Goal: Transaction & Acquisition: Book appointment/travel/reservation

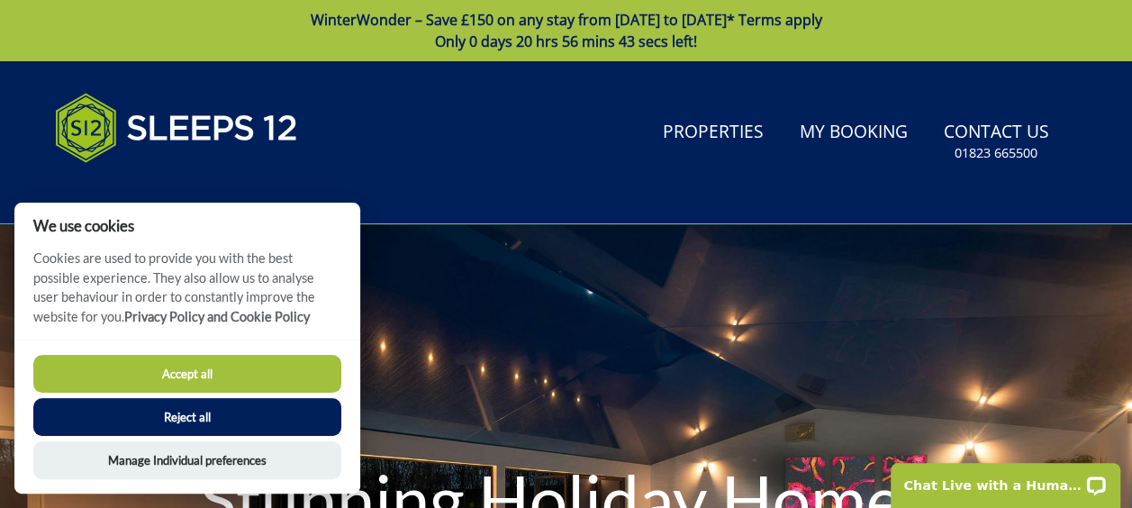
click at [307, 402] on button "Reject all" at bounding box center [187, 417] width 308 height 38
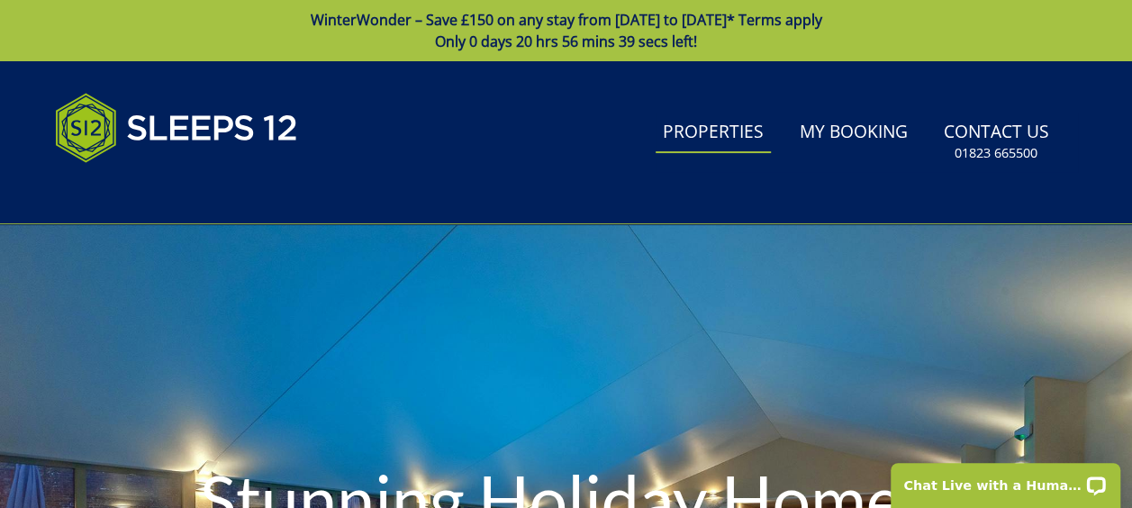
click at [708, 134] on link "Properties" at bounding box center [712, 133] width 115 height 41
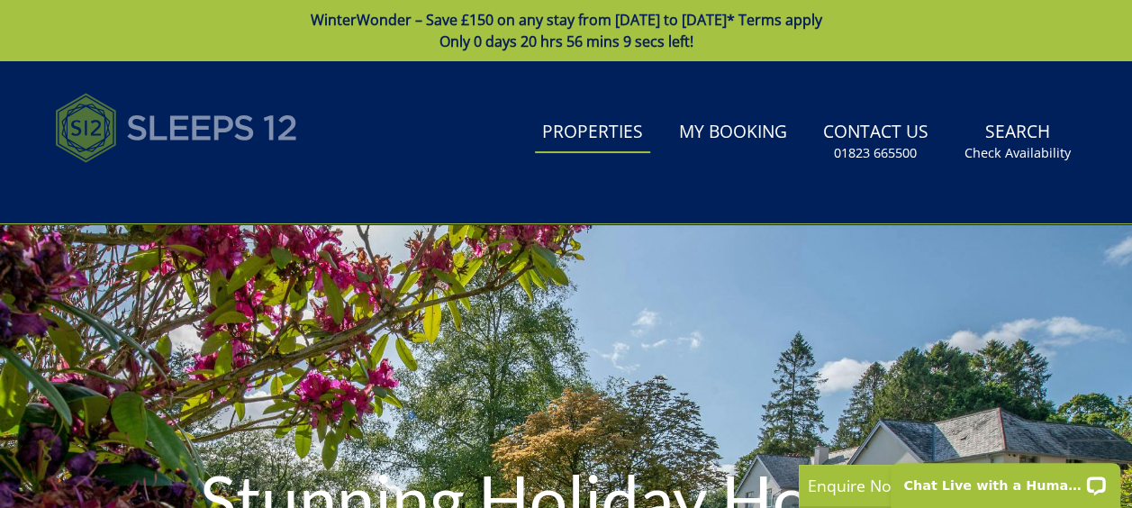
click at [224, 121] on img at bounding box center [176, 128] width 243 height 90
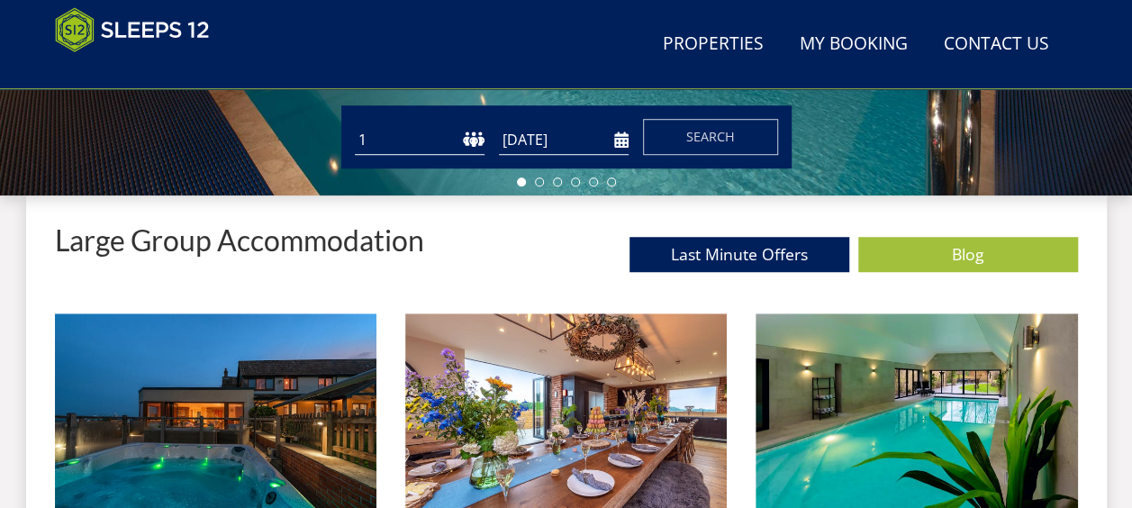
scroll to position [569, 0]
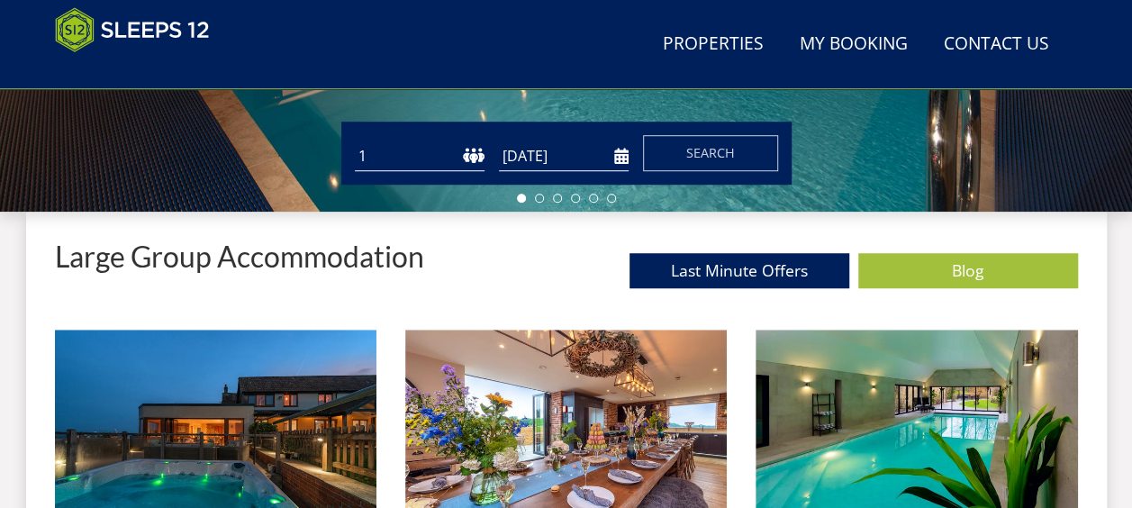
click at [455, 155] on select "1 2 3 4 5 6 7 8 9 10 11 12 13 14 15 16 17 18 19 20 21 22 23 24 25 26 27 28 29 3…" at bounding box center [420, 156] width 130 height 30
select select "18"
click at [355, 141] on select "1 2 3 4 5 6 7 8 9 10 11 12 13 14 15 16 17 18 19 20 21 22 23 24 25 26 27 28 29 3…" at bounding box center [420, 156] width 130 height 30
click at [457, 158] on select "1 2 3 4 5 6 7 8 9 10 11 12 13 14 15 16 17 18 19 20 21 22 23 24 25 26 27 28 29 3…" at bounding box center [420, 156] width 130 height 30
click at [617, 150] on input "[DATE]" at bounding box center [564, 156] width 130 height 30
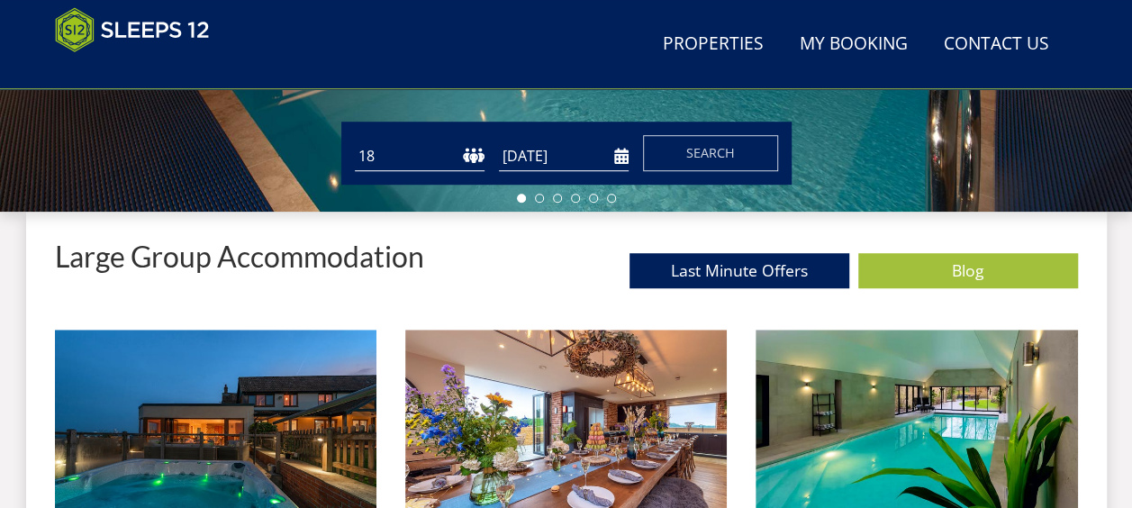
click at [611, 140] on form "Guests 1 2 3 4 5 6 7 8 9 10 11 12 13 14 15 16 17 18 19 20 21 22 23 24 25 26 27 …" at bounding box center [566, 153] width 423 height 36
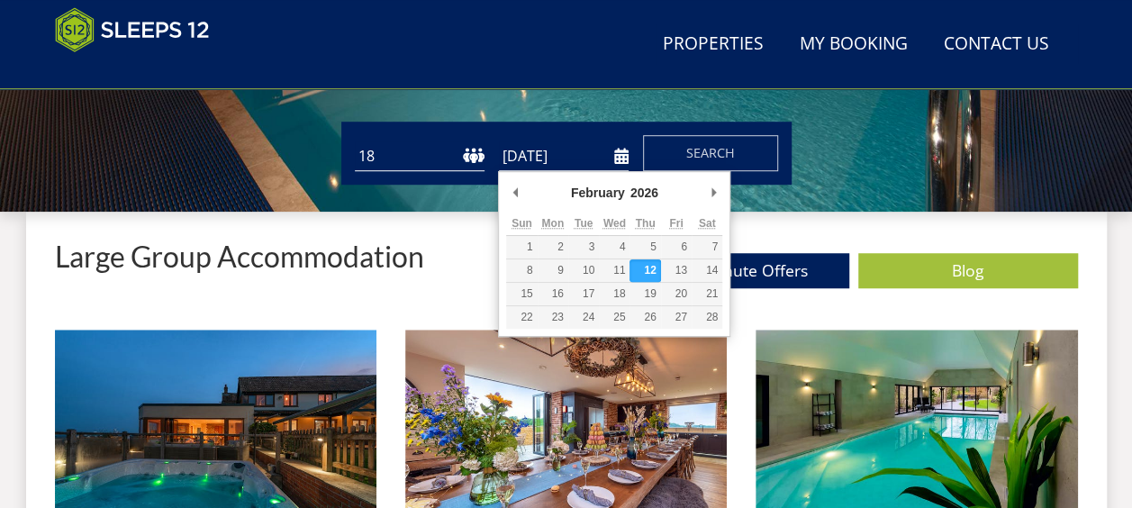
click at [615, 150] on input "12/02/2026" at bounding box center [564, 156] width 130 height 30
type input "13/02/2026"
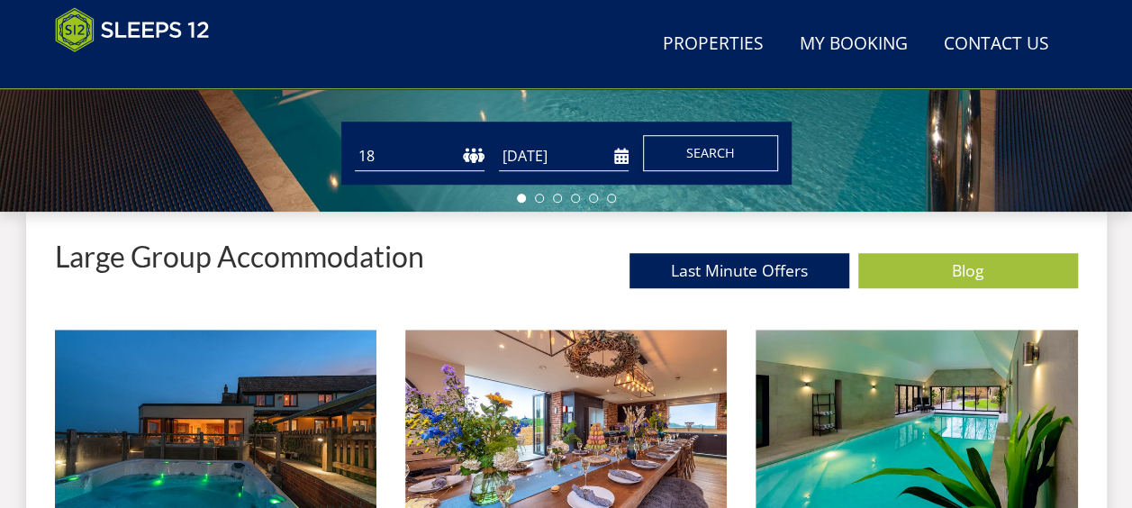
click at [666, 148] on button "Search" at bounding box center [710, 153] width 135 height 36
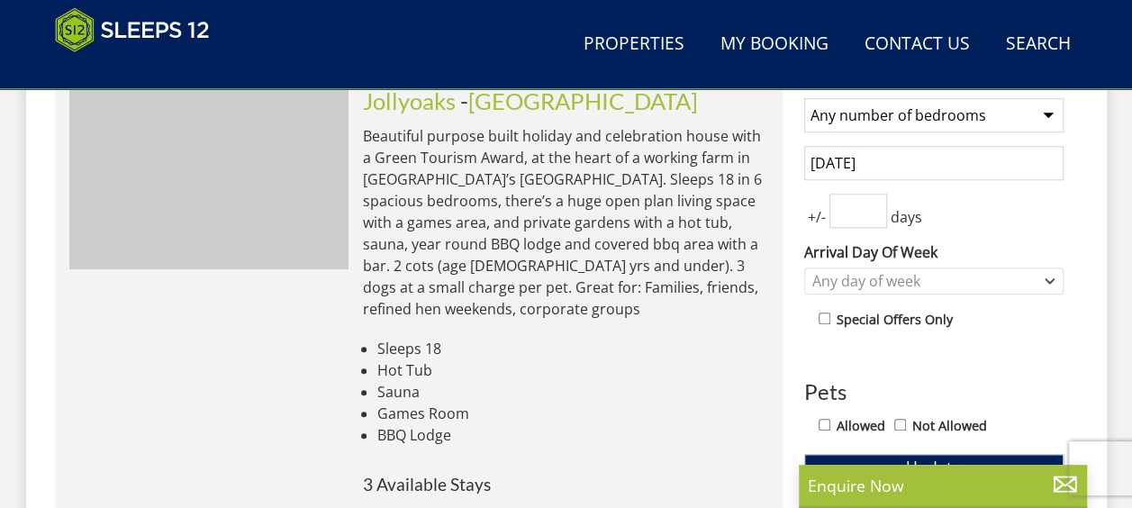
scroll to position [752, 0]
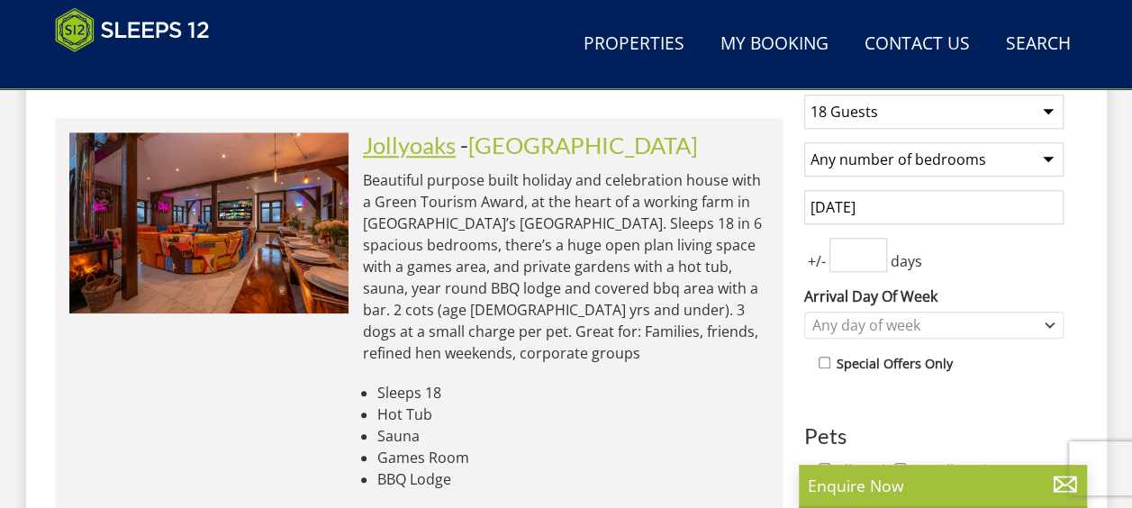
click at [430, 148] on link "Jollyoaks" at bounding box center [409, 144] width 93 height 27
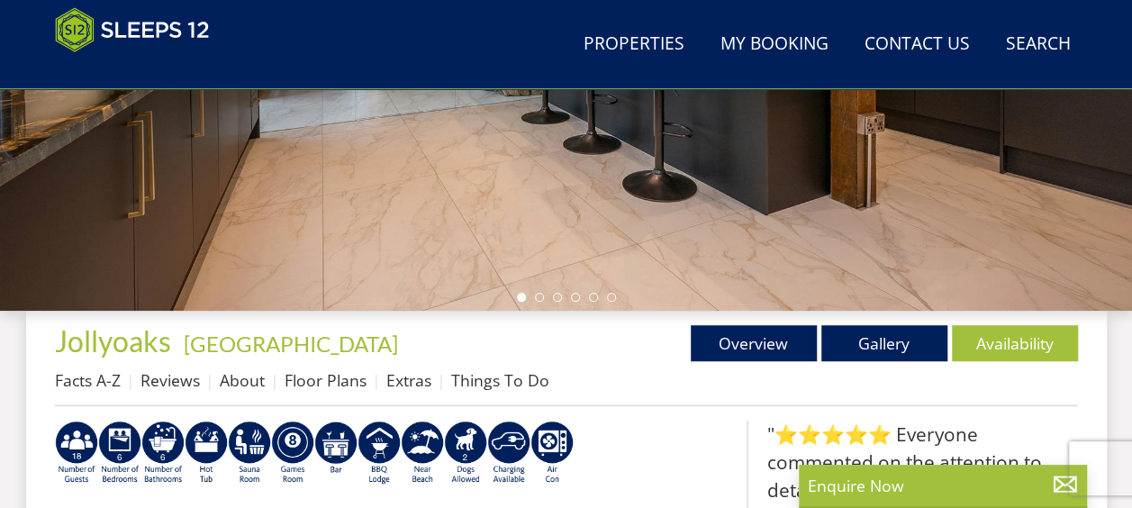
scroll to position [286, 0]
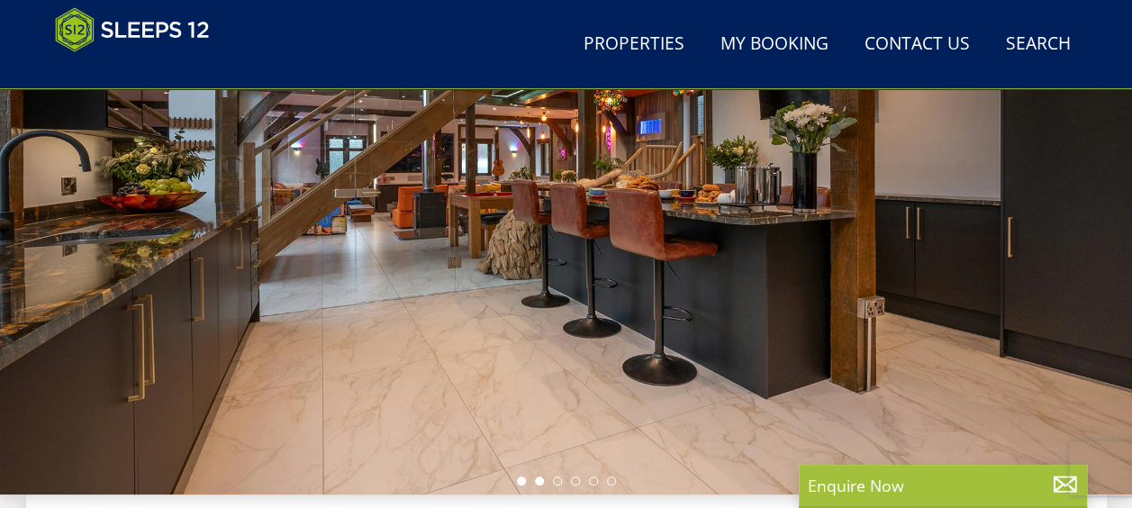
click at [539, 476] on li at bounding box center [539, 480] width 9 height 9
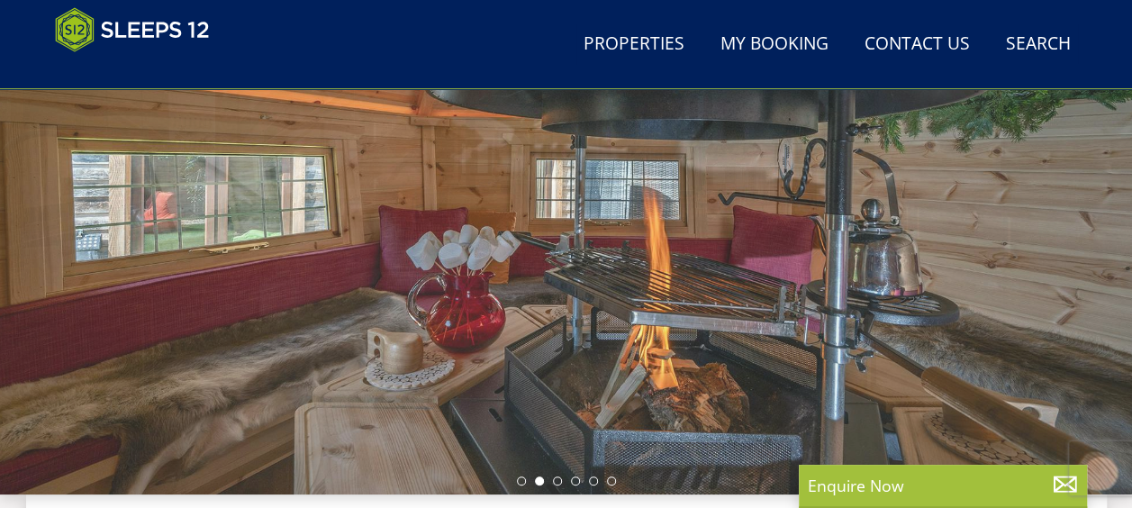
click at [539, 476] on li at bounding box center [539, 480] width 9 height 9
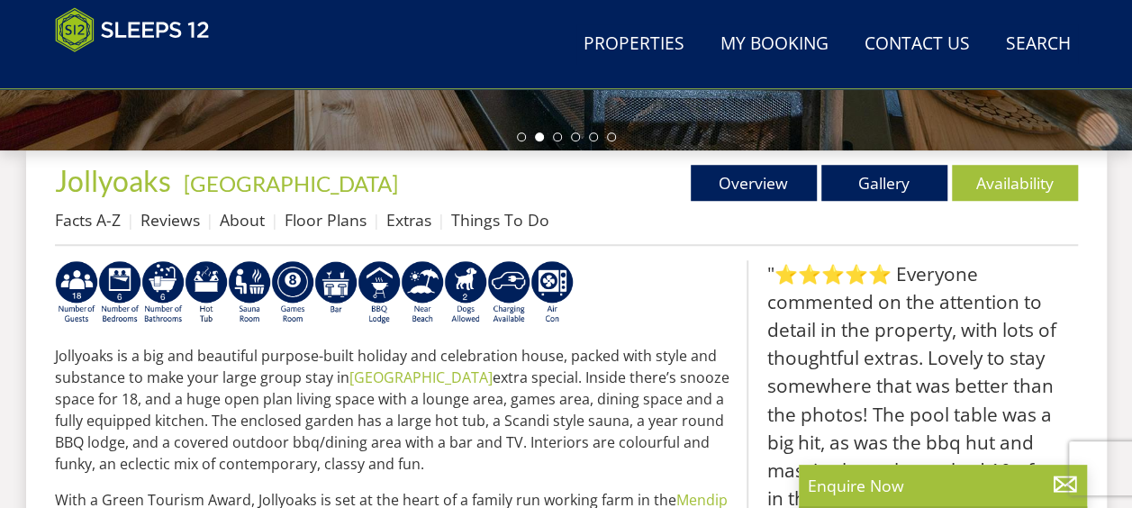
scroll to position [632, 0]
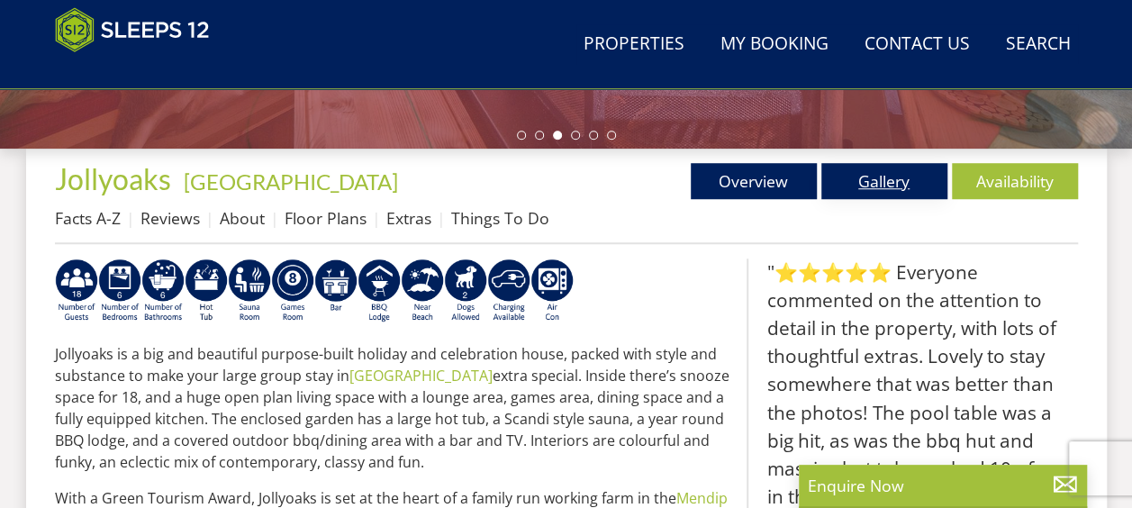
click at [854, 172] on link "Gallery" at bounding box center [884, 181] width 126 height 36
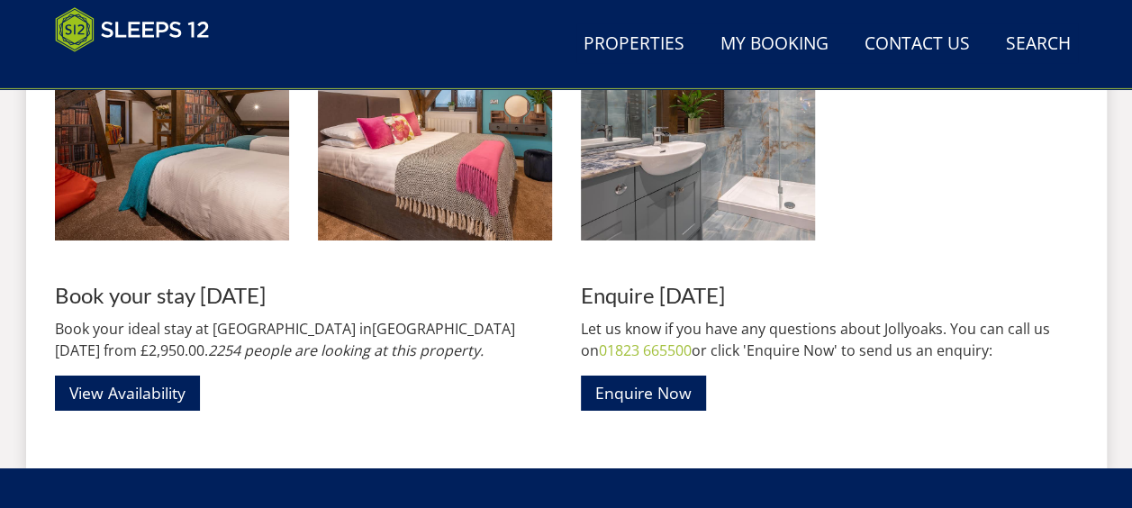
scroll to position [2989, 0]
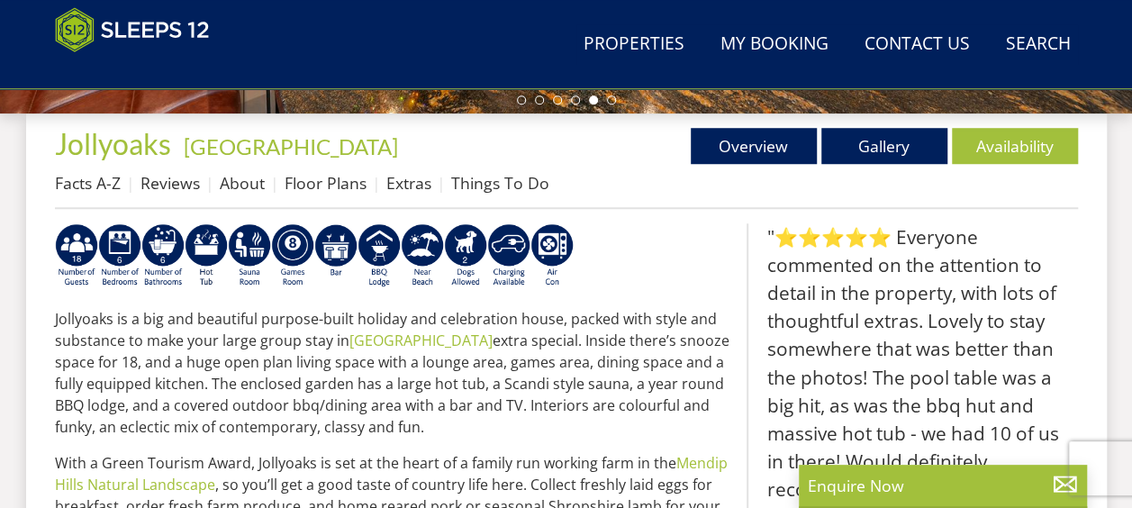
scroll to position [668, 0]
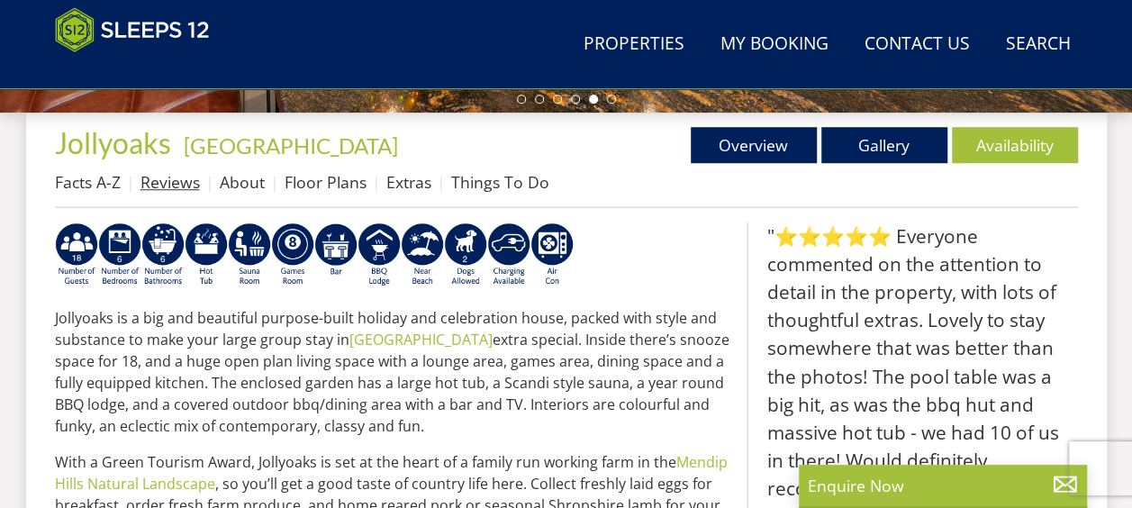
click at [187, 187] on link "Reviews" at bounding box center [169, 182] width 59 height 22
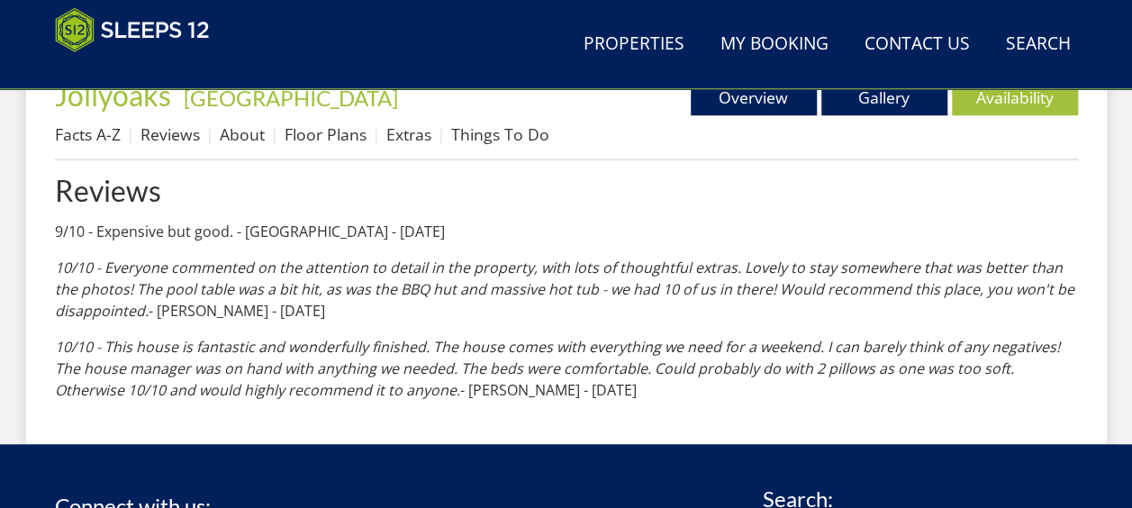
scroll to position [717, 0]
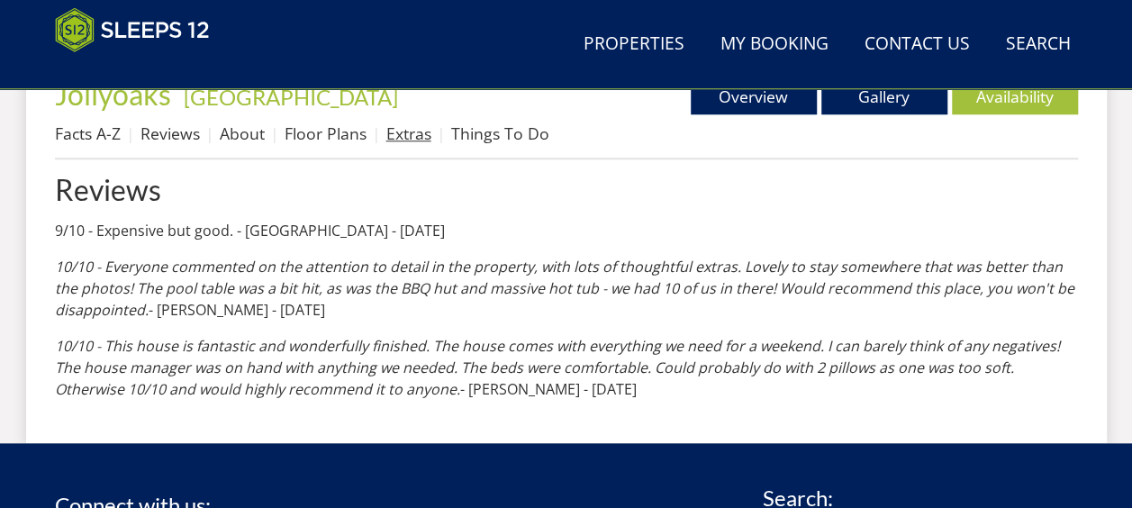
click at [402, 142] on link "Extras" at bounding box center [408, 133] width 45 height 22
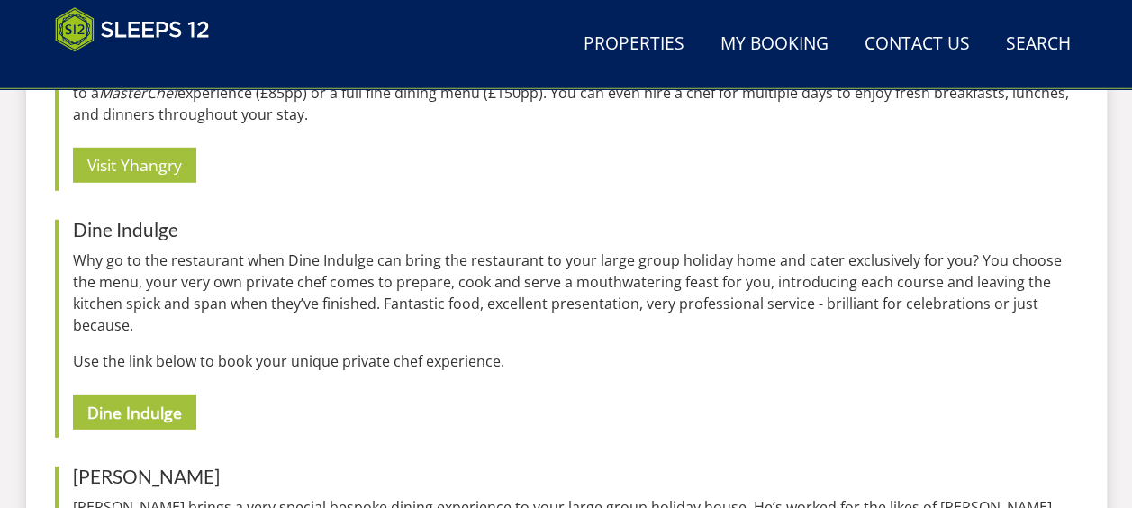
scroll to position [2381, 0]
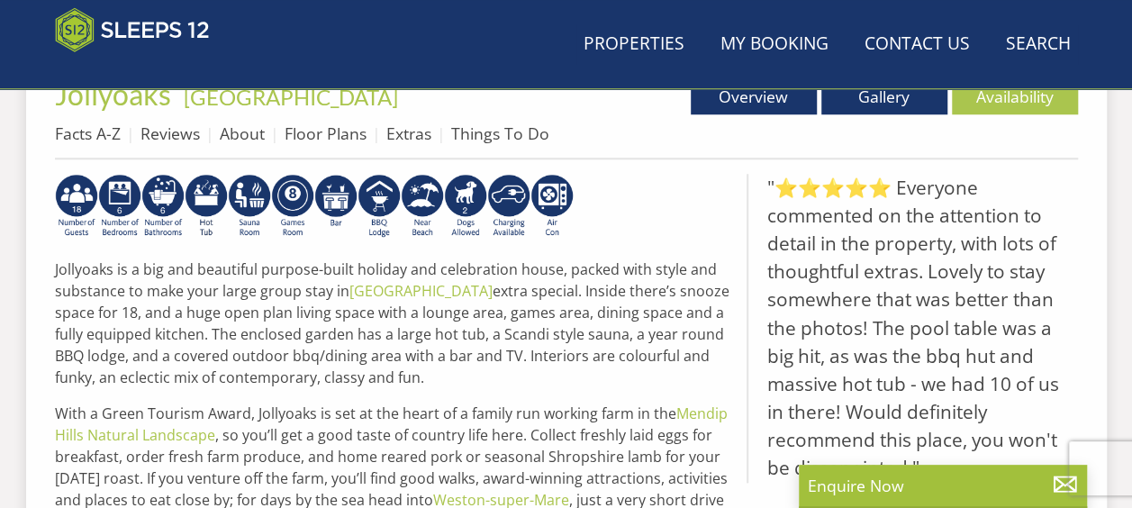
scroll to position [668, 0]
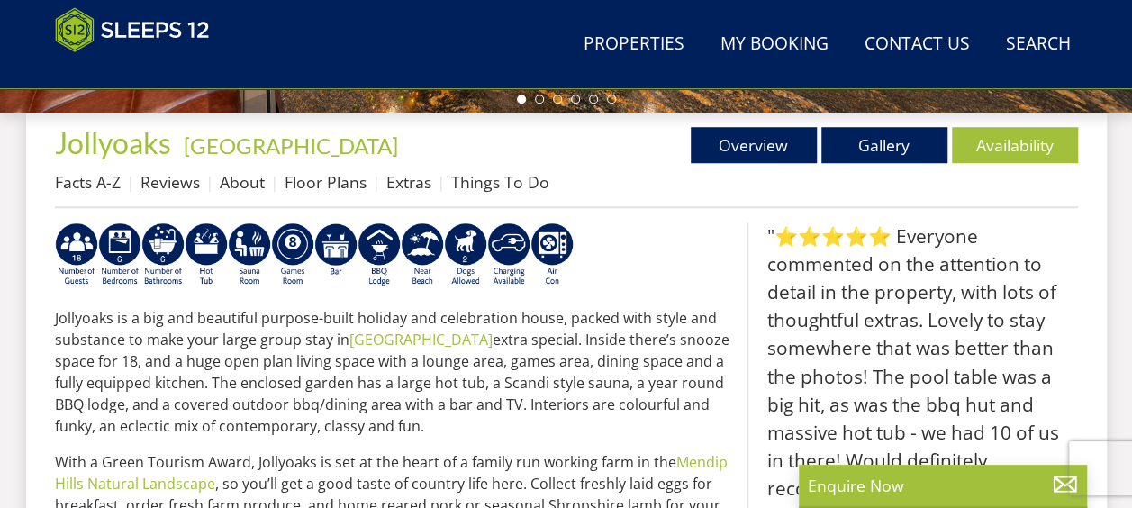
scroll to position [752, 0]
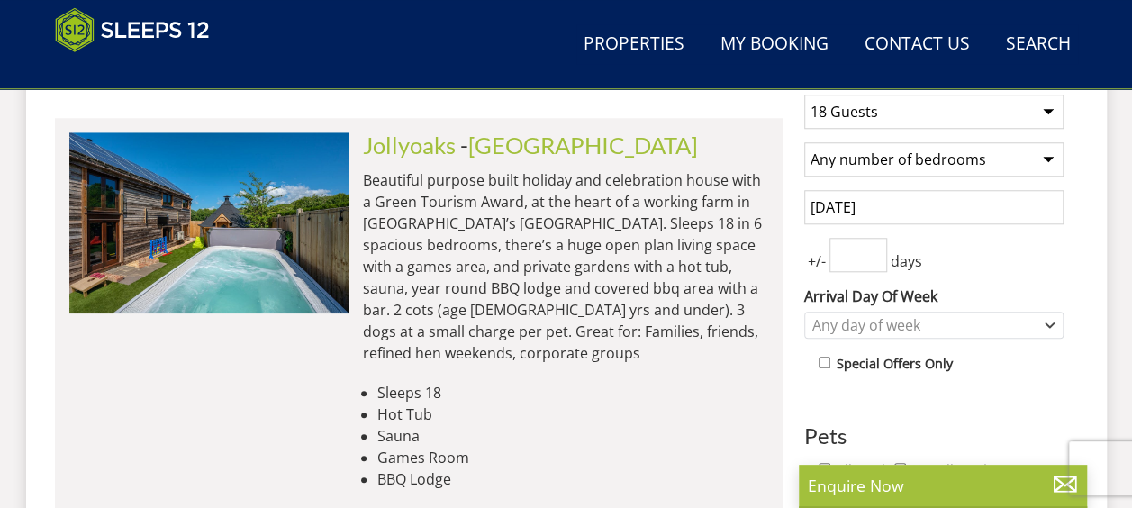
scroll to position [569, 0]
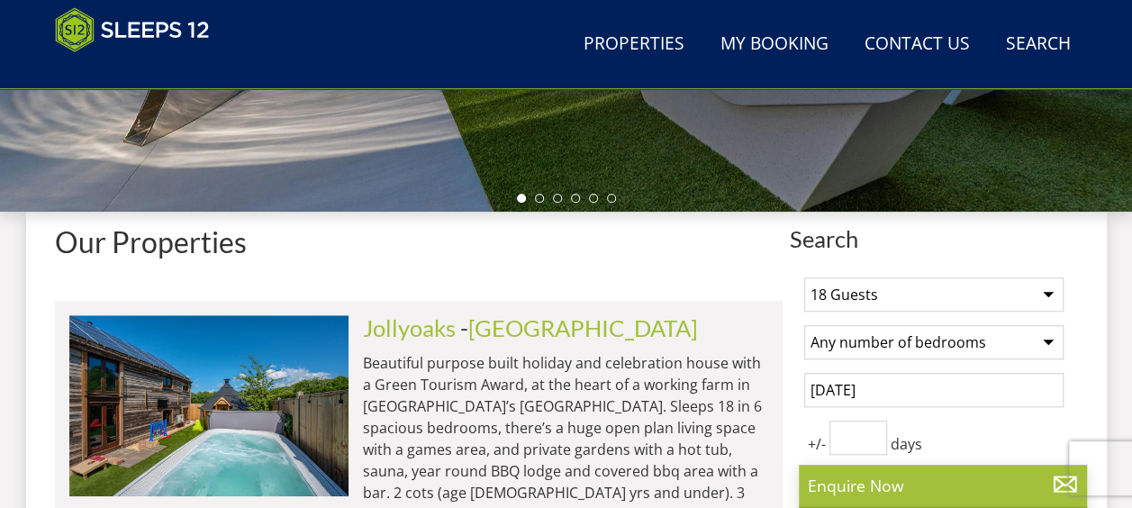
select select "18"
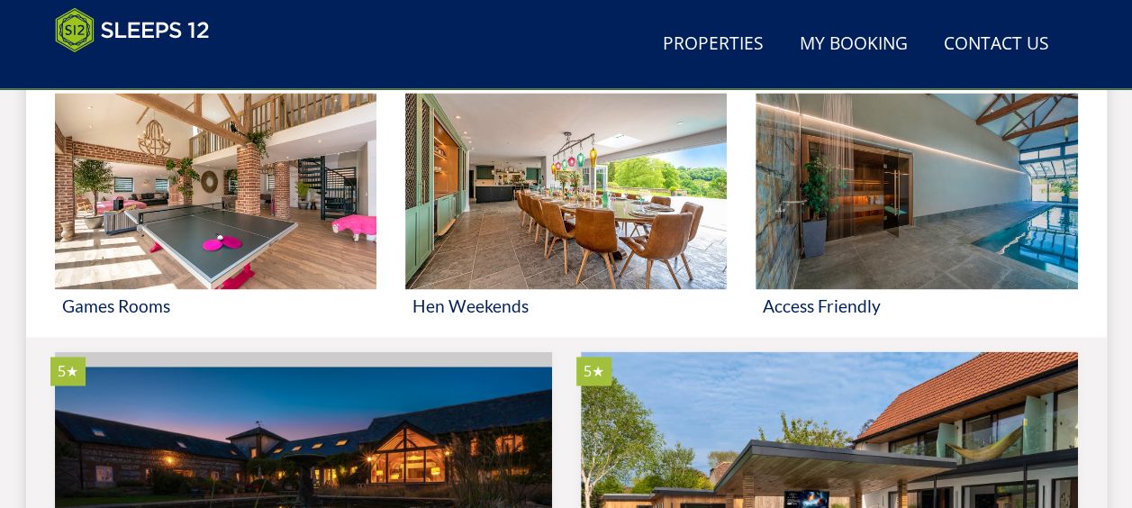
scroll to position [1267, 0]
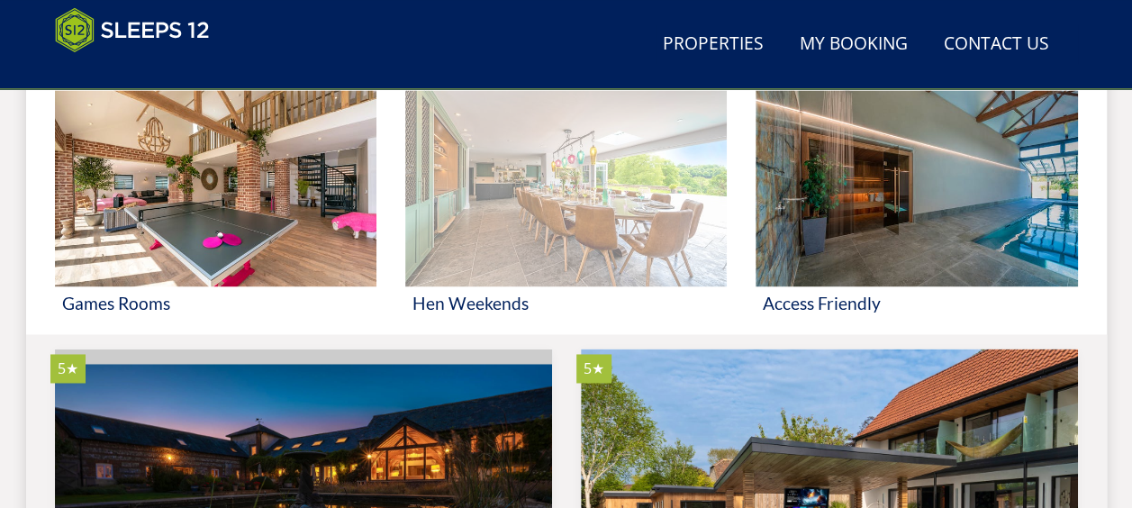
click at [688, 271] on img at bounding box center [565, 188] width 321 height 196
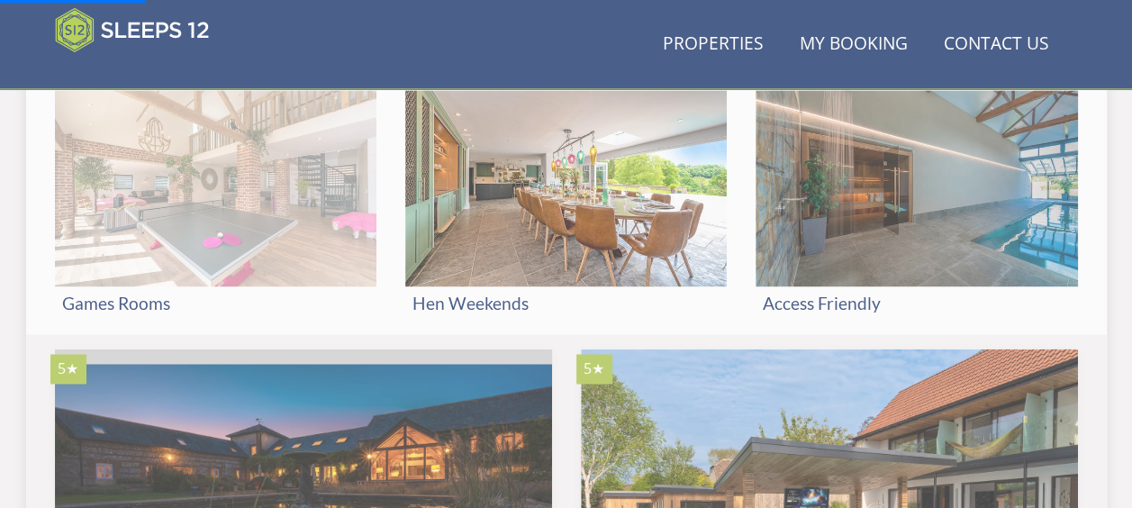
click at [294, 223] on img at bounding box center [215, 188] width 321 height 196
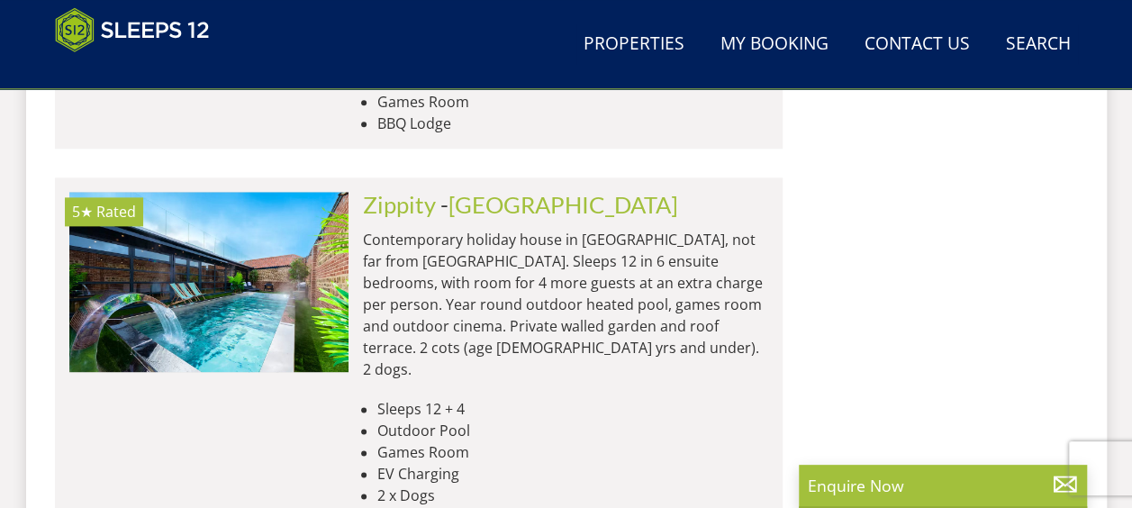
scroll to position [7804, 0]
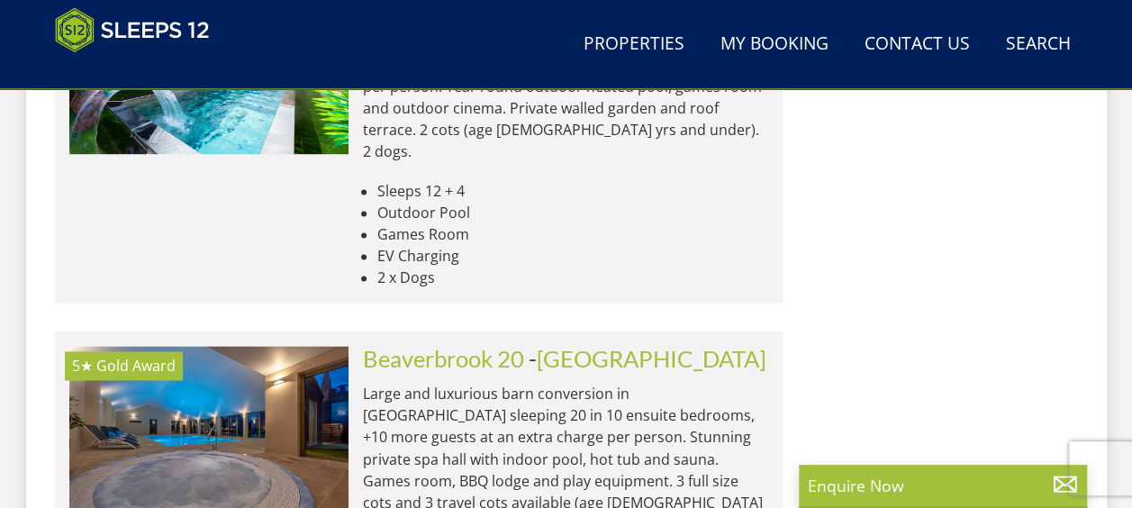
scroll to position [0, 1397]
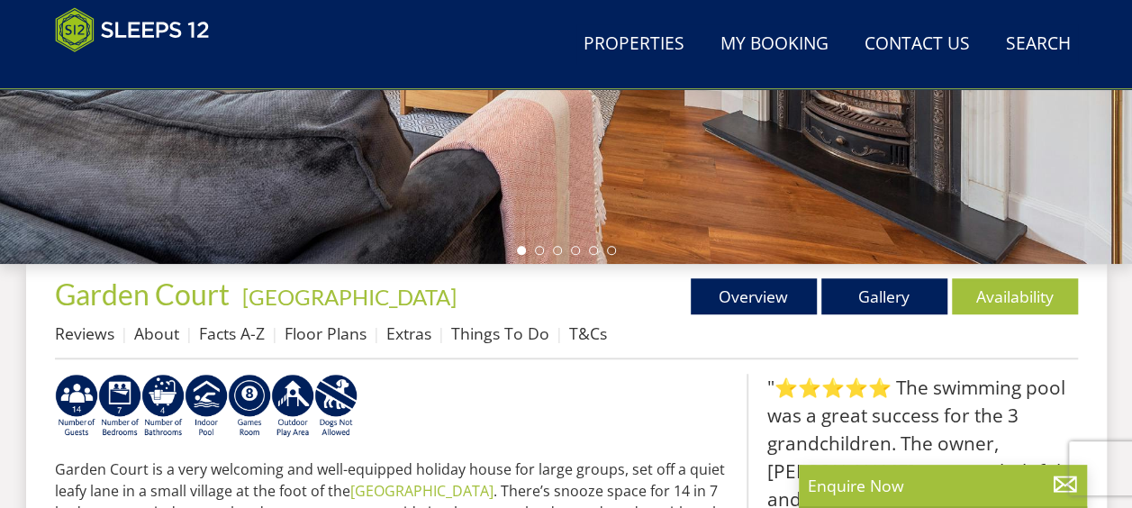
scroll to position [516, 0]
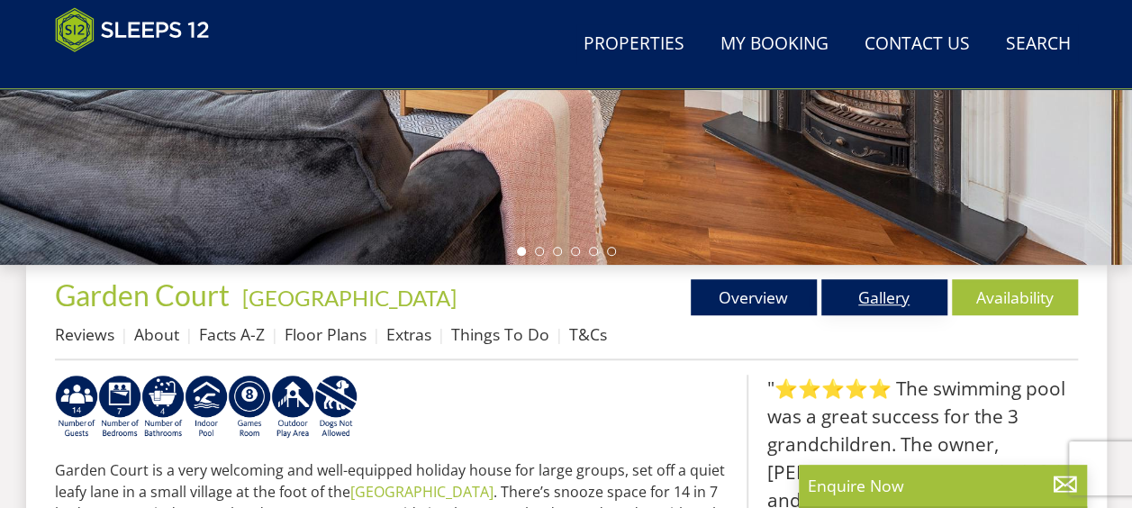
click at [936, 283] on link "Gallery" at bounding box center [884, 297] width 126 height 36
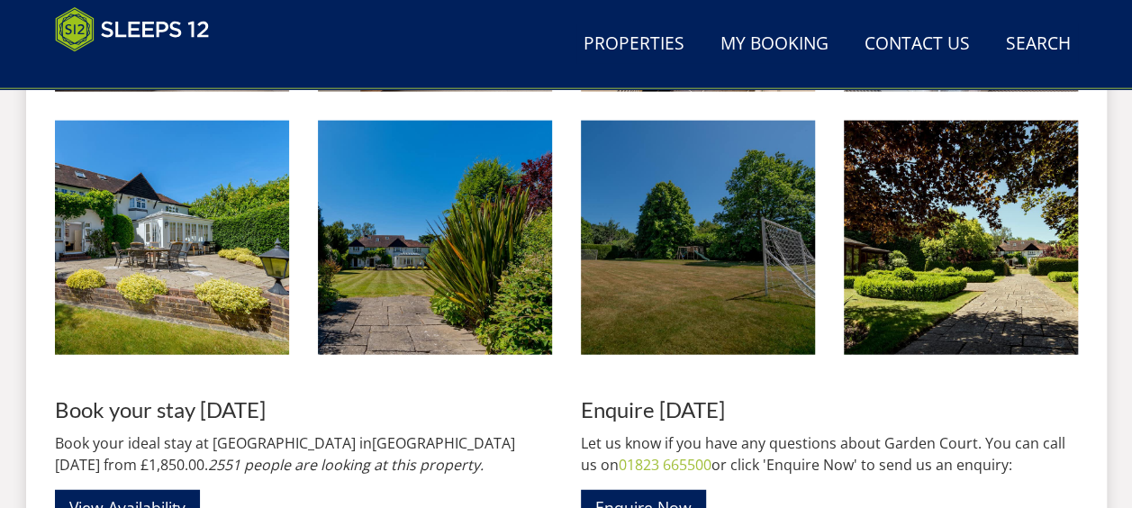
scroll to position [2082, 0]
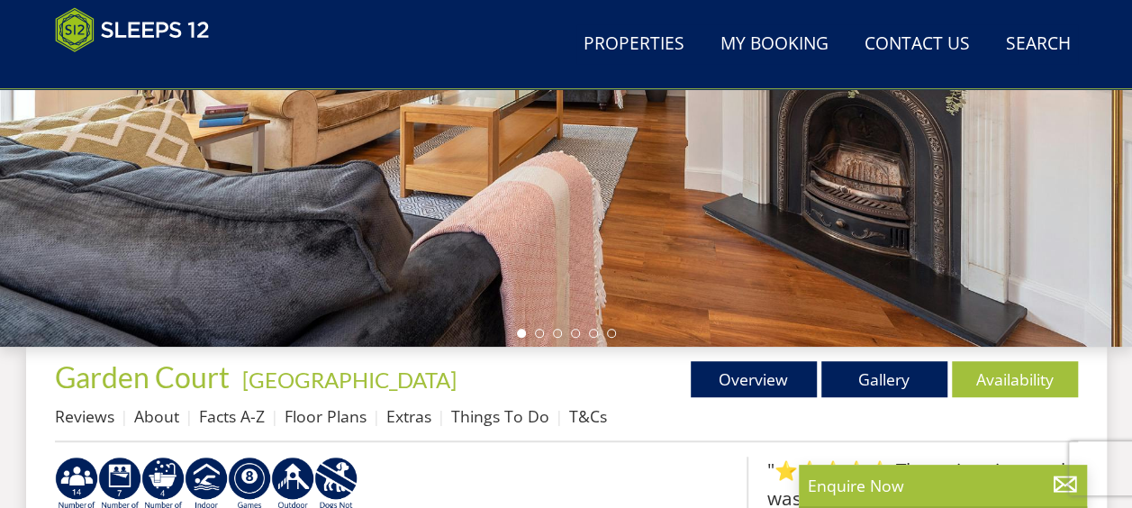
scroll to position [385, 0]
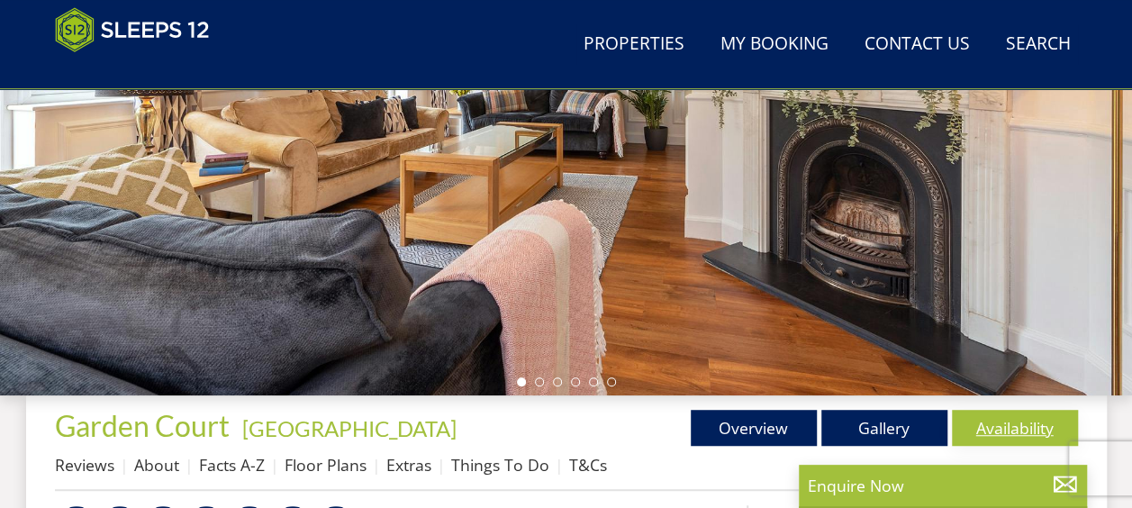
click at [981, 443] on link "Availability" at bounding box center [1015, 428] width 126 height 36
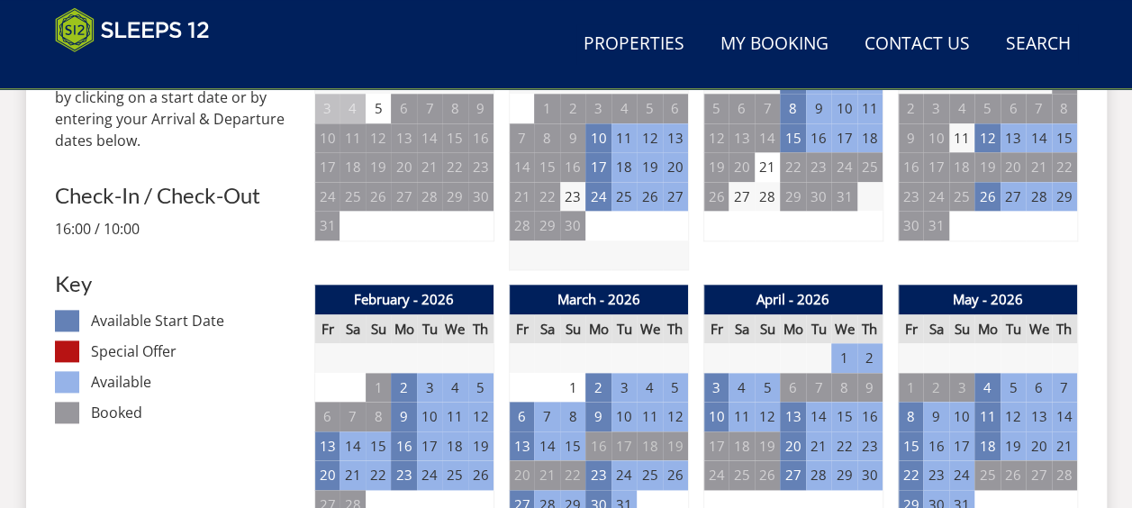
scroll to position [885, 0]
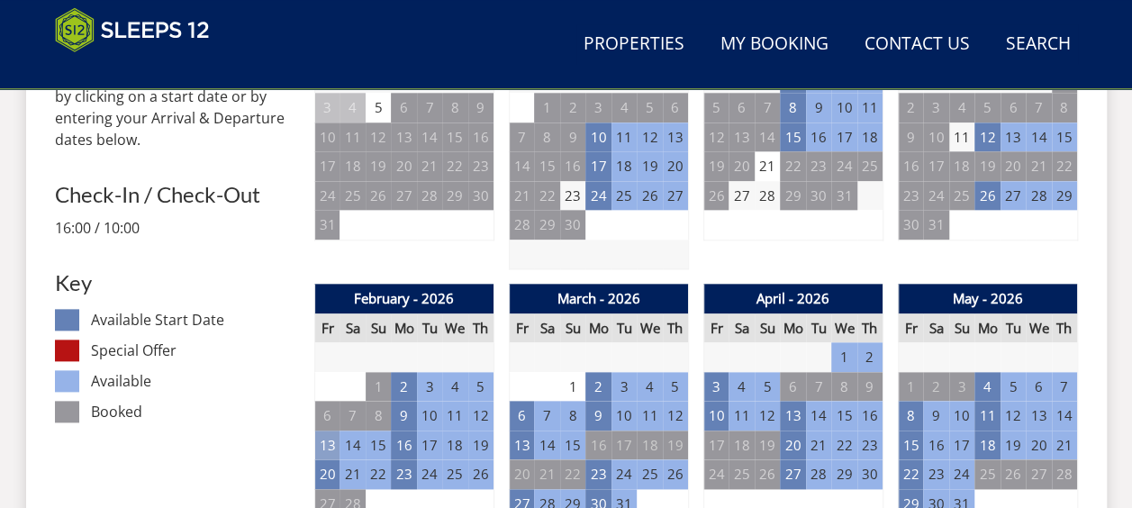
click at [328, 440] on td "13" at bounding box center [326, 445] width 25 height 30
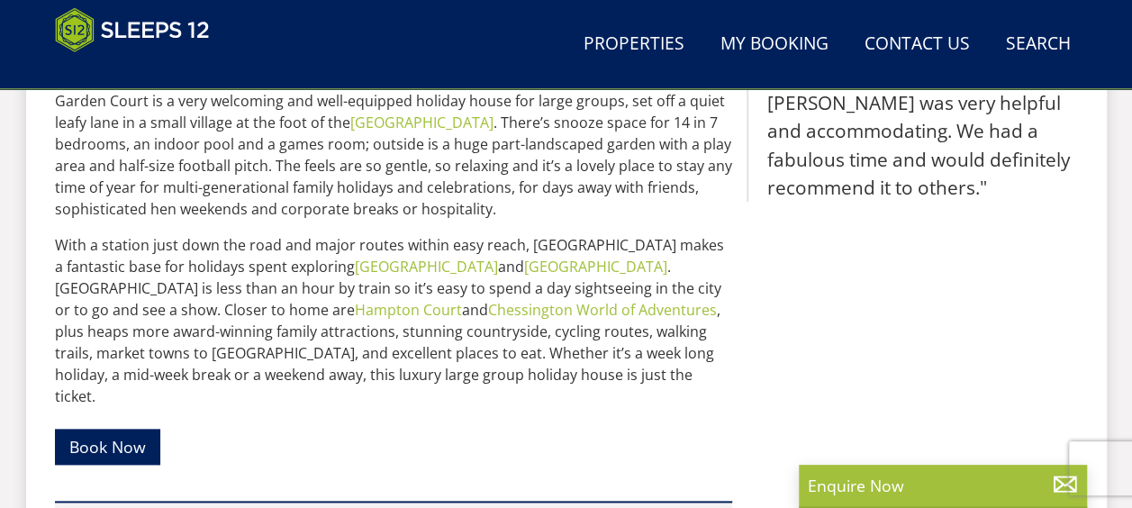
scroll to position [385, 0]
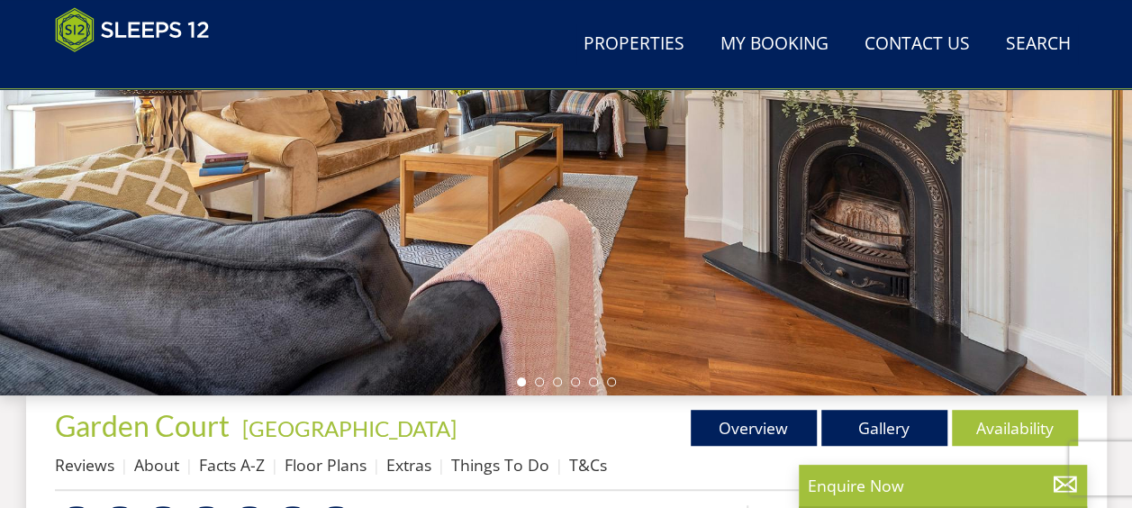
drag, startPoint x: 148, startPoint y: 1, endPoint x: 183, endPoint y: 263, distance: 264.3
click at [183, 263] on div at bounding box center [566, 80] width 1132 height 630
click at [70, 26] on img at bounding box center [132, 29] width 155 height 45
select select "18"
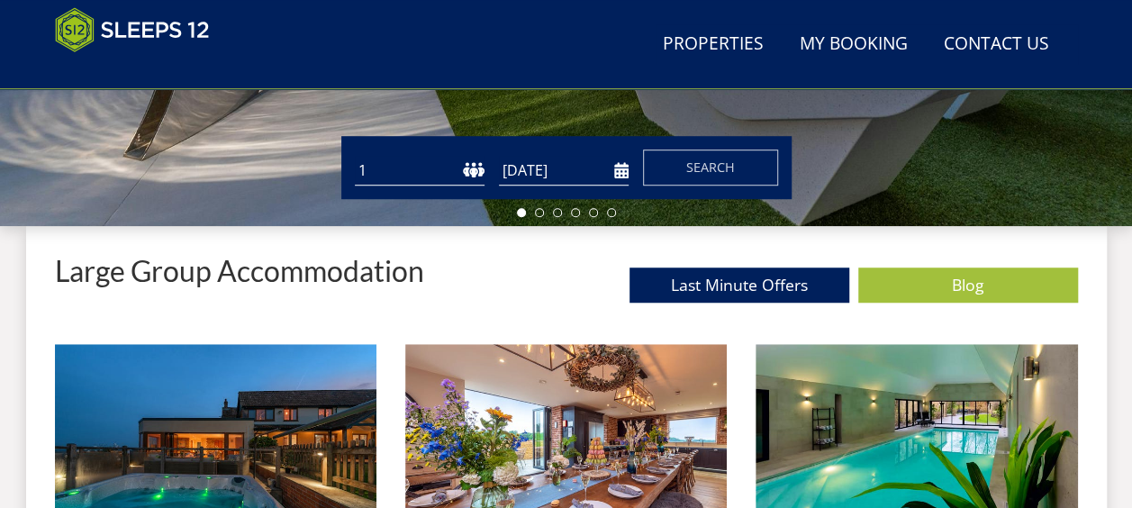
scroll to position [566, 0]
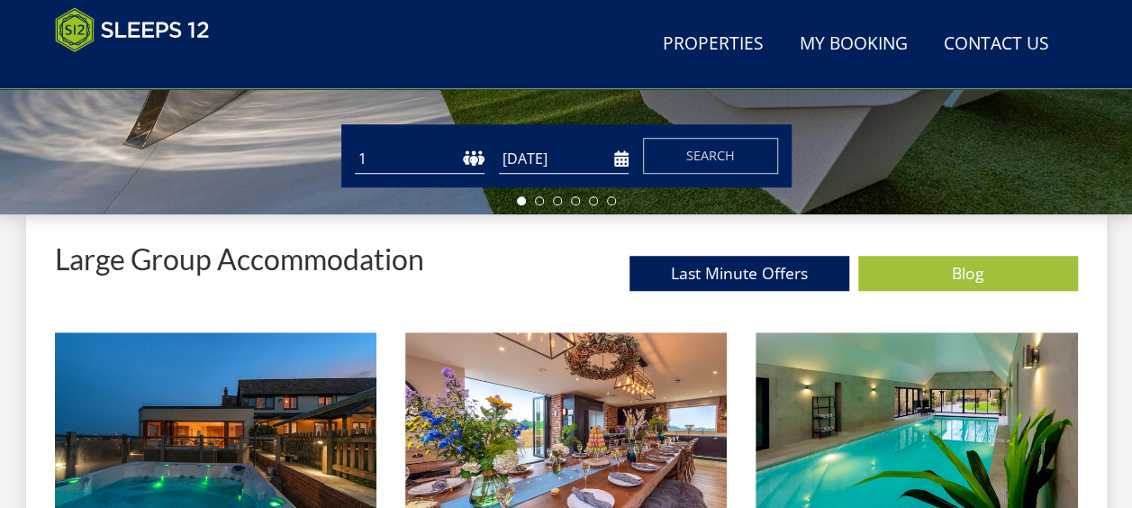
click at [465, 157] on select "1 2 3 4 5 6 7 8 9 10 11 12 13 14 15 16 17 18 19 20 21 22 23 24 25 26 27 28 29 3…" at bounding box center [420, 159] width 130 height 30
select select "15"
click at [355, 144] on select "1 2 3 4 5 6 7 8 9 10 11 12 13 14 15 16 17 18 19 20 21 22 23 24 25 26 27 28 29 3…" at bounding box center [420, 159] width 130 height 30
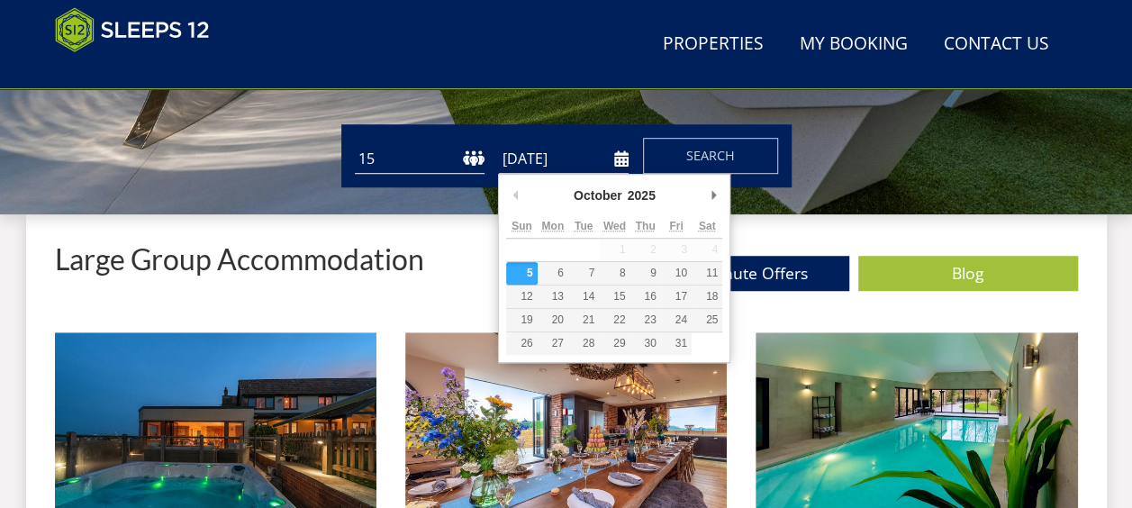
click at [613, 164] on input "[DATE]" at bounding box center [564, 159] width 130 height 30
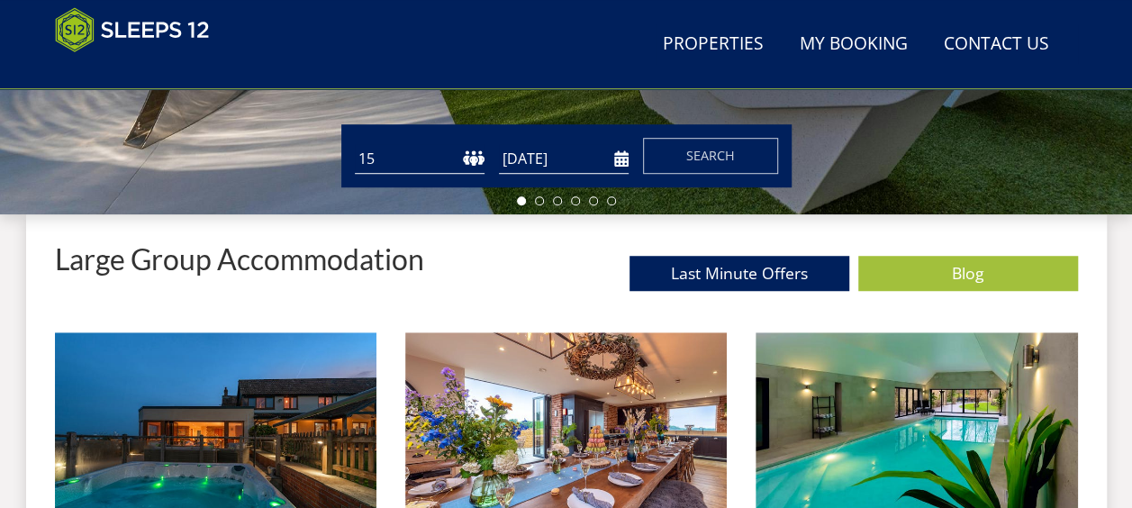
click at [617, 164] on input "[DATE]" at bounding box center [564, 159] width 130 height 30
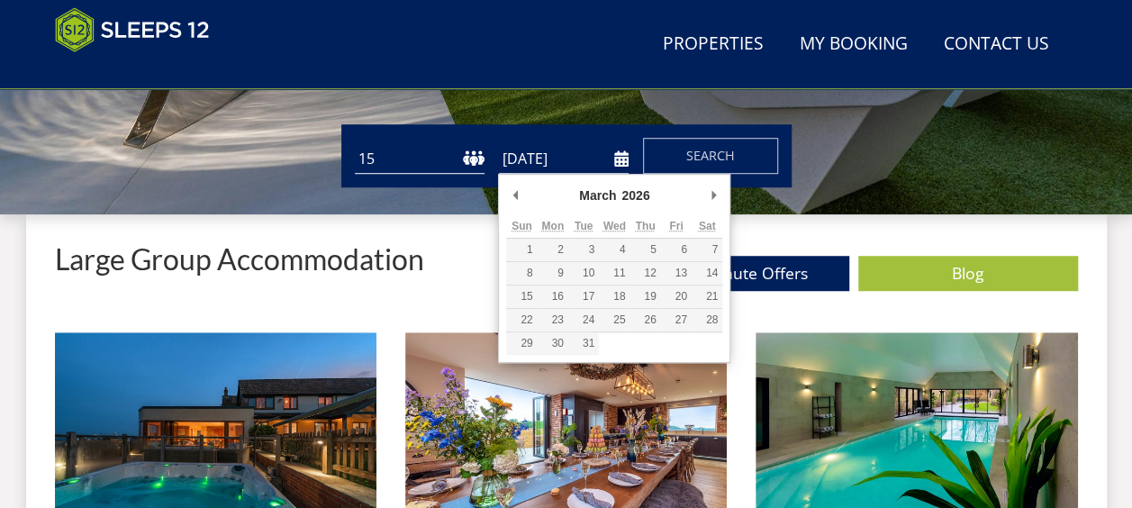
click at [502, 196] on div "March January February March April May June July August September October Novem…" at bounding box center [614, 268] width 232 height 189
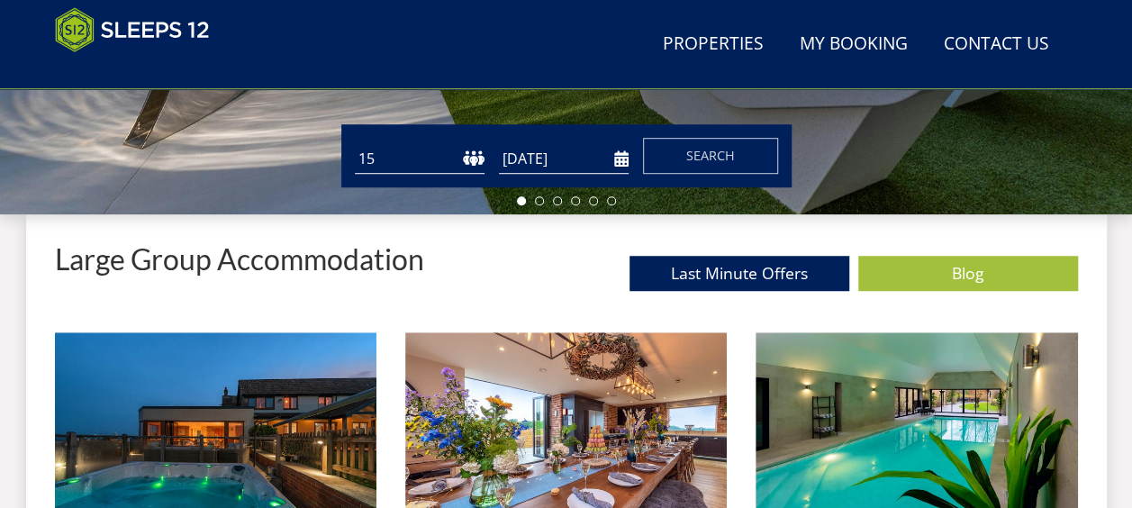
click at [619, 156] on input "19/02/2026" at bounding box center [564, 159] width 130 height 30
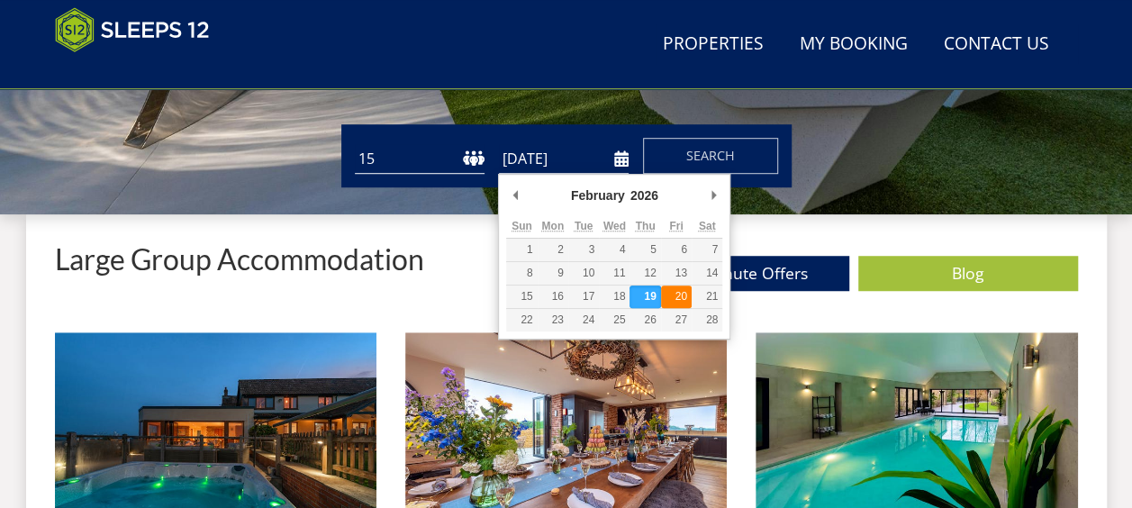
type input "20/02/2026"
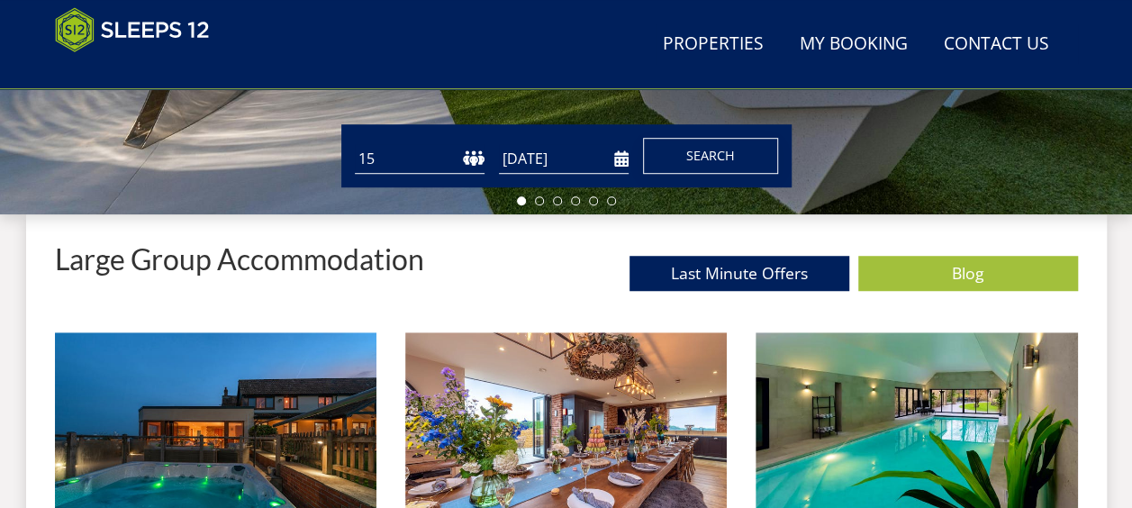
click at [699, 158] on span "Search" at bounding box center [710, 155] width 49 height 17
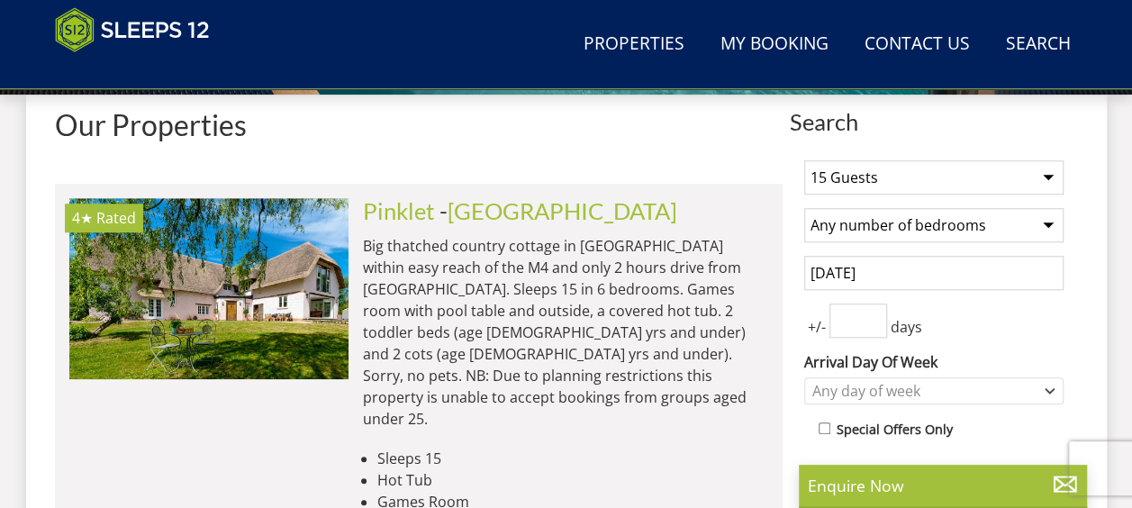
scroll to position [687, 0]
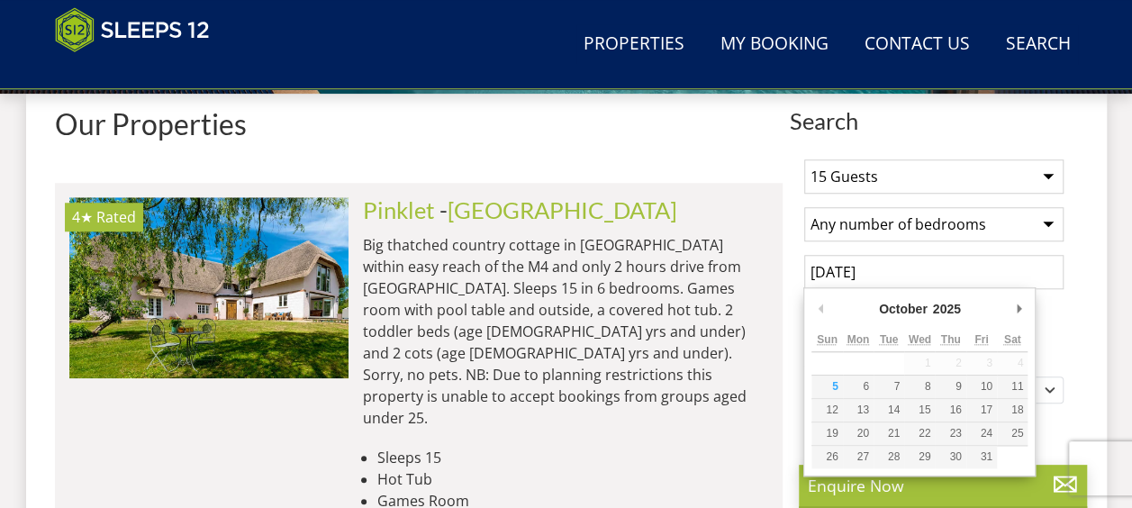
click at [859, 263] on input "20 February 2026" at bounding box center [933, 272] width 259 height 34
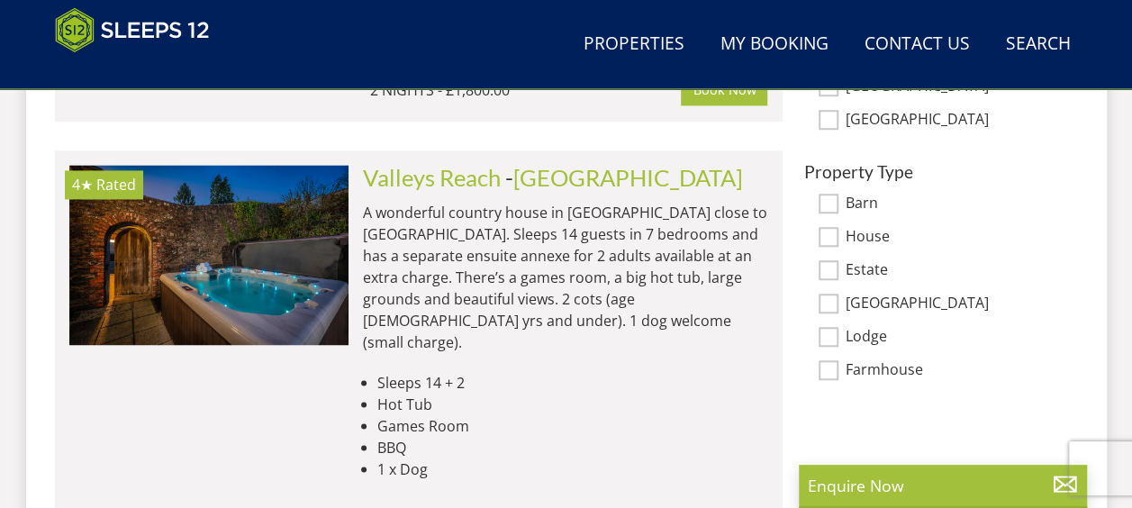
scroll to position [1297, 0]
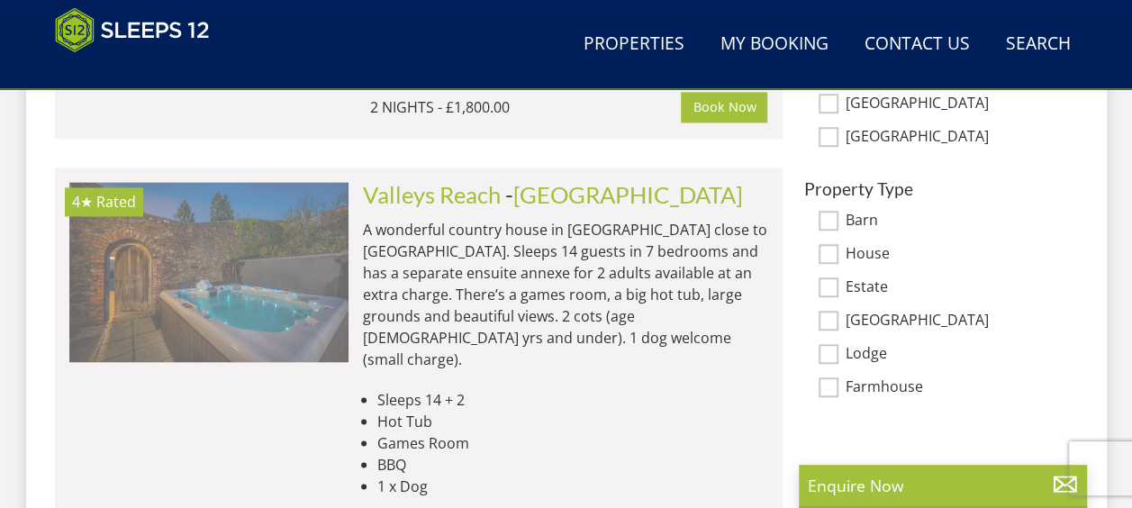
click at [314, 266] on img at bounding box center [208, 272] width 279 height 180
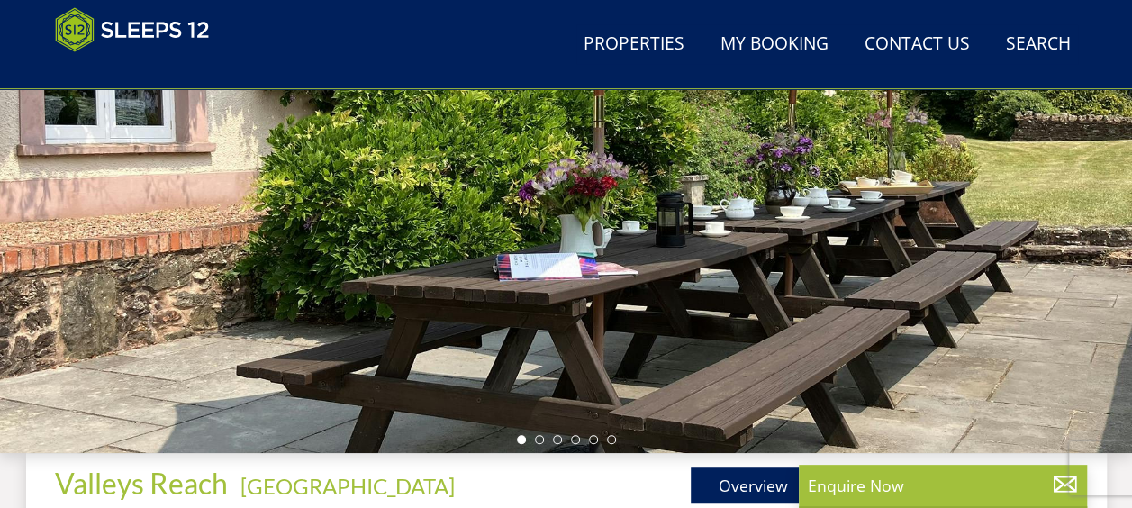
scroll to position [502, 0]
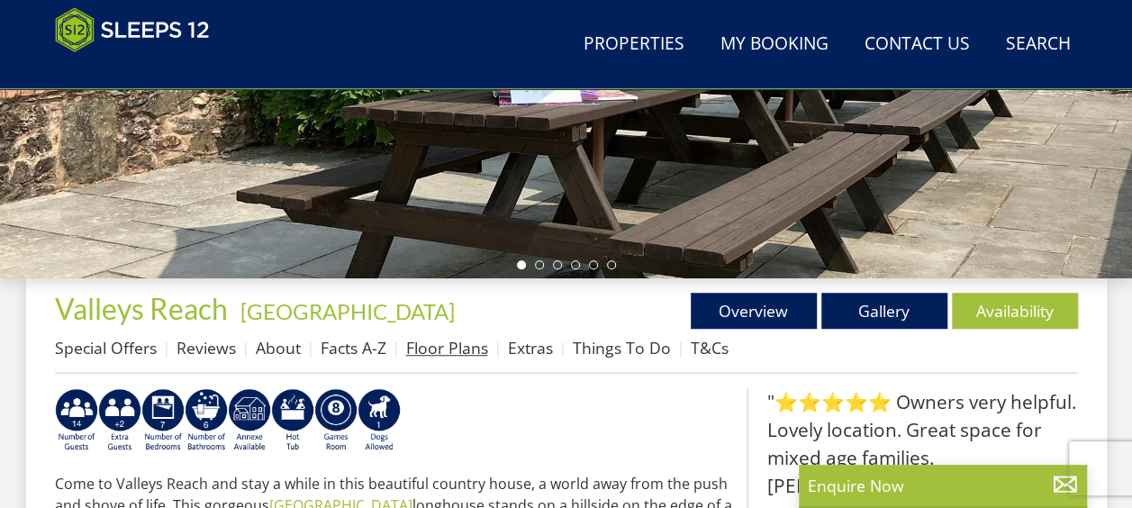
click at [447, 339] on link "Floor Plans" at bounding box center [447, 348] width 82 height 22
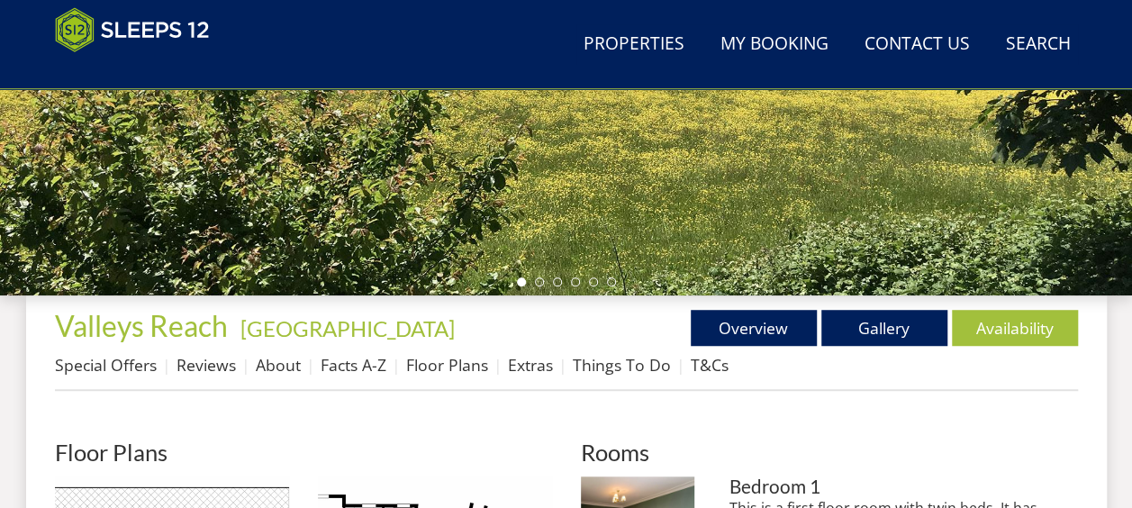
scroll to position [486, 0]
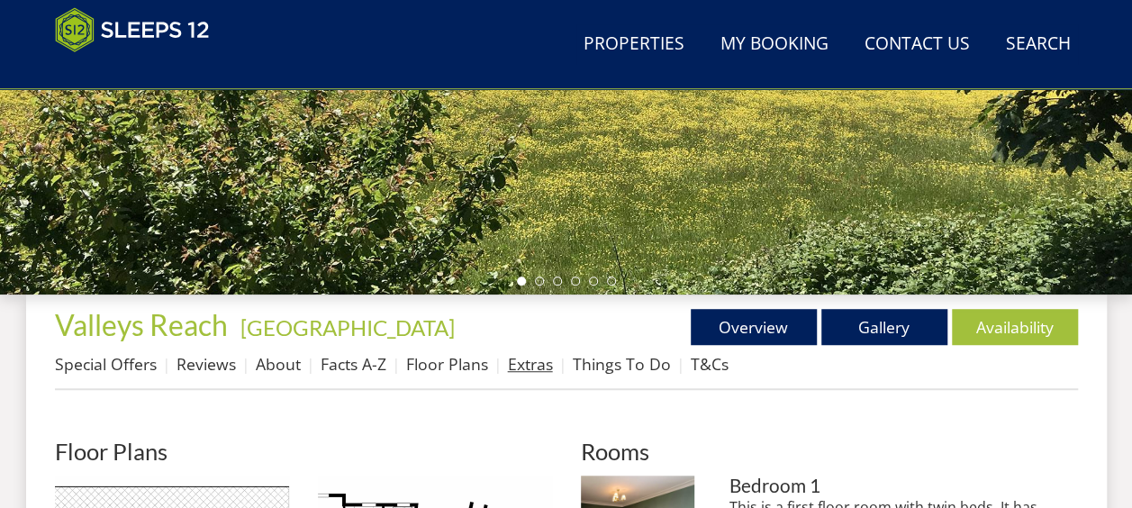
click at [508, 364] on link "Extras" at bounding box center [530, 364] width 45 height 22
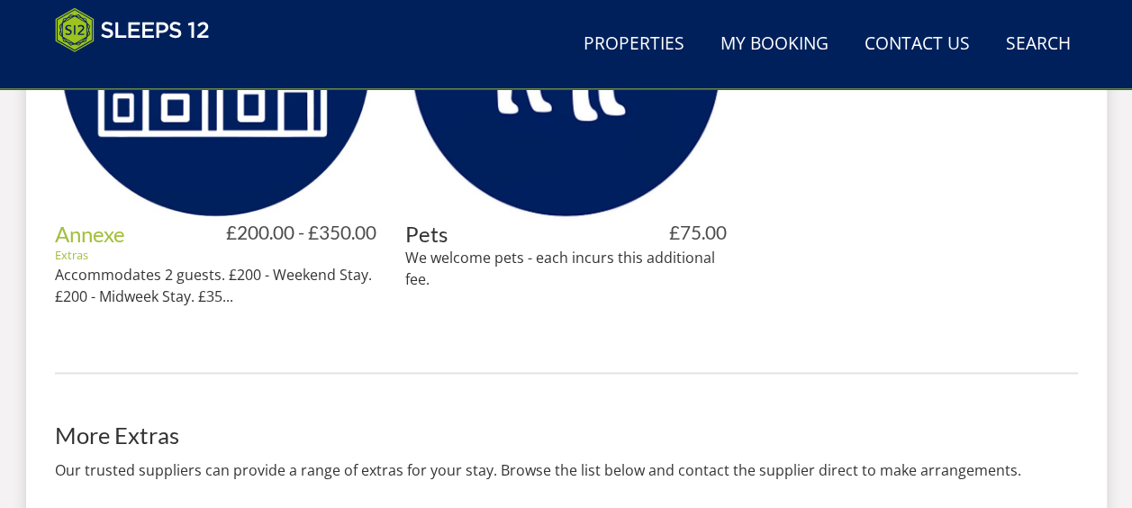
scroll to position [1123, 0]
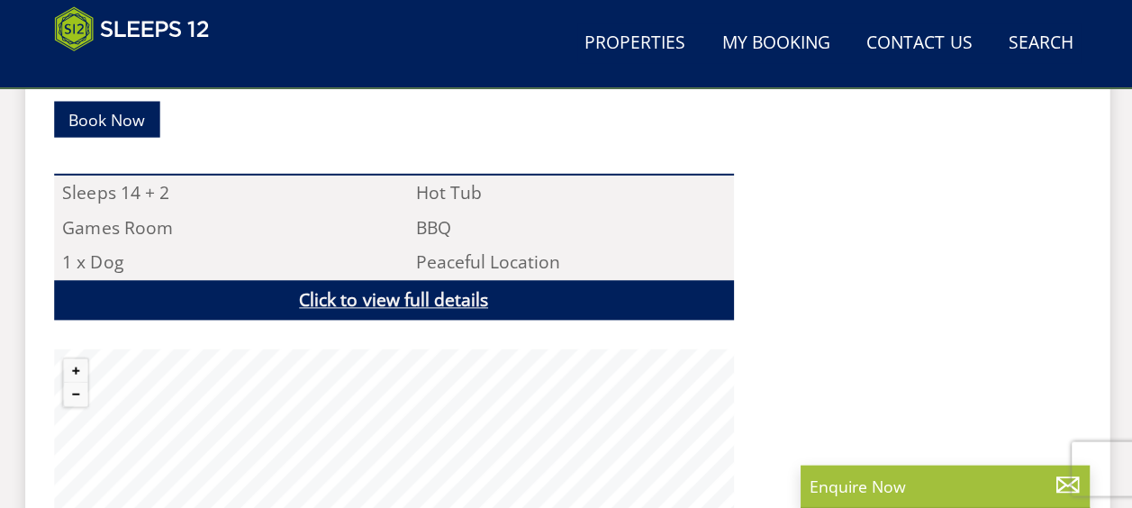
scroll to position [1189, 0]
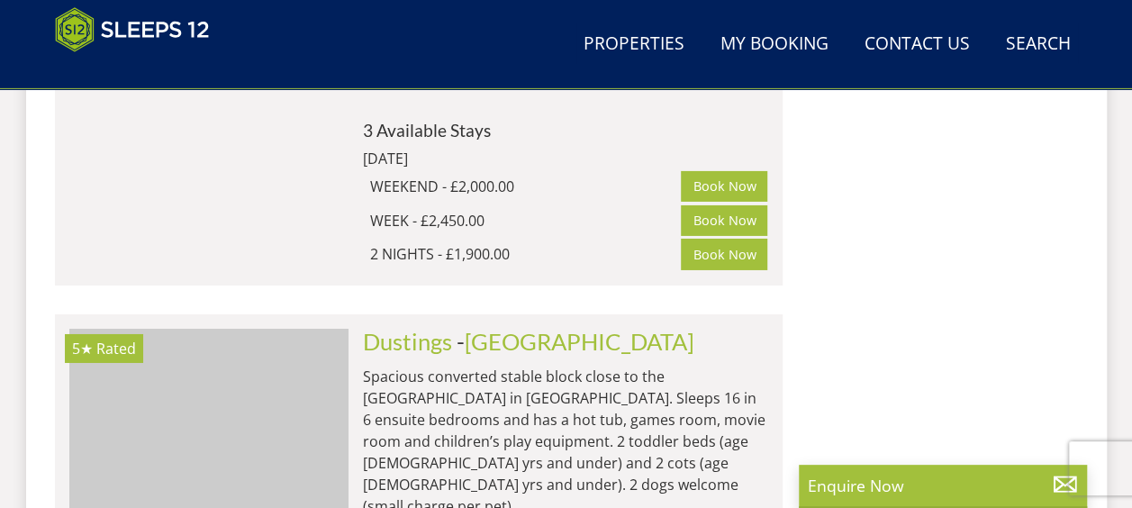
scroll to position [0, 7545]
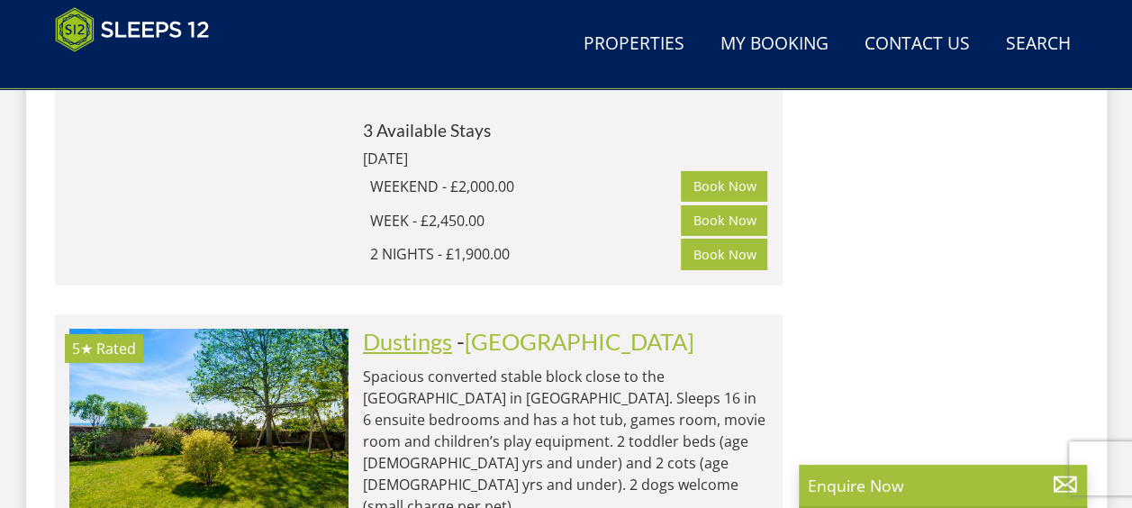
click at [429, 328] on link "Dustings" at bounding box center [407, 341] width 89 height 27
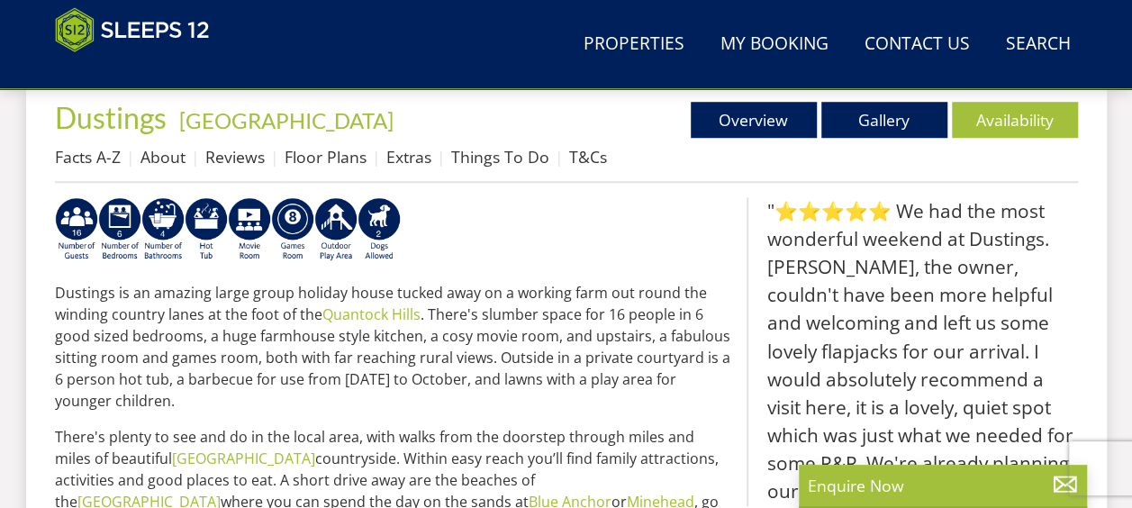
scroll to position [692, 0]
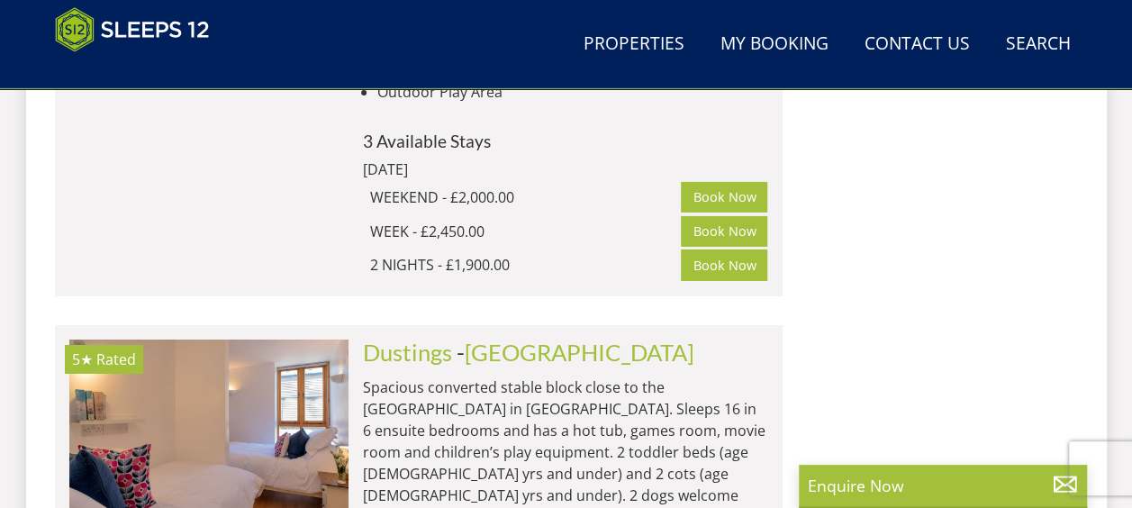
scroll to position [2911, 0]
click at [502, 338] on link "[GEOGRAPHIC_DATA]" at bounding box center [580, 351] width 230 height 27
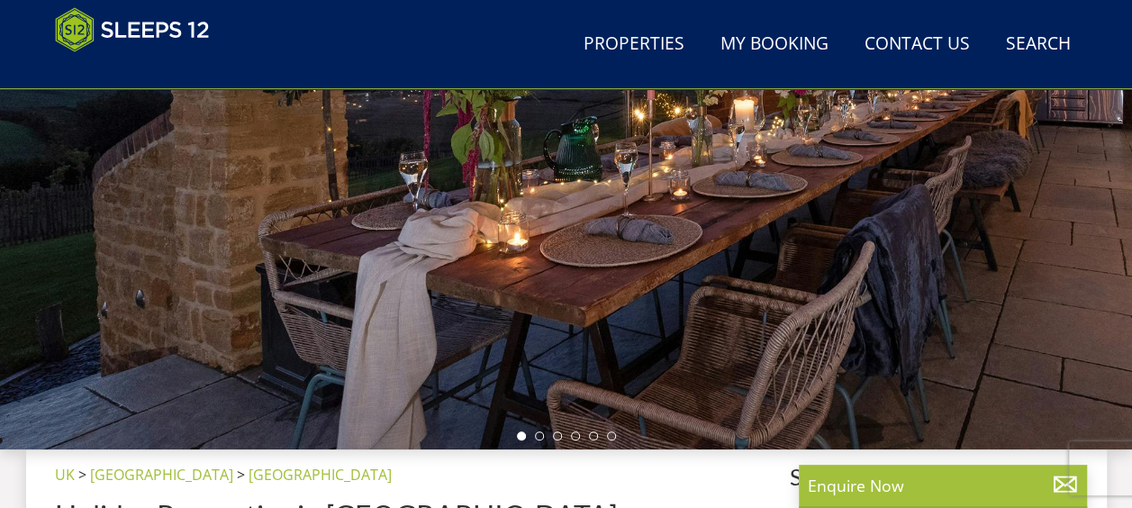
scroll to position [341, 0]
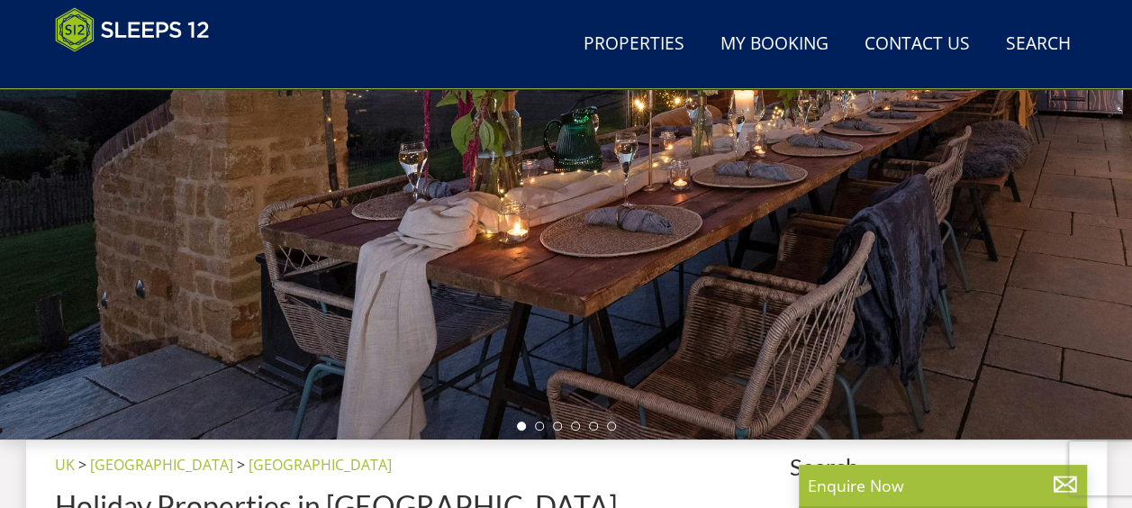
click at [533, 425] on ul at bounding box center [566, 425] width 99 height 9
click at [535, 425] on li at bounding box center [539, 425] width 9 height 9
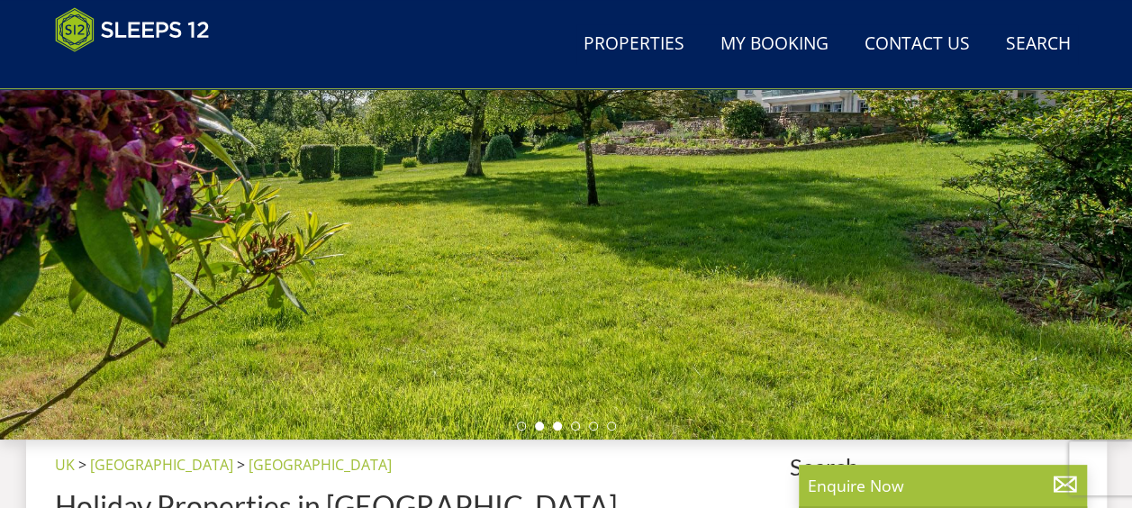
click at [556, 423] on li at bounding box center [557, 425] width 9 height 9
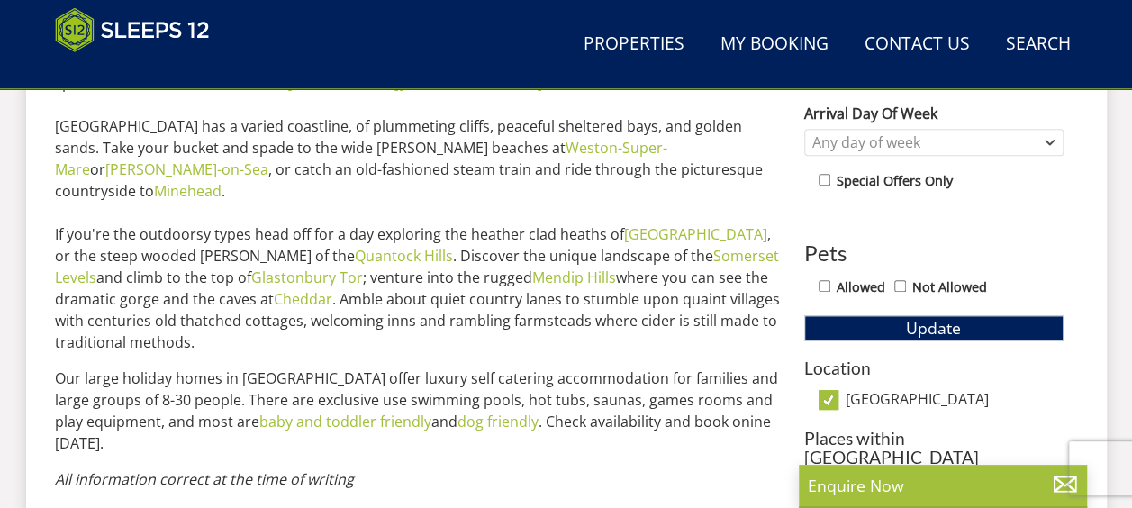
scroll to position [984, 0]
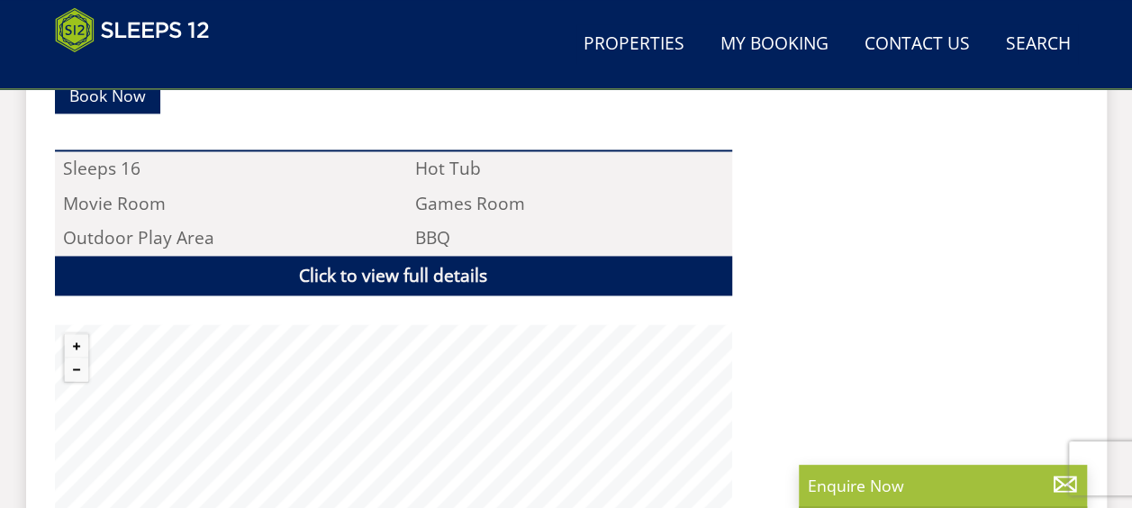
scroll to position [1229, 0]
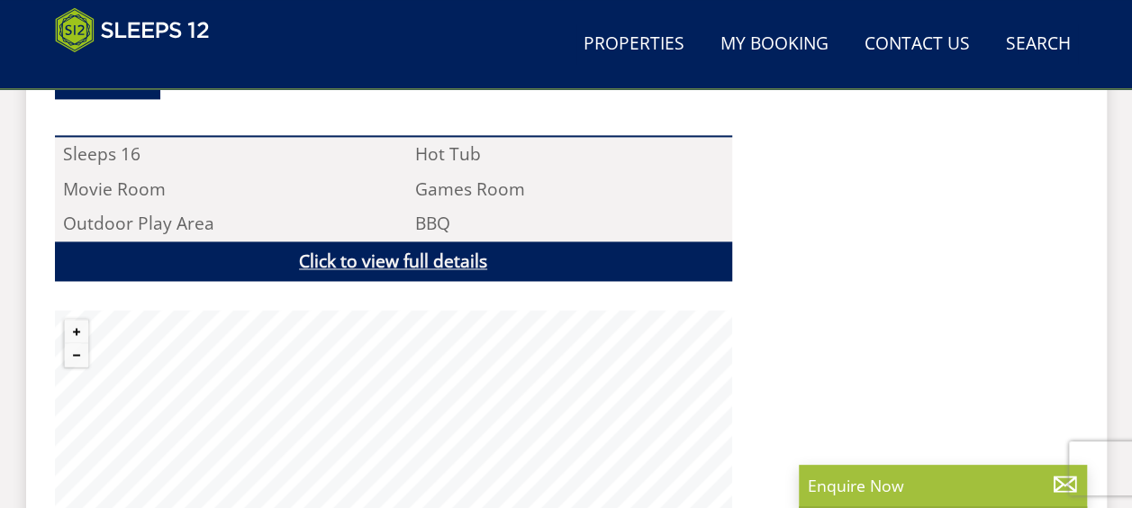
click at [317, 251] on div "Dustings is an amazing large group holiday house tucked away on a working farm …" at bounding box center [393, 109] width 677 height 897
click at [271, 229] on div "Dustings is an amazing large group holiday house tucked away on a working farm …" at bounding box center [393, 109] width 677 height 897
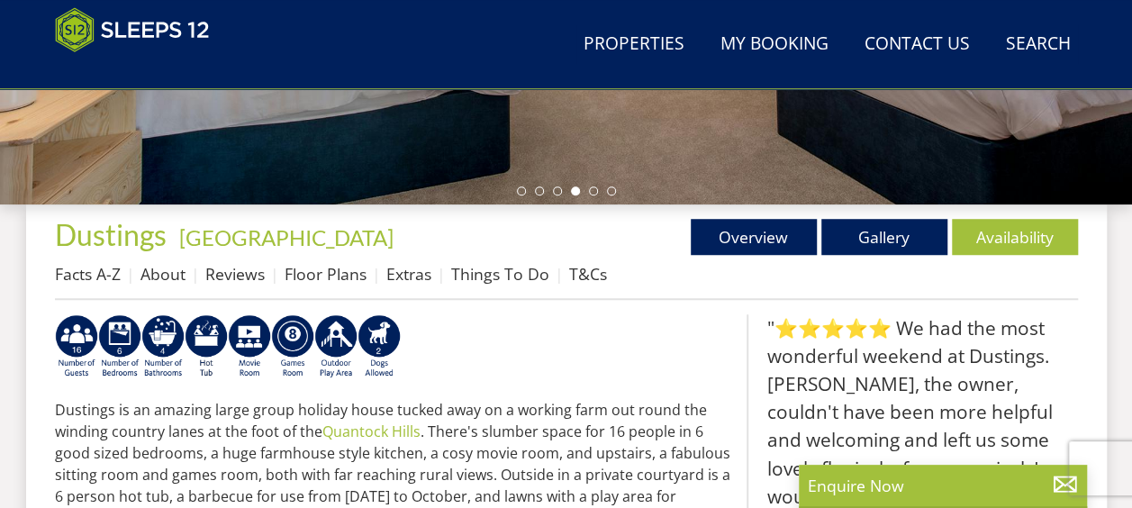
scroll to position [575, 0]
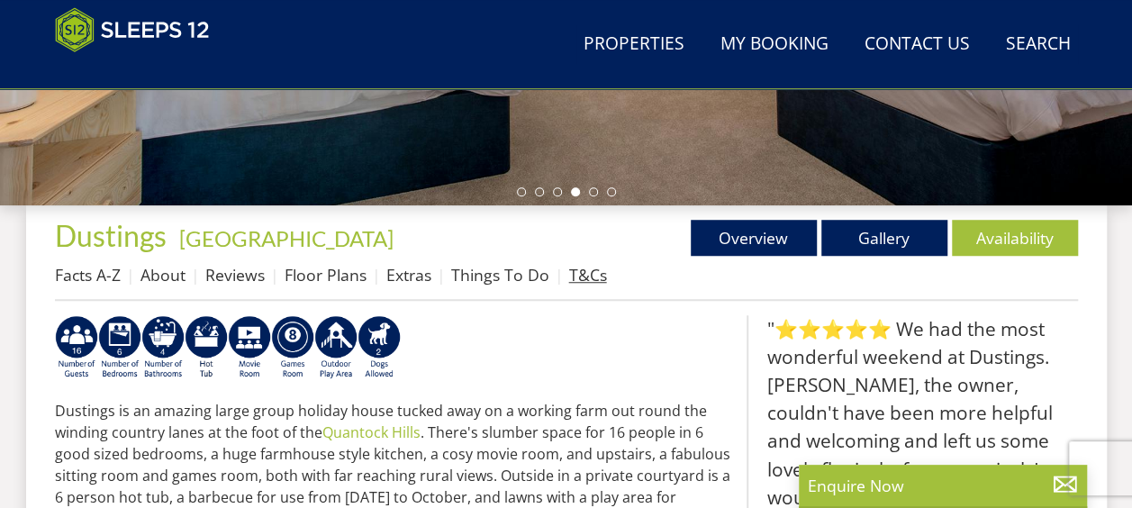
click at [572, 272] on link "T&Cs" at bounding box center [588, 275] width 38 height 22
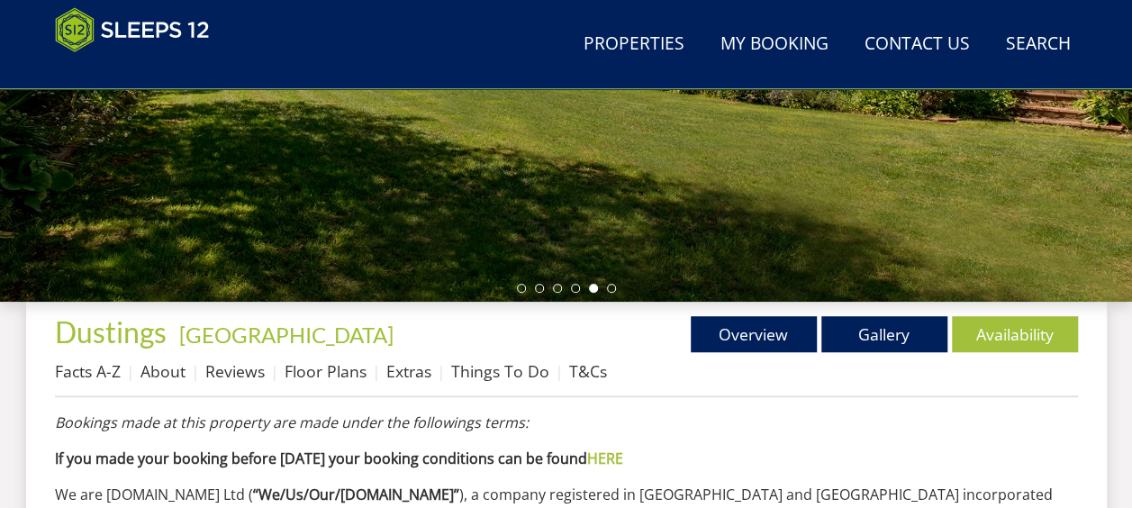
scroll to position [479, 0]
click at [404, 372] on link "Extras" at bounding box center [408, 371] width 45 height 22
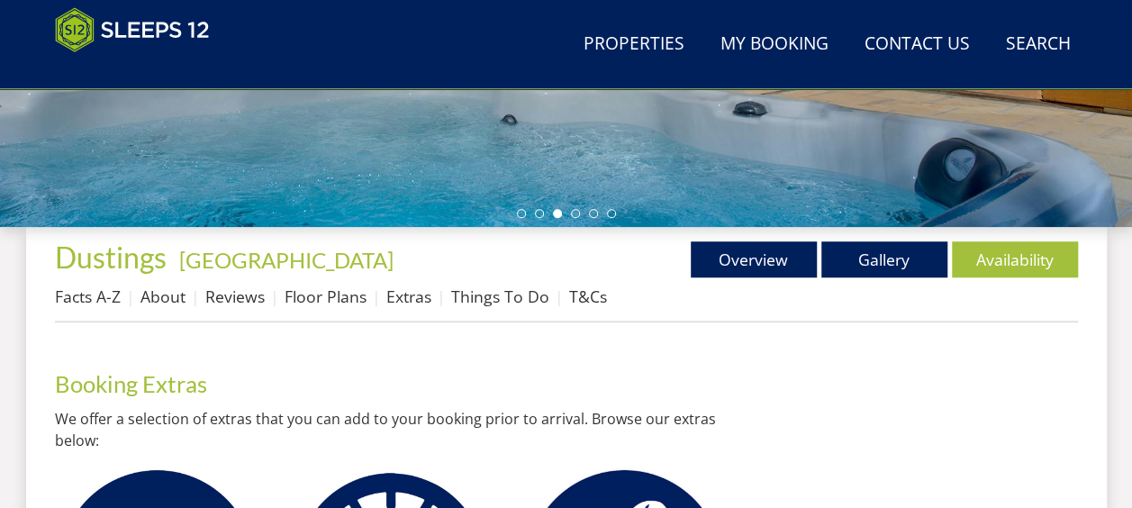
scroll to position [537, 0]
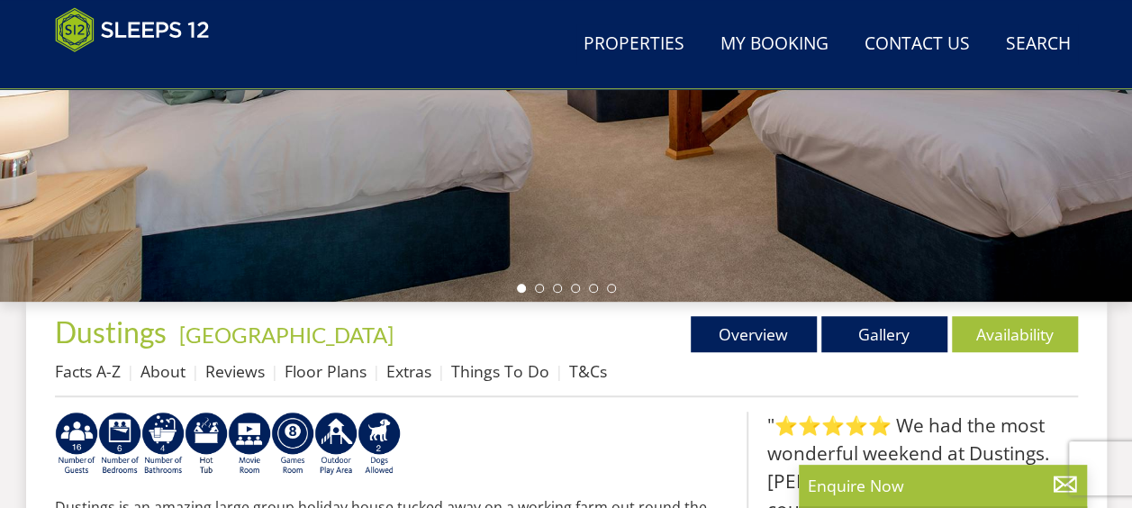
scroll to position [575, 0]
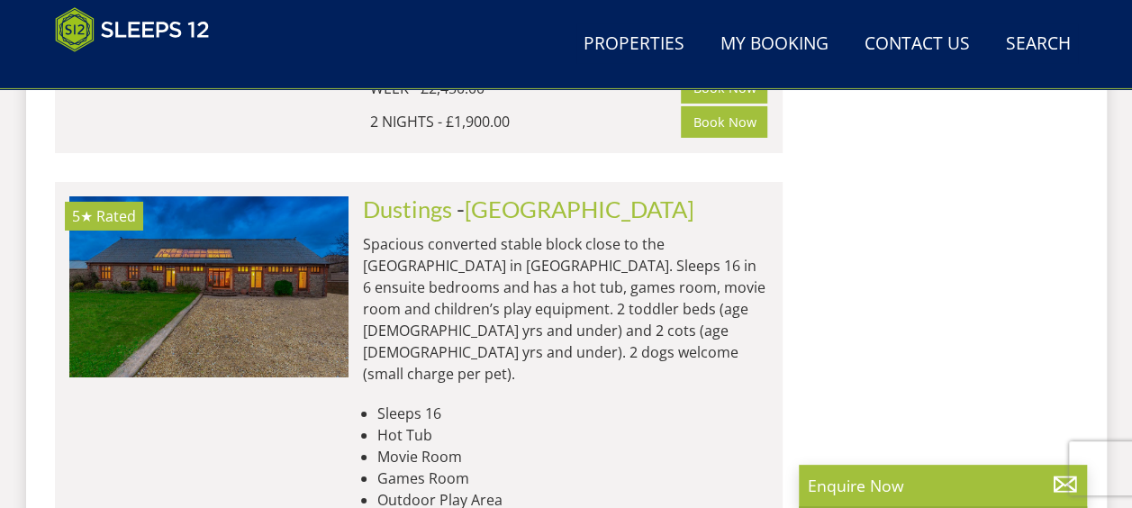
scroll to position [3072, 0]
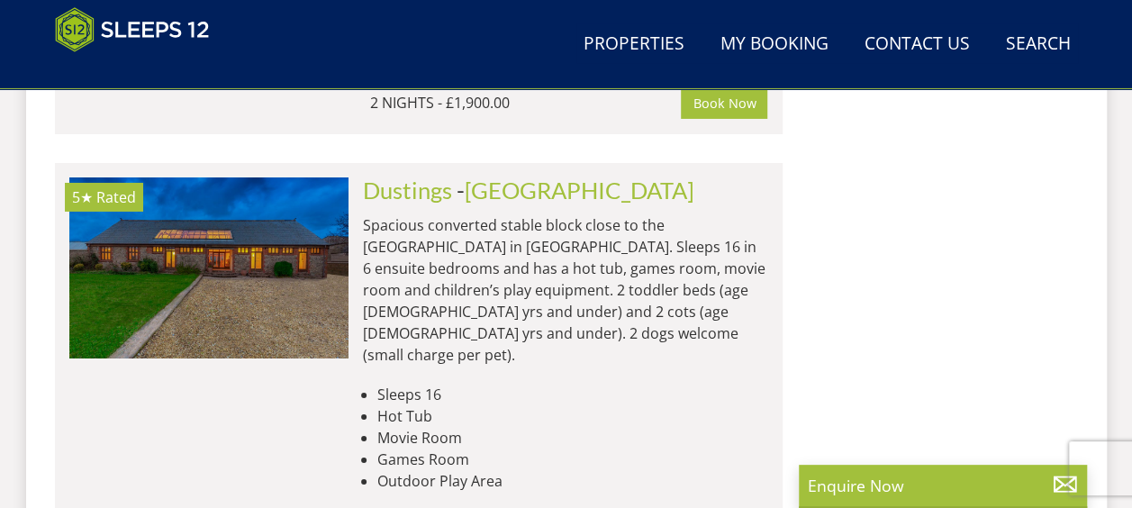
drag, startPoint x: 367, startPoint y: 406, endPoint x: 500, endPoint y: 400, distance: 132.5
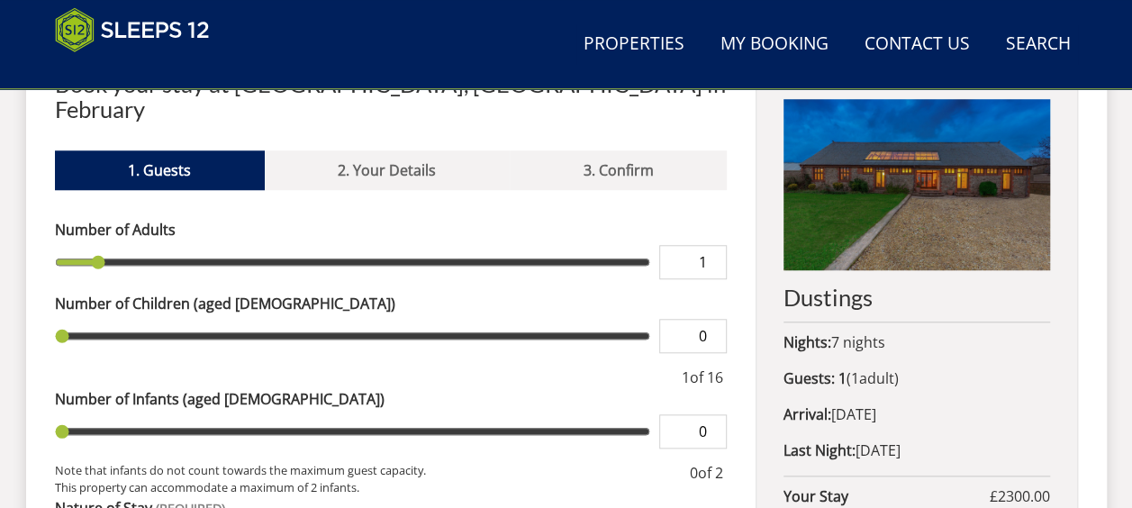
scroll to position [725, 0]
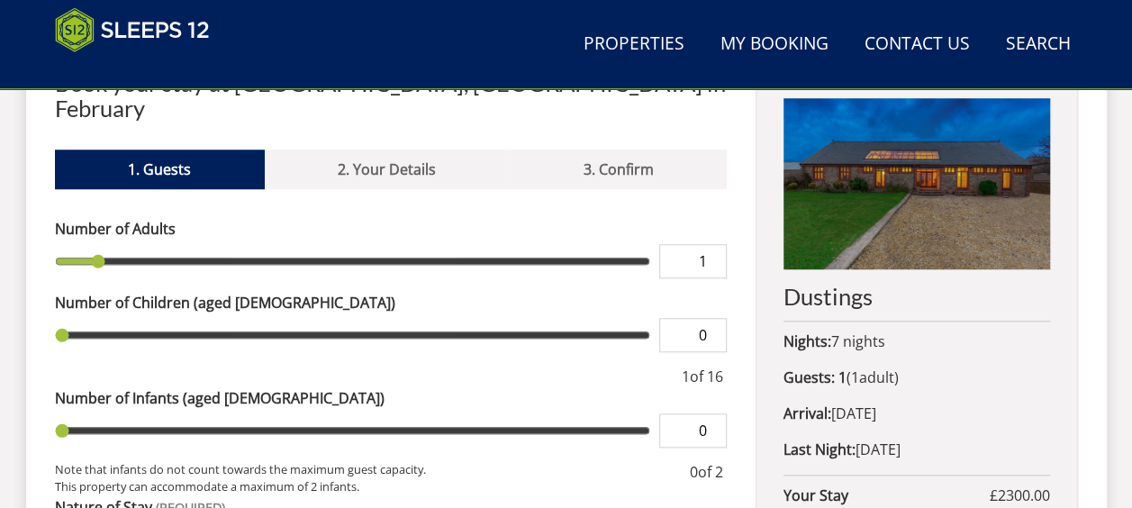
type input "2"
type input "3"
type input "4"
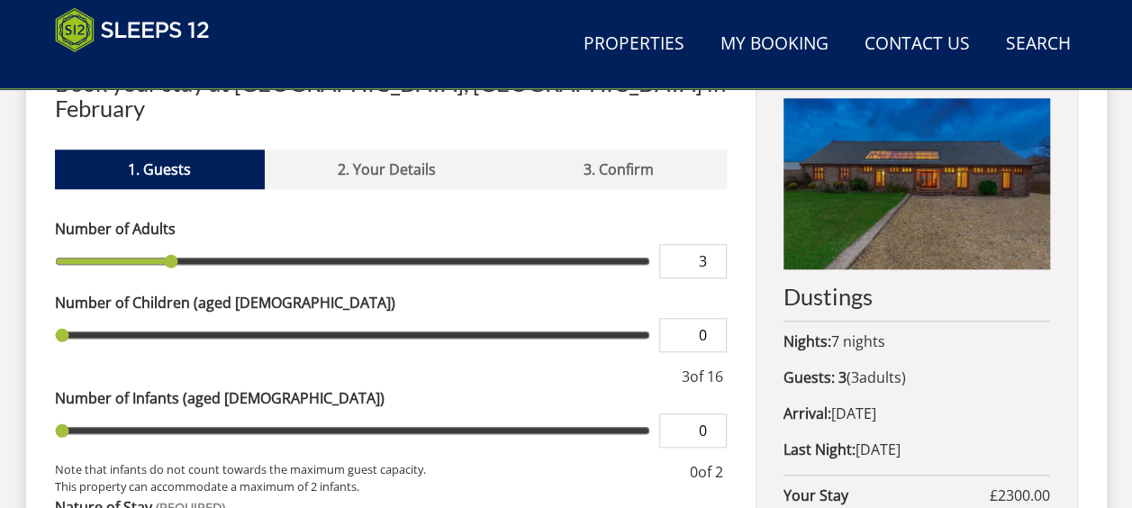
type input "4"
type input "5"
type input "6"
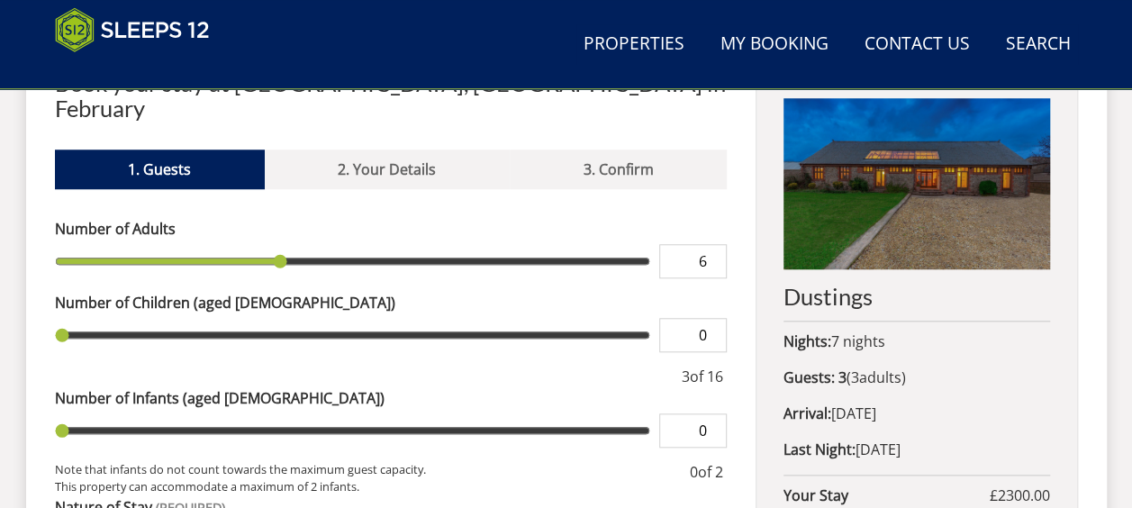
type input "7"
type input "8"
type input "9"
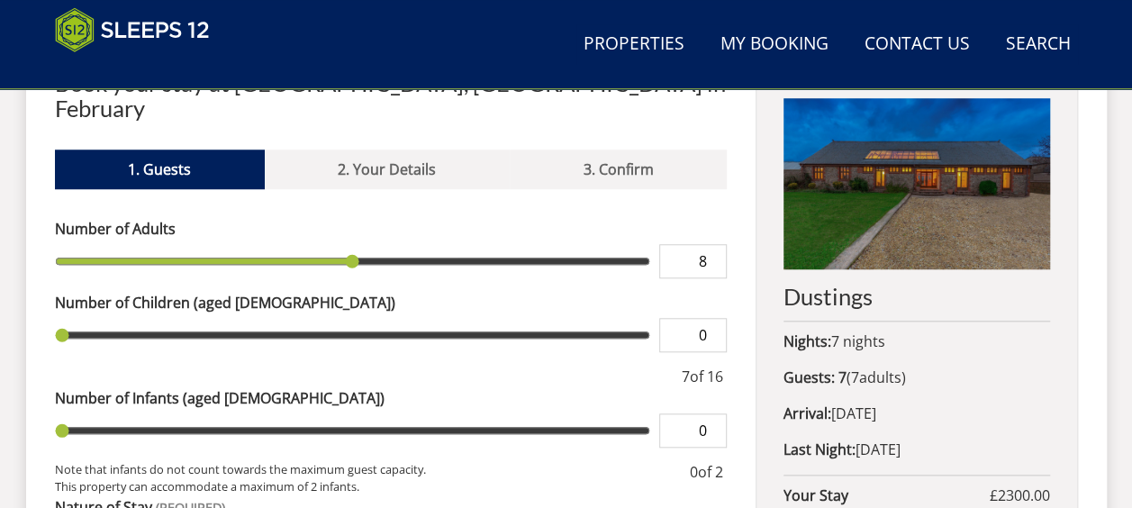
type input "9"
type input "10"
type input "11"
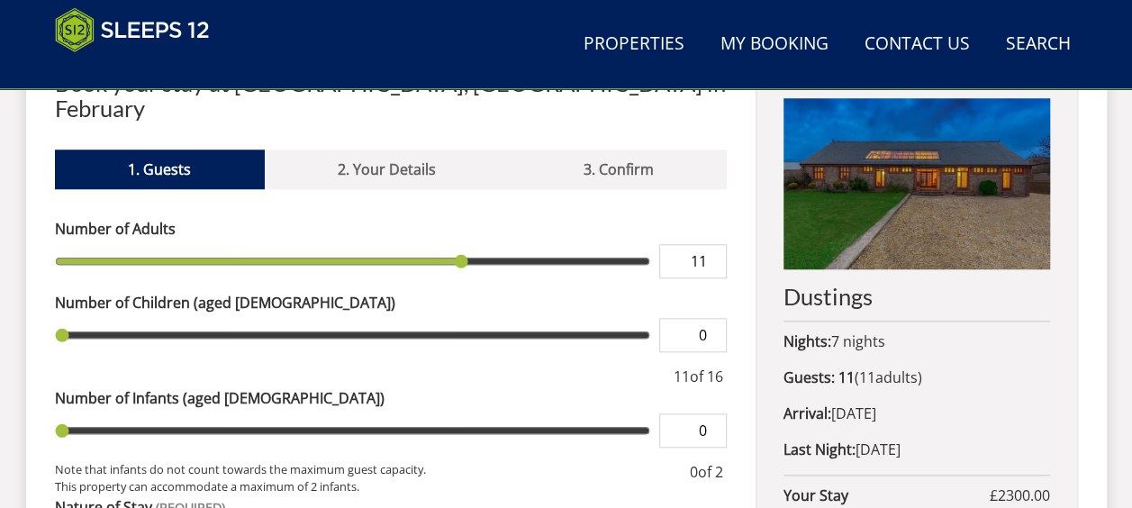
type input "12"
type input "11"
type input "12"
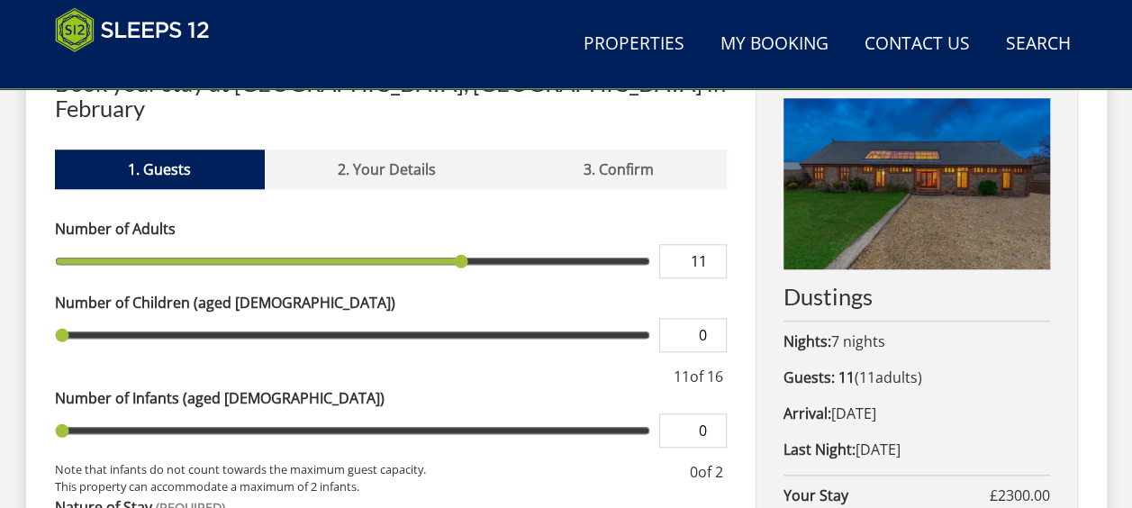
type input "12"
type input "13"
drag, startPoint x: 95, startPoint y: 230, endPoint x: 544, endPoint y: 257, distance: 450.1
click at [544, 257] on input "range" at bounding box center [353, 261] width 596 height 34
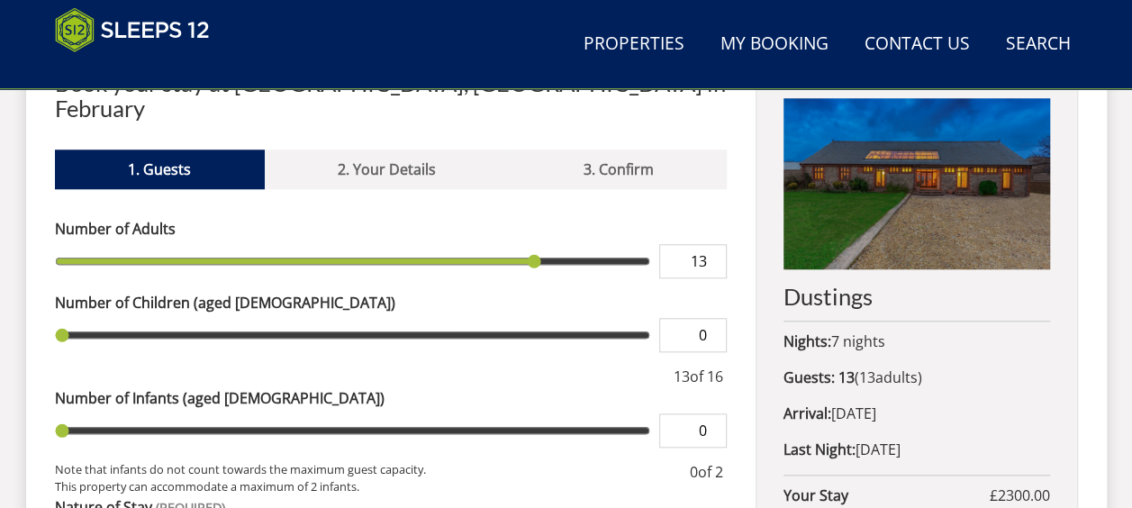
type input "14"
type input "15"
type input "16"
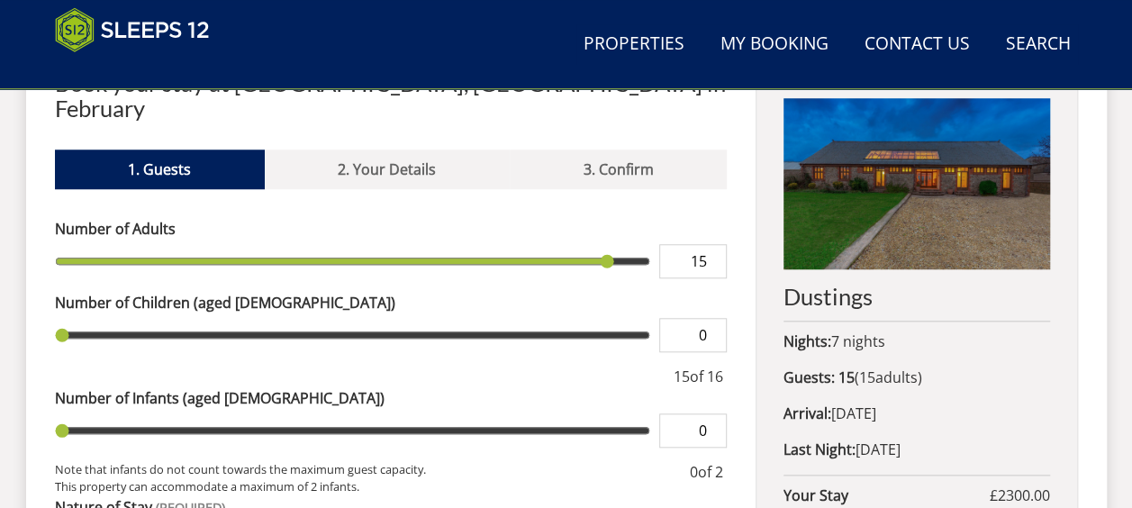
type input "16"
drag, startPoint x: 537, startPoint y: 232, endPoint x: 649, endPoint y: 229, distance: 111.7
type input "16"
click at [649, 244] on input "range" at bounding box center [353, 261] width 596 height 34
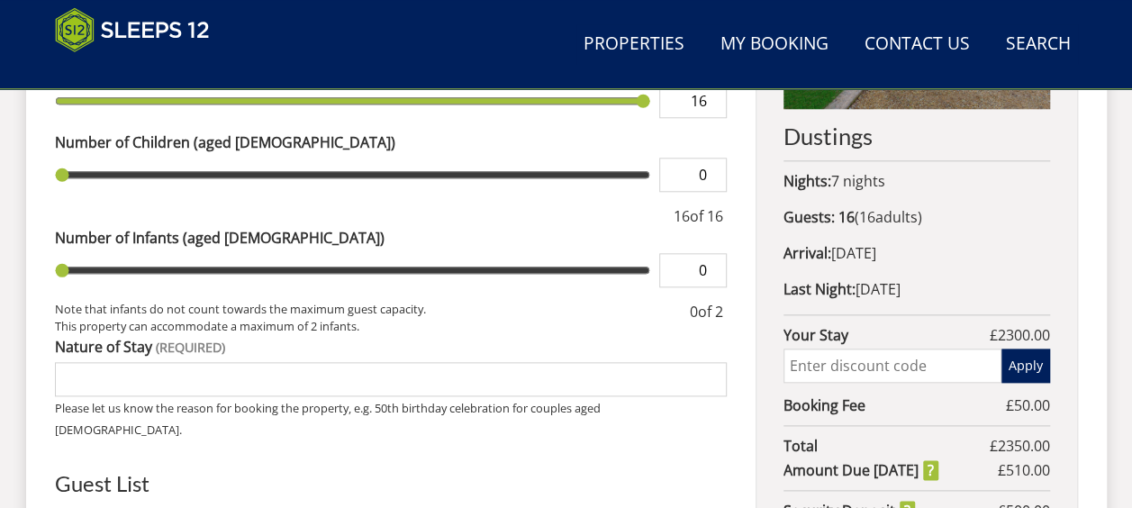
scroll to position [617, 0]
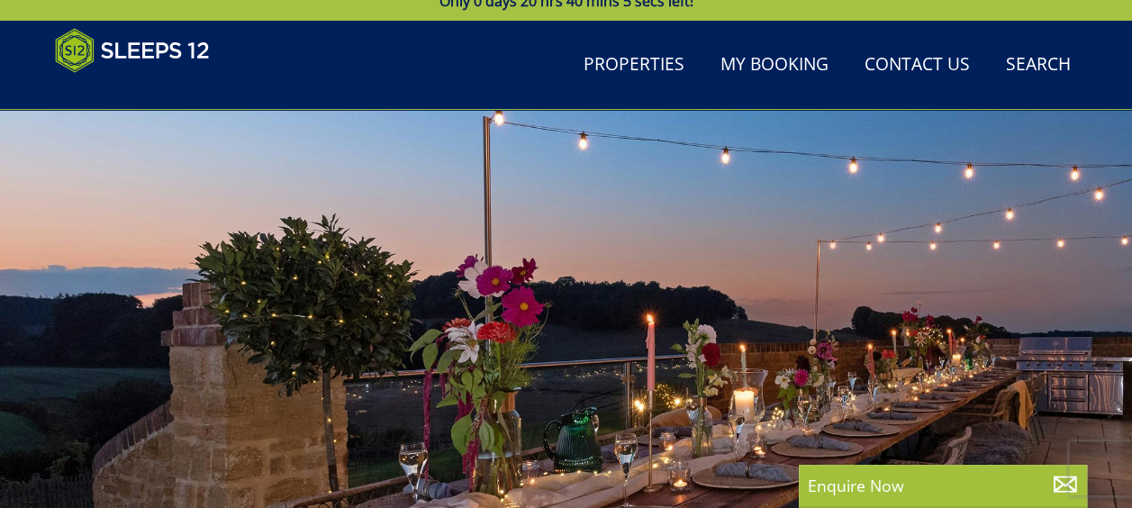
scroll to position [23, 0]
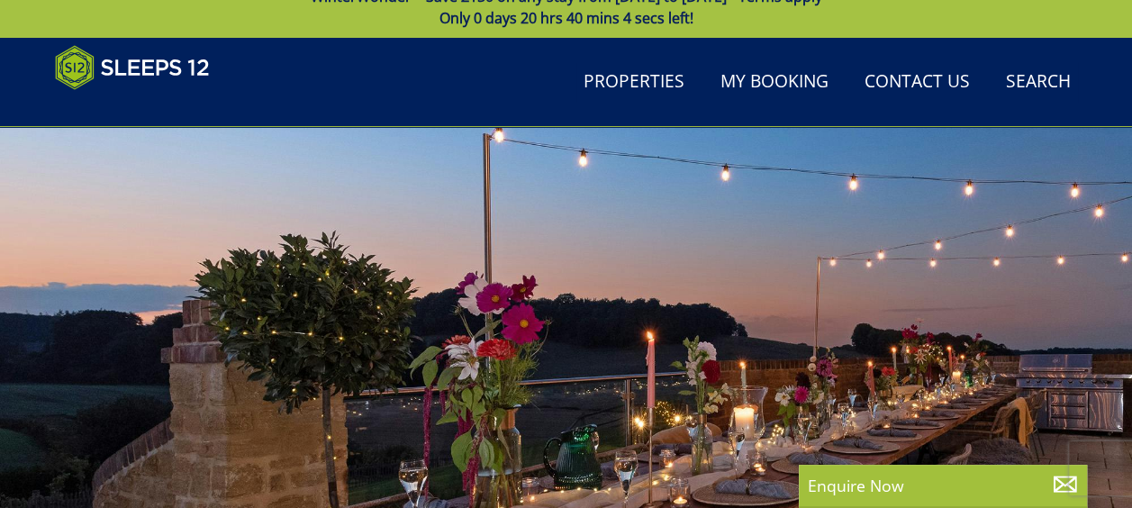
select select "15"
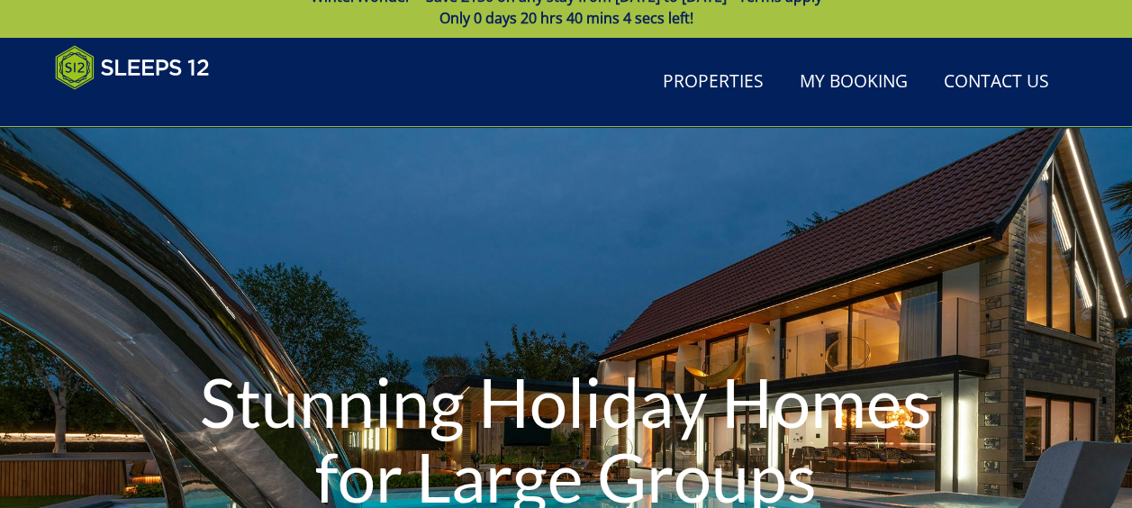
scroll to position [566, 0]
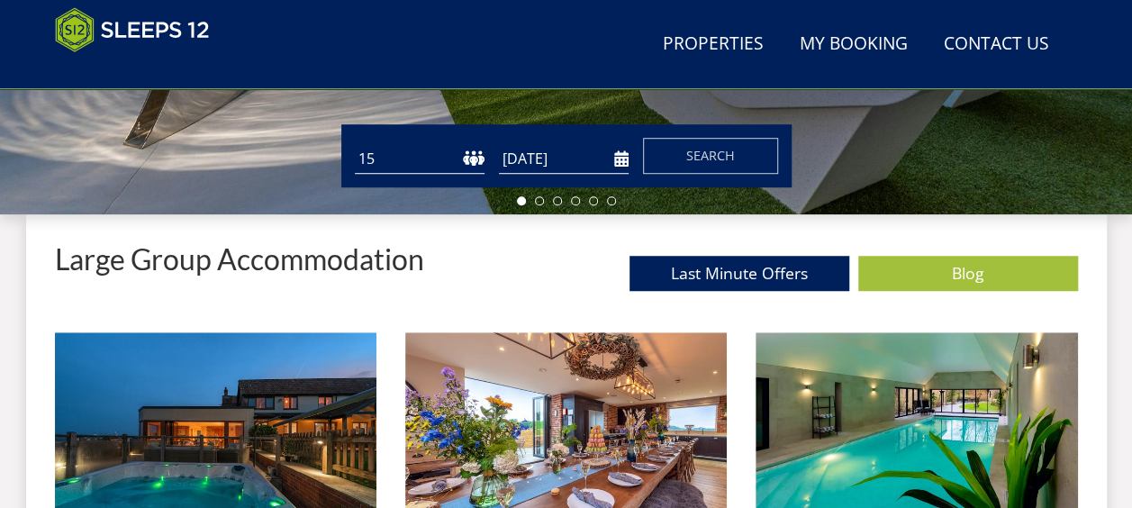
click at [552, 149] on input "20/02/2026" at bounding box center [564, 159] width 130 height 30
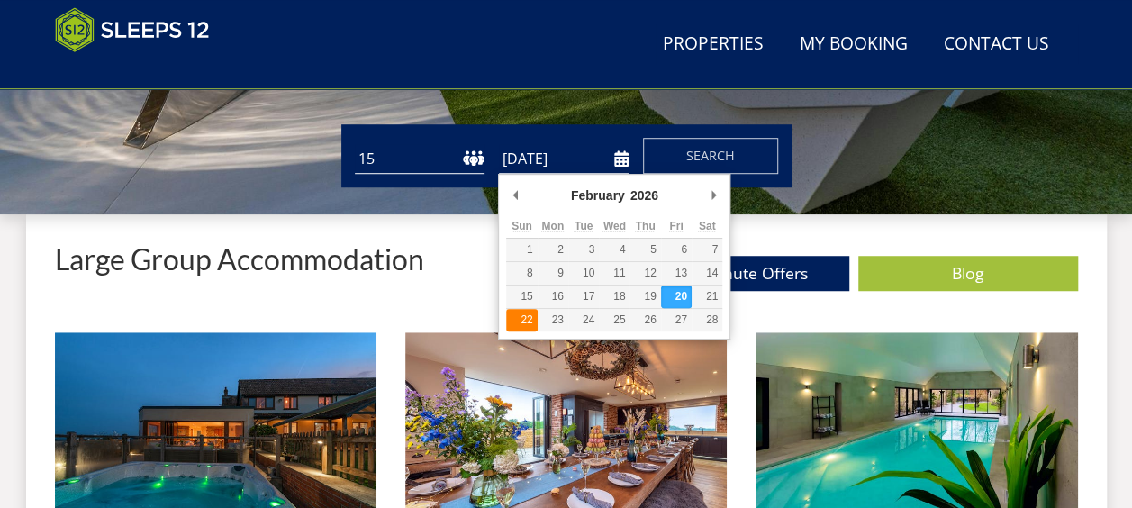
type input "22/02/2026"
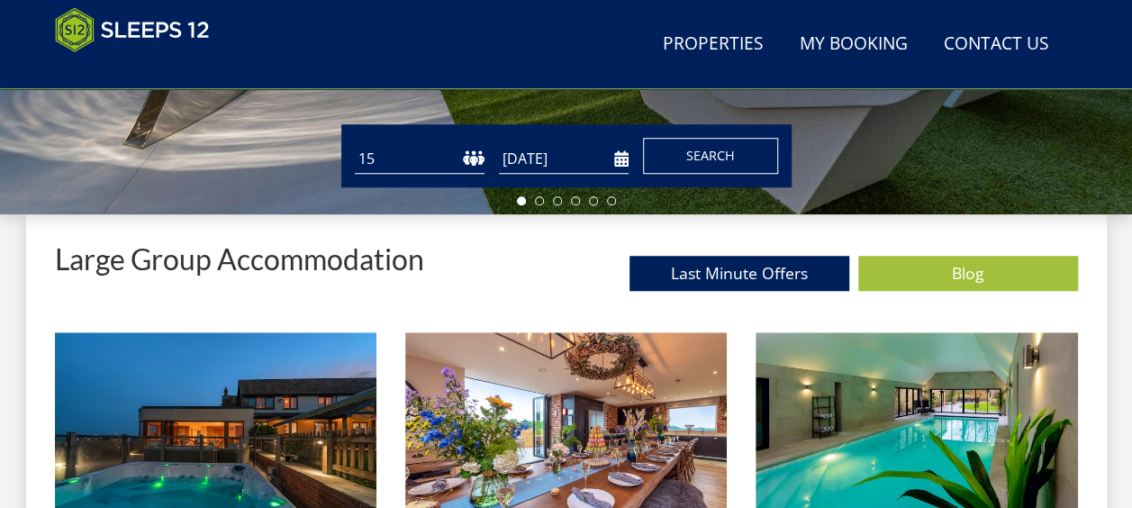
drag, startPoint x: 687, startPoint y: 154, endPoint x: 645, endPoint y: 144, distance: 43.5
click at [645, 144] on button "Search" at bounding box center [710, 156] width 135 height 36
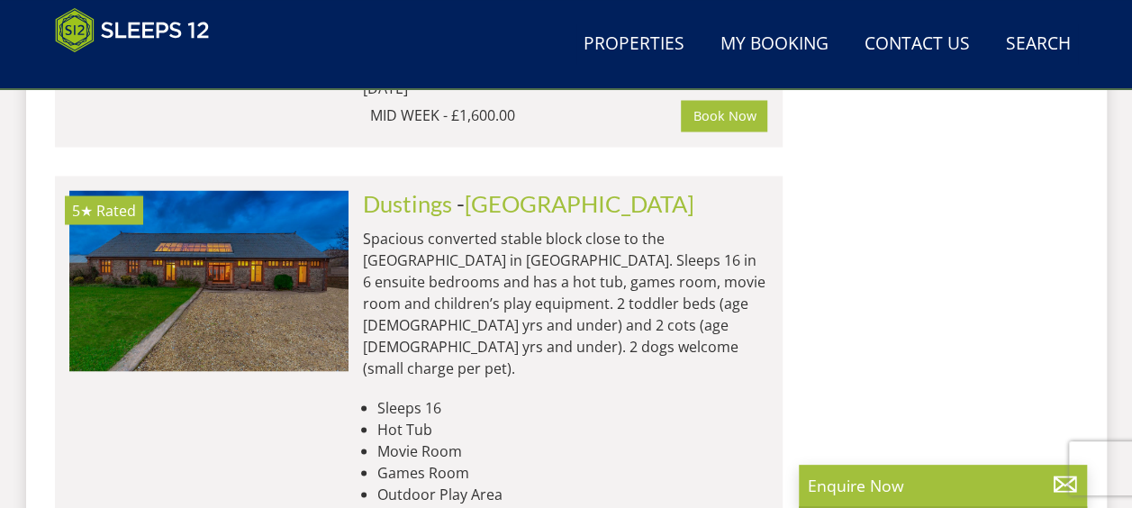
scroll to position [4960, 0]
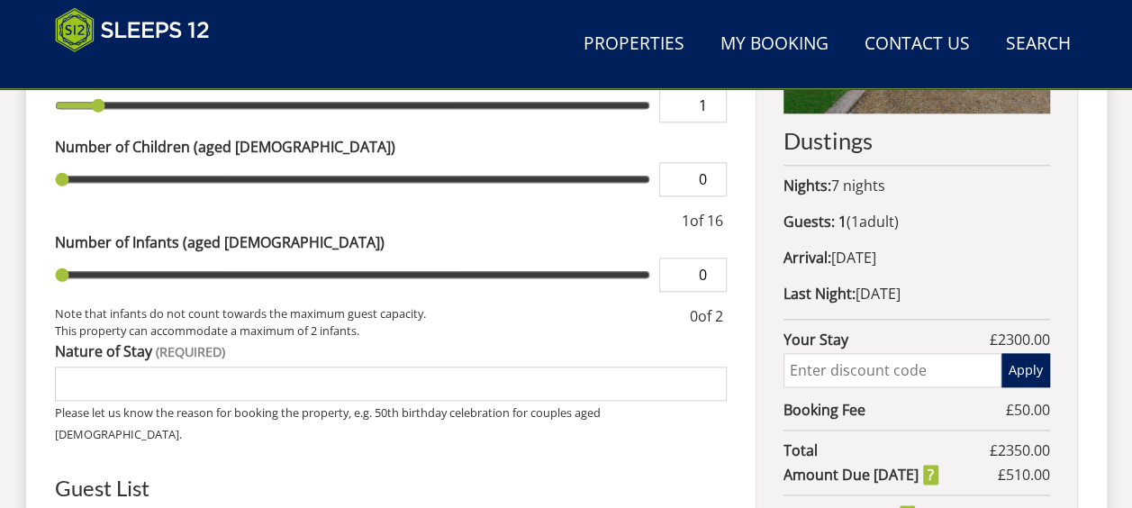
scroll to position [879, 0]
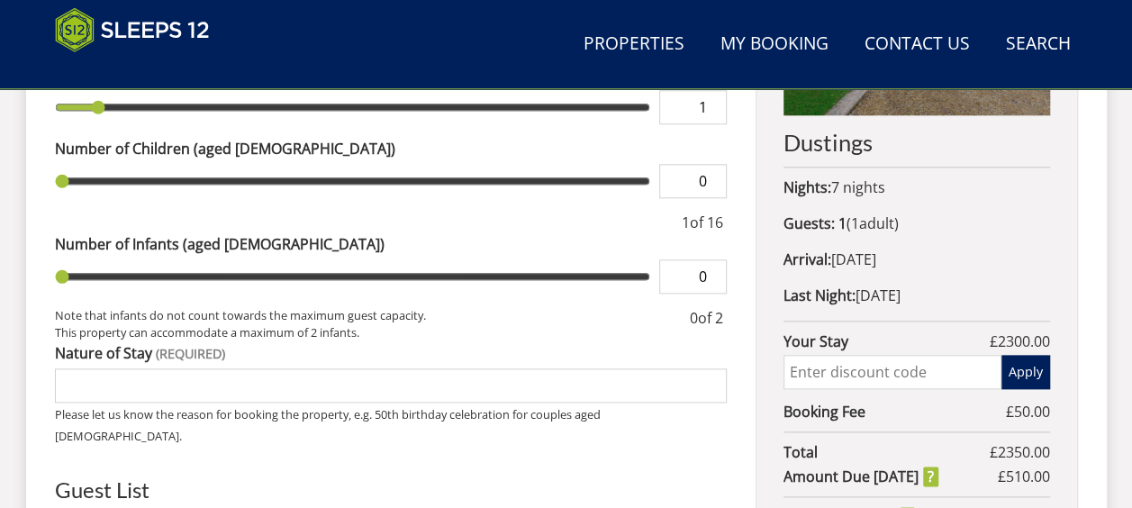
drag, startPoint x: 842, startPoint y: 261, endPoint x: 967, endPoint y: 257, distance: 125.2
click at [967, 257] on p "Arrival: Friday 20/02/2026" at bounding box center [916, 259] width 266 height 22
click at [906, 261] on p "Arrival: Friday 20/02/2026" at bounding box center [916, 259] width 266 height 22
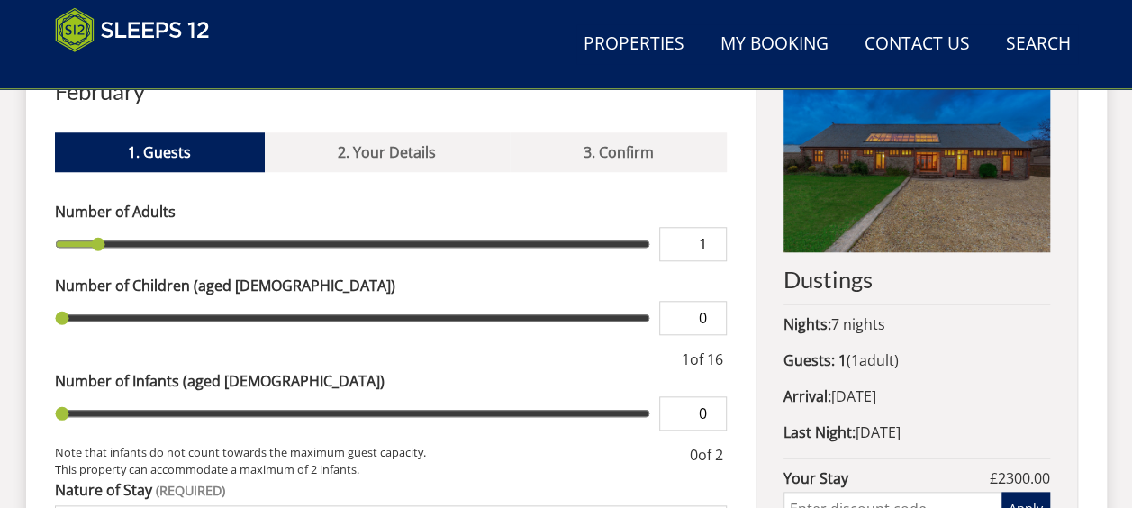
scroll to position [670, 0]
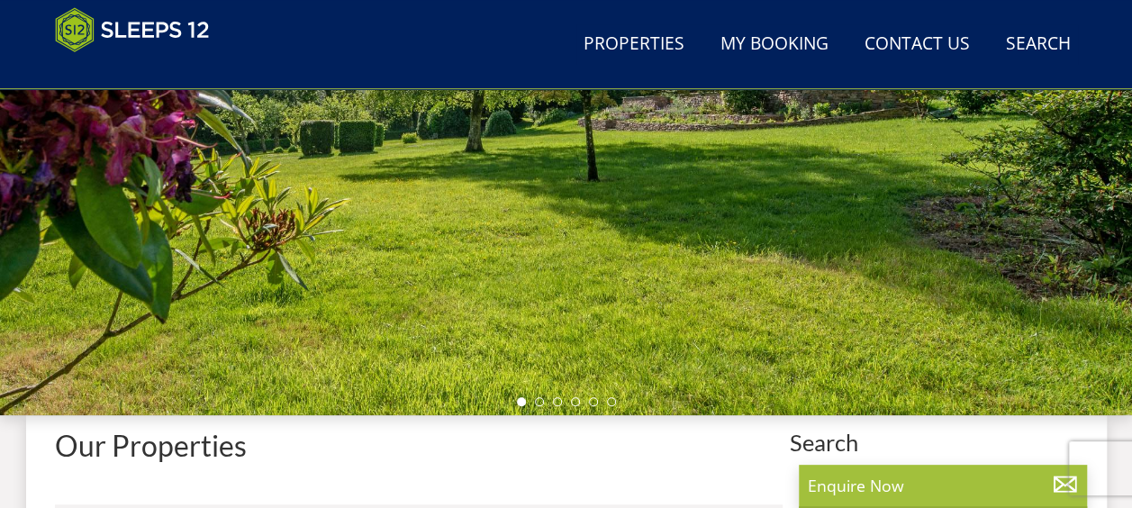
select select "15"
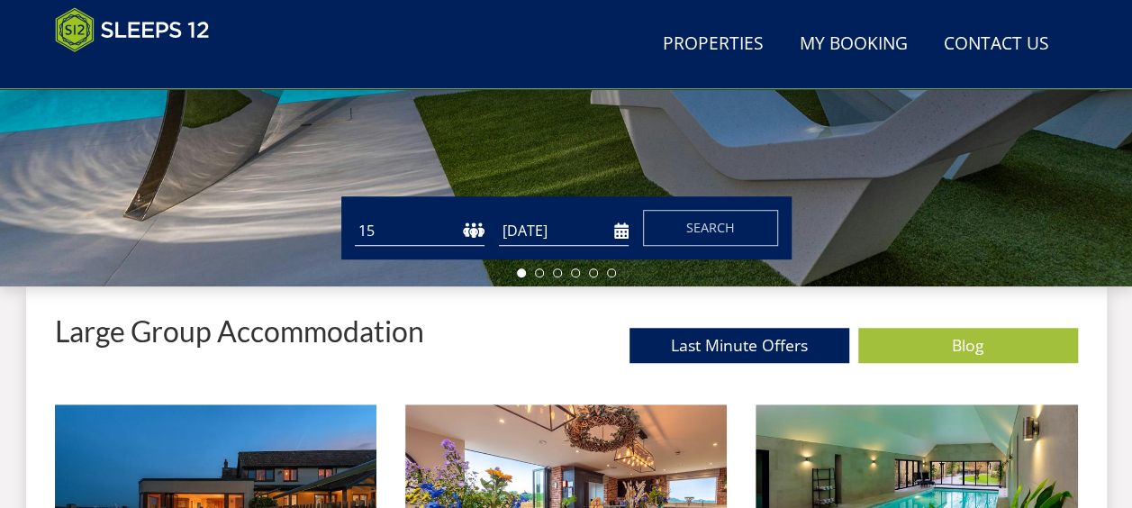
scroll to position [495, 0]
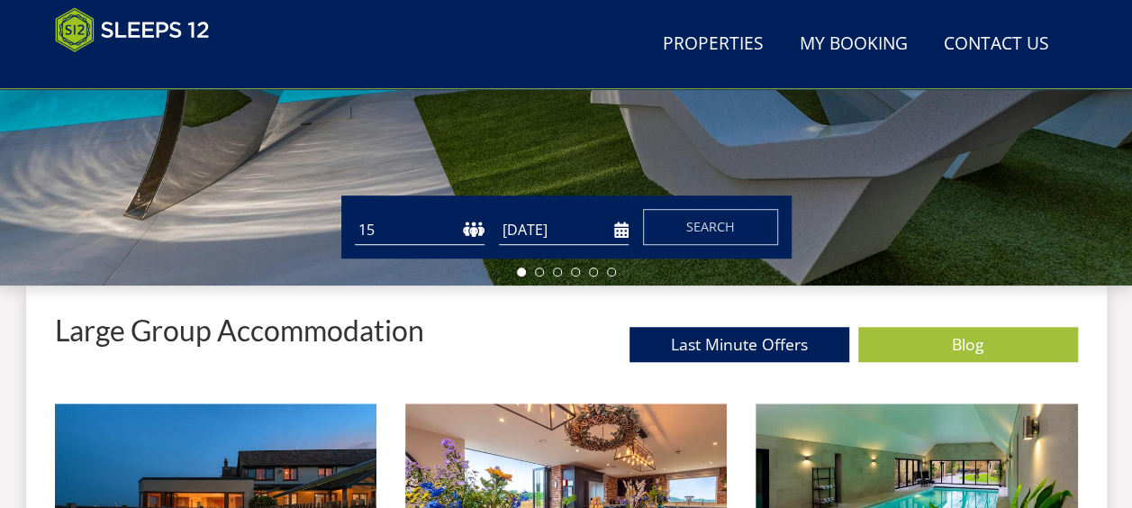
click at [630, 238] on form "Guests 1 2 3 4 5 6 7 8 9 10 11 12 13 14 15 16 17 18 19 20 21 22 23 24 25 26 27 …" at bounding box center [566, 227] width 423 height 36
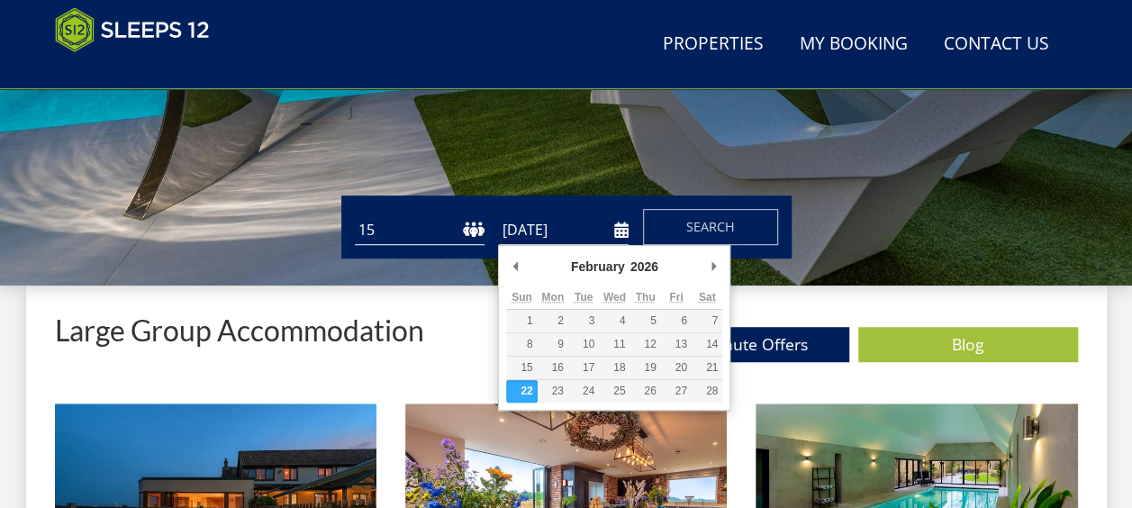
click at [619, 234] on input "22/02/2026" at bounding box center [564, 230] width 130 height 30
type input "15/02/2026"
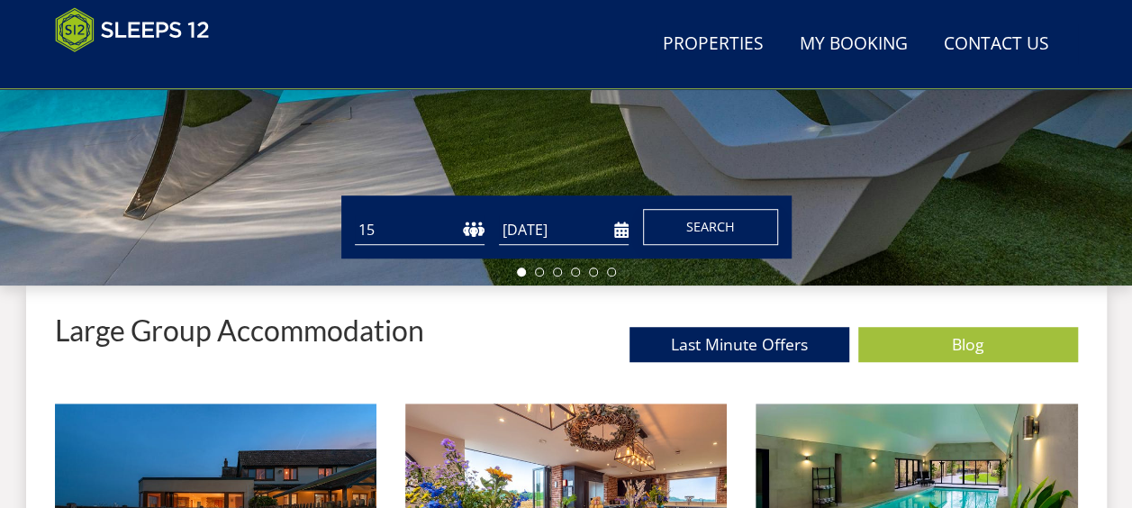
click at [696, 239] on button "Search" at bounding box center [710, 227] width 135 height 36
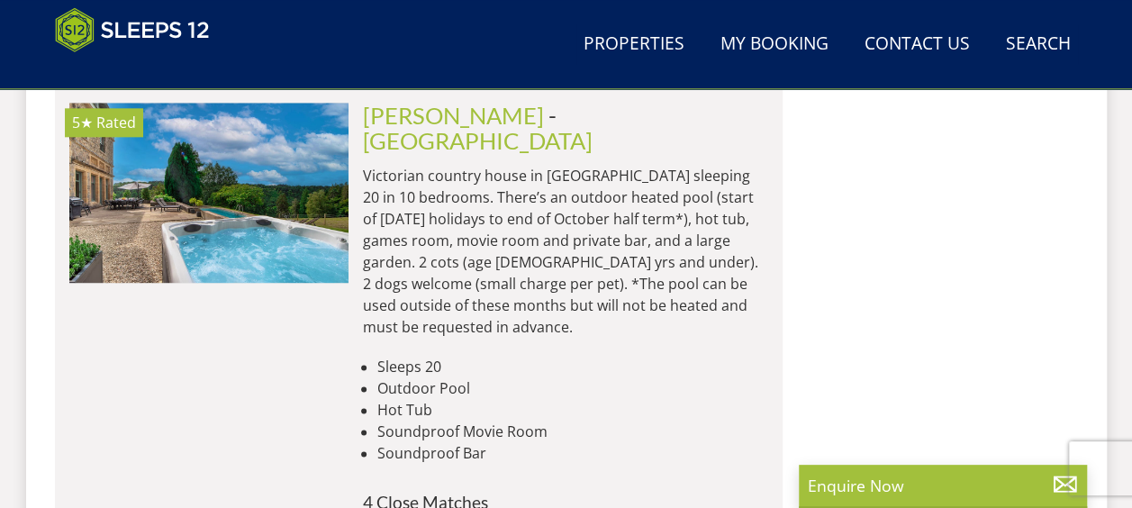
scroll to position [11191, 0]
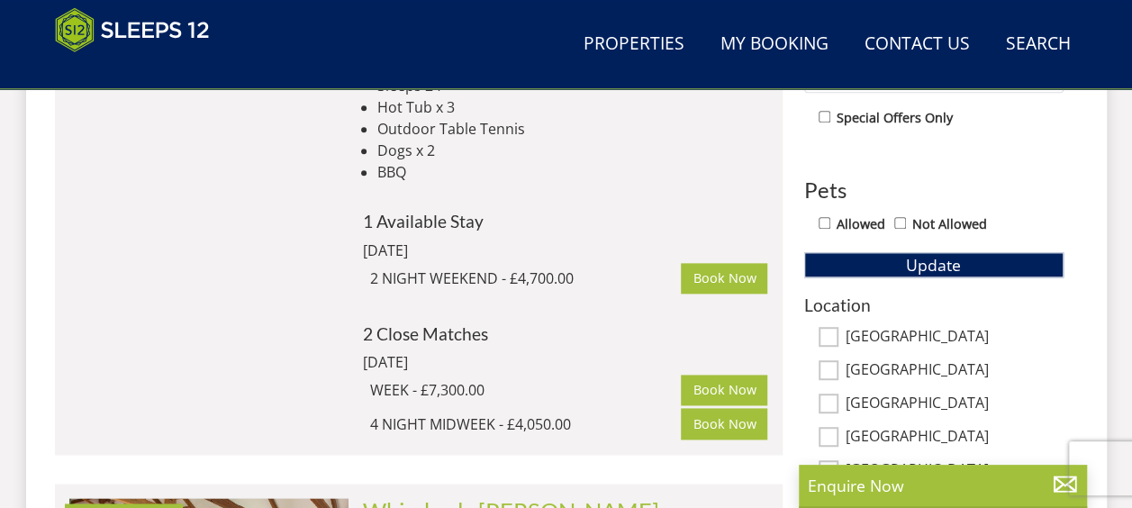
scroll to position [1057, 0]
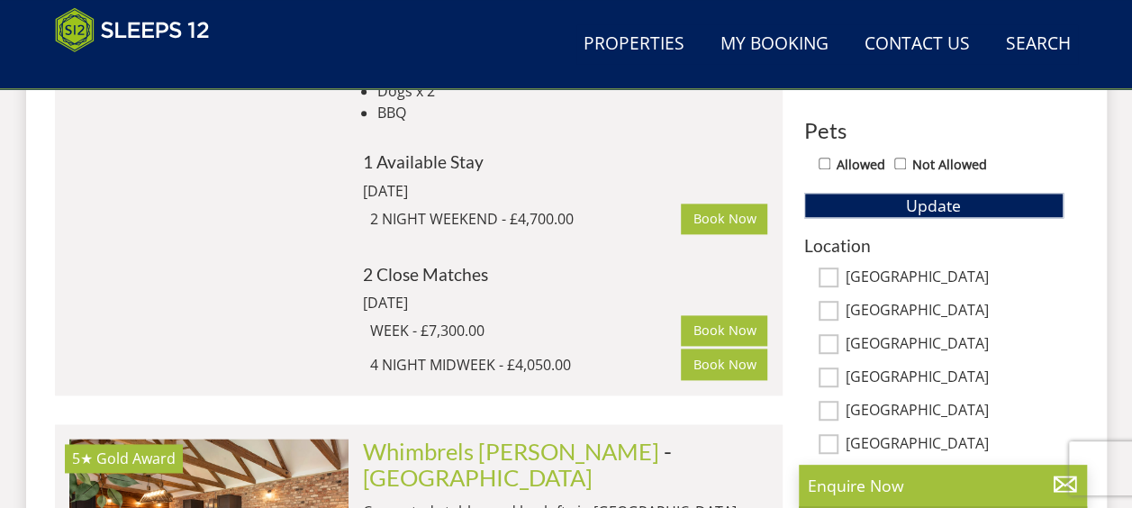
select select "15"
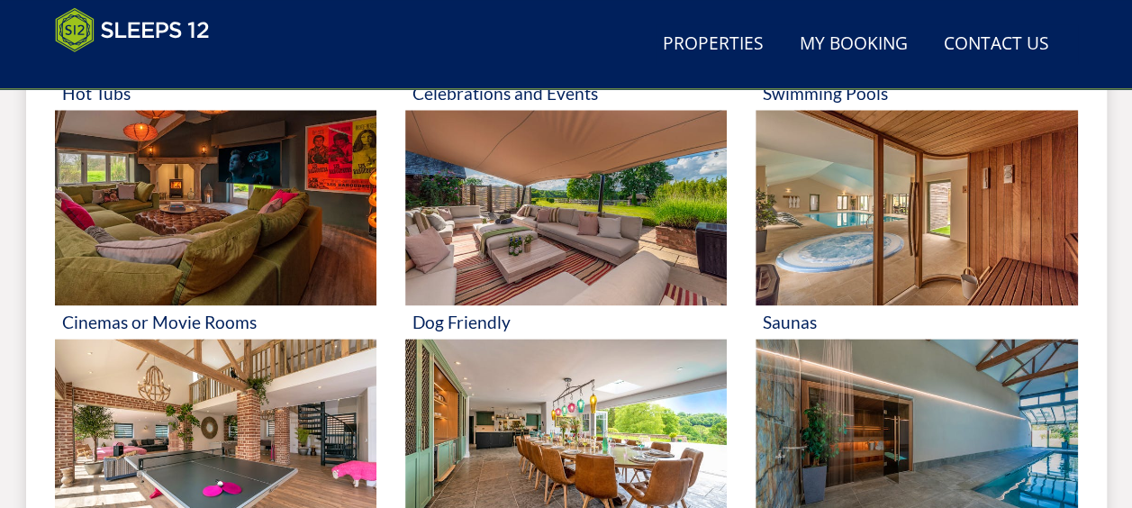
scroll to position [1021, 0]
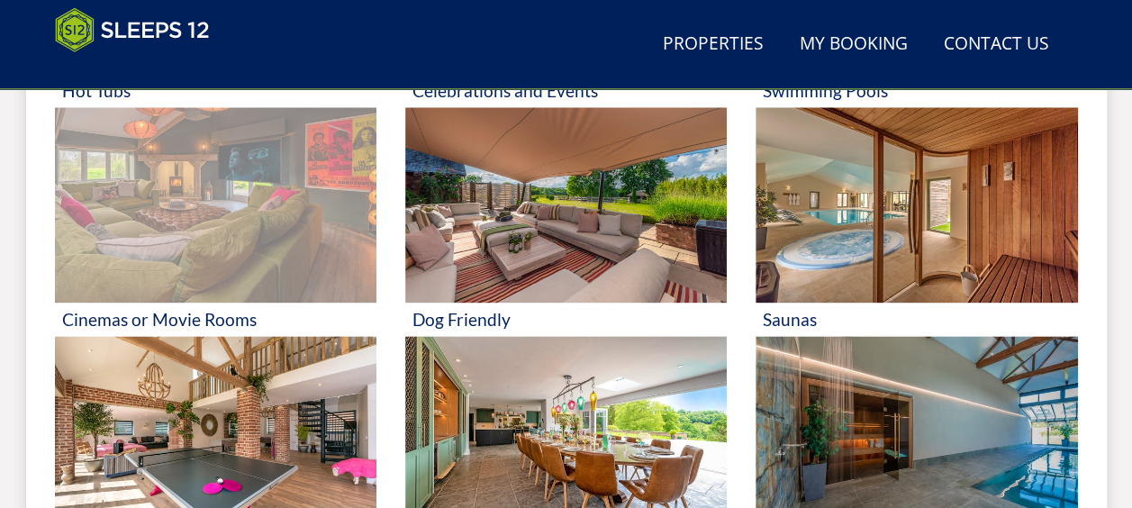
click at [191, 211] on img at bounding box center [215, 205] width 321 height 196
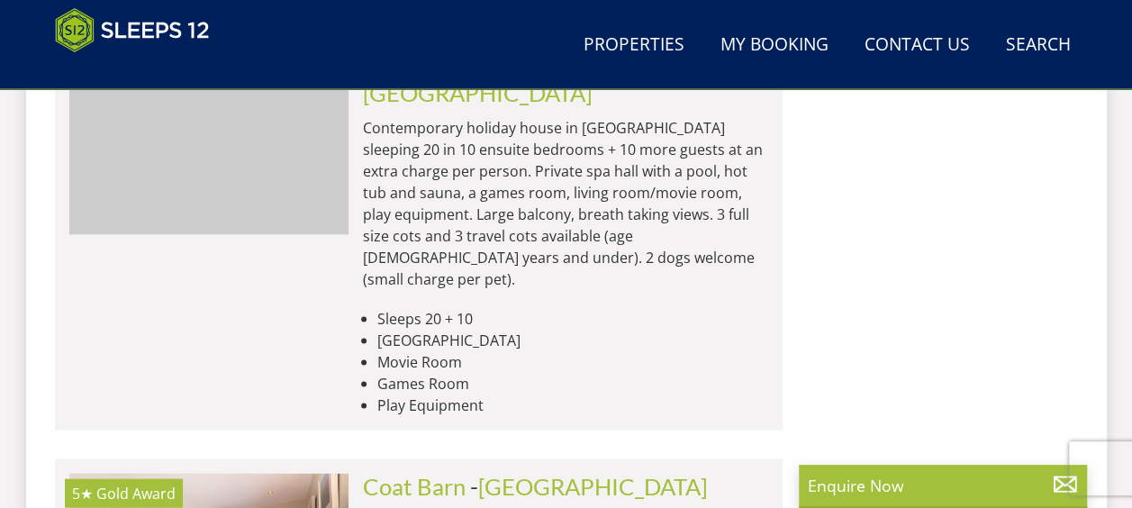
scroll to position [1548, 0]
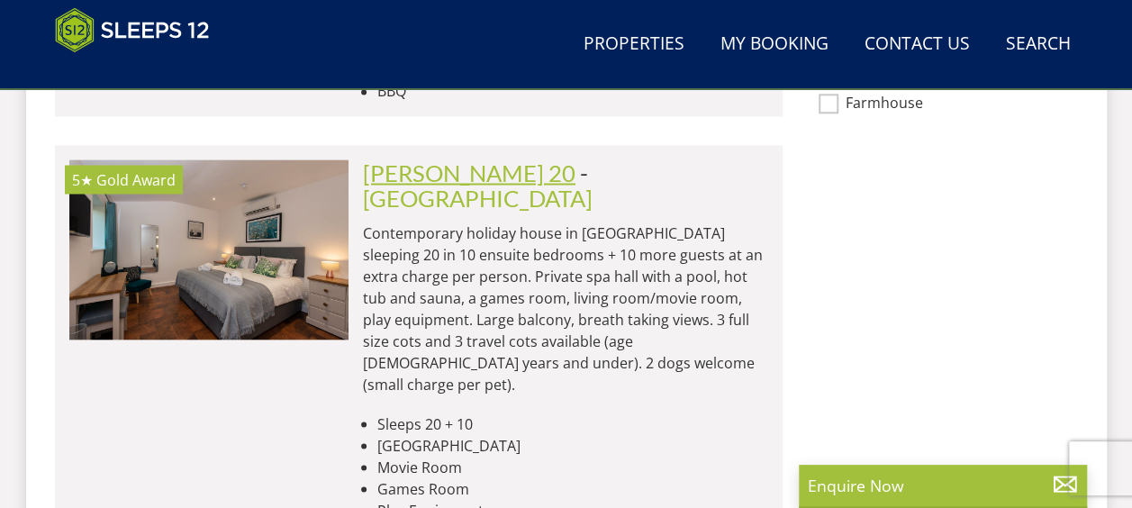
click at [415, 158] on link "[PERSON_NAME] 20" at bounding box center [469, 171] width 212 height 27
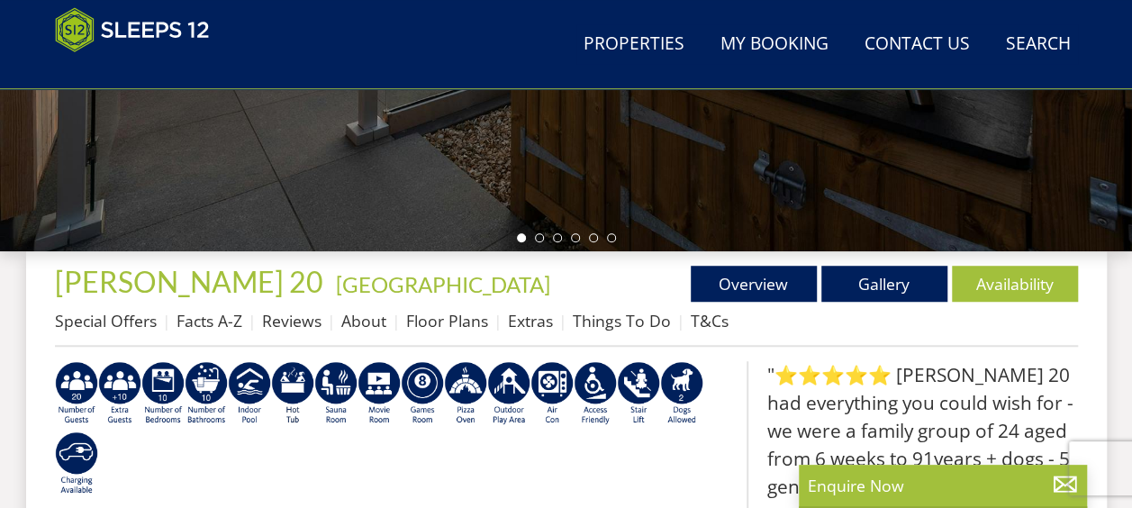
scroll to position [507, 0]
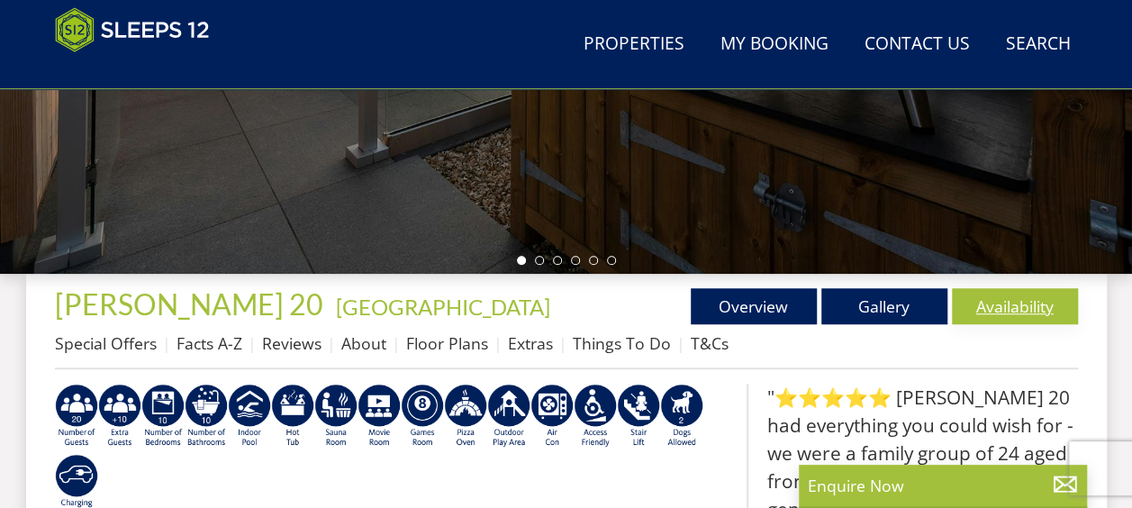
click at [977, 308] on link "Availability" at bounding box center [1015, 306] width 126 height 36
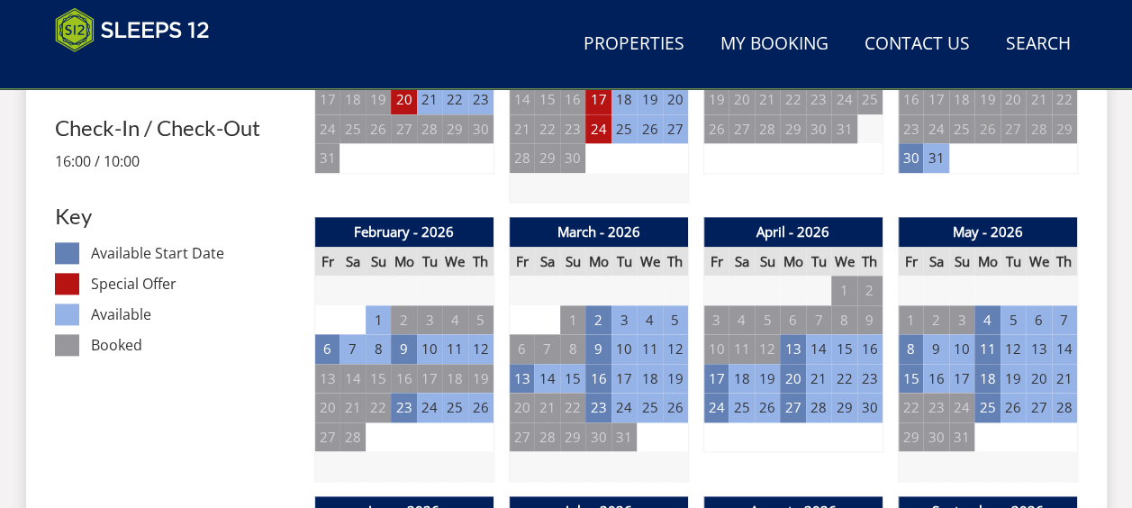
scroll to position [951, 0]
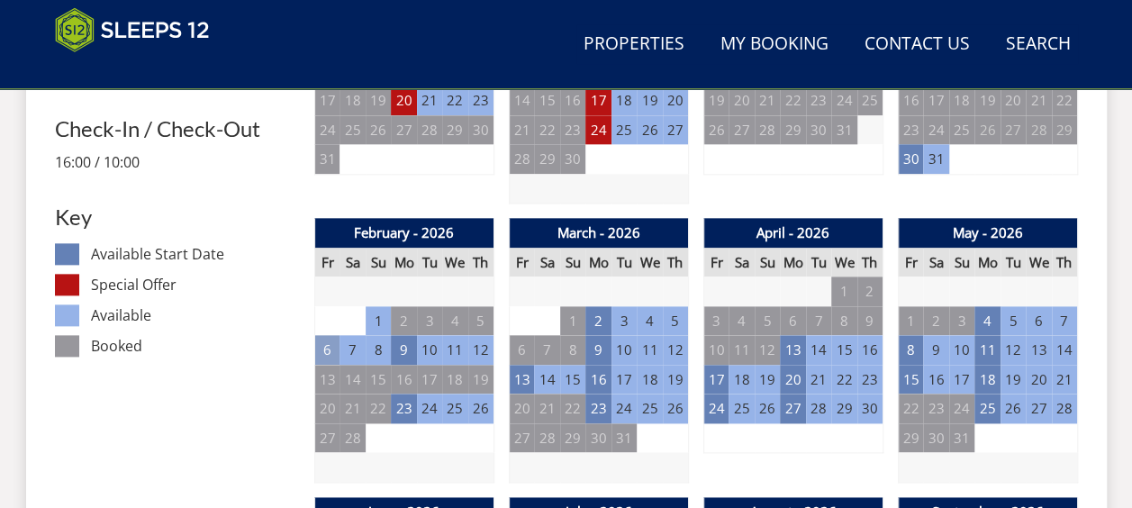
click at [325, 349] on td "6" at bounding box center [326, 350] width 25 height 30
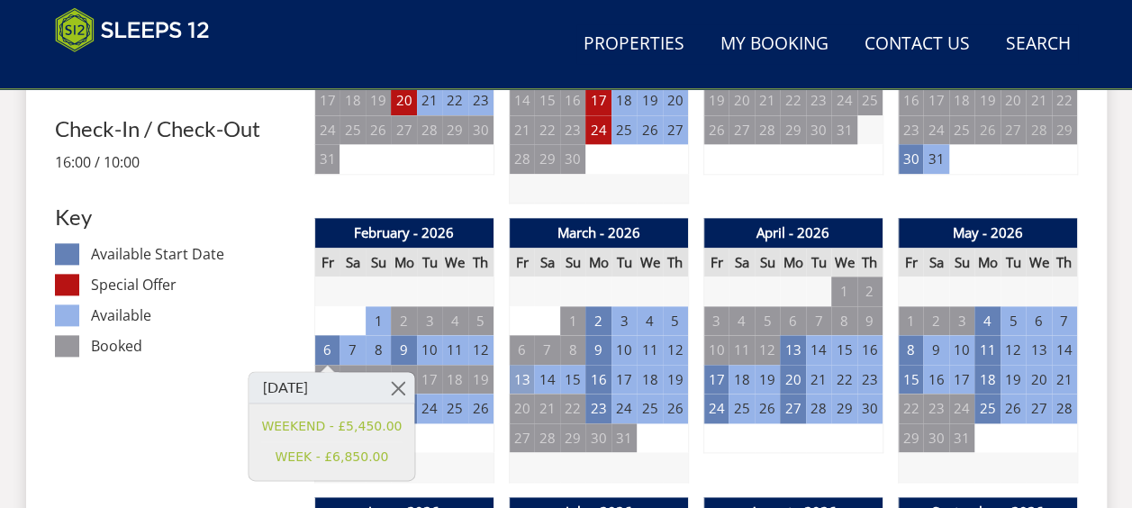
click at [512, 377] on td "13" at bounding box center [521, 380] width 25 height 30
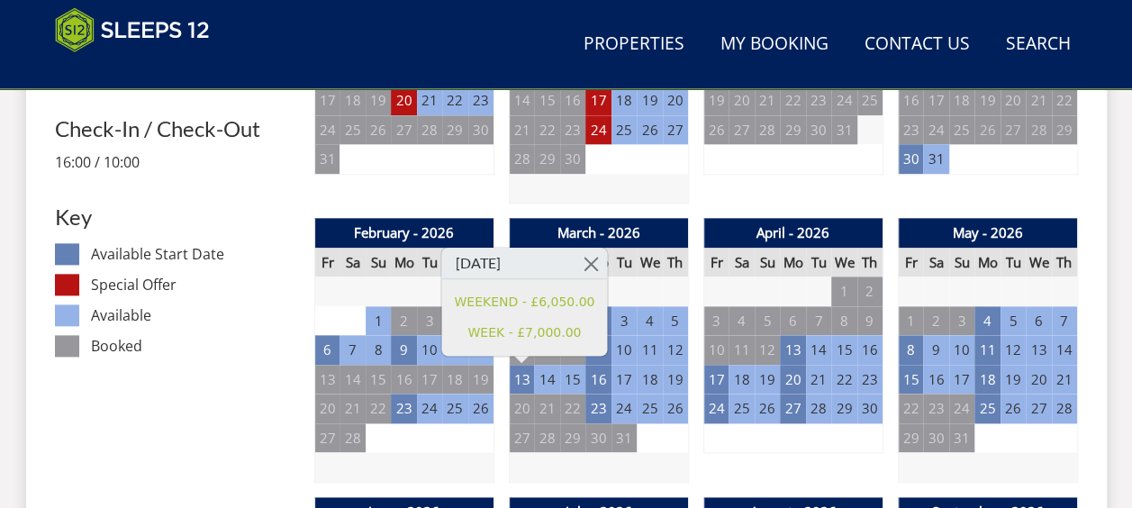
click at [333, 285] on td "23" at bounding box center [326, 291] width 25 height 30
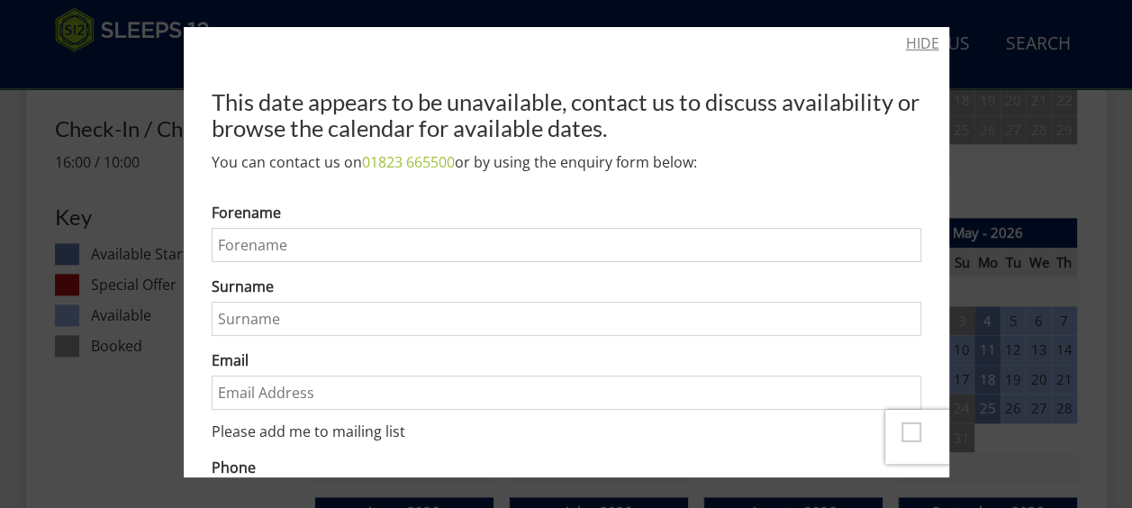
click at [917, 49] on link "HIDE" at bounding box center [922, 43] width 33 height 22
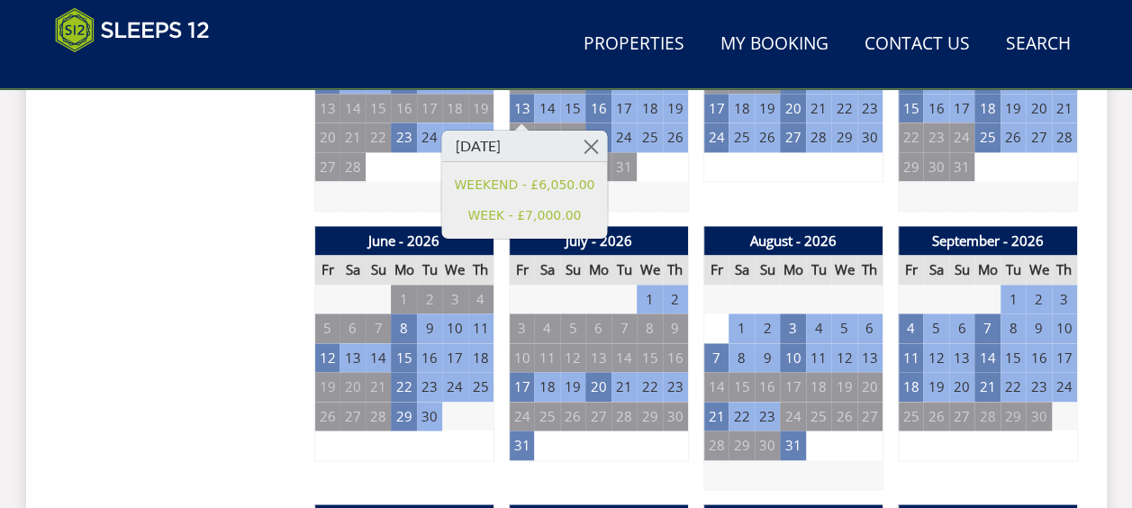
scroll to position [1223, 0]
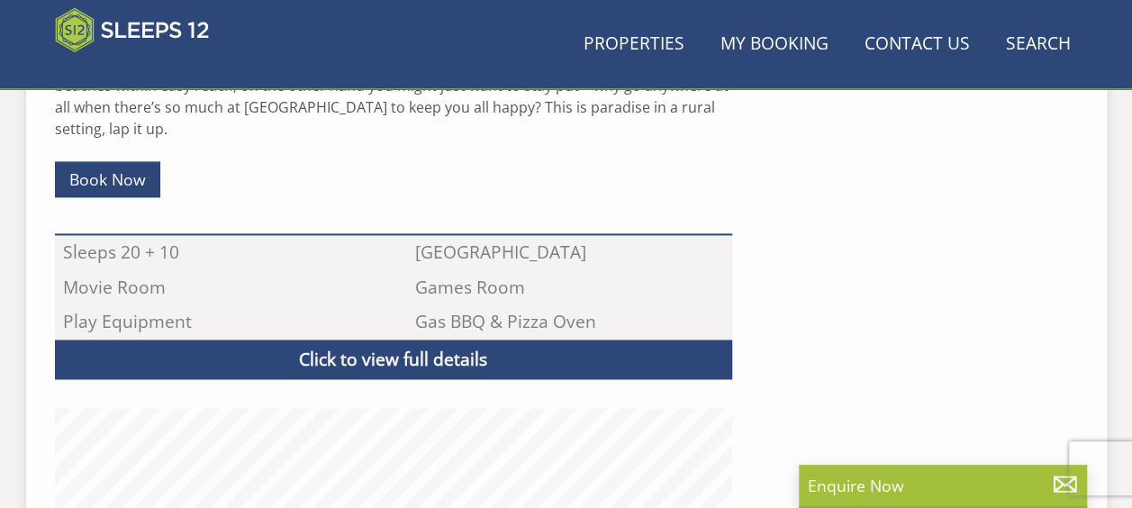
scroll to position [507, 0]
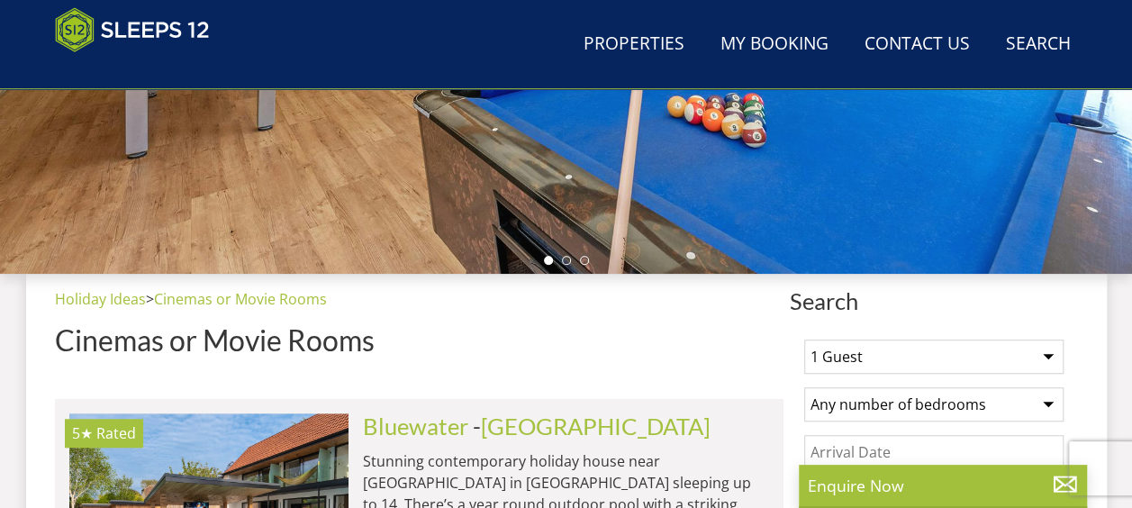
scroll to position [1548, 0]
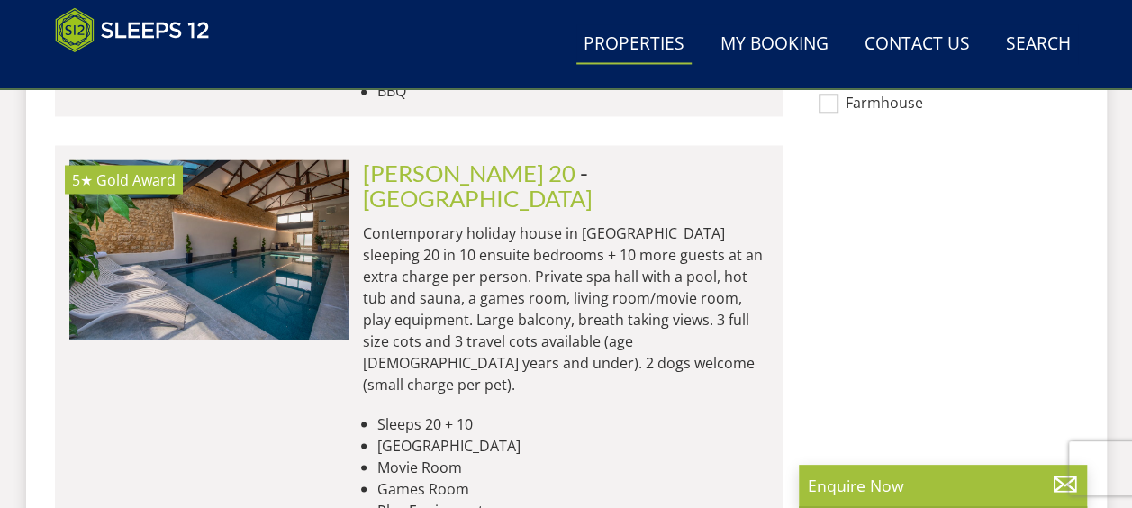
click at [619, 40] on link "Properties" at bounding box center [633, 44] width 115 height 41
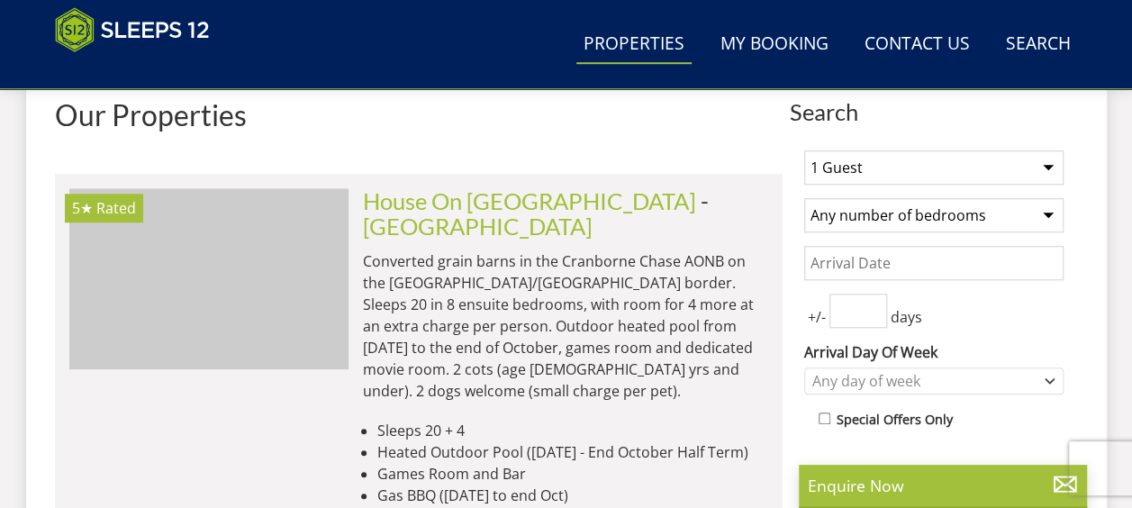
scroll to position [0, 11458]
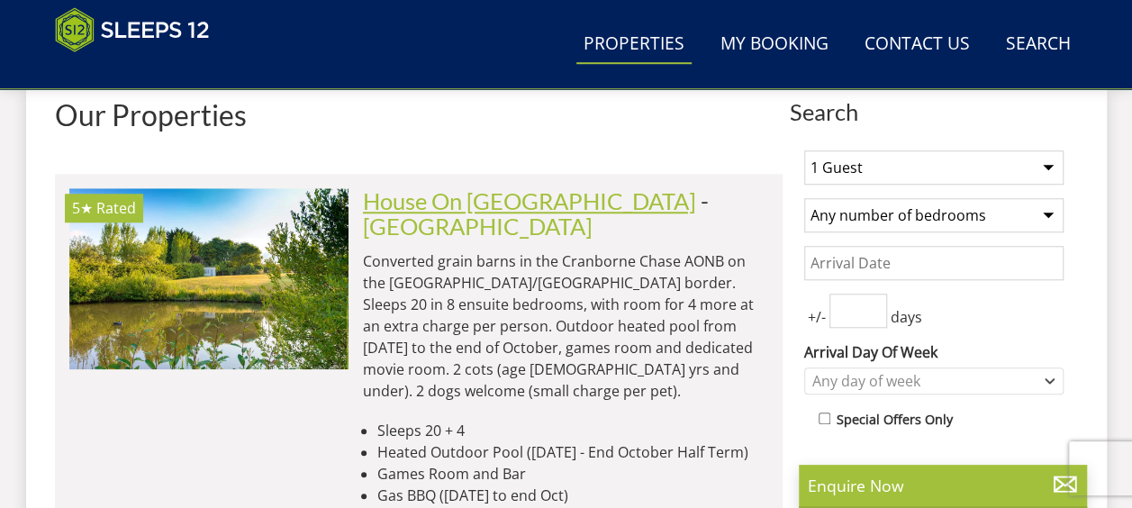
click at [441, 206] on link "House On [GEOGRAPHIC_DATA]" at bounding box center [529, 200] width 333 height 27
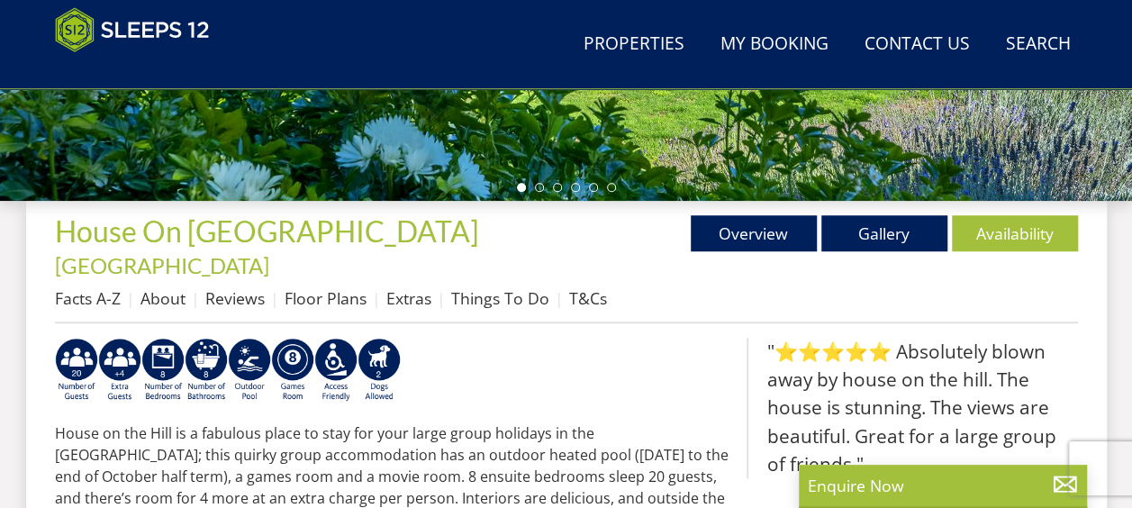
scroll to position [579, 0]
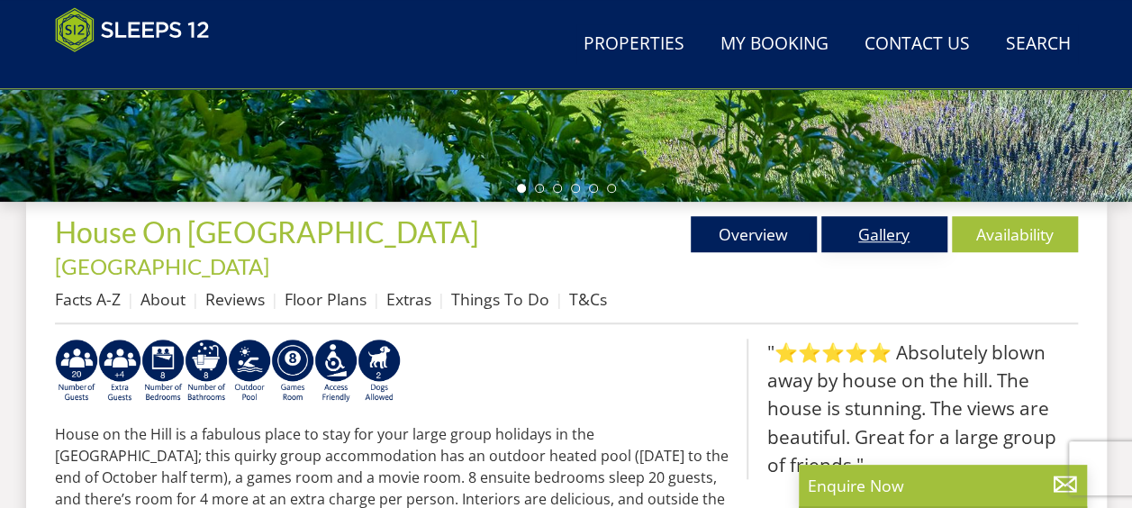
click at [839, 235] on link "Gallery" at bounding box center [884, 234] width 126 height 36
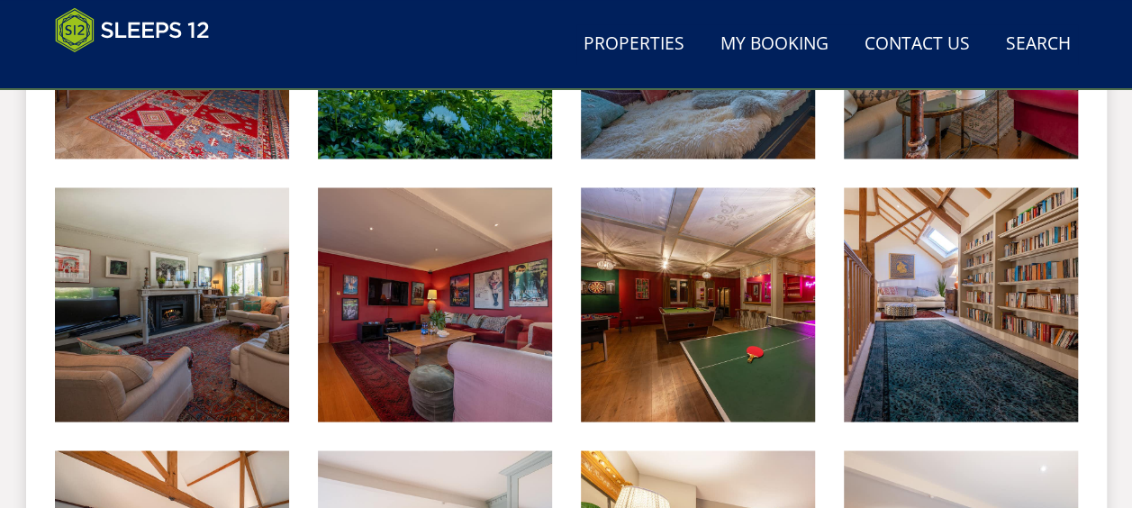
scroll to position [1522, 0]
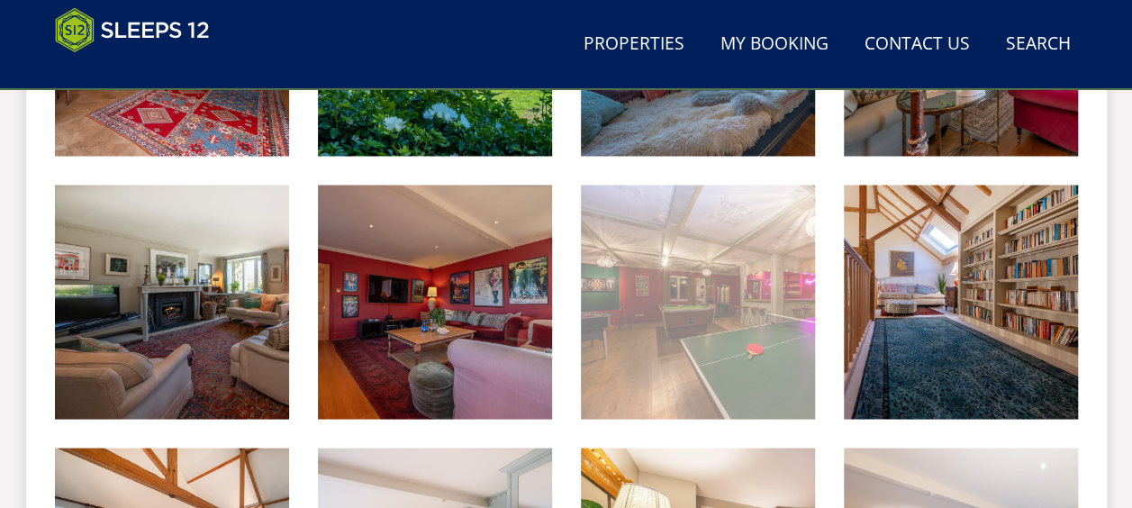
click at [766, 276] on img at bounding box center [698, 302] width 234 height 234
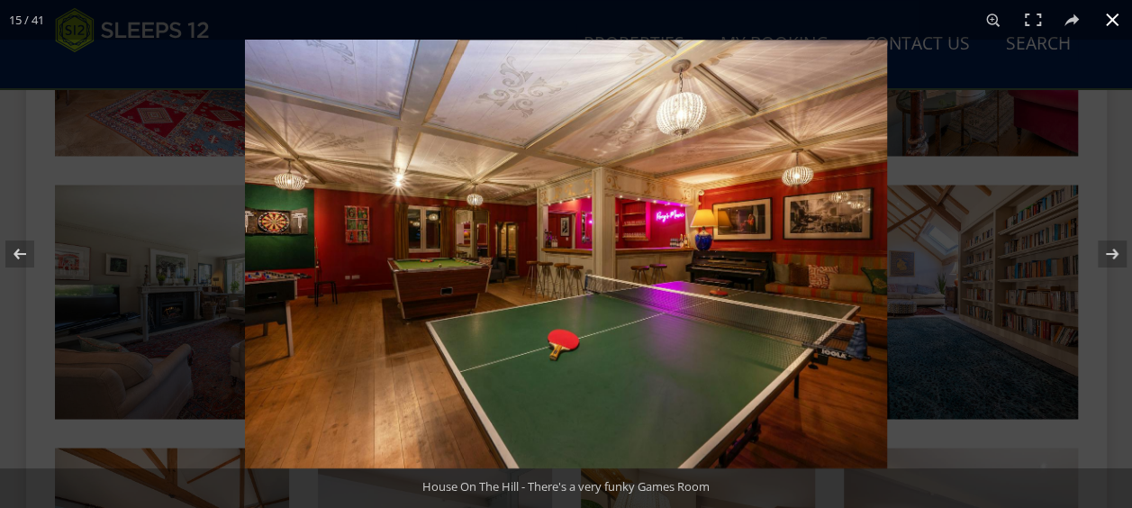
click at [1107, 149] on div at bounding box center [811, 294] width 1132 height 508
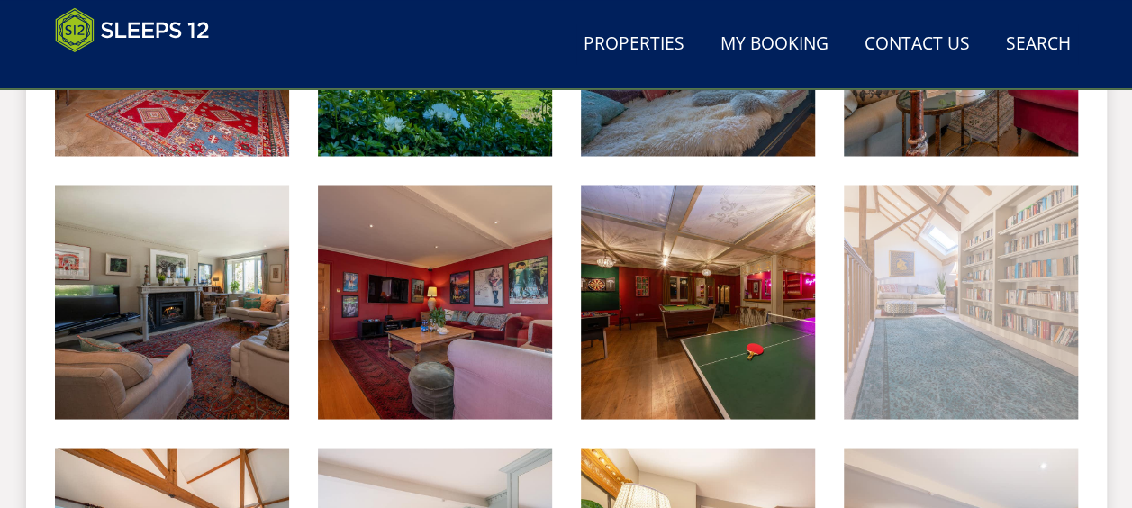
click at [1029, 207] on img at bounding box center [961, 302] width 234 height 234
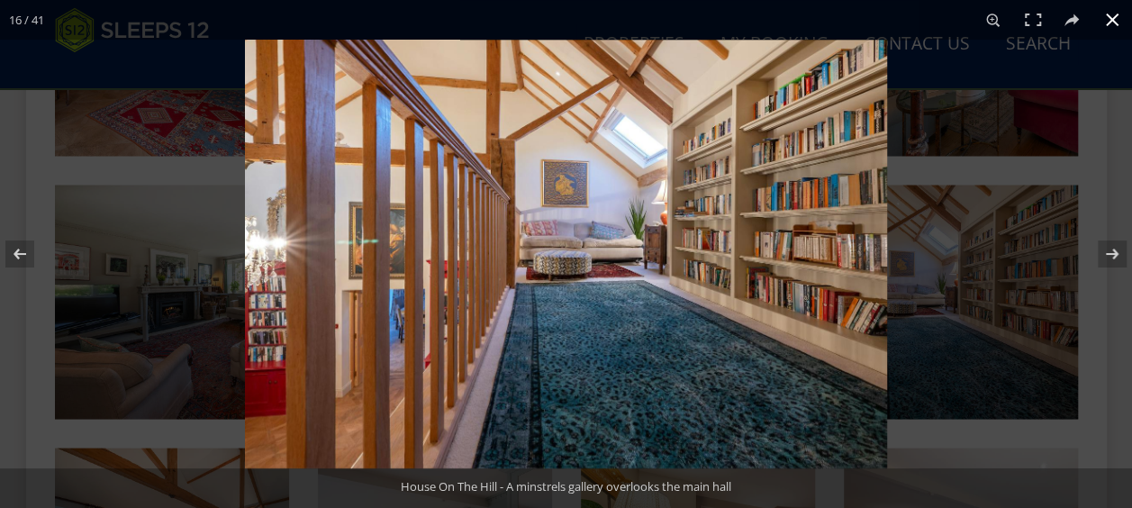
click at [936, 318] on div at bounding box center [811, 294] width 1132 height 508
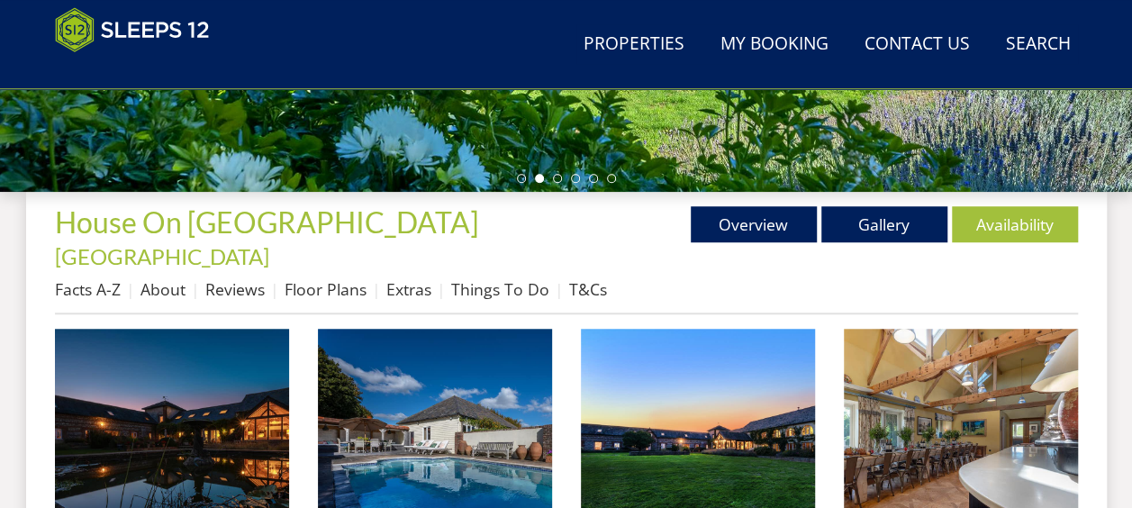
scroll to position [594, 0]
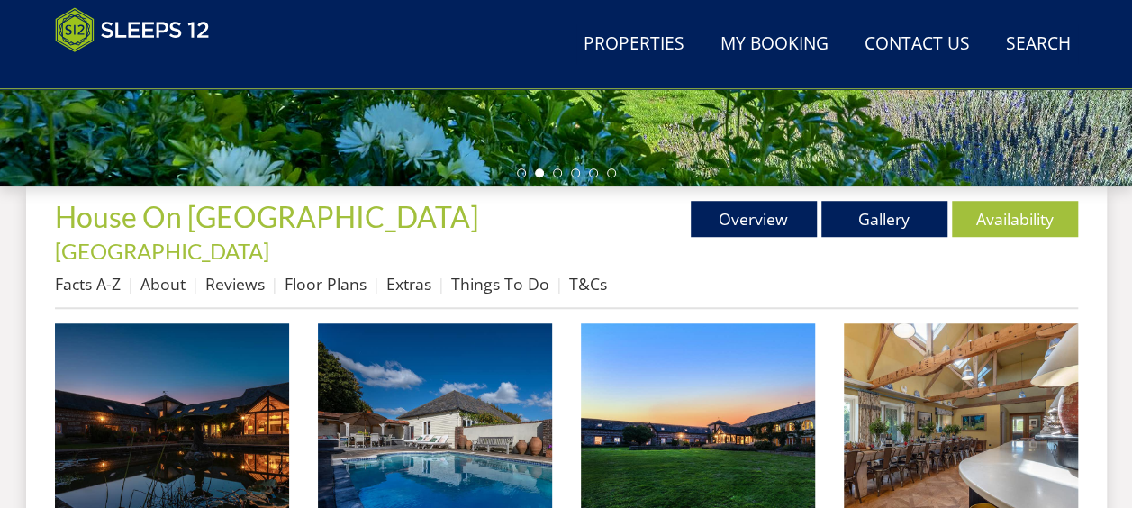
click at [1049, 238] on div "Properties House On The Hill - Wiltshire Overview Gallery Availability Facts A-…" at bounding box center [566, 255] width 1023 height 108
click at [1033, 222] on link "Availability" at bounding box center [1015, 219] width 126 height 36
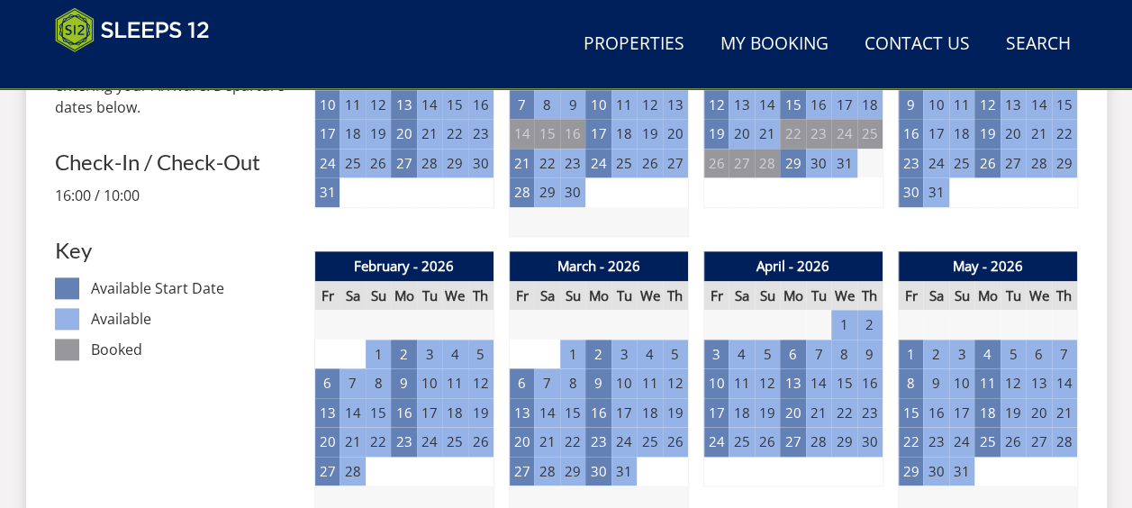
scroll to position [1018, 0]
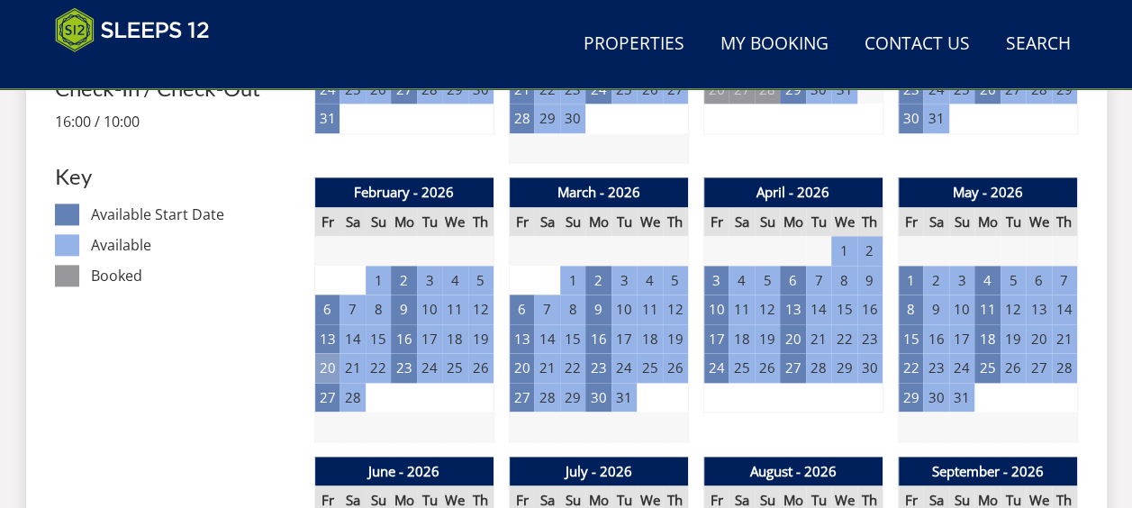
click at [330, 353] on td "20" at bounding box center [326, 368] width 25 height 30
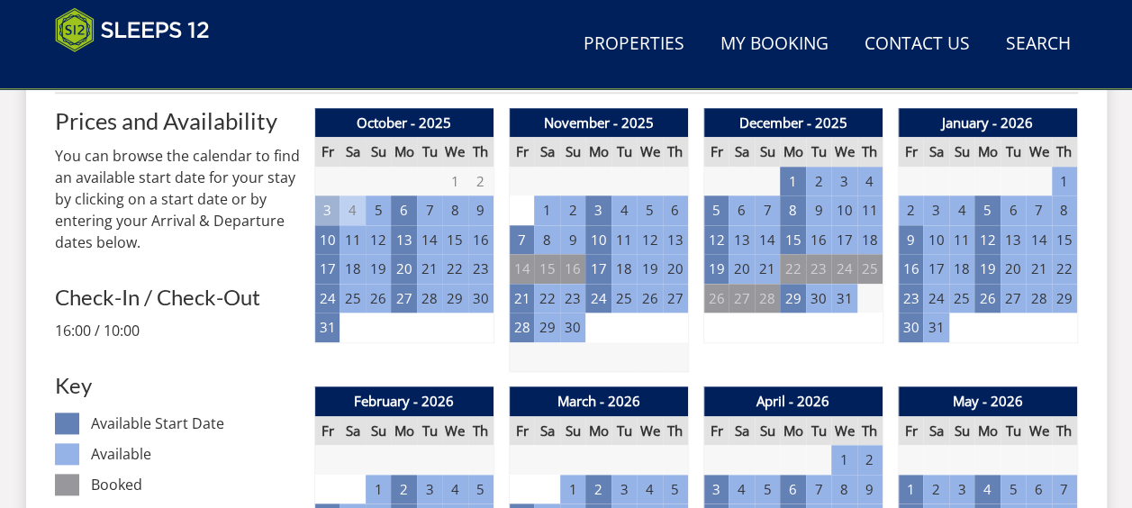
scroll to position [628, 0]
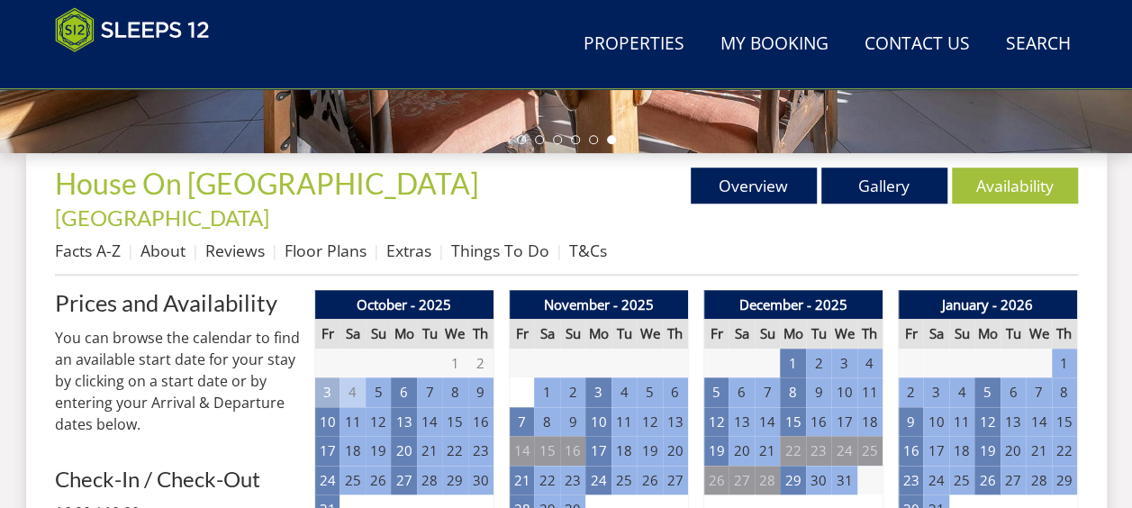
scroll to position [594, 0]
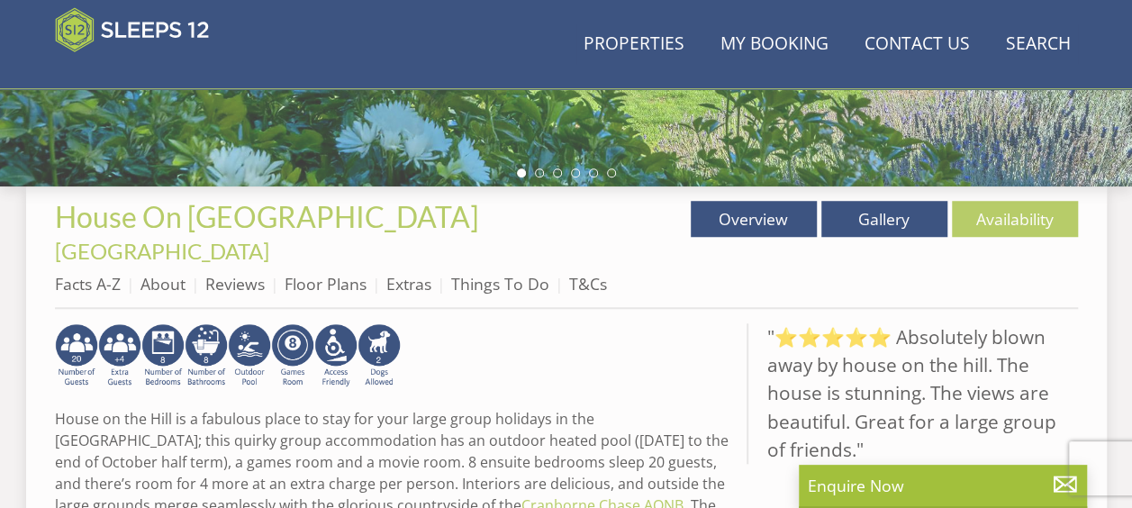
scroll to position [579, 0]
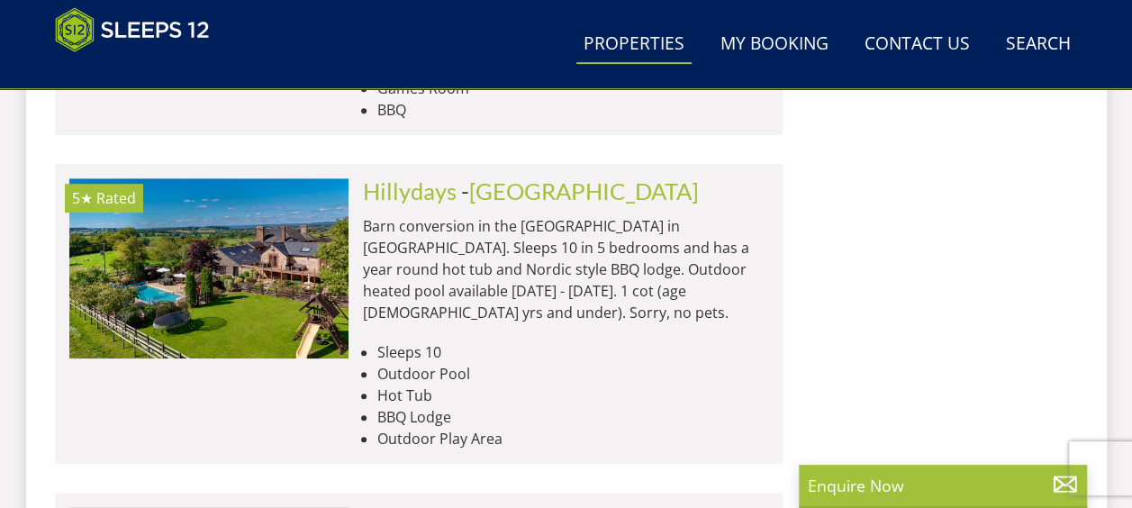
scroll to position [0, 6147]
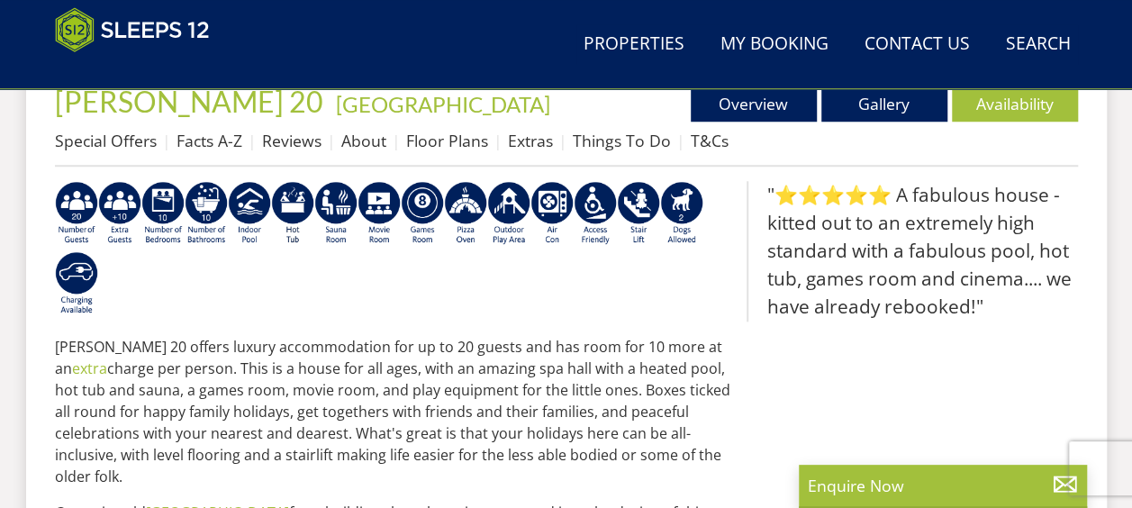
scroll to position [681, 0]
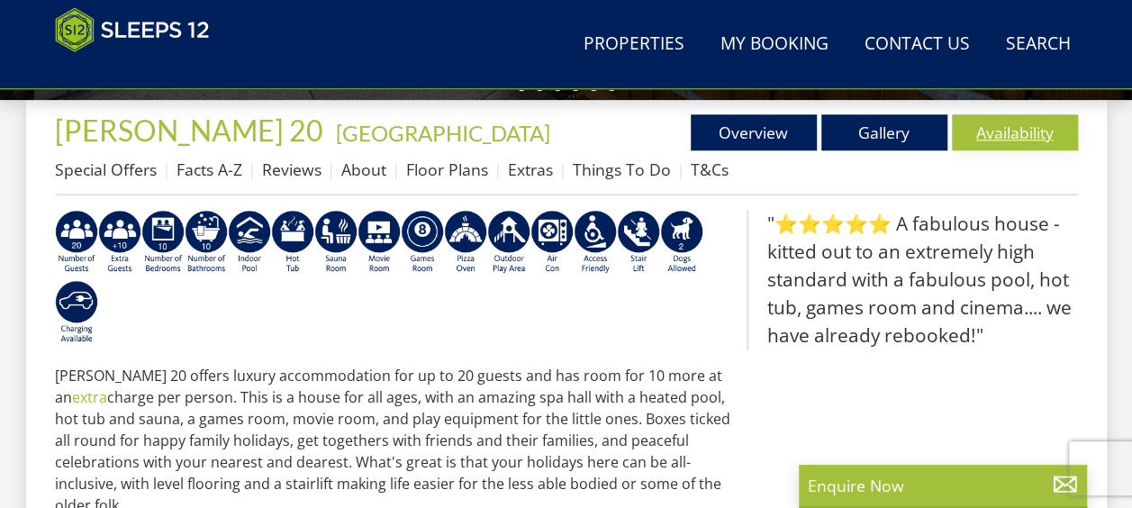
click at [1058, 121] on link "Availability" at bounding box center [1015, 132] width 126 height 36
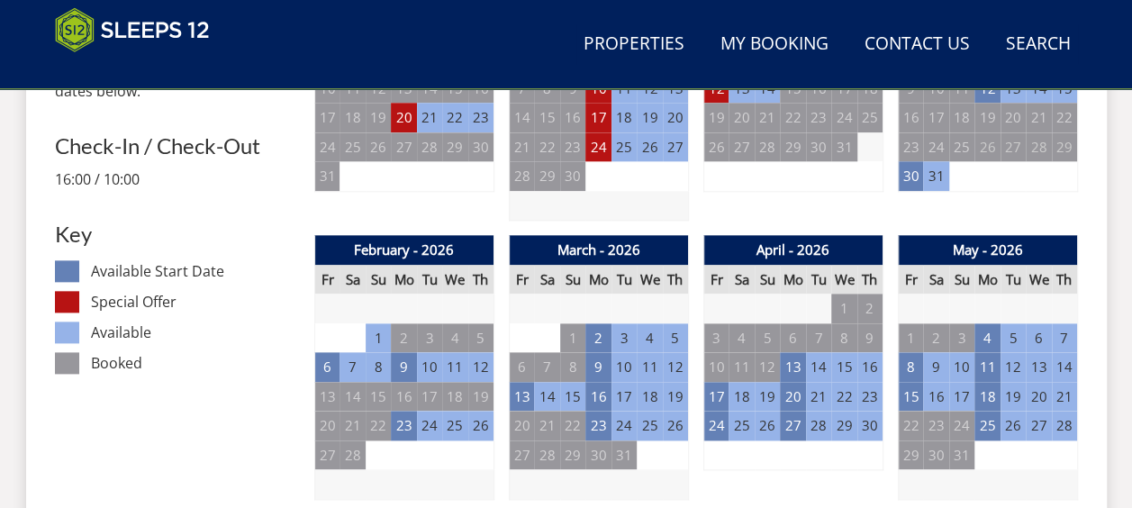
scroll to position [932, 0]
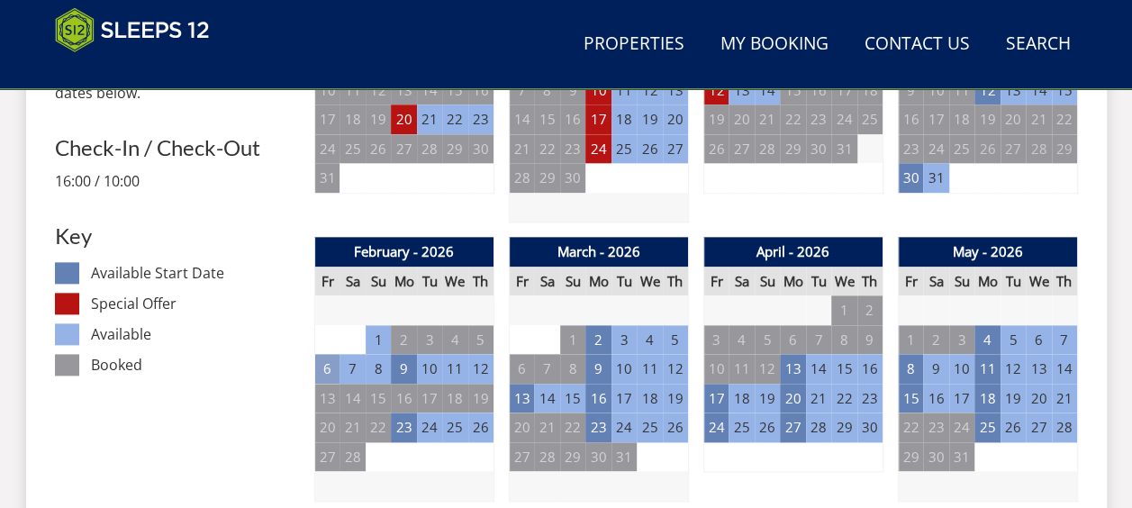
click at [326, 366] on td "6" at bounding box center [326, 369] width 25 height 30
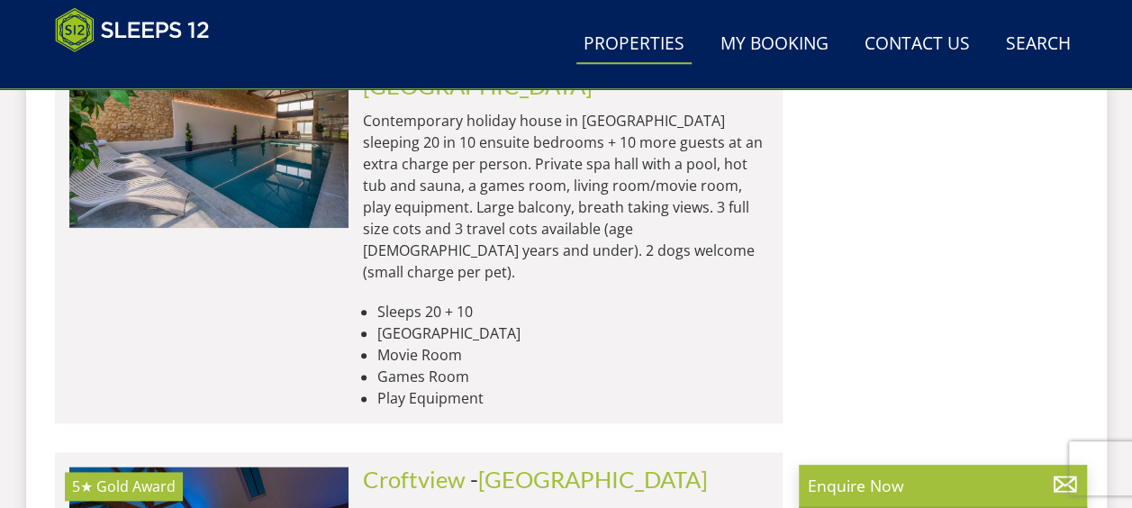
scroll to position [4300, 0]
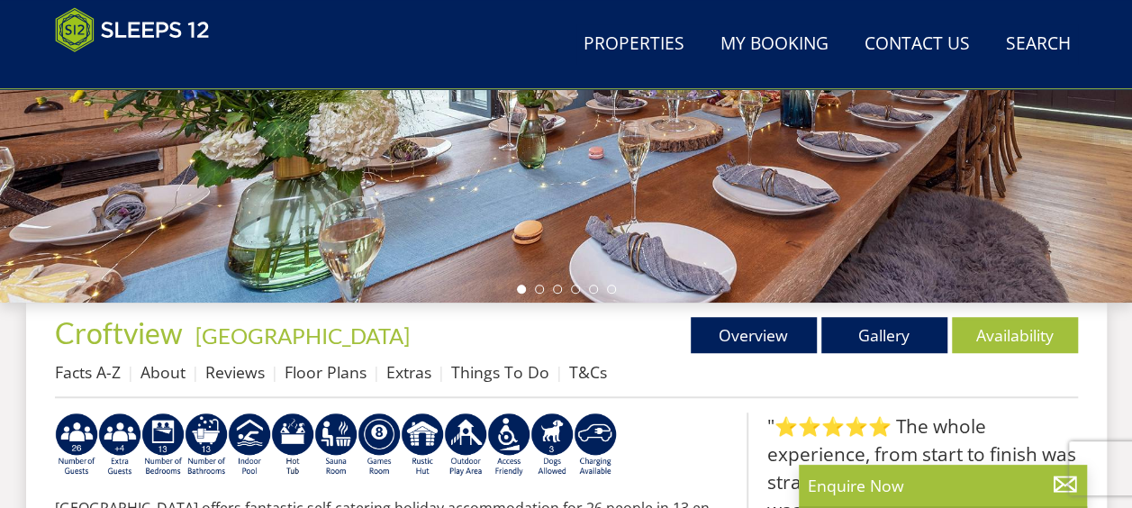
scroll to position [479, 0]
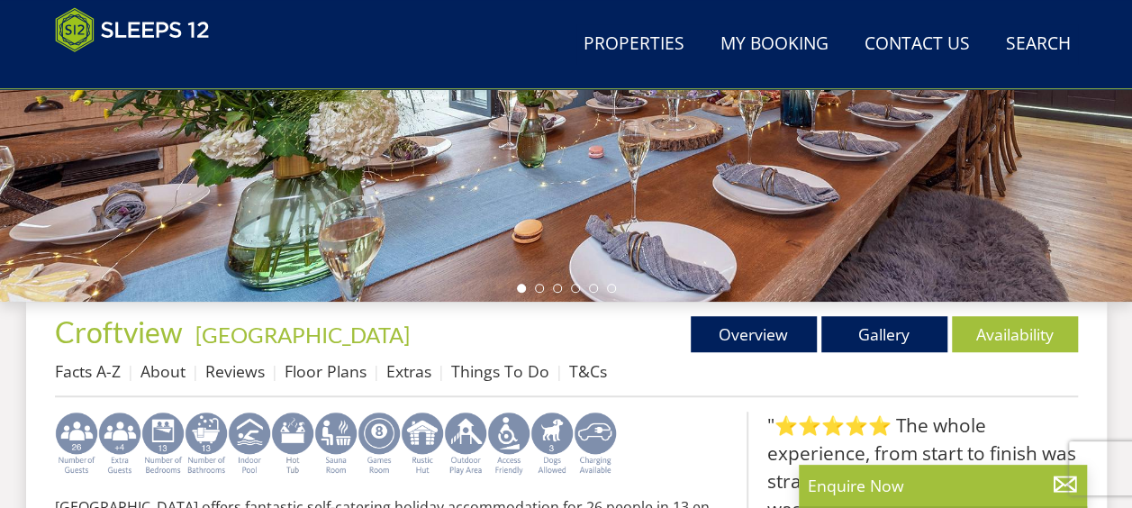
click at [371, 436] on img at bounding box center [378, 443] width 43 height 65
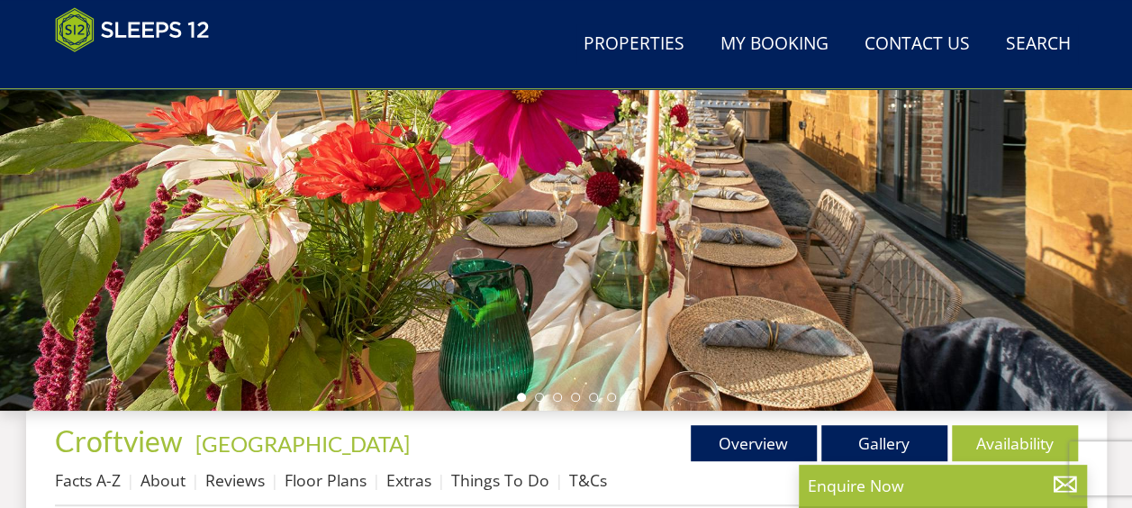
scroll to position [398, 0]
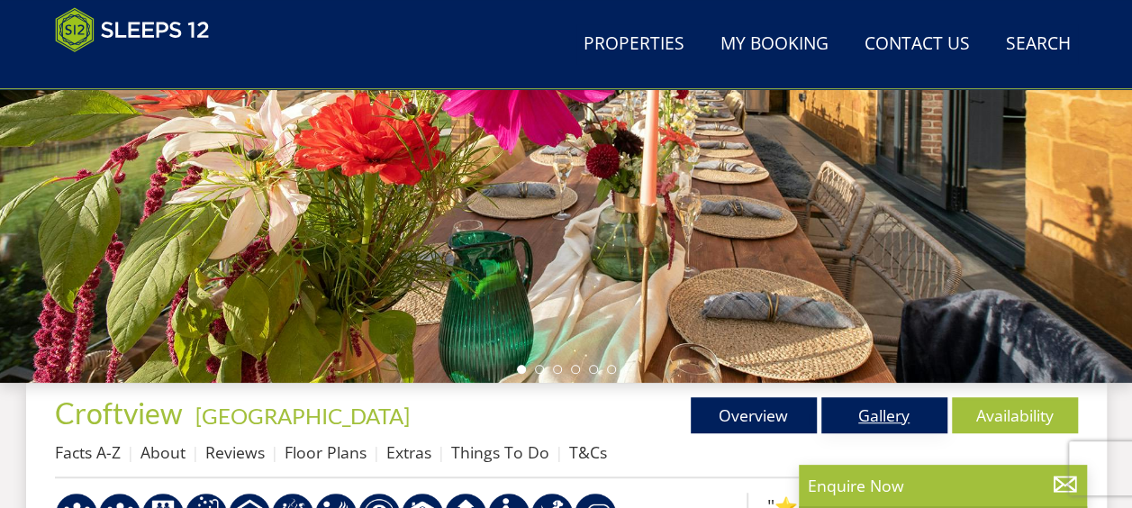
click at [875, 413] on link "Gallery" at bounding box center [884, 415] width 126 height 36
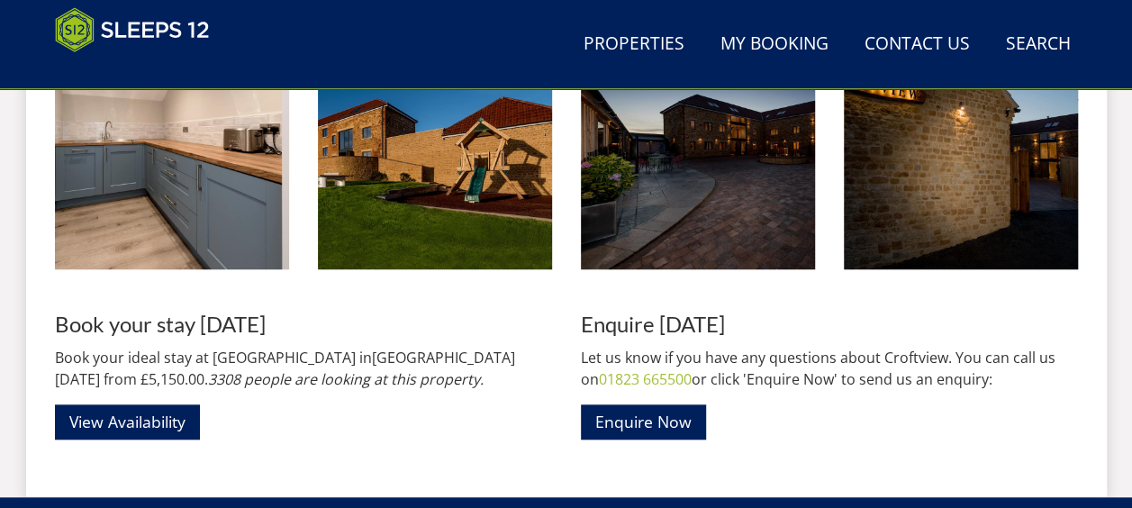
scroll to position [3945, 0]
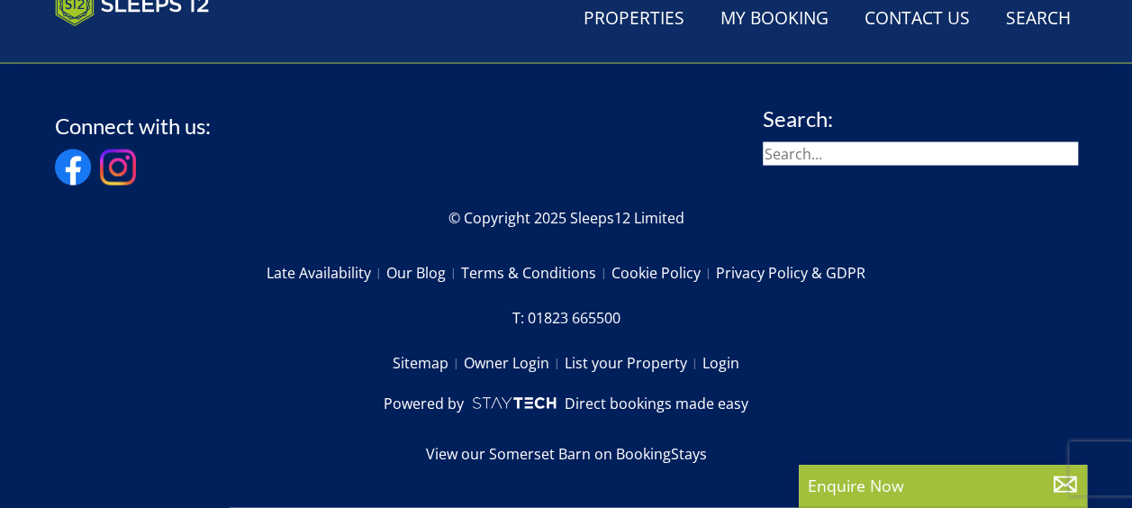
scroll to position [398, 0]
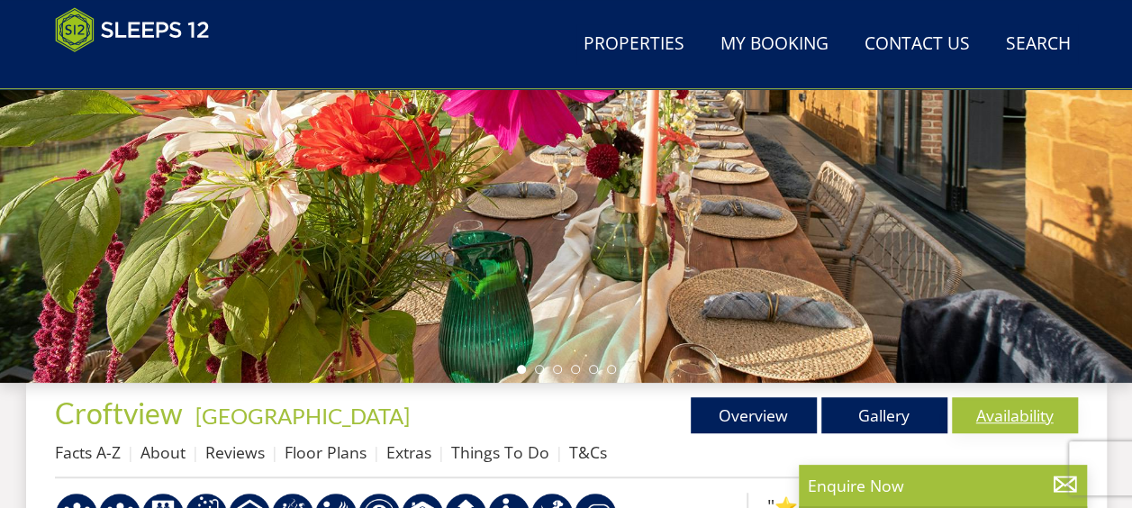
click at [1007, 409] on link "Availability" at bounding box center [1015, 415] width 126 height 36
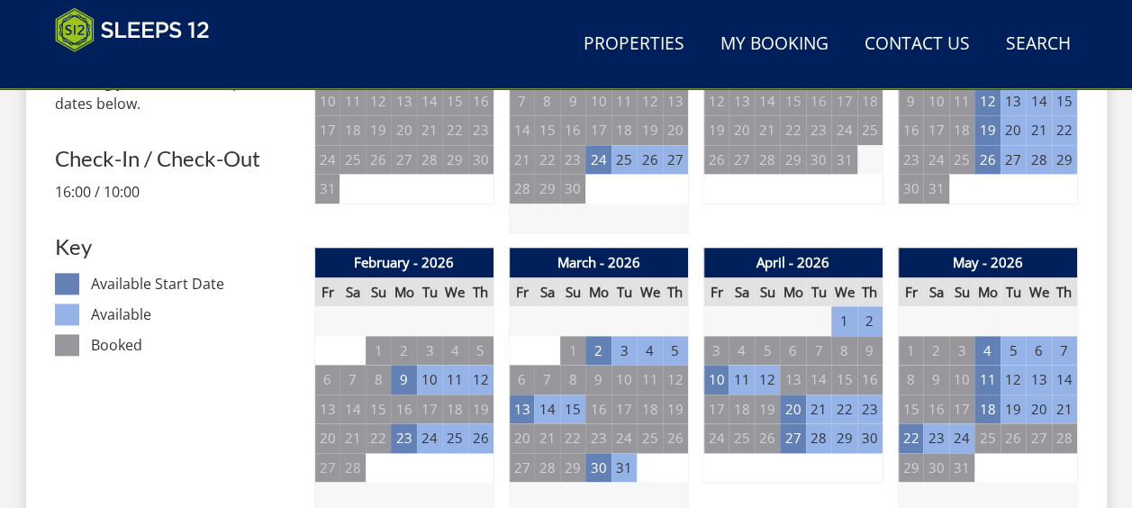
scroll to position [922, 0]
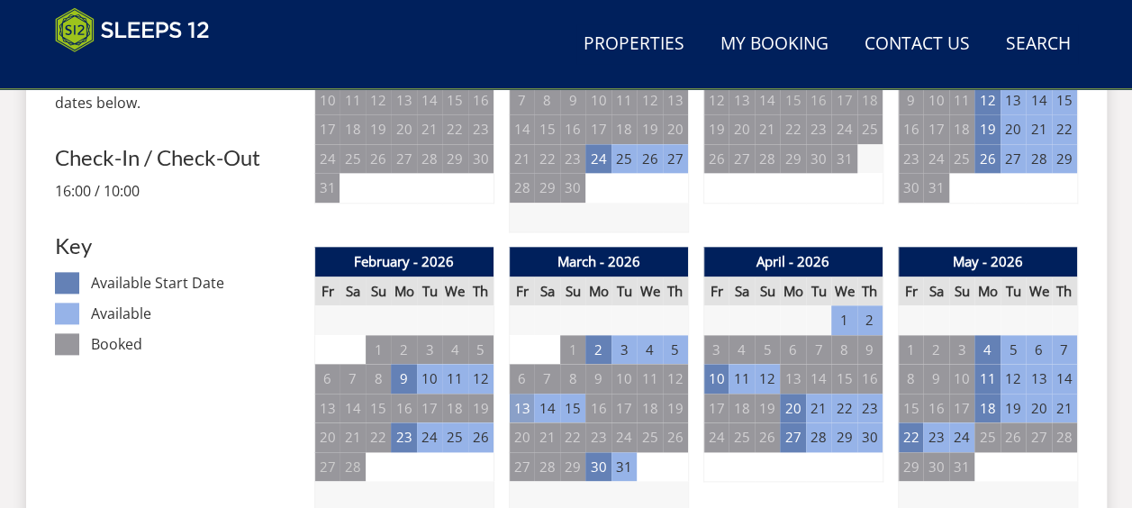
click at [527, 403] on td "13" at bounding box center [521, 408] width 25 height 30
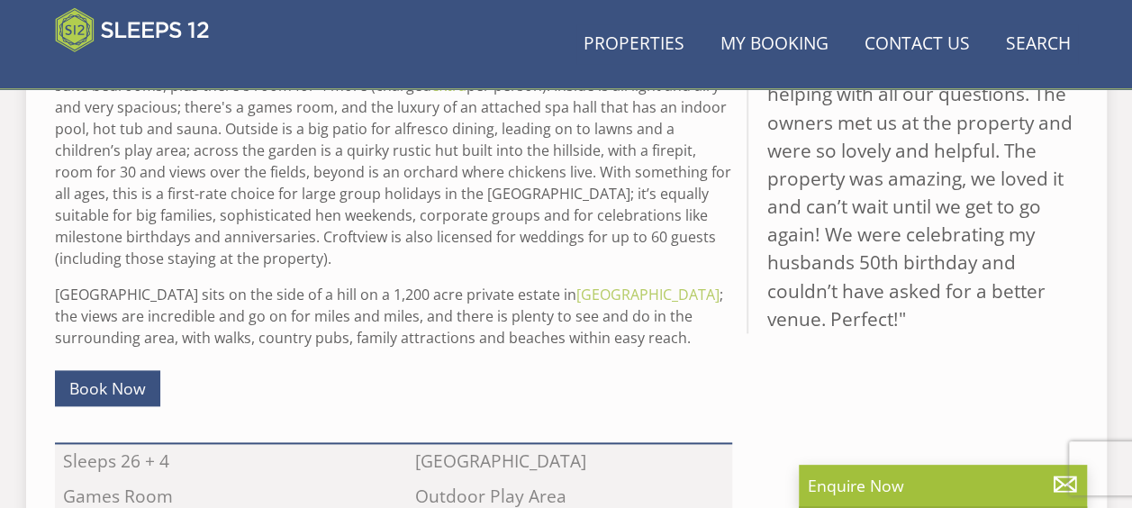
scroll to position [398, 0]
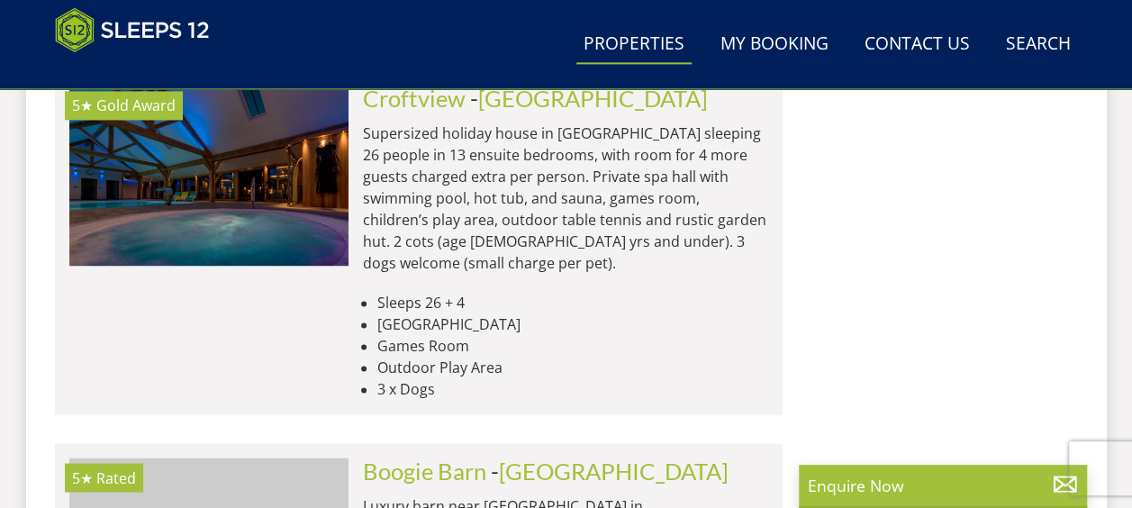
scroll to position [4675, 0]
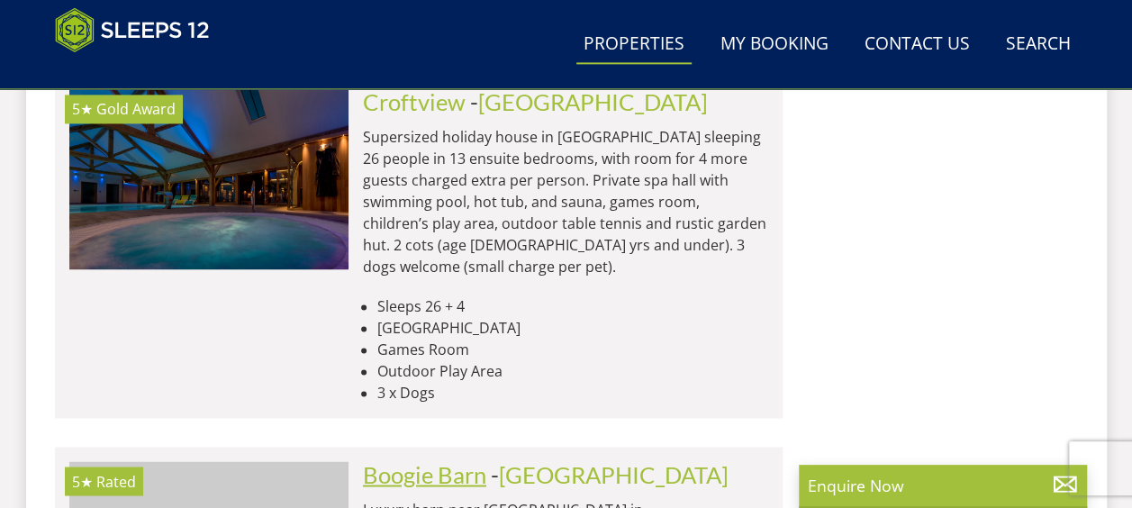
click at [416, 460] on link "Boogie Barn" at bounding box center [424, 473] width 123 height 27
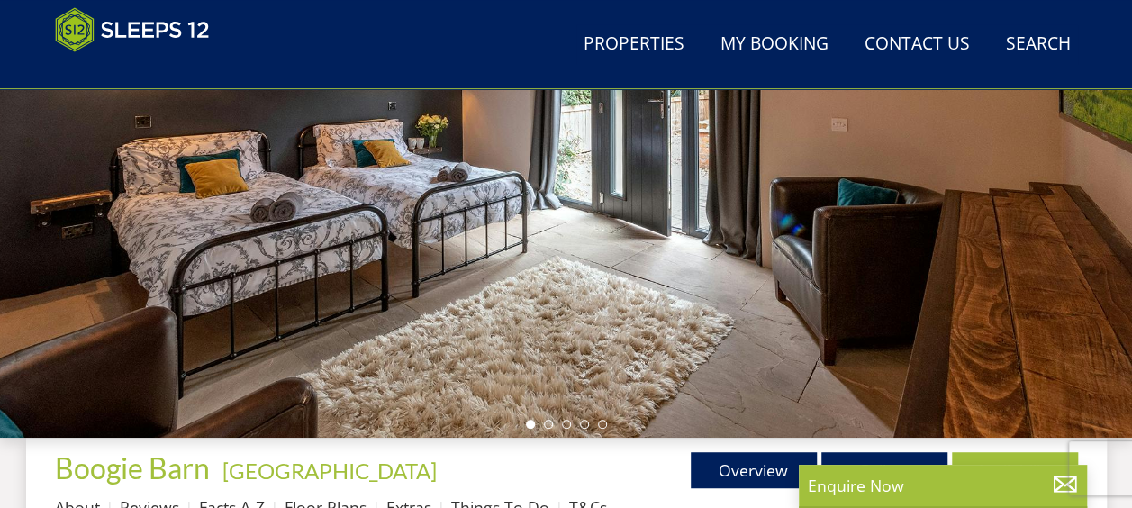
scroll to position [501, 0]
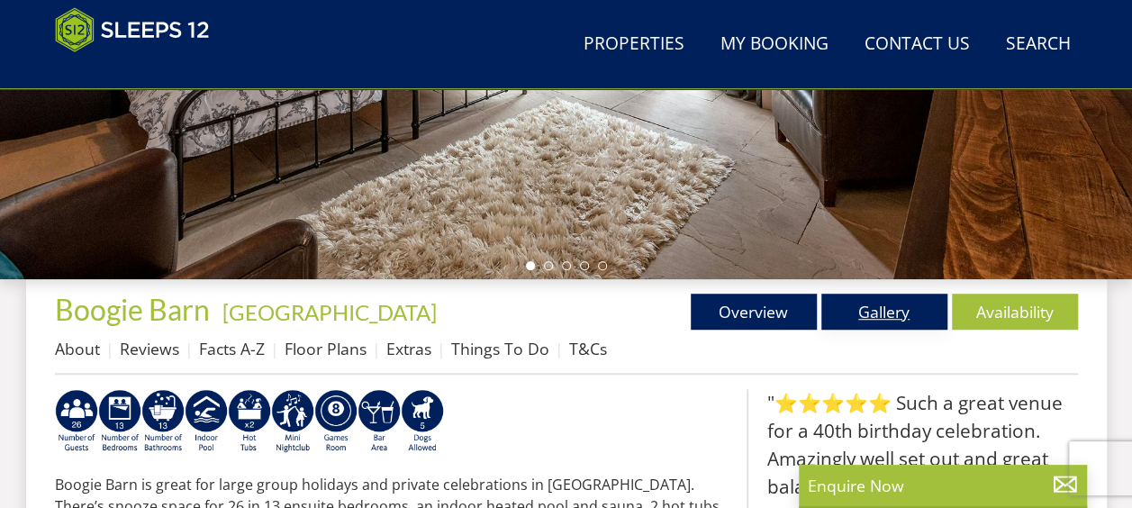
click at [857, 321] on link "Gallery" at bounding box center [884, 312] width 126 height 36
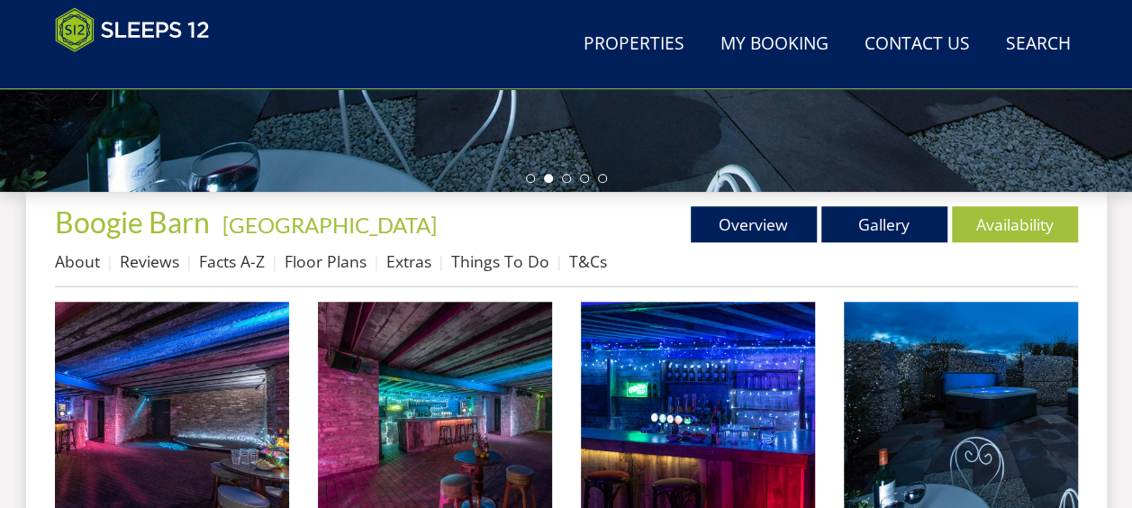
scroll to position [628, 0]
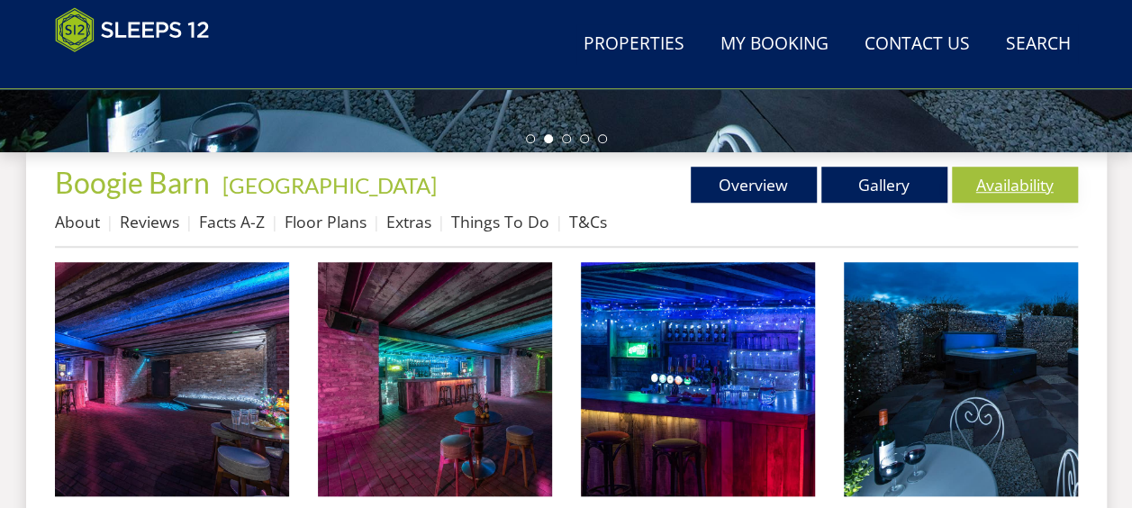
click at [1052, 180] on link "Availability" at bounding box center [1015, 185] width 126 height 36
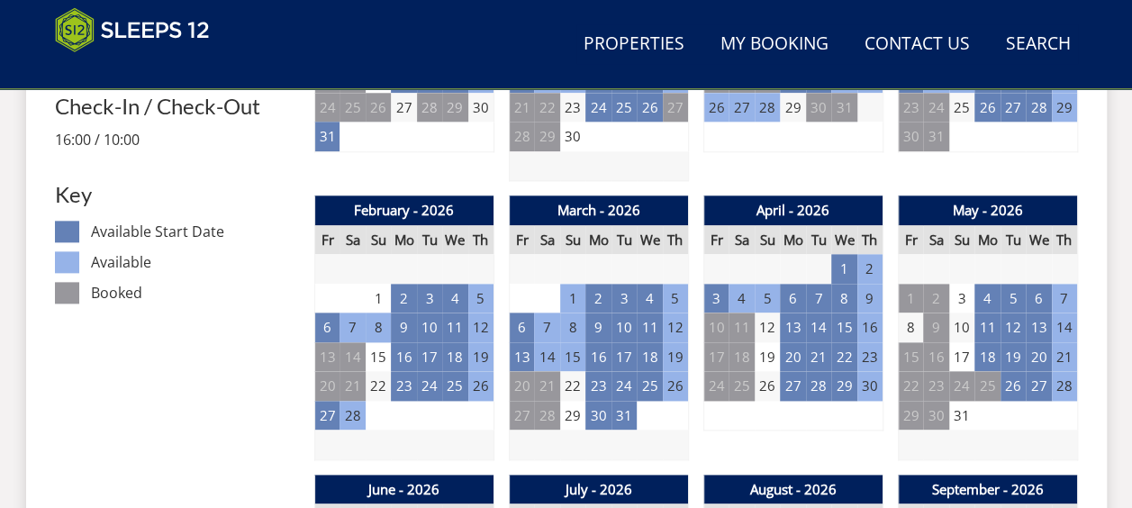
scroll to position [983, 0]
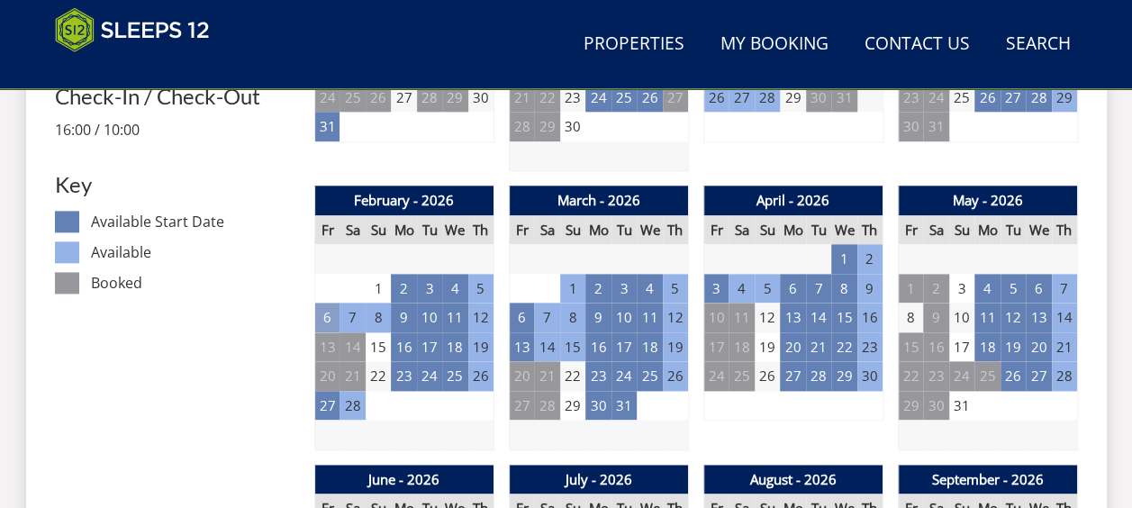
click at [329, 321] on td "6" at bounding box center [326, 318] width 25 height 30
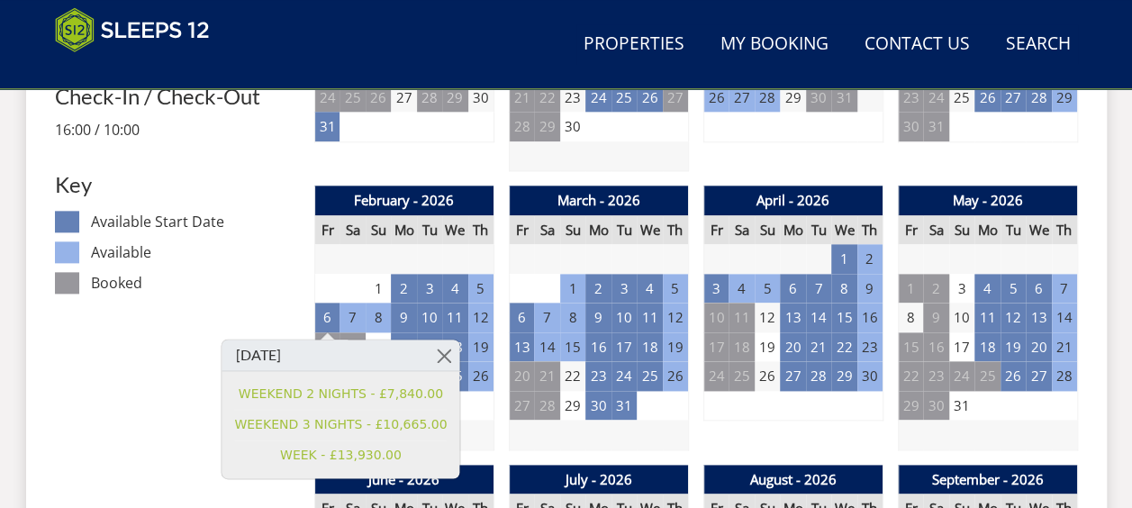
click at [266, 277] on dd "Booked" at bounding box center [195, 283] width 208 height 22
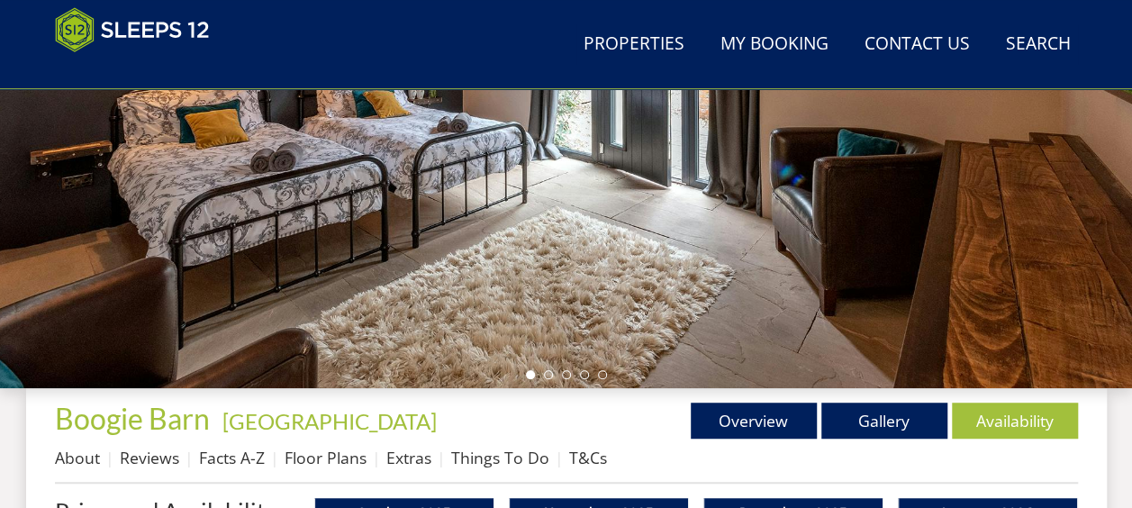
scroll to position [372, 0]
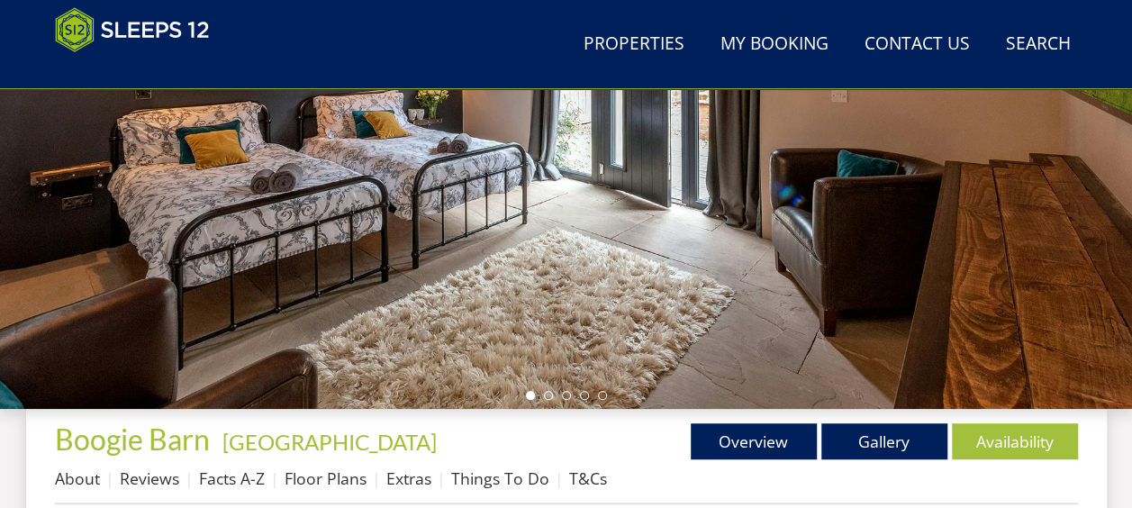
scroll to position [628, 0]
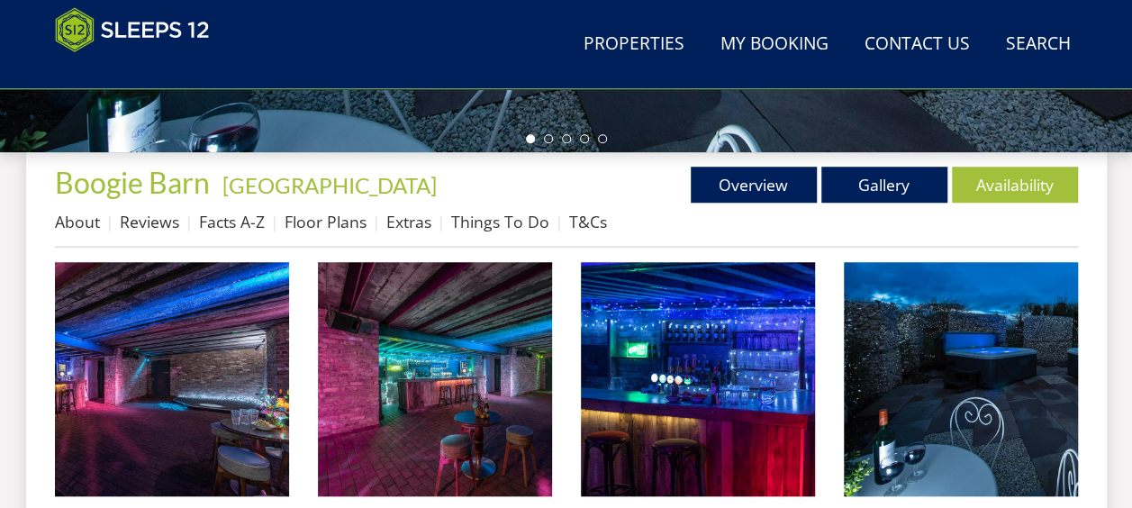
scroll to position [501, 0]
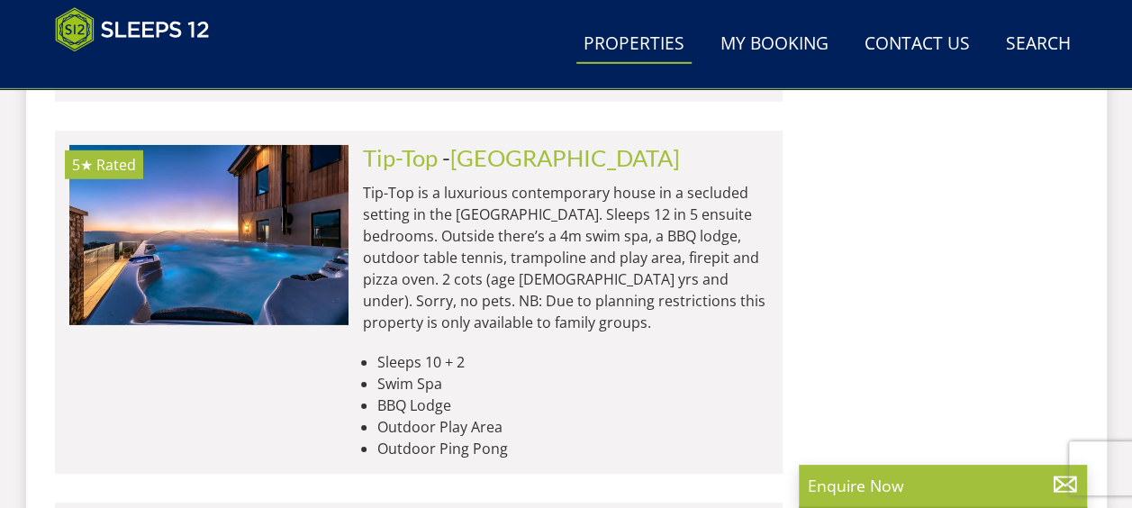
scroll to position [0, 8384]
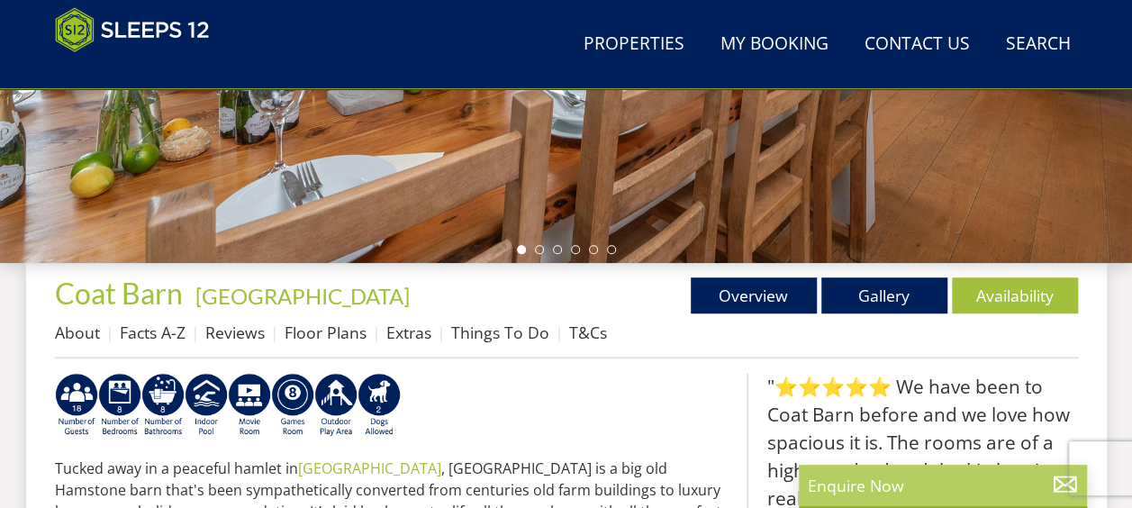
scroll to position [519, 0]
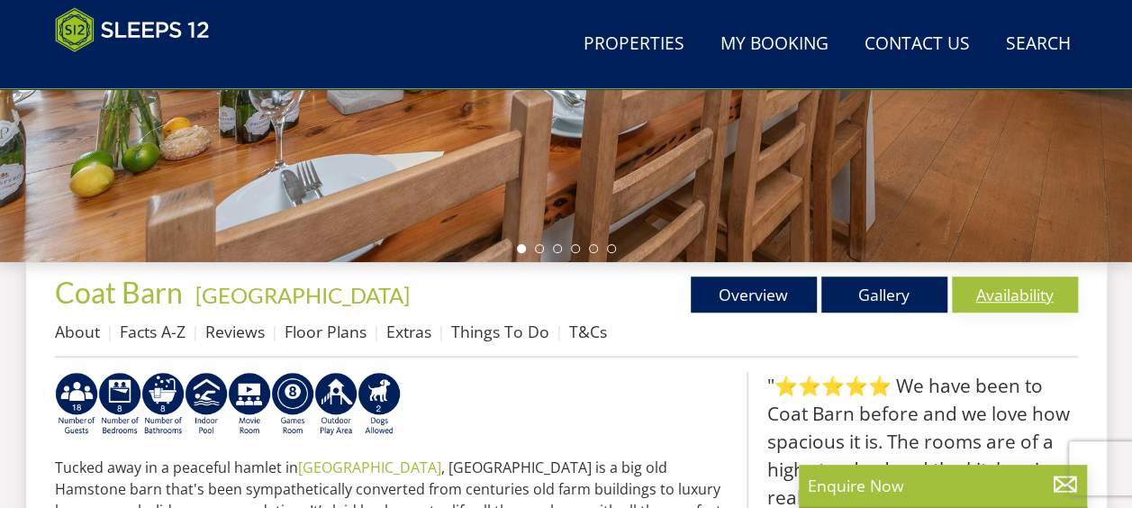
click at [990, 296] on link "Availability" at bounding box center [1015, 294] width 126 height 36
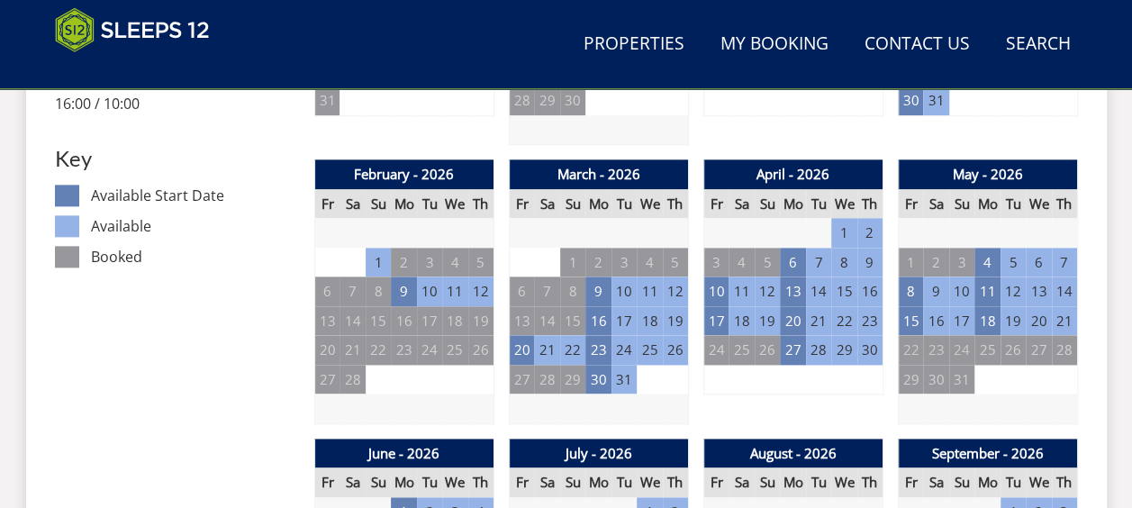
scroll to position [1010, 0]
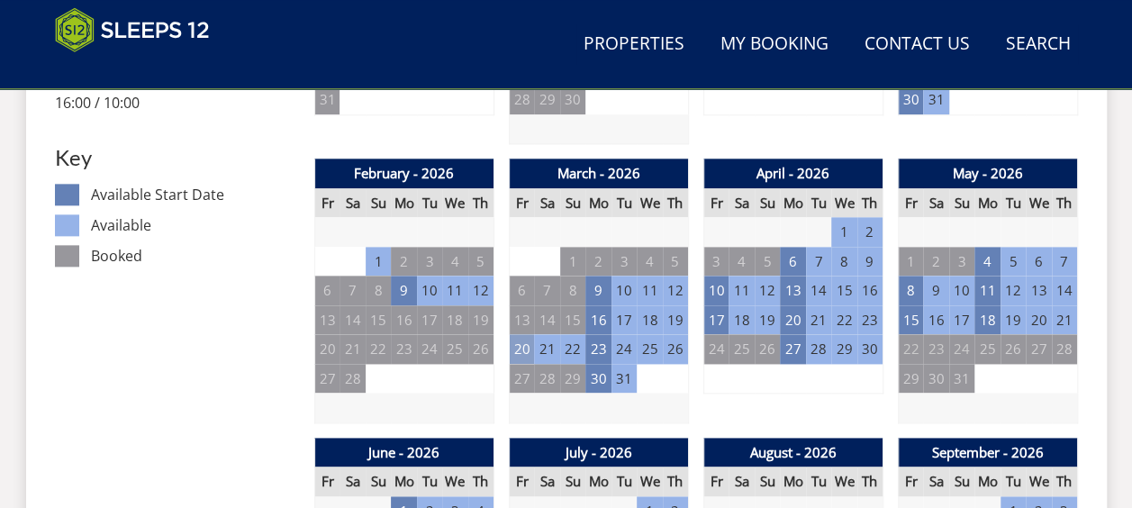
click at [515, 348] on td "20" at bounding box center [521, 349] width 25 height 30
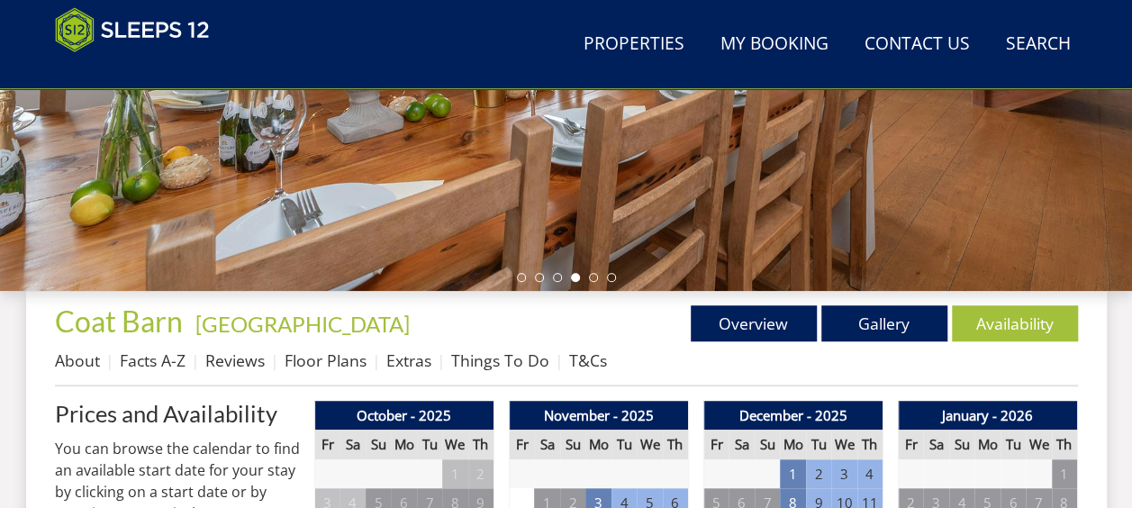
scroll to position [489, 0]
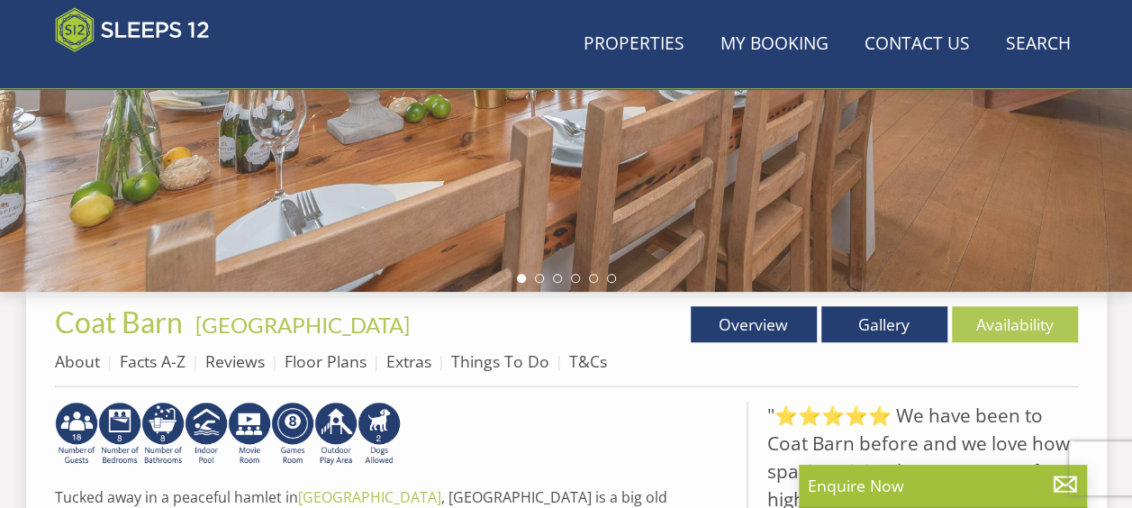
scroll to position [519, 0]
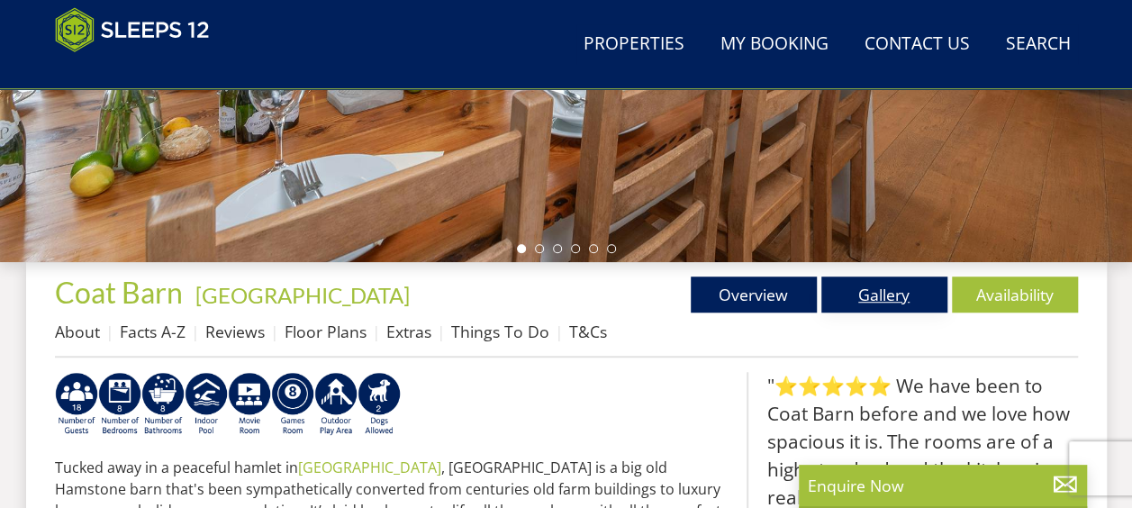
click at [870, 289] on link "Gallery" at bounding box center [884, 294] width 126 height 36
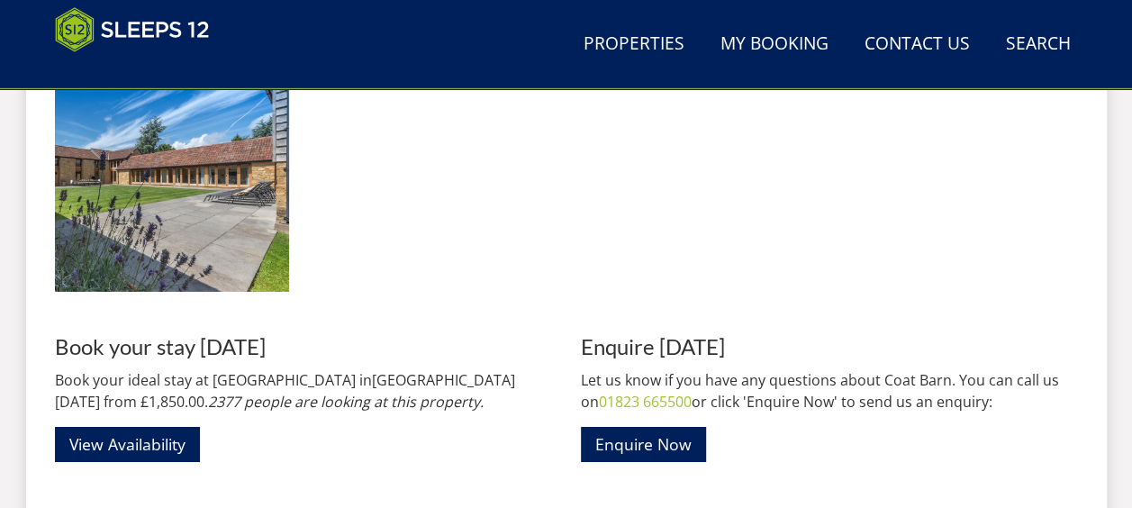
scroll to position [2935, 0]
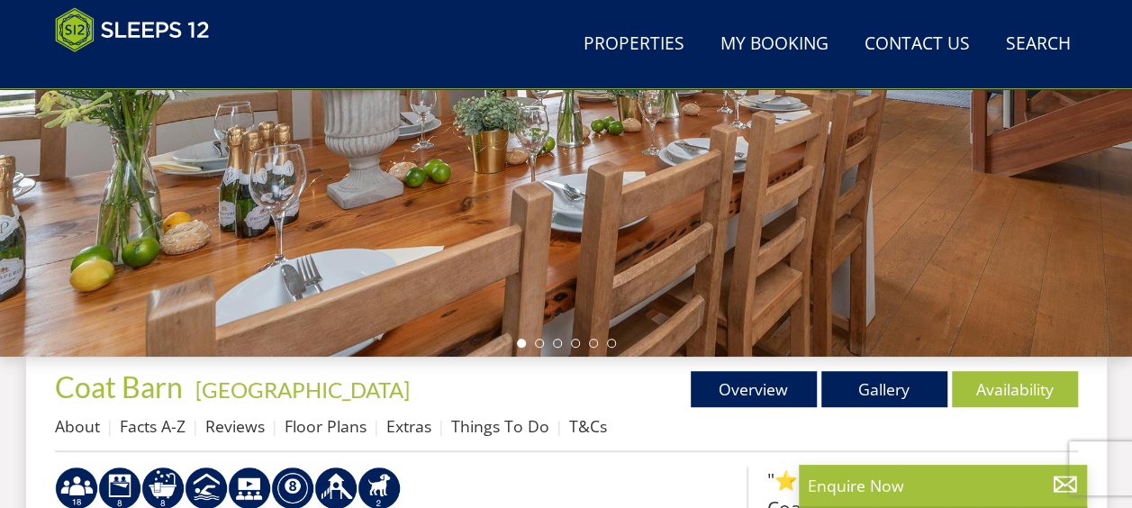
scroll to position [312, 0]
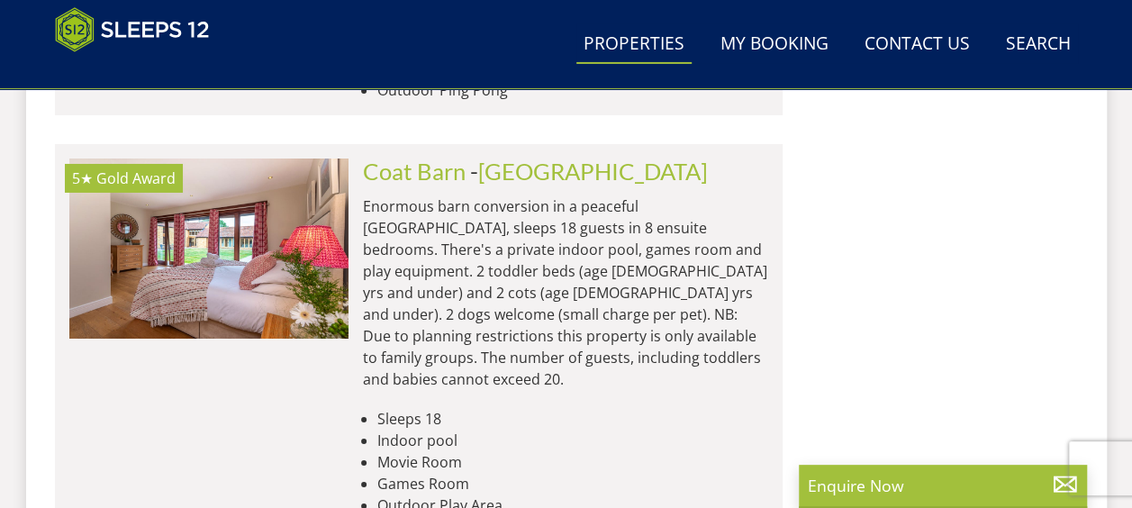
scroll to position [0, 6707]
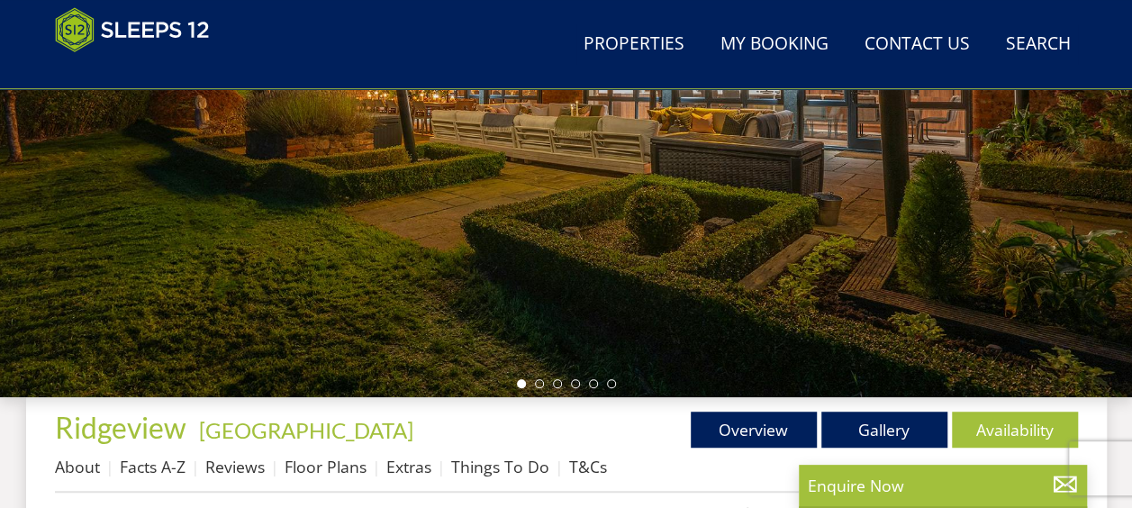
scroll to position [648, 0]
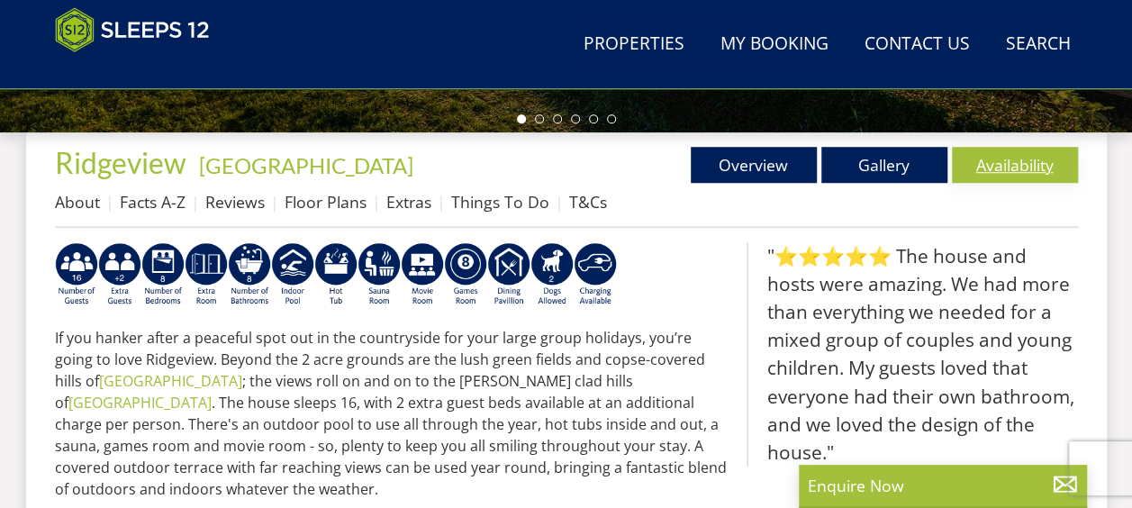
click at [987, 153] on link "Availability" at bounding box center [1015, 165] width 126 height 36
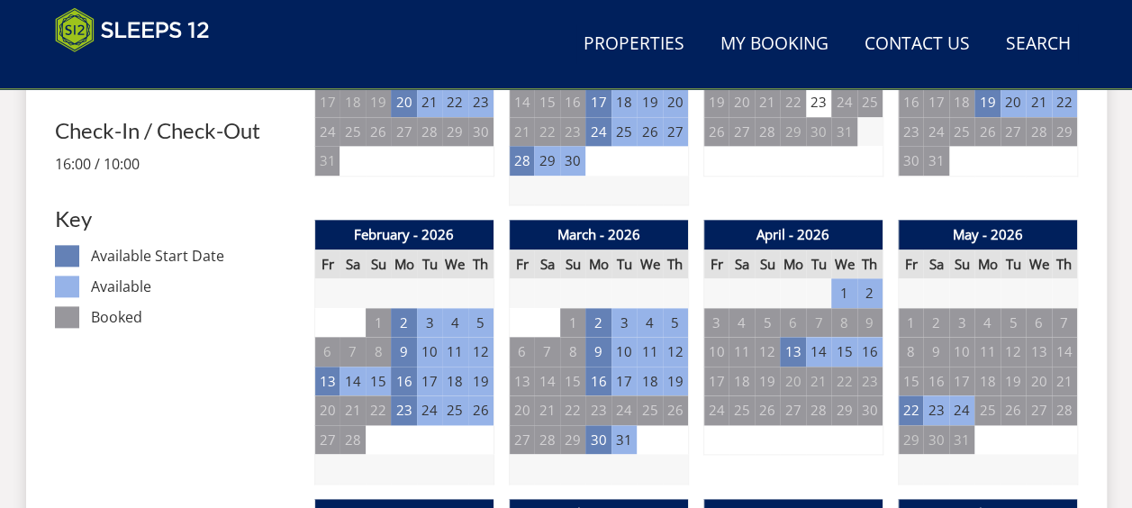
scroll to position [950, 0]
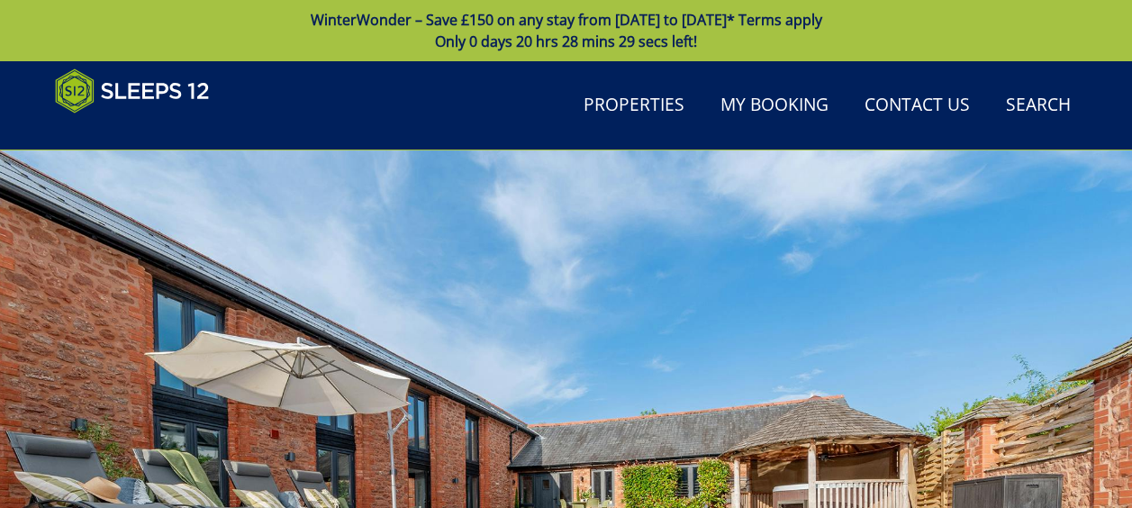
scroll to position [950, 0]
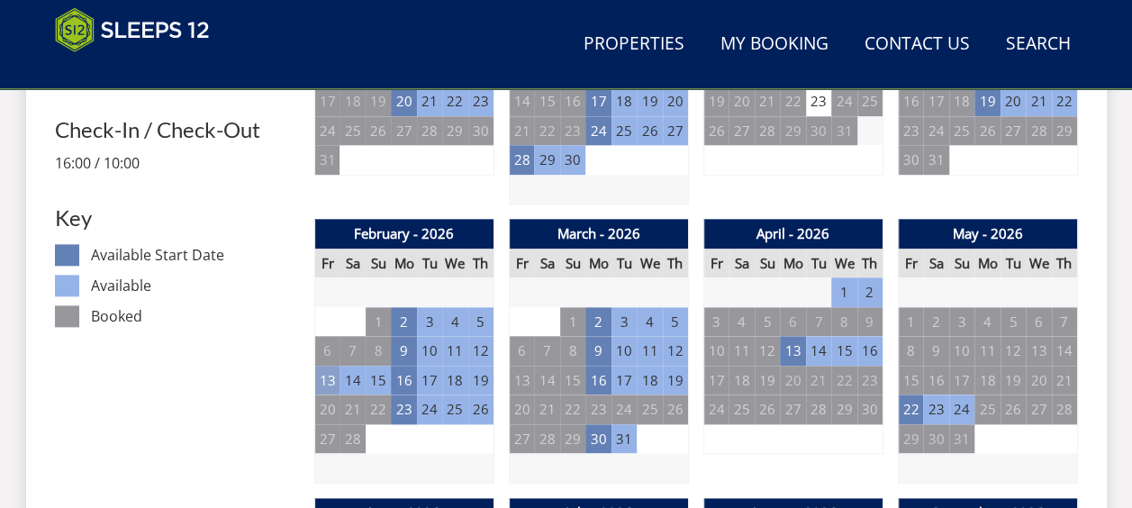
click at [333, 383] on td "13" at bounding box center [326, 381] width 25 height 30
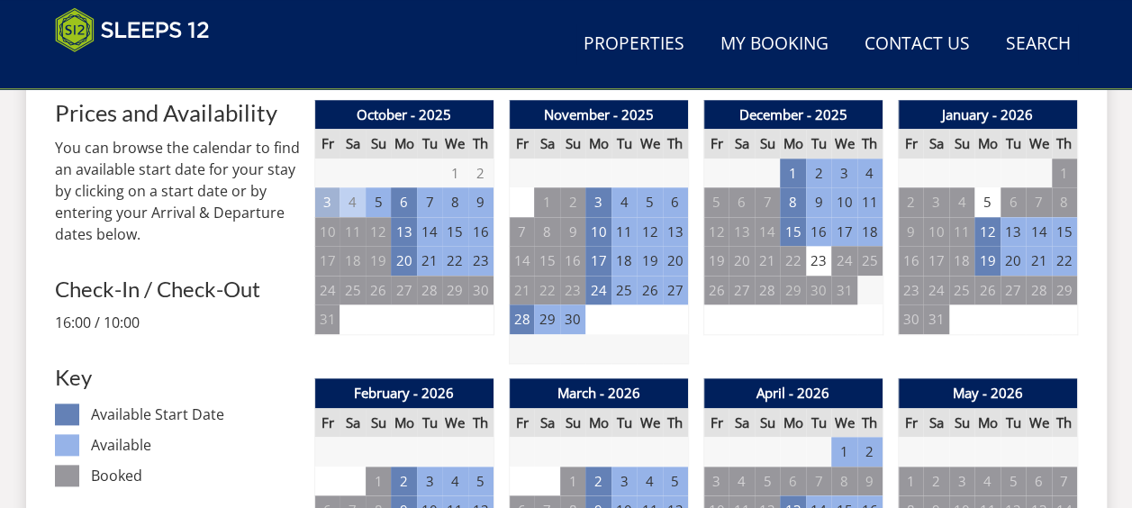
scroll to position [790, 0]
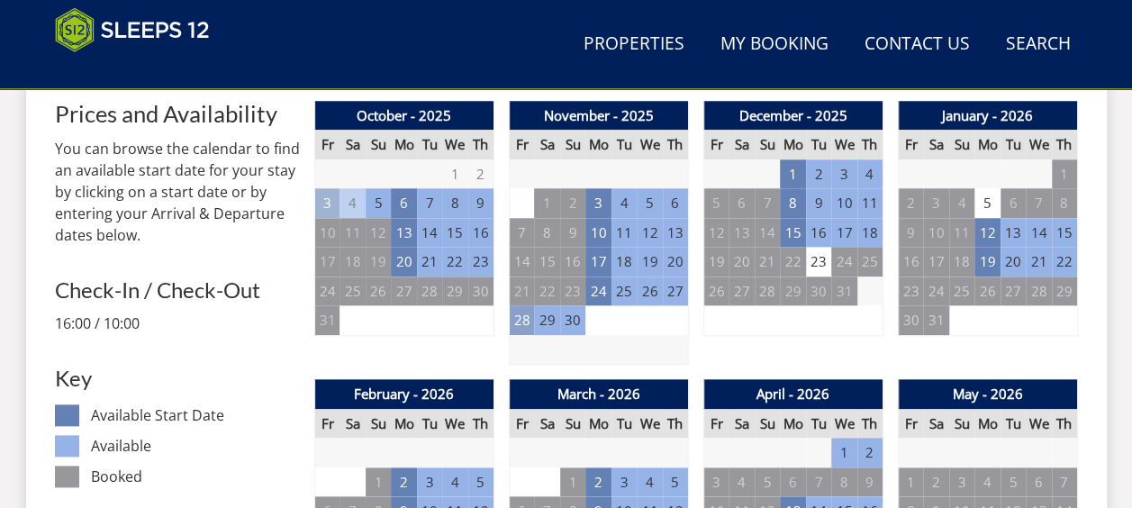
click at [516, 320] on td "28" at bounding box center [521, 320] width 25 height 30
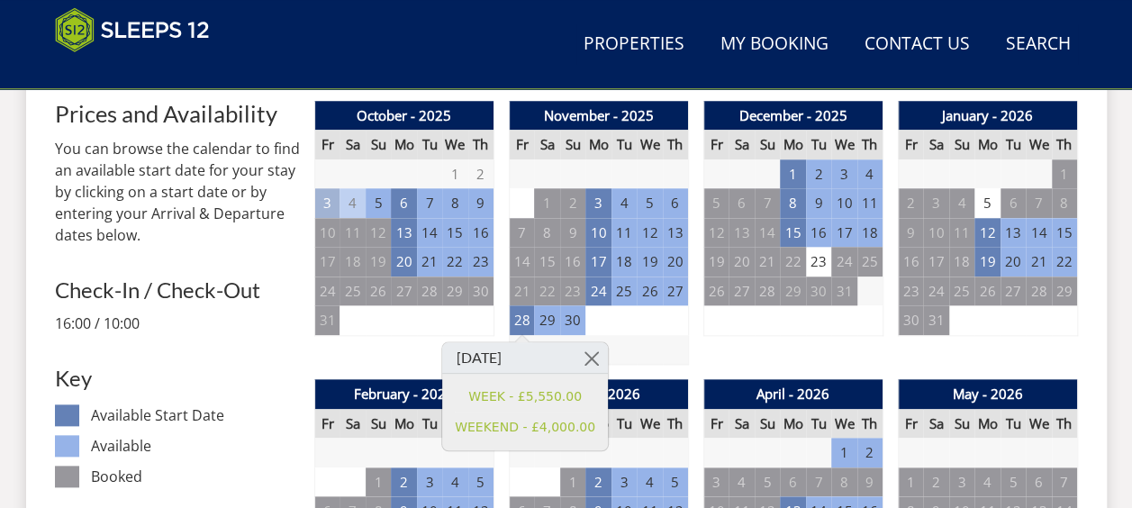
click at [619, 336] on td at bounding box center [598, 350] width 179 height 30
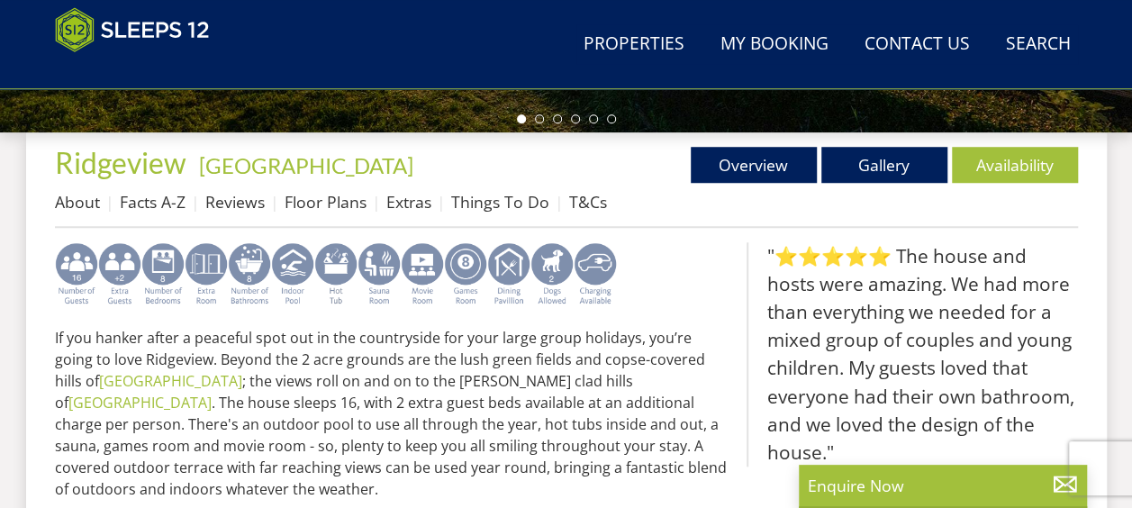
scroll to position [686, 0]
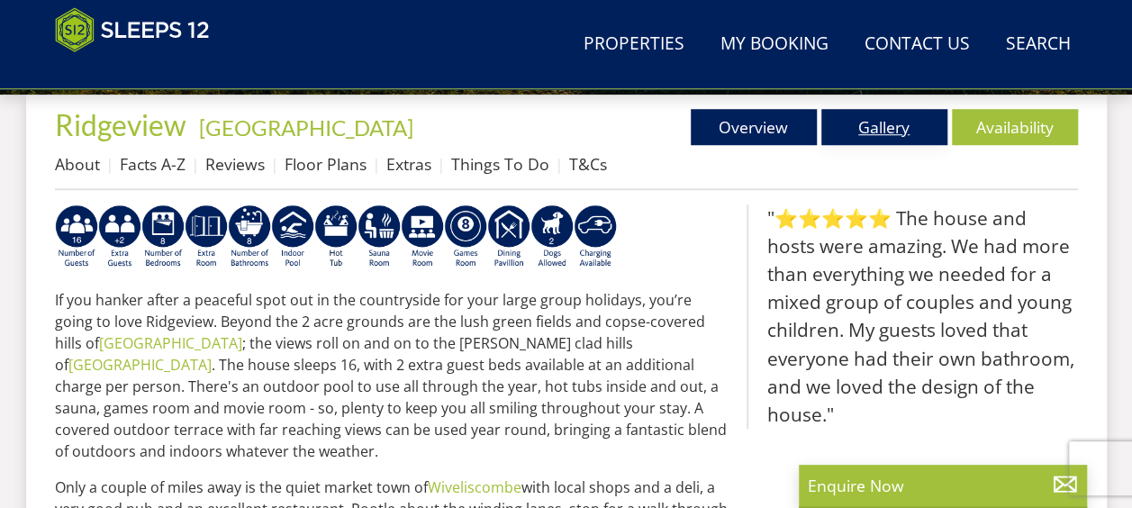
click at [891, 121] on link "Gallery" at bounding box center [884, 127] width 126 height 36
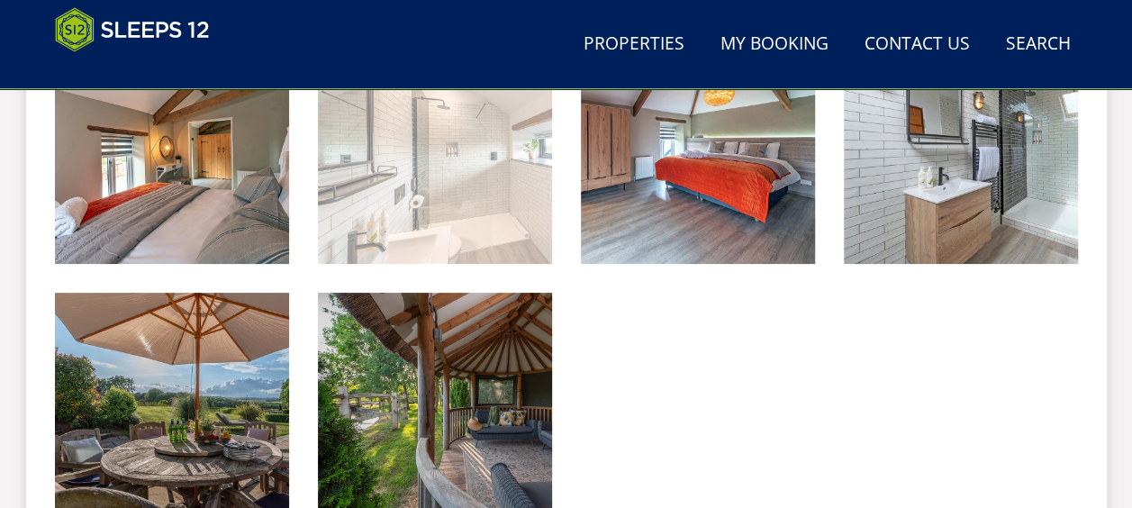
scroll to position [3491, 0]
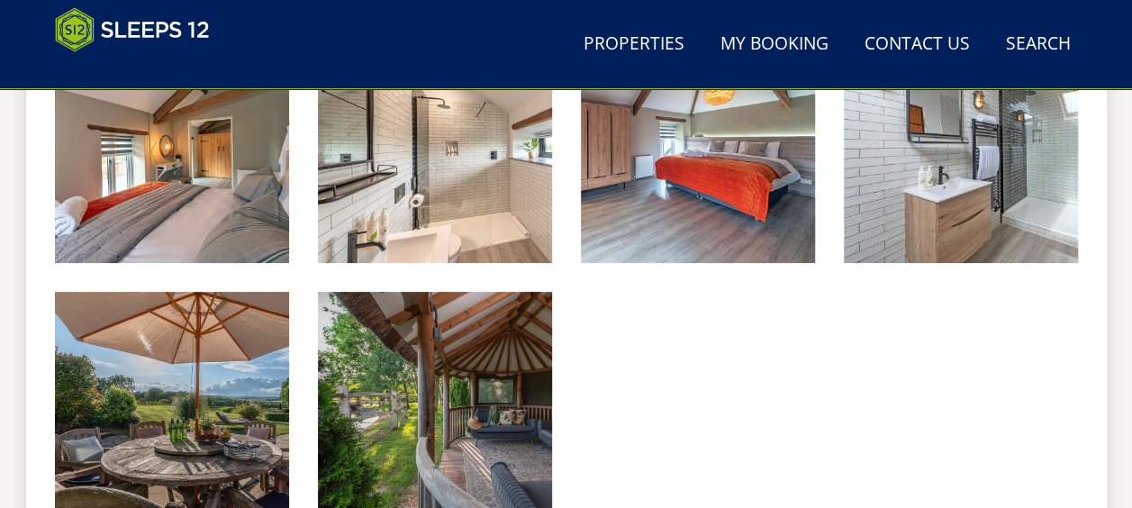
scroll to position [686, 0]
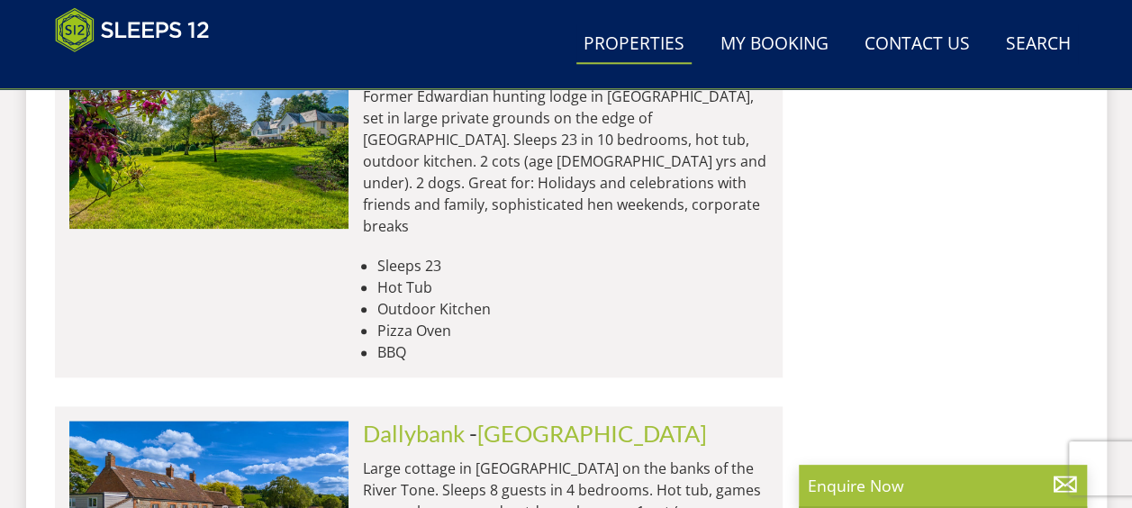
scroll to position [7718, 0]
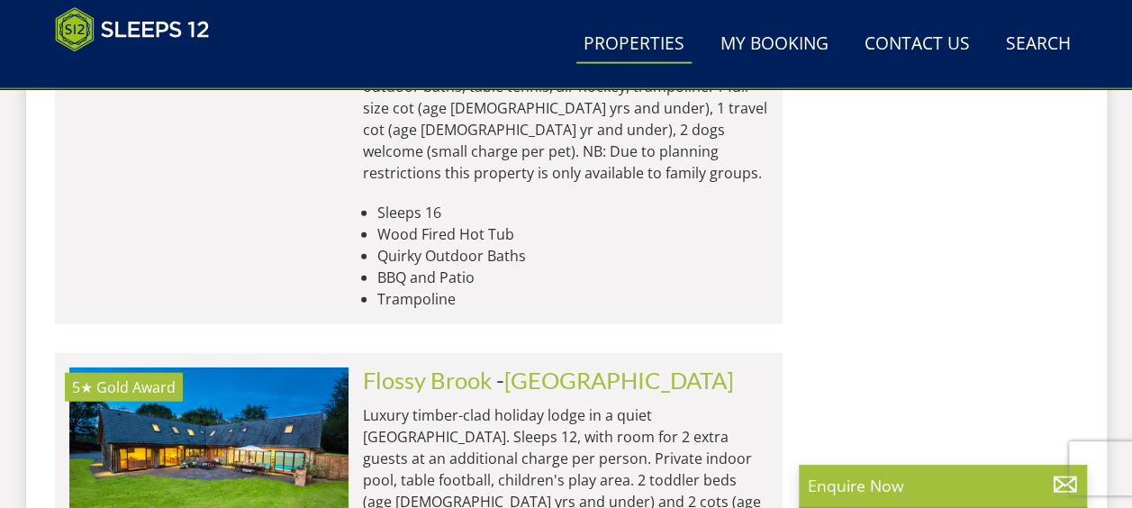
scroll to position [0, 3353]
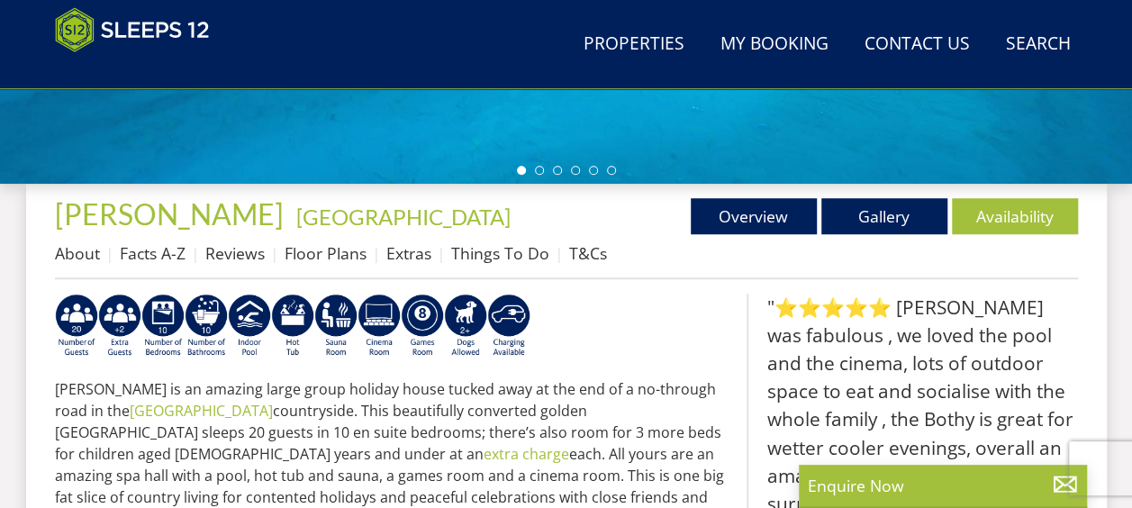
scroll to position [598, 0]
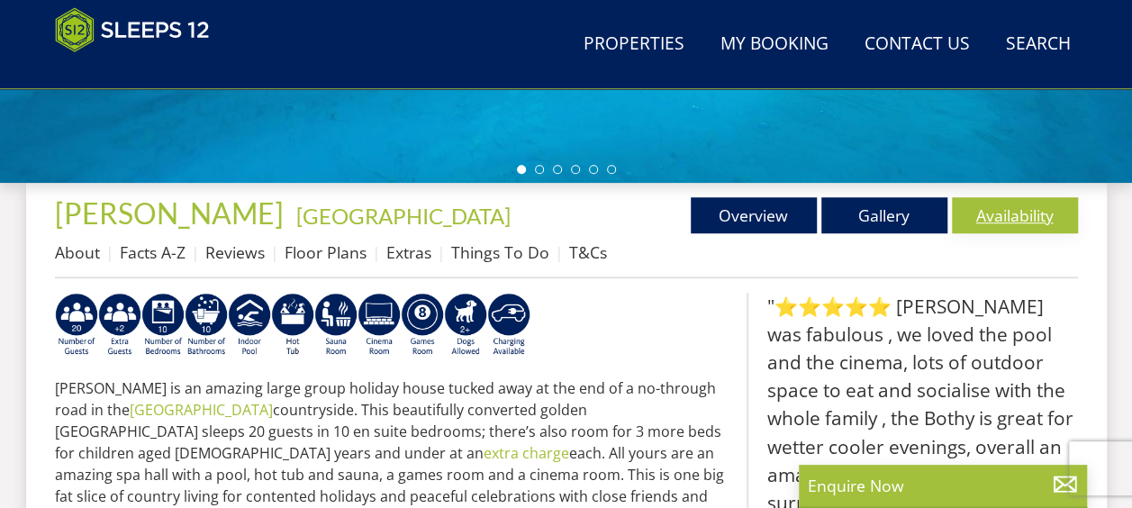
click at [1045, 227] on link "Availability" at bounding box center [1015, 215] width 126 height 36
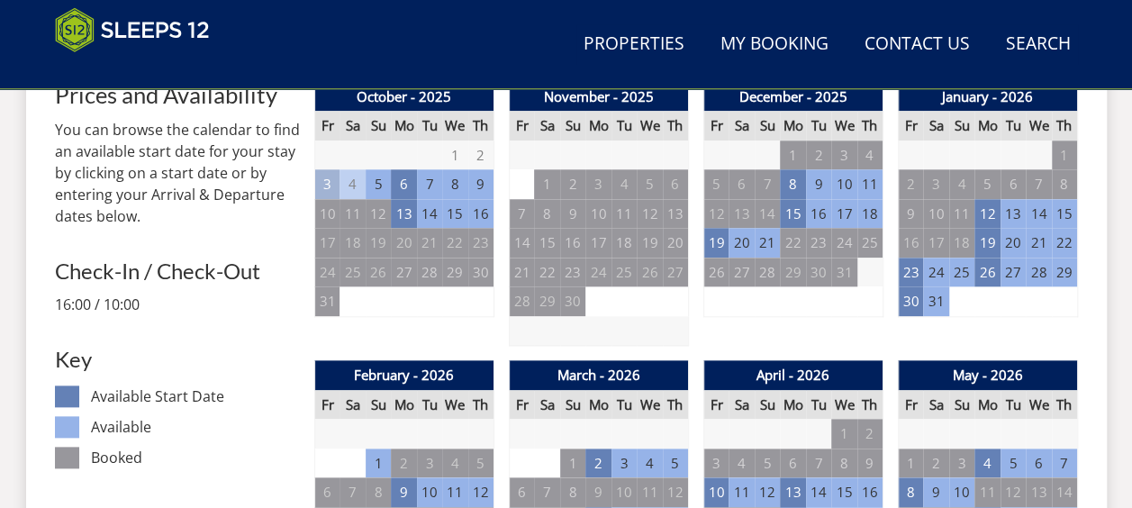
scroll to position [795, 0]
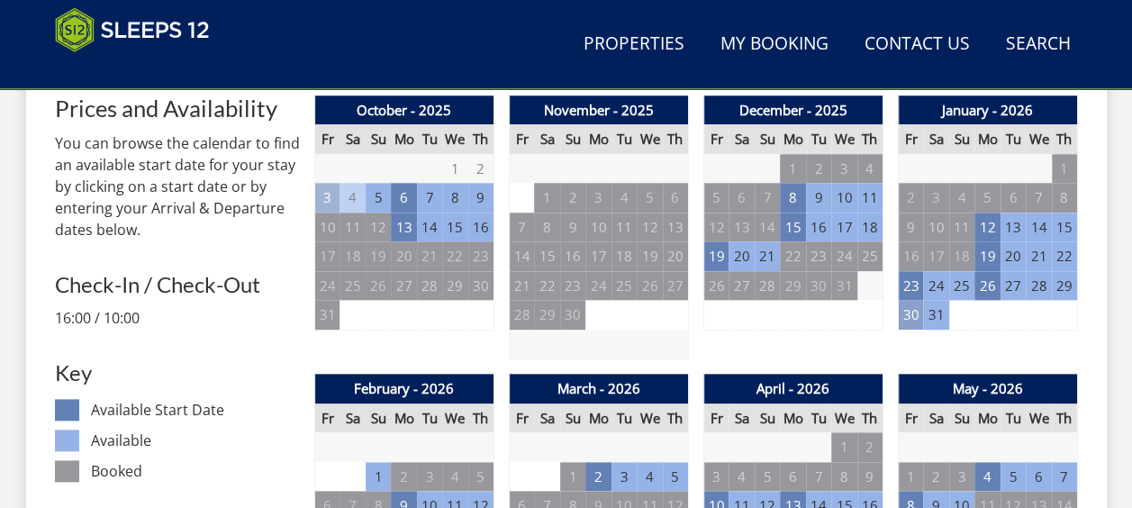
click at [915, 319] on td "30" at bounding box center [910, 315] width 25 height 30
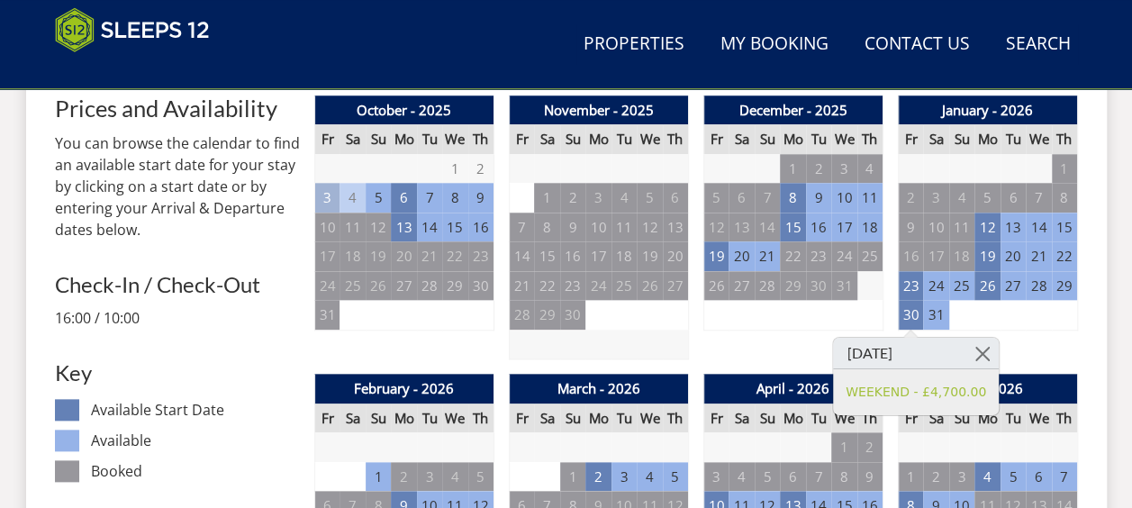
click at [806, 339] on div "December - 2025 Fr Sa Su Mo Tu We Th 28 29 30 1 2 3 4 5 6 7 8 9 10 11 12 13" at bounding box center [793, 227] width 180 height 265
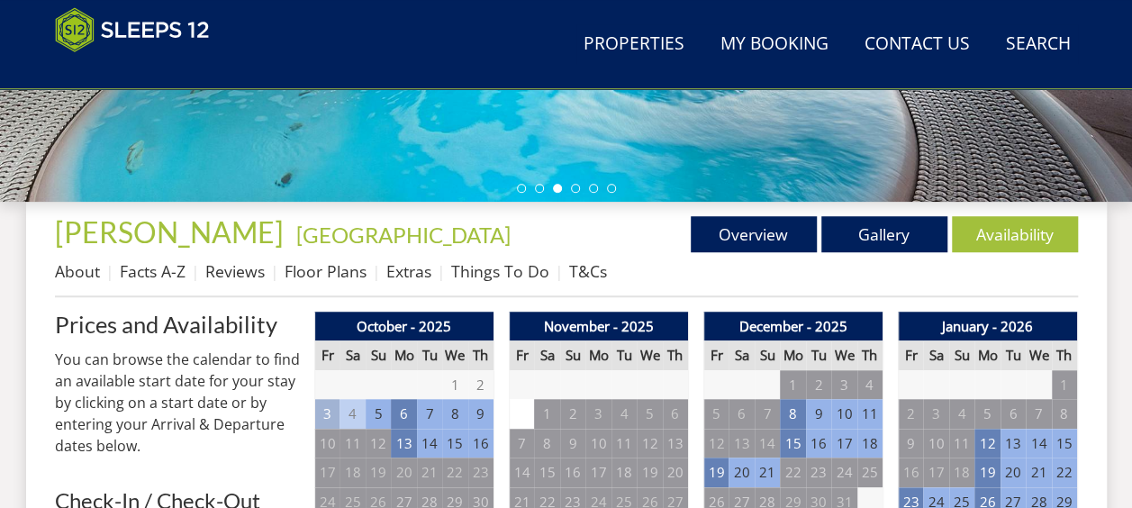
scroll to position [580, 0]
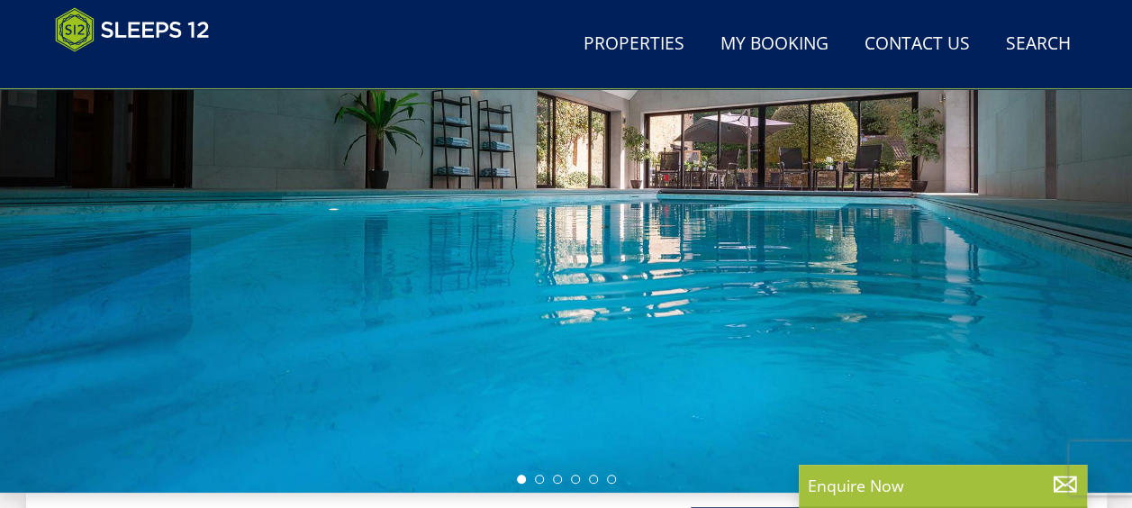
scroll to position [414, 0]
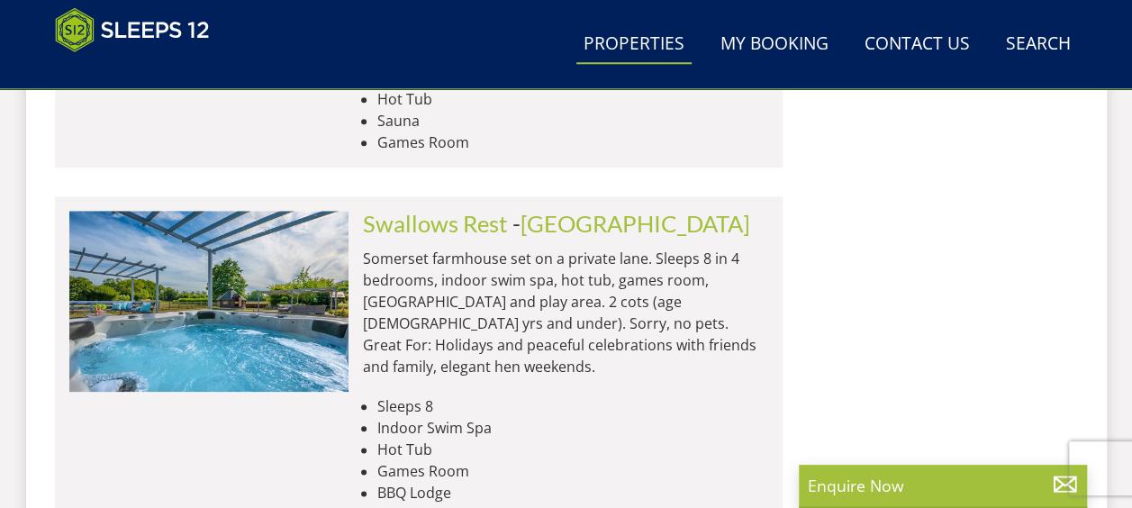
scroll to position [0, 8384]
drag, startPoint x: 342, startPoint y: 357, endPoint x: 306, endPoint y: 393, distance: 51.6
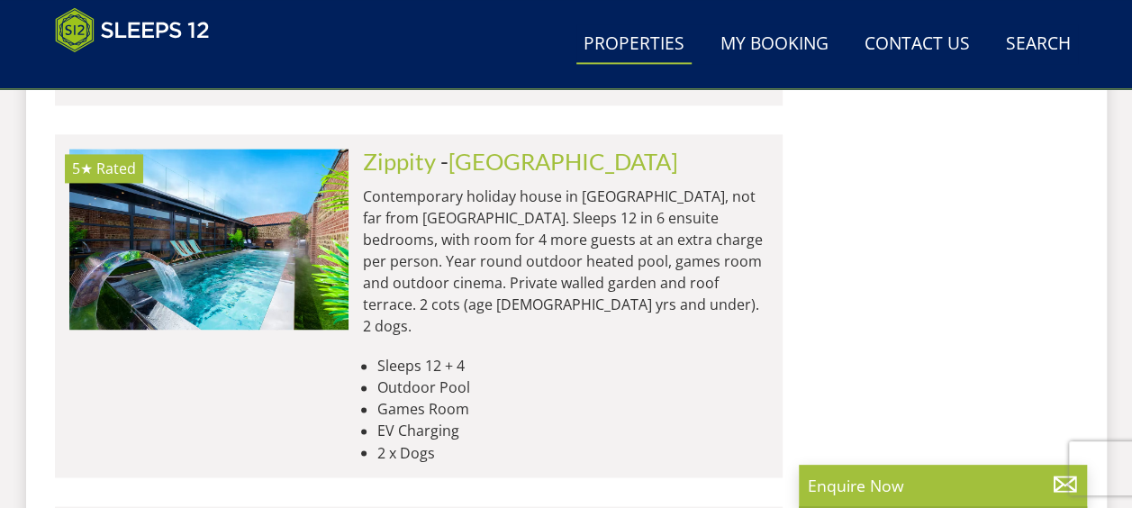
scroll to position [0, 10339]
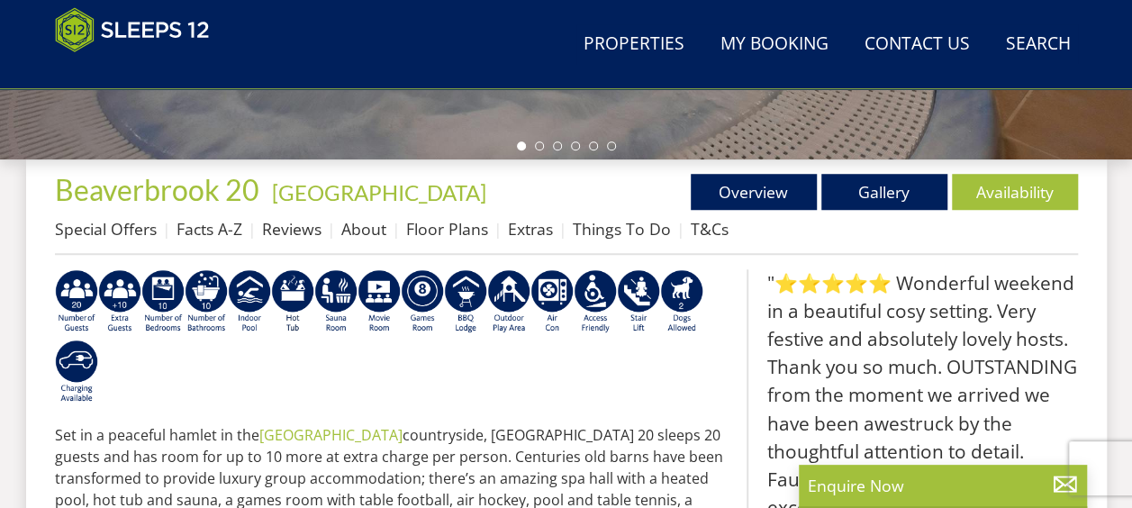
scroll to position [664, 0]
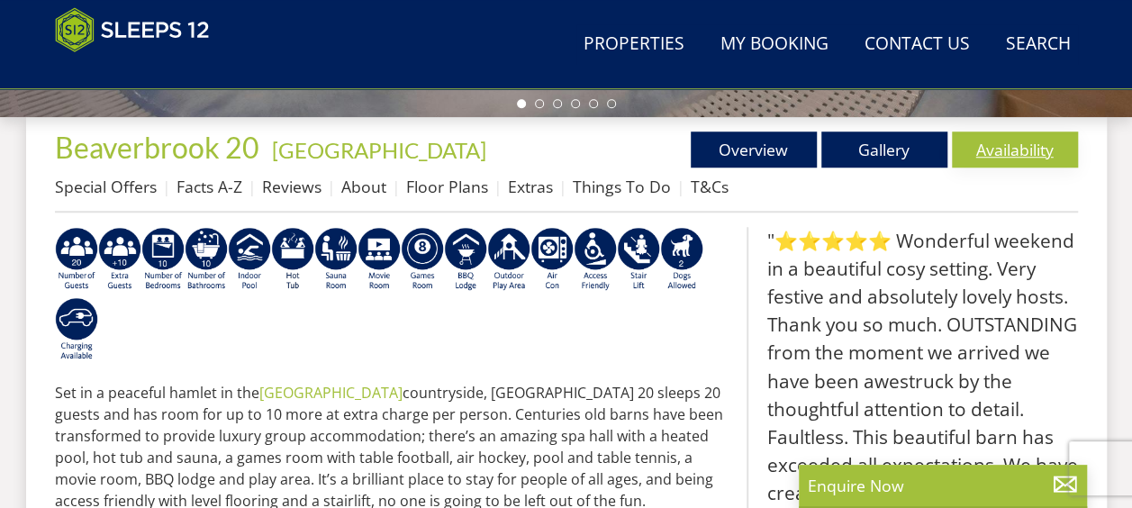
click at [976, 143] on link "Availability" at bounding box center [1015, 149] width 126 height 36
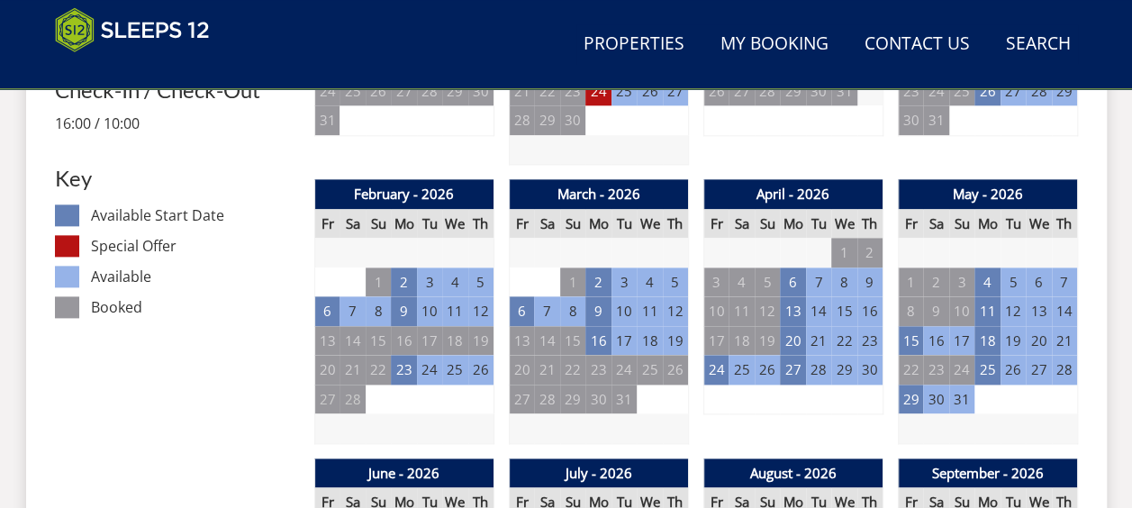
scroll to position [992, 0]
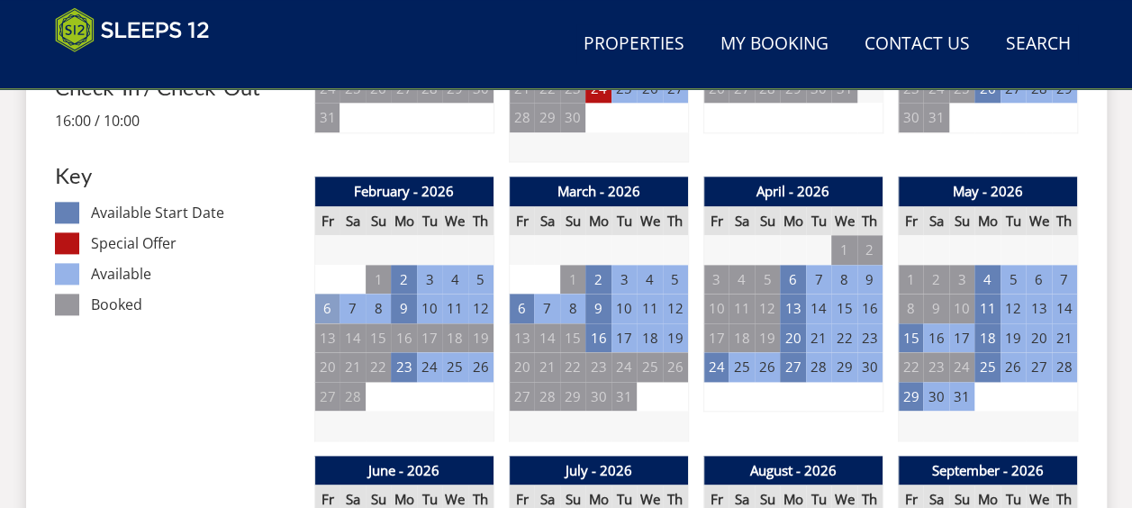
click at [333, 303] on td "6" at bounding box center [326, 309] width 25 height 30
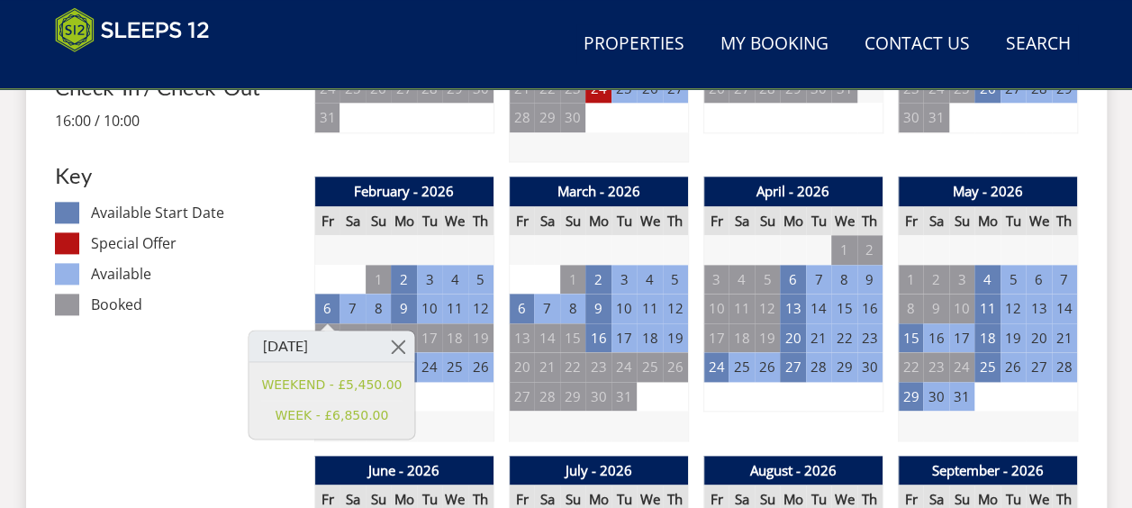
click at [287, 295] on dd "Booked" at bounding box center [195, 305] width 208 height 22
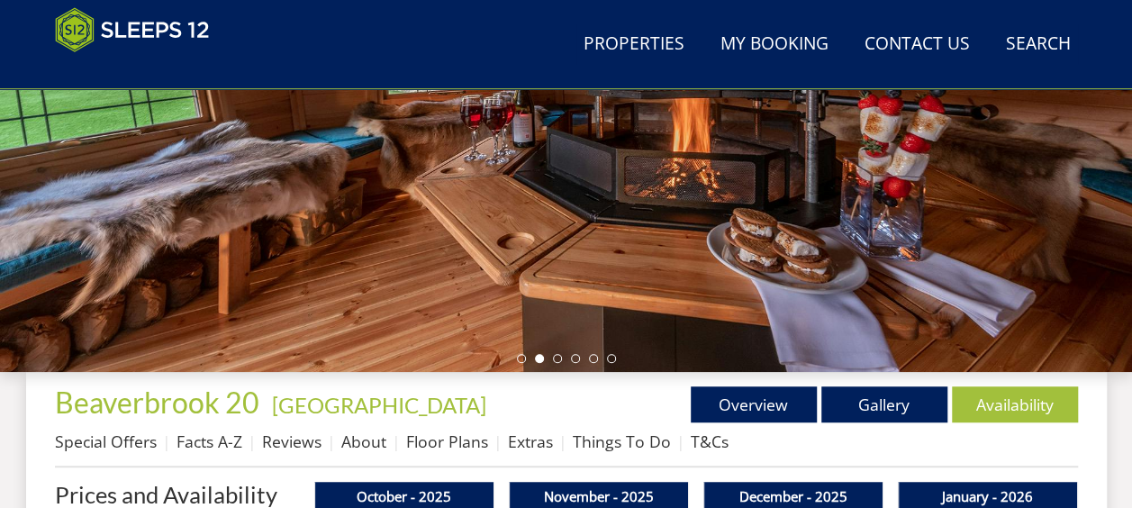
scroll to position [411, 0]
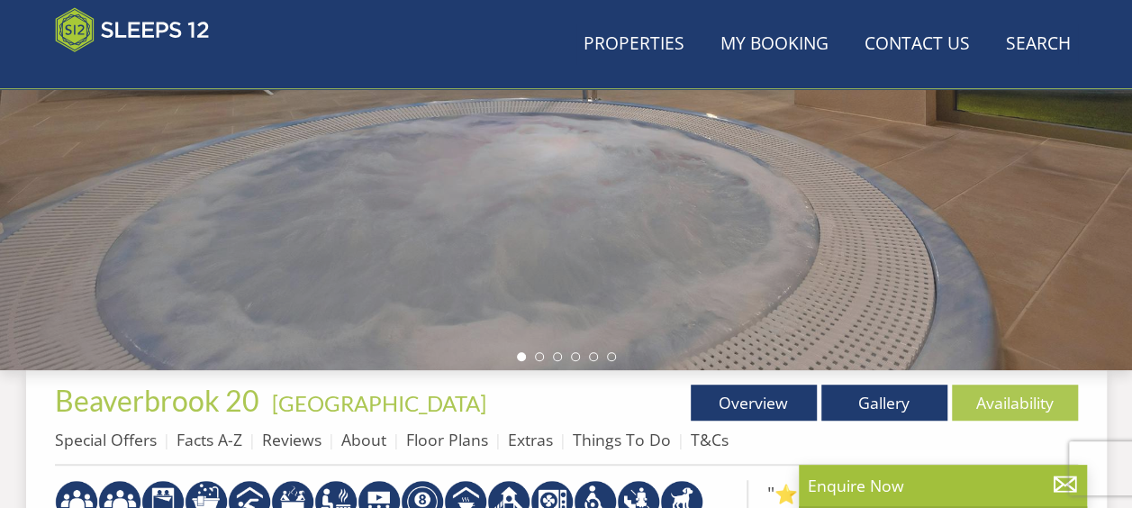
scroll to position [664, 0]
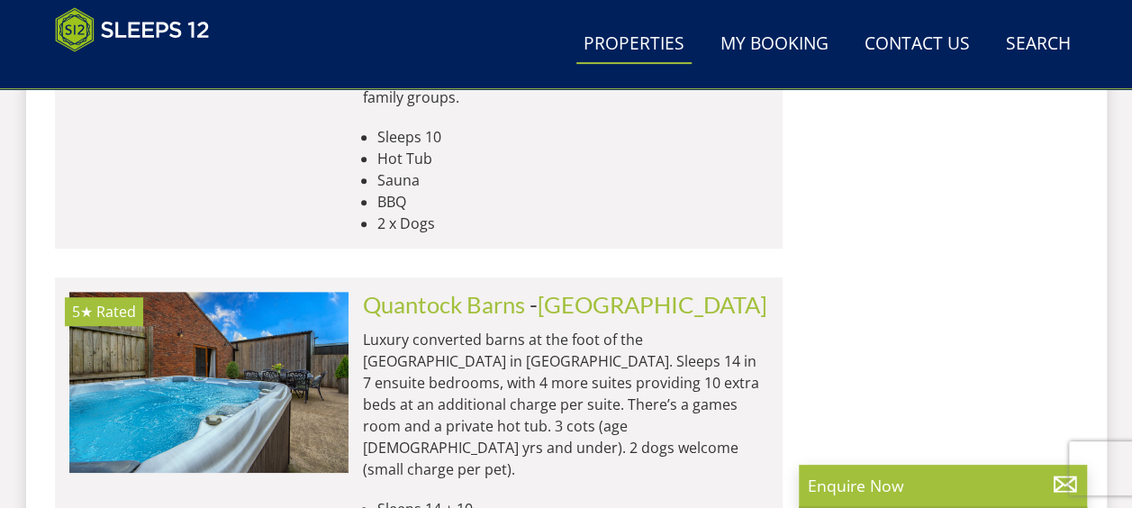
scroll to position [0, 2515]
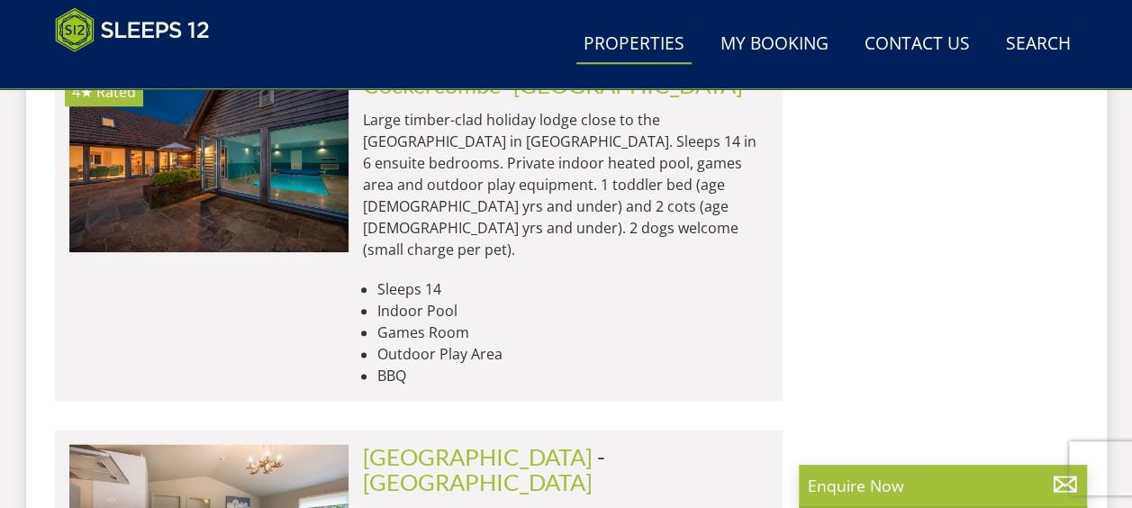
scroll to position [0, 10619]
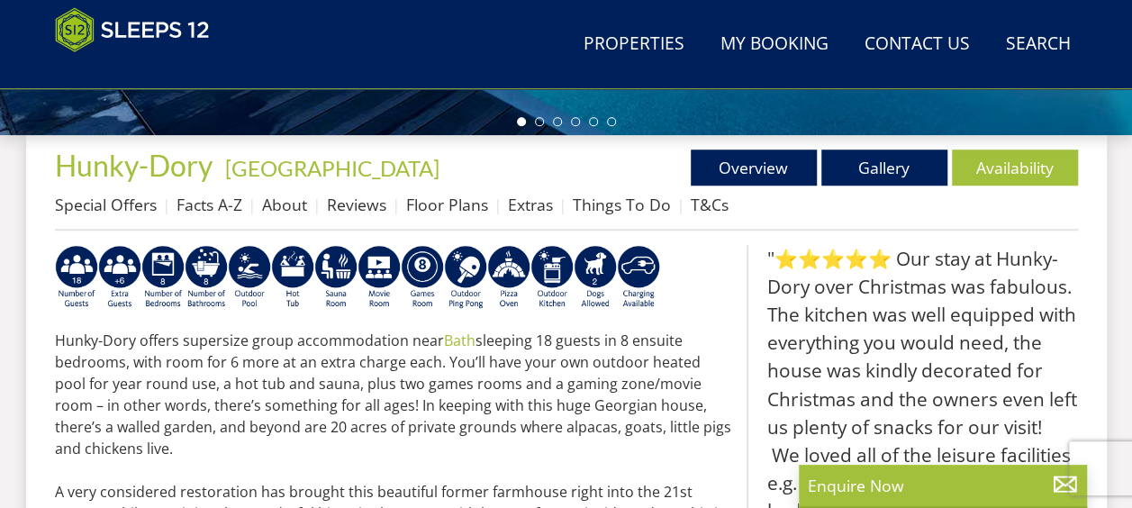
scroll to position [685, 0]
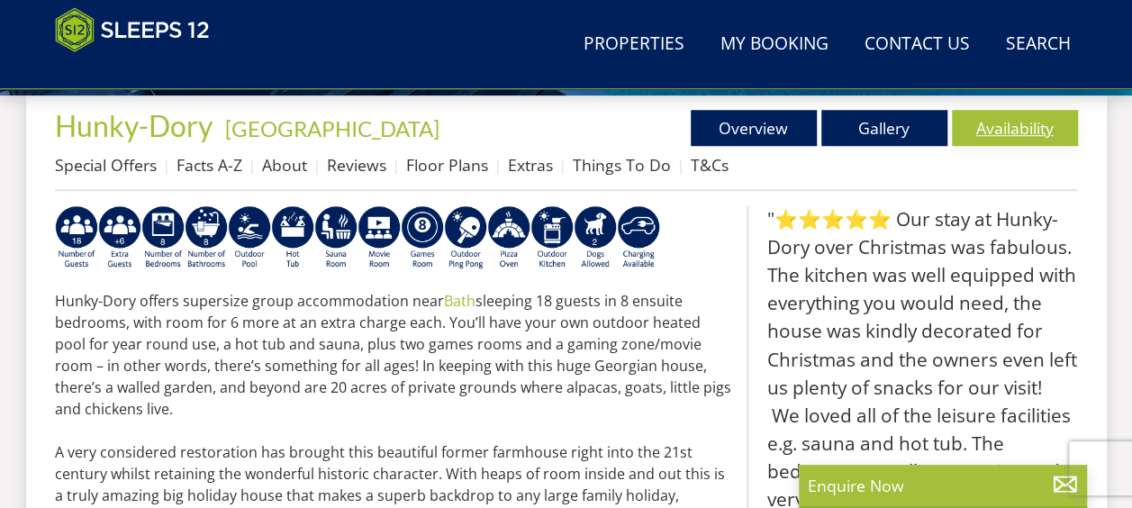
click at [1049, 112] on link "Availability" at bounding box center [1015, 128] width 126 height 36
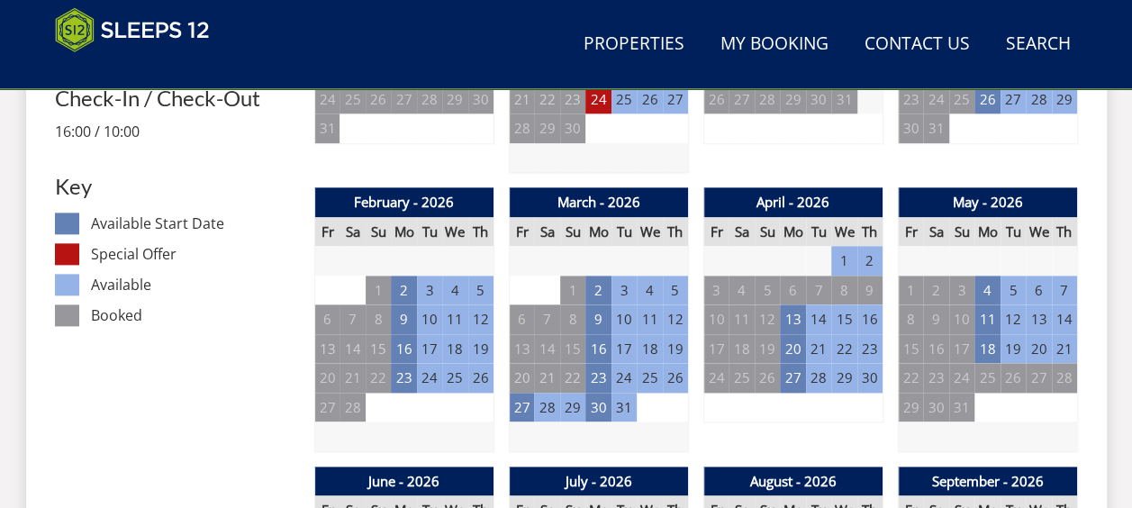
scroll to position [982, 0]
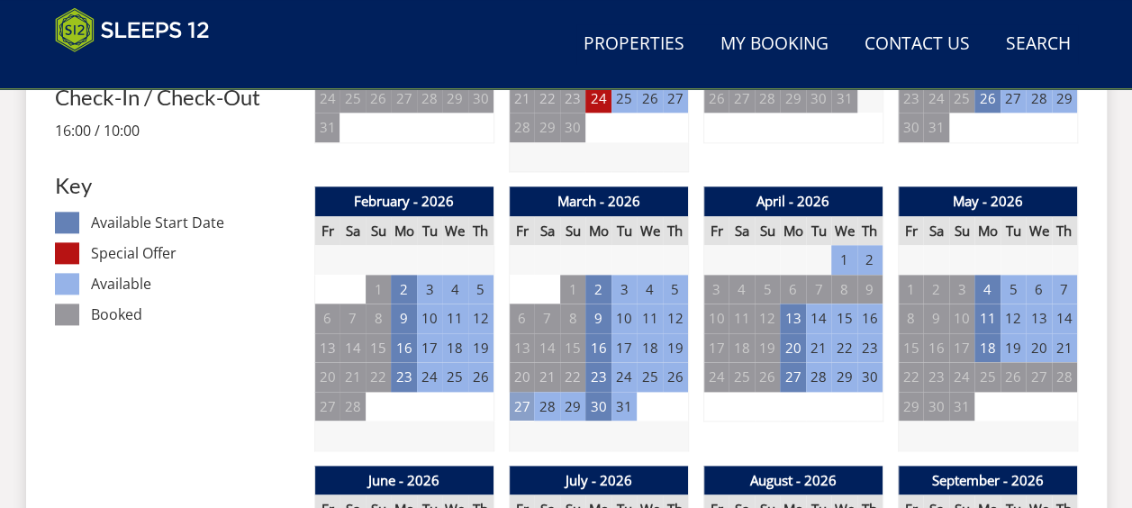
click at [517, 410] on td "27" at bounding box center [521, 407] width 25 height 30
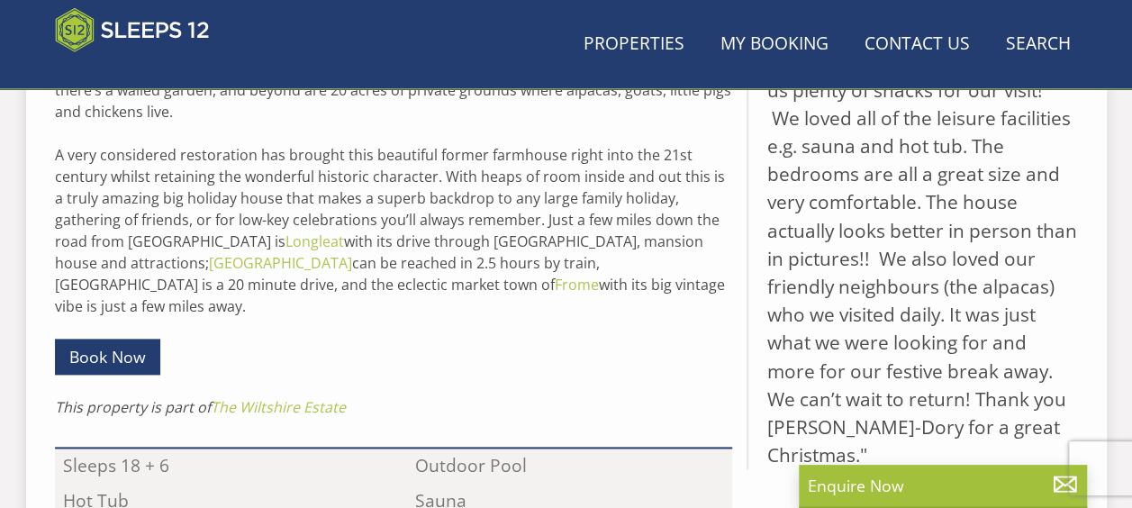
scroll to position [685, 0]
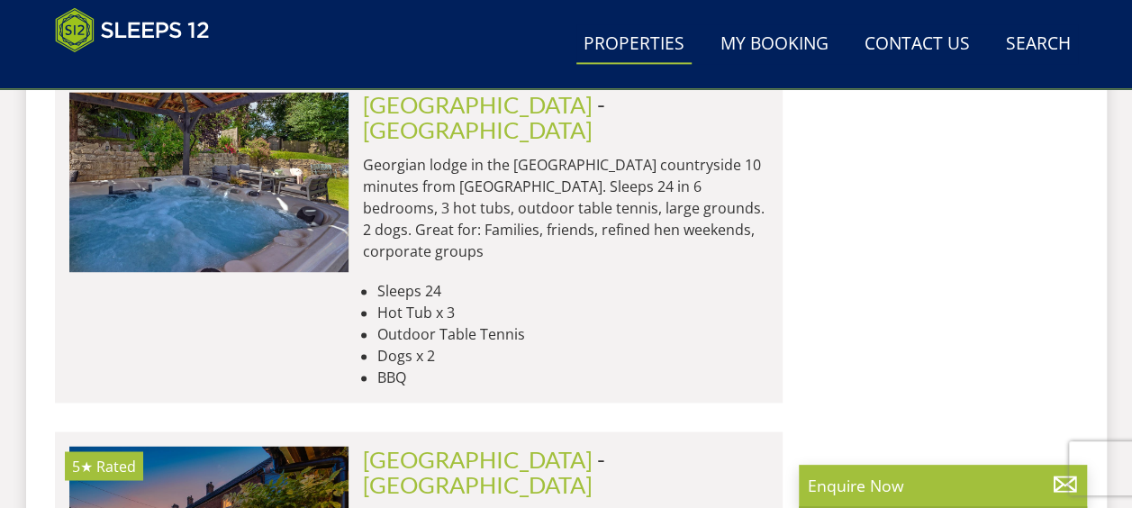
scroll to position [14860, 0]
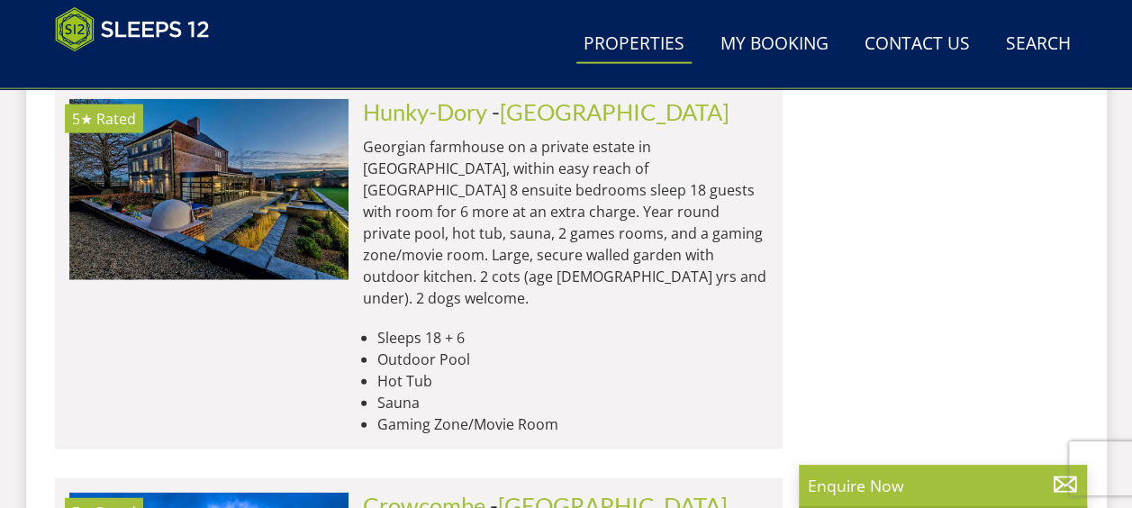
scroll to position [0, 2236]
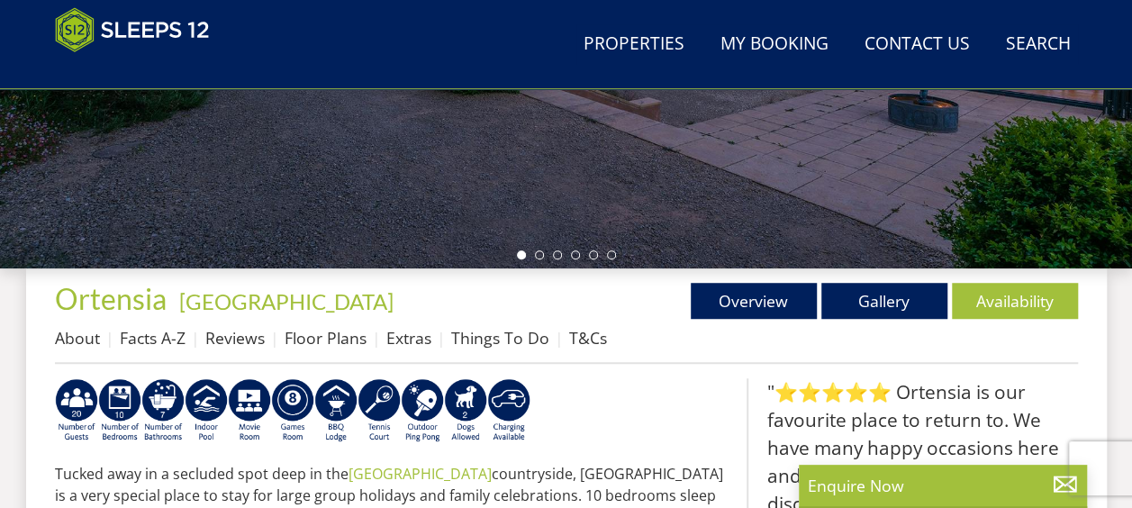
scroll to position [510, 0]
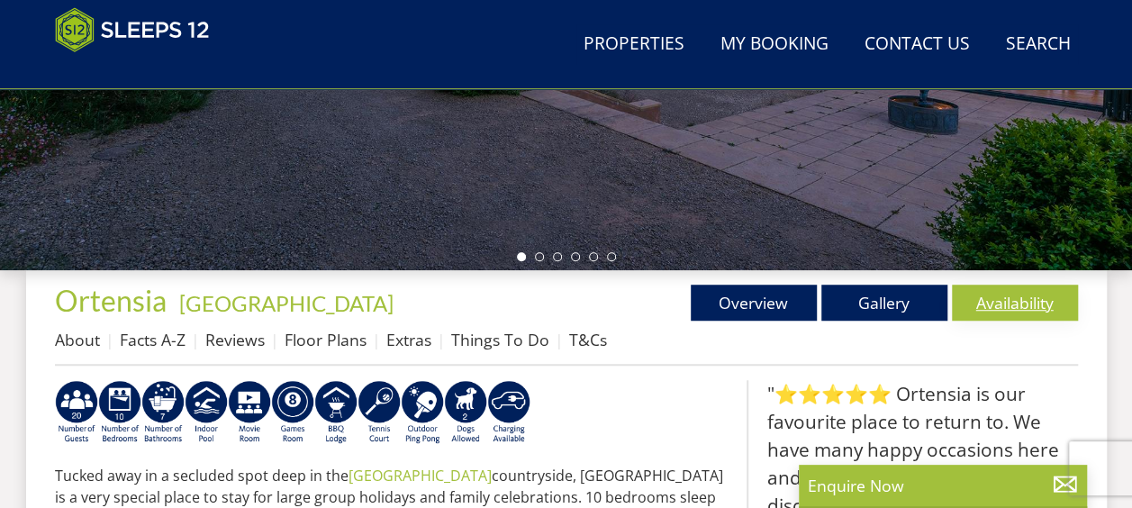
click at [1008, 301] on link "Availability" at bounding box center [1015, 303] width 126 height 36
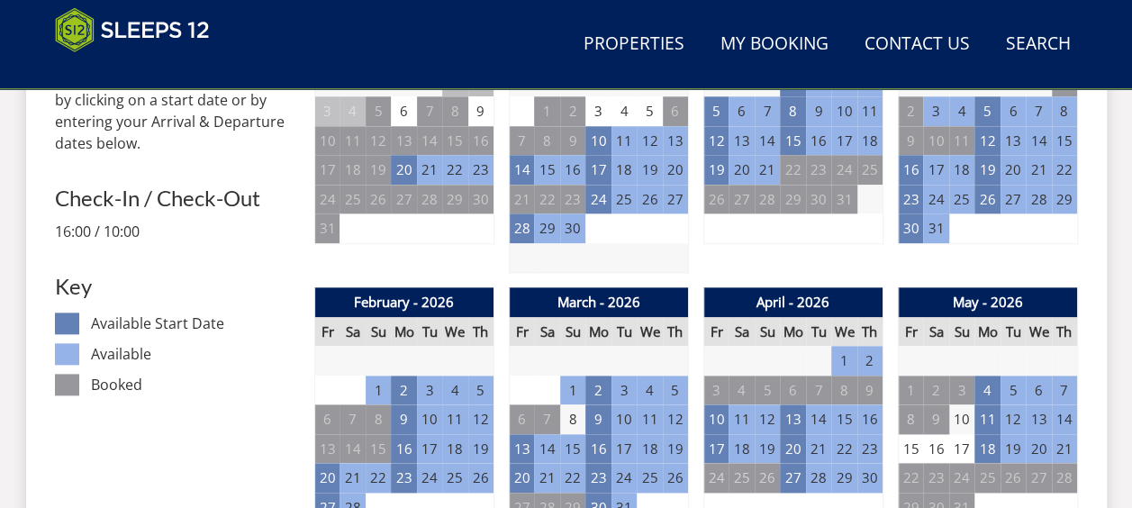
scroll to position [884, 0]
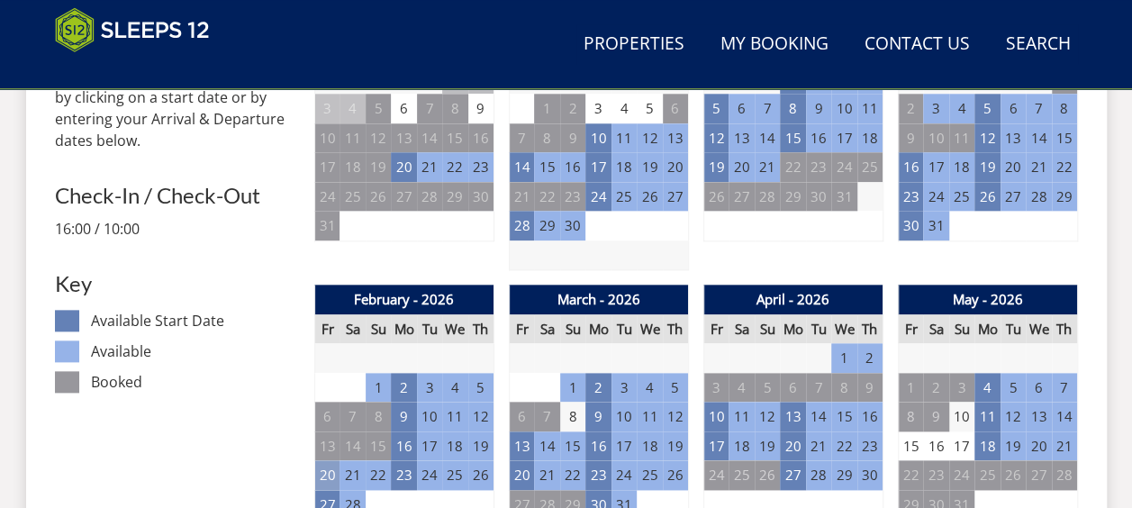
click at [324, 463] on td "20" at bounding box center [326, 475] width 25 height 30
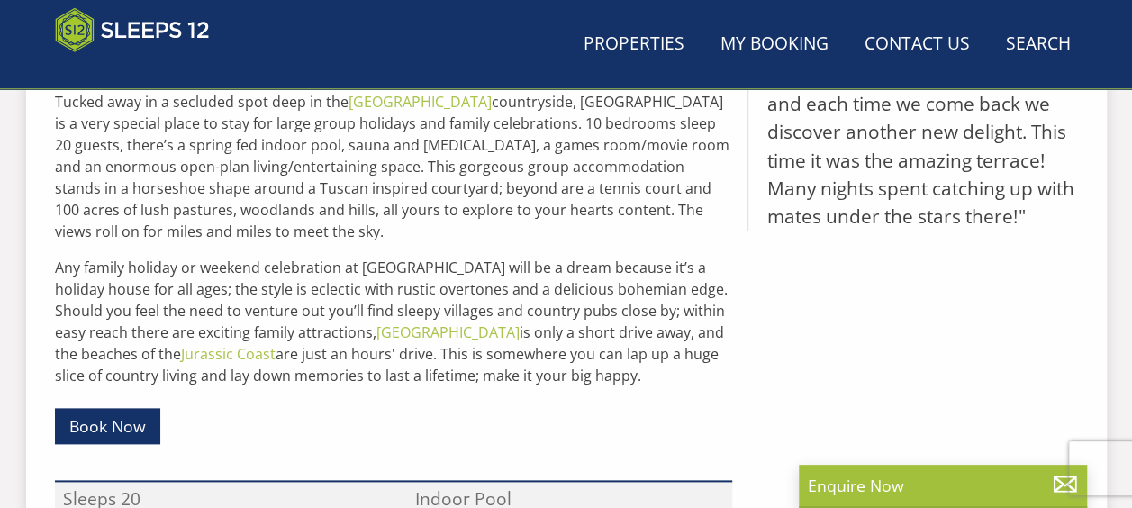
scroll to position [510, 0]
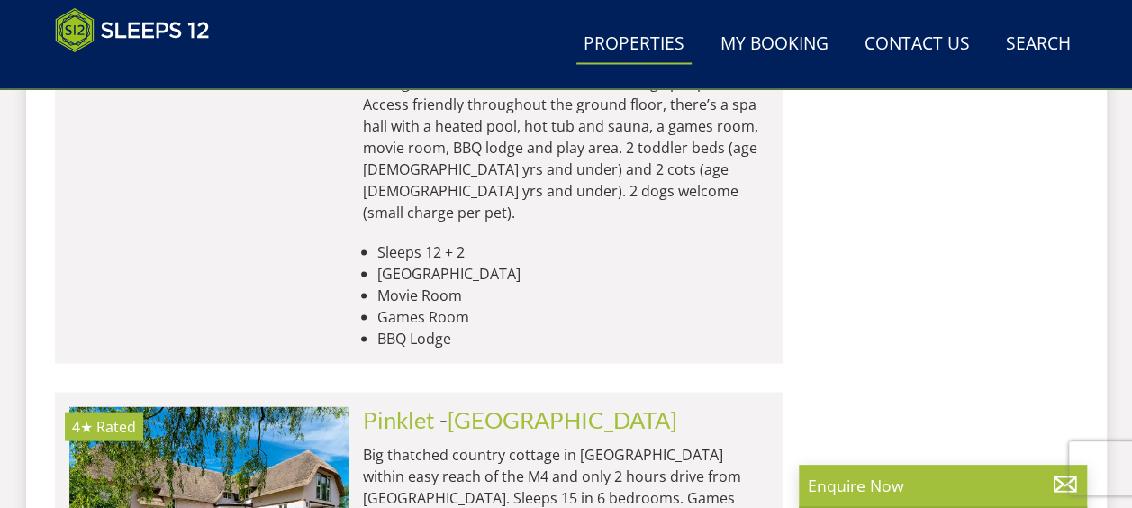
scroll to position [0, 1117]
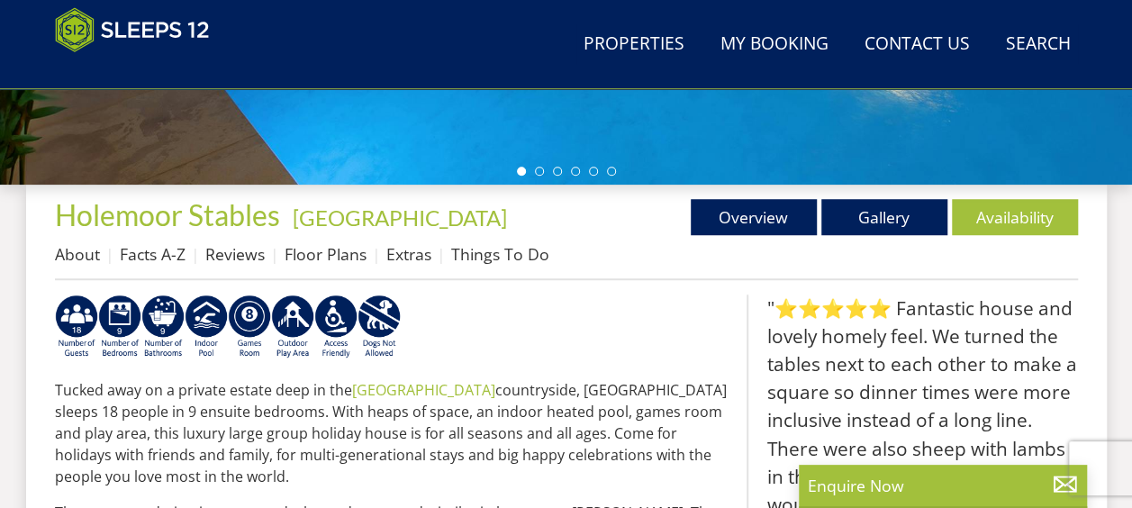
scroll to position [634, 0]
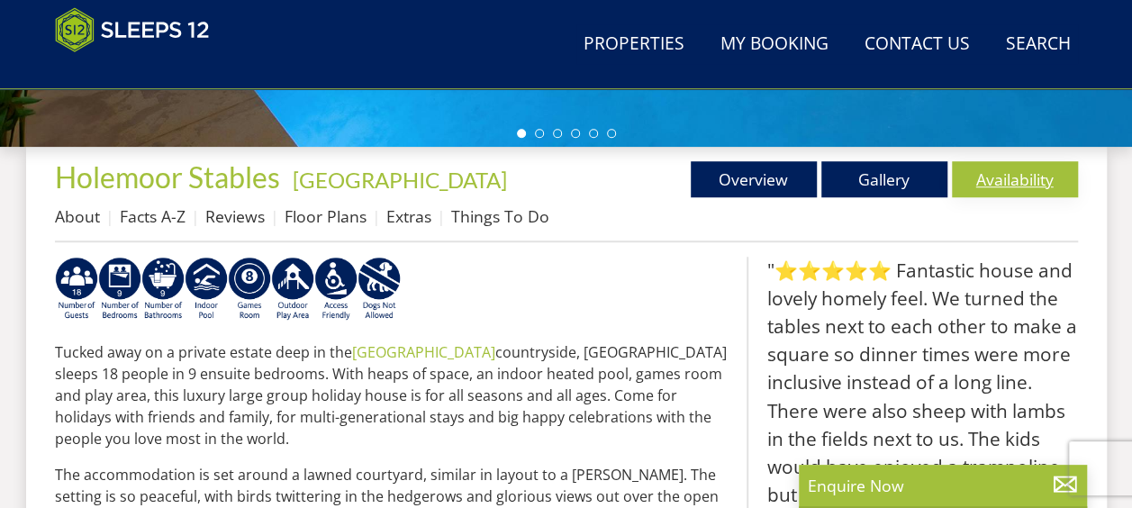
click at [1001, 167] on link "Availability" at bounding box center [1015, 179] width 126 height 36
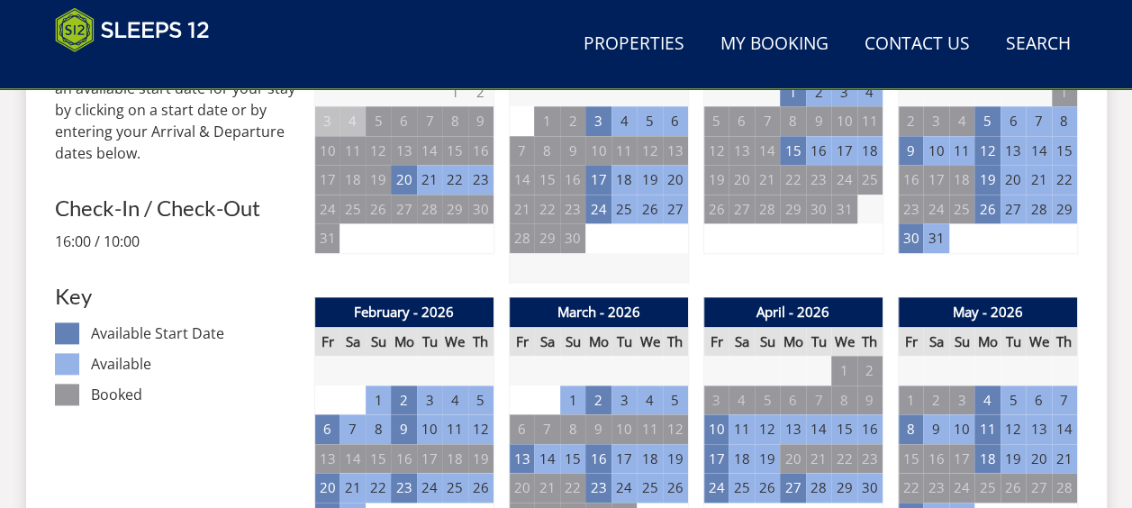
scroll to position [873, 0]
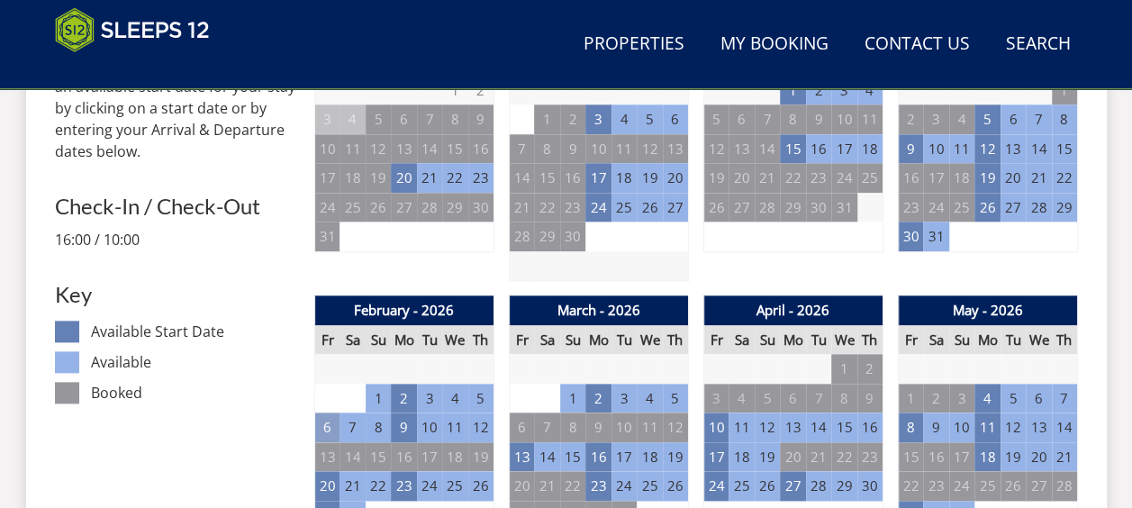
click at [325, 418] on td "6" at bounding box center [326, 427] width 25 height 30
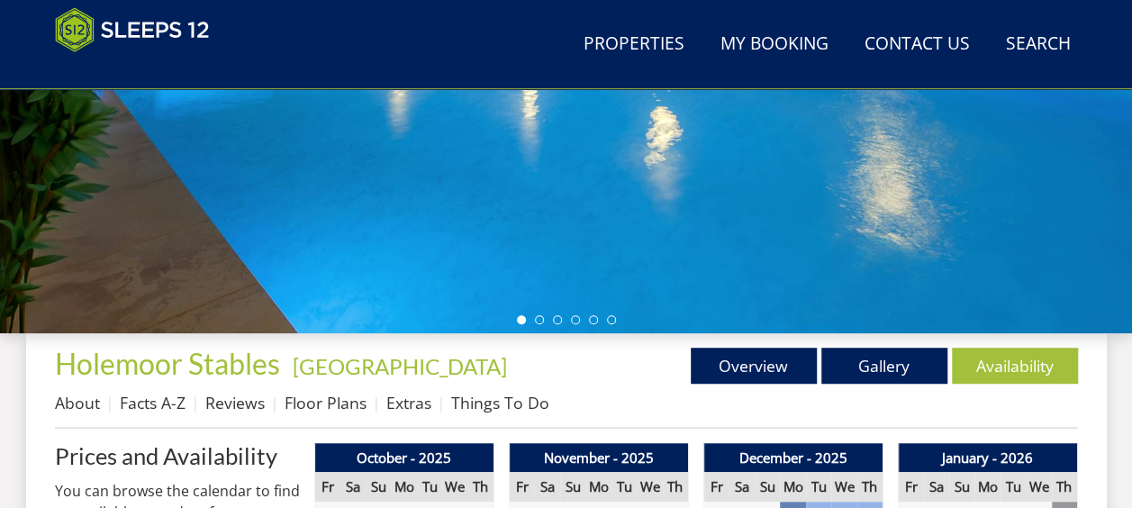
scroll to position [449, 0]
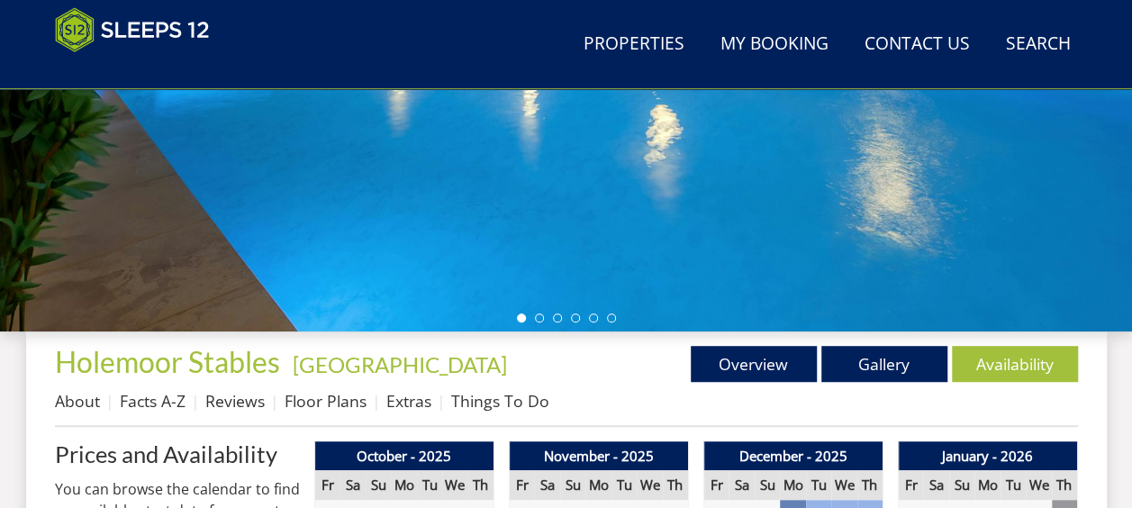
click at [897, 348] on link "Gallery" at bounding box center [884, 364] width 126 height 36
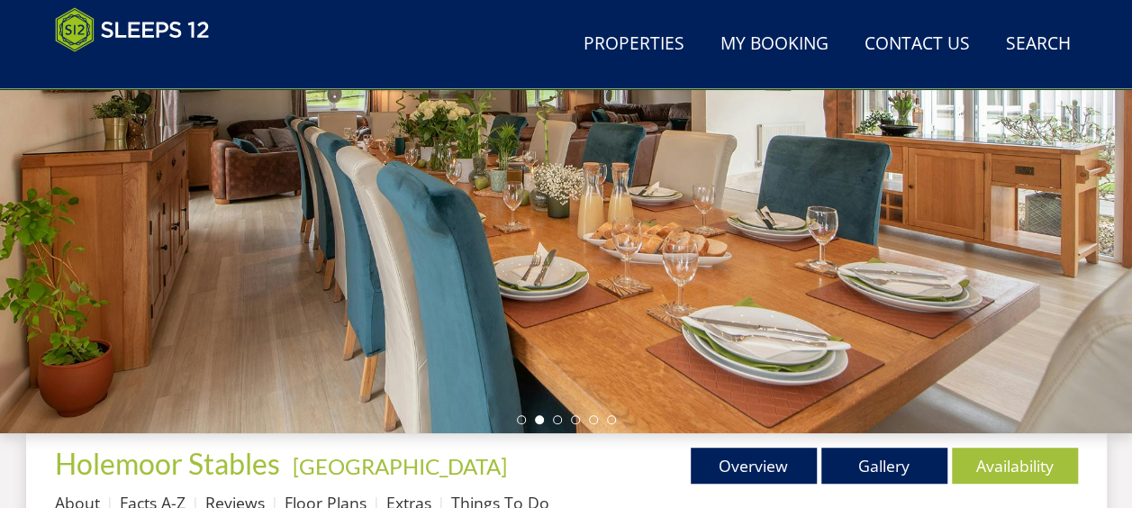
scroll to position [348, 0]
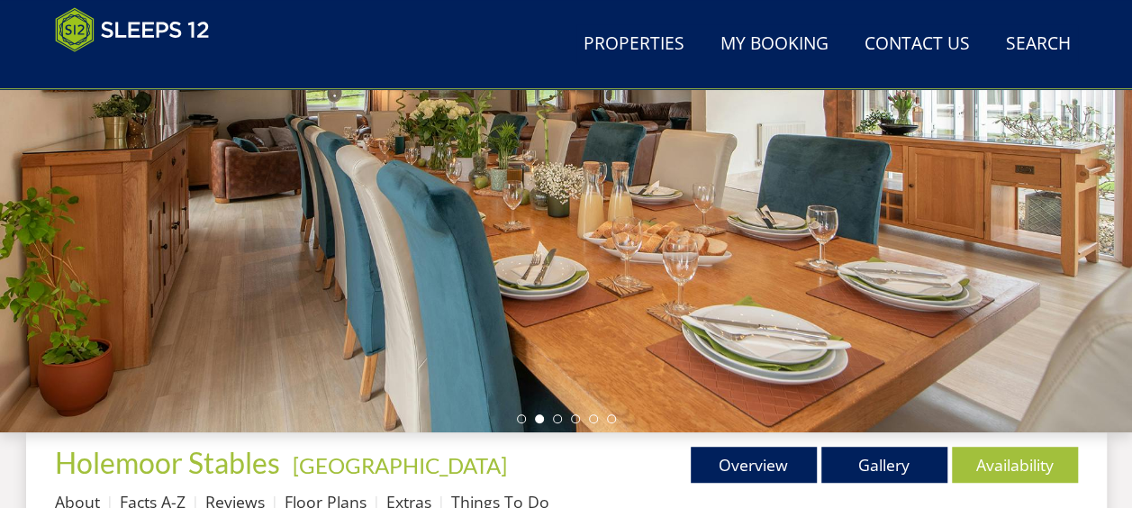
click at [70, 501] on link "About" at bounding box center [77, 502] width 45 height 22
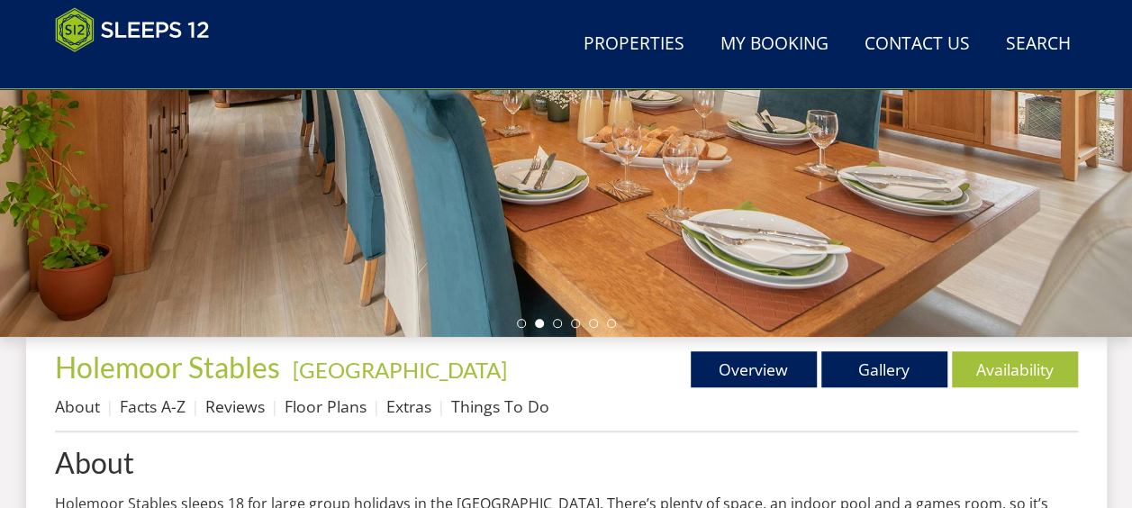
scroll to position [484, 0]
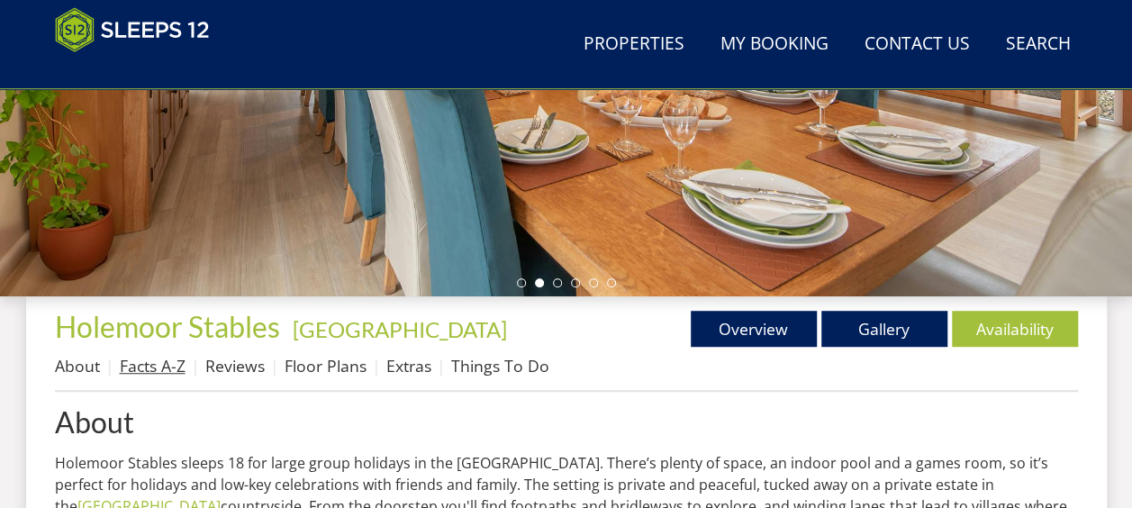
click at [155, 364] on link "Facts A-Z" at bounding box center [153, 366] width 66 height 22
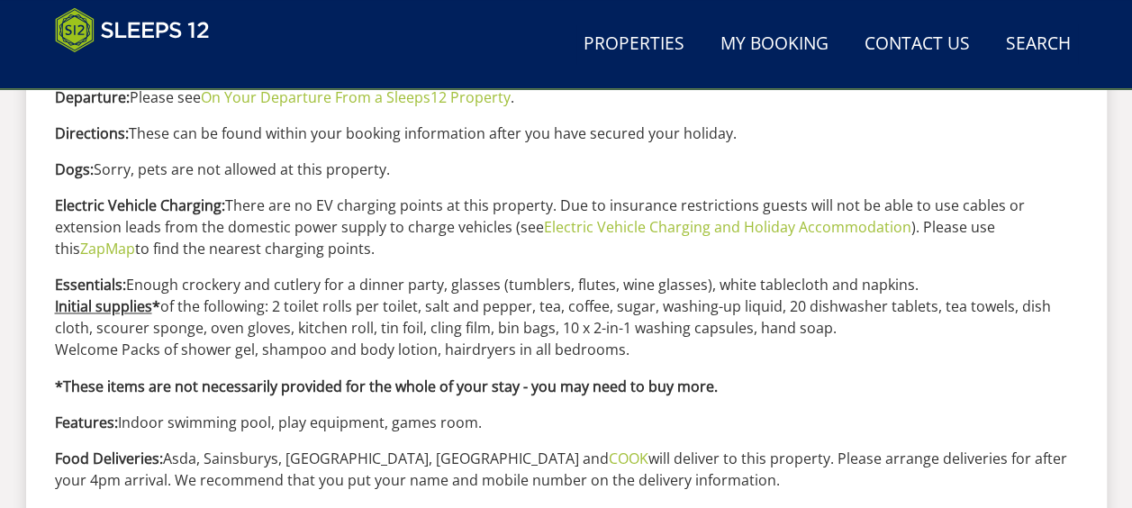
scroll to position [1319, 0]
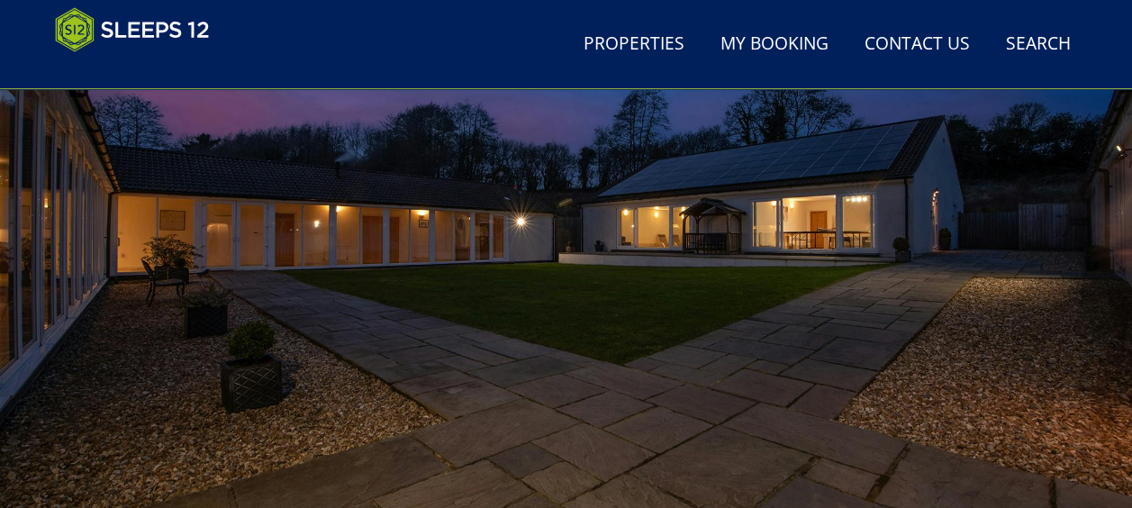
scroll to position [375, 0]
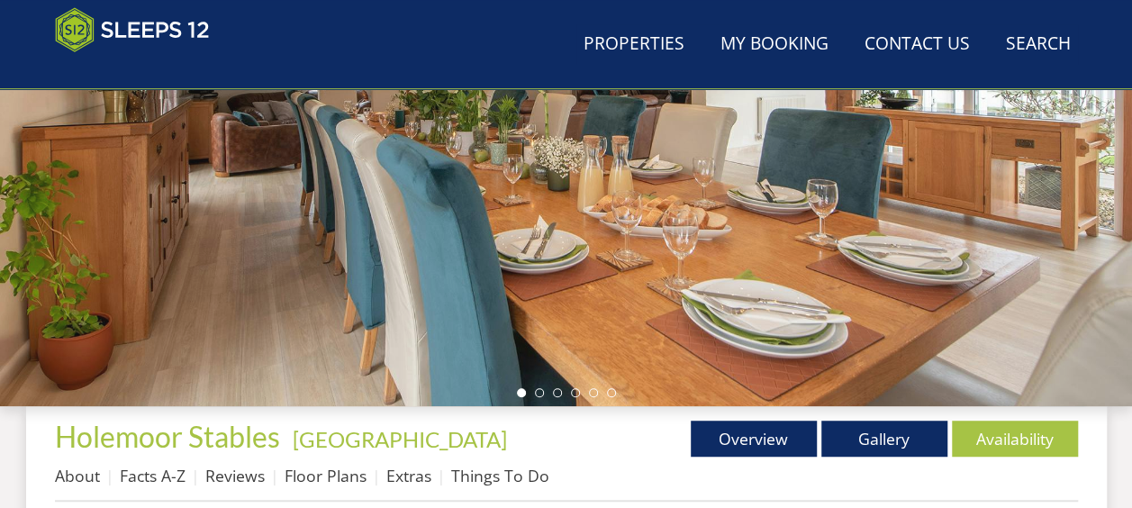
scroll to position [484, 0]
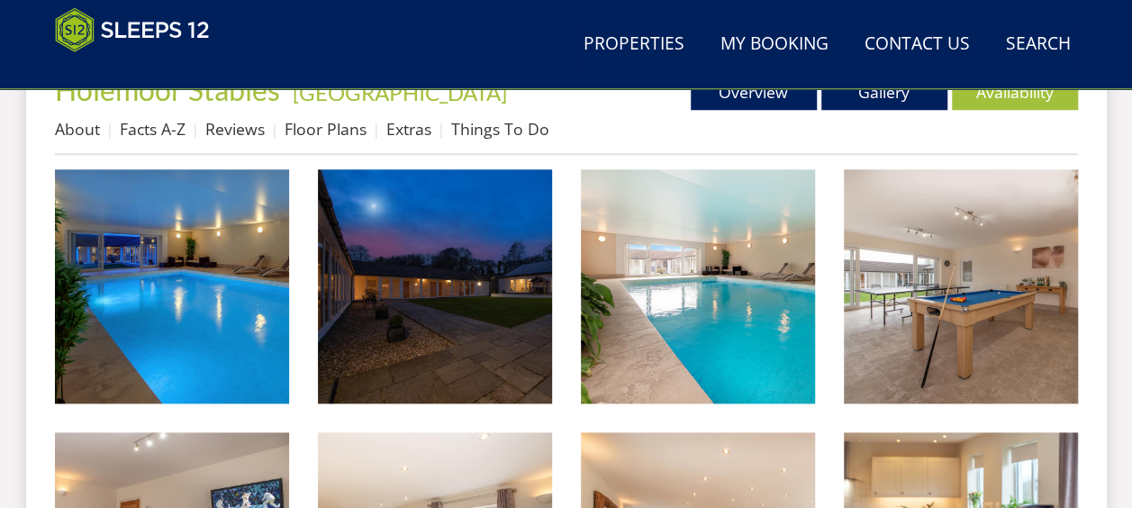
scroll to position [723, 0]
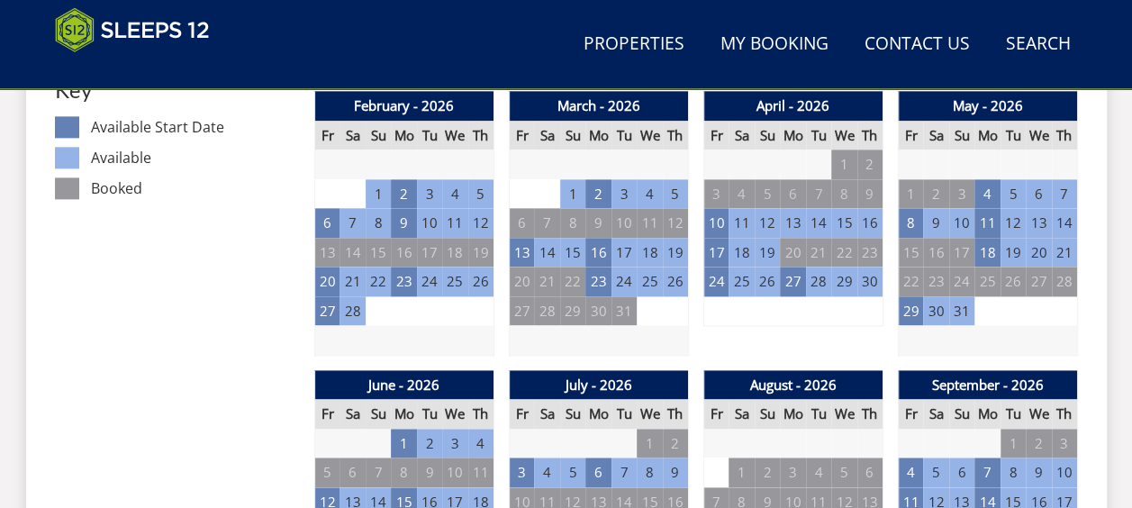
scroll to position [1101, 0]
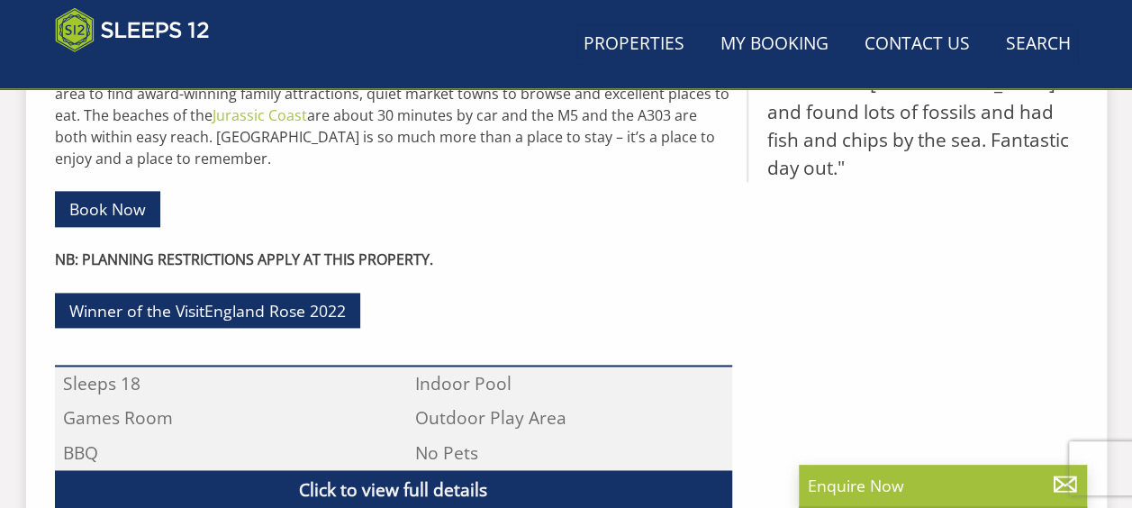
scroll to position [634, 0]
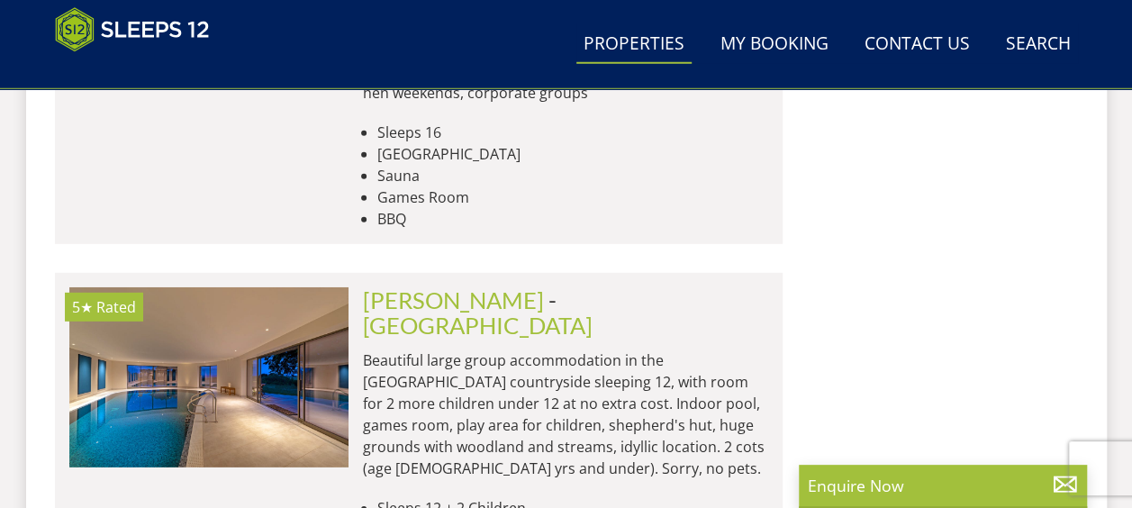
scroll to position [0, 277]
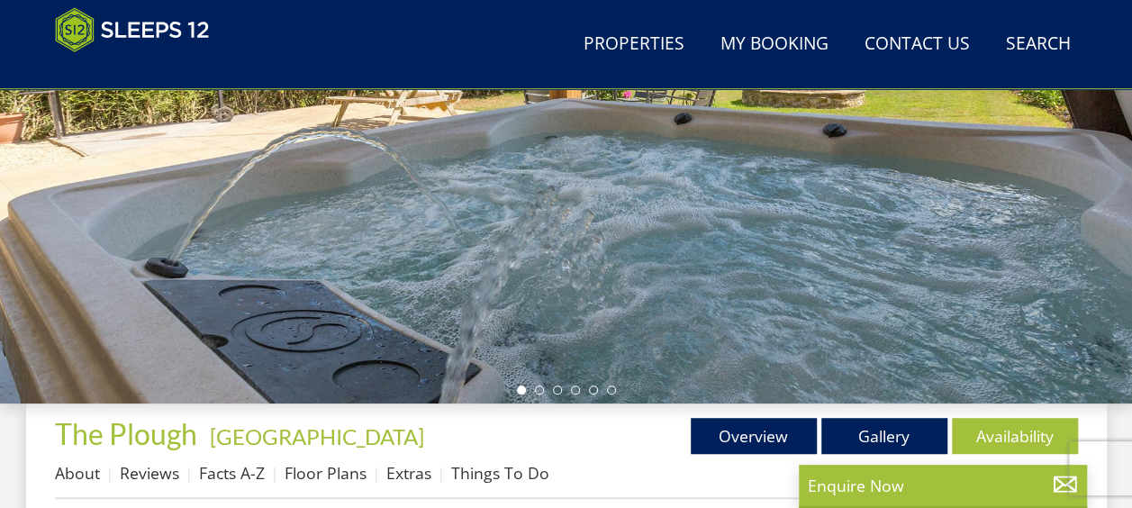
scroll to position [411, 0]
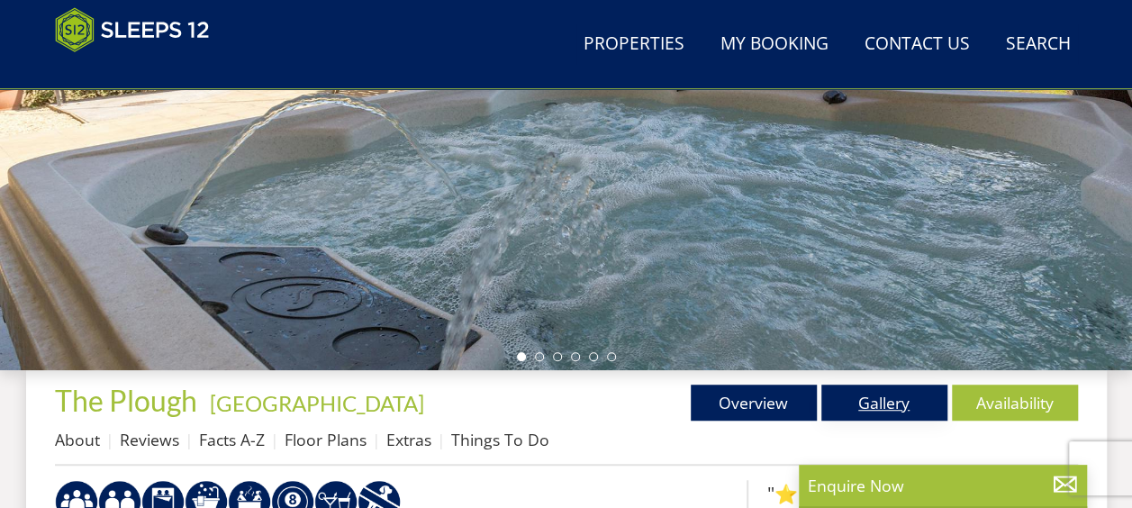
click at [823, 403] on link "Gallery" at bounding box center [884, 402] width 126 height 36
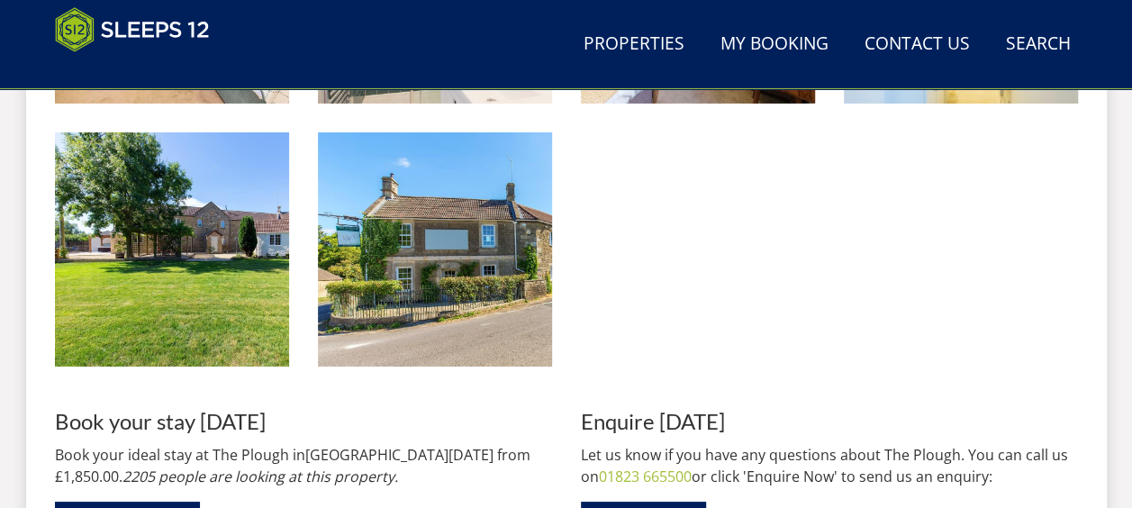
scroll to position [3111, 0]
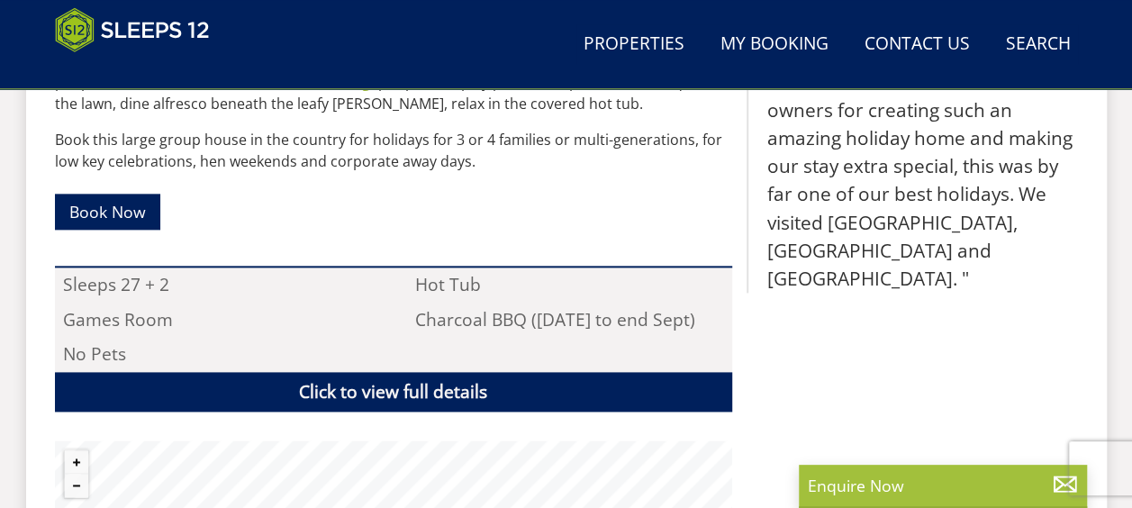
scroll to position [1215, 0]
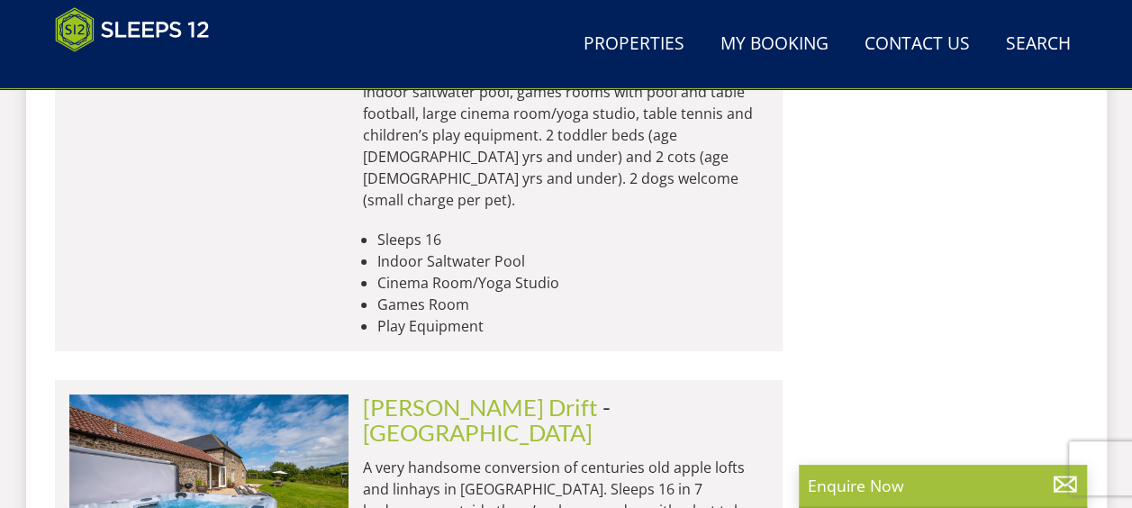
scroll to position [6466, 0]
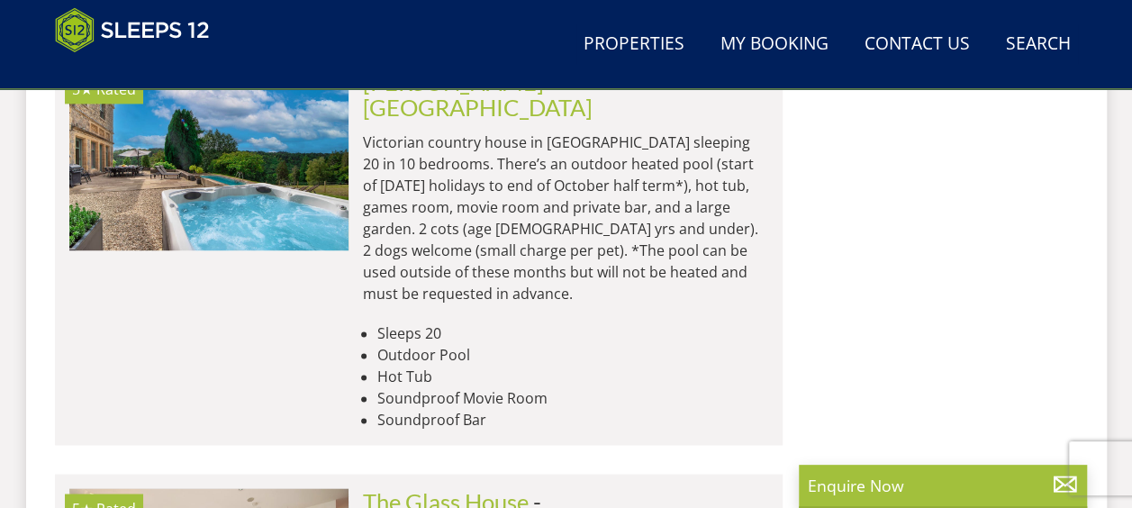
scroll to position [8053, 0]
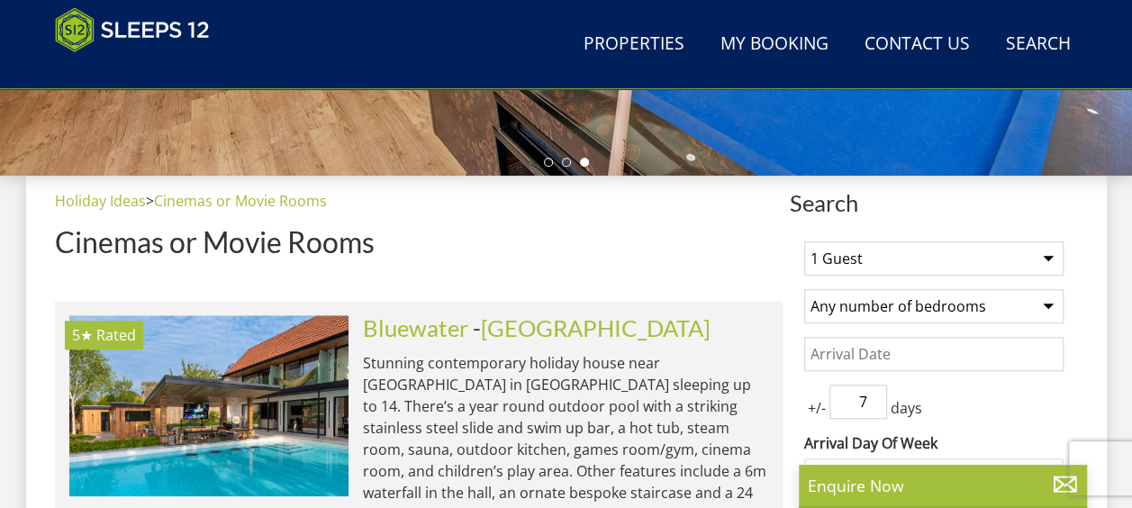
scroll to position [604, 0]
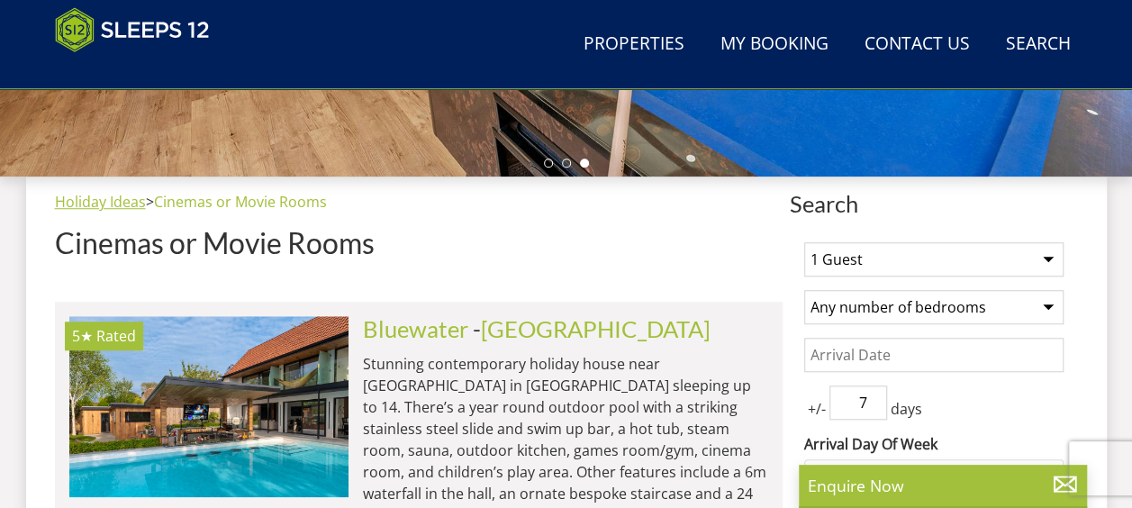
click at [131, 203] on link "Holiday Ideas" at bounding box center [100, 202] width 91 height 20
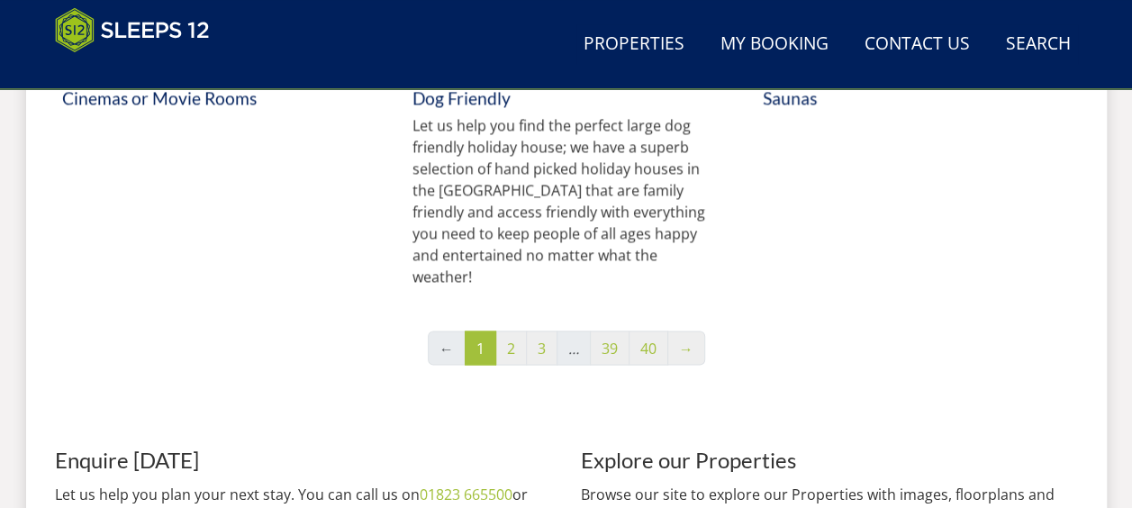
scroll to position [1493, 0]
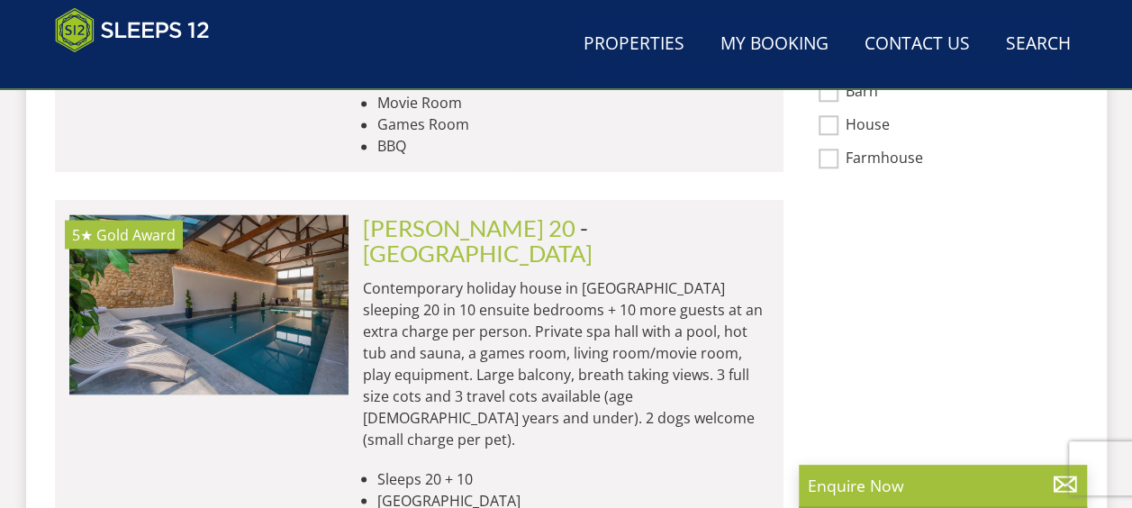
scroll to position [604, 0]
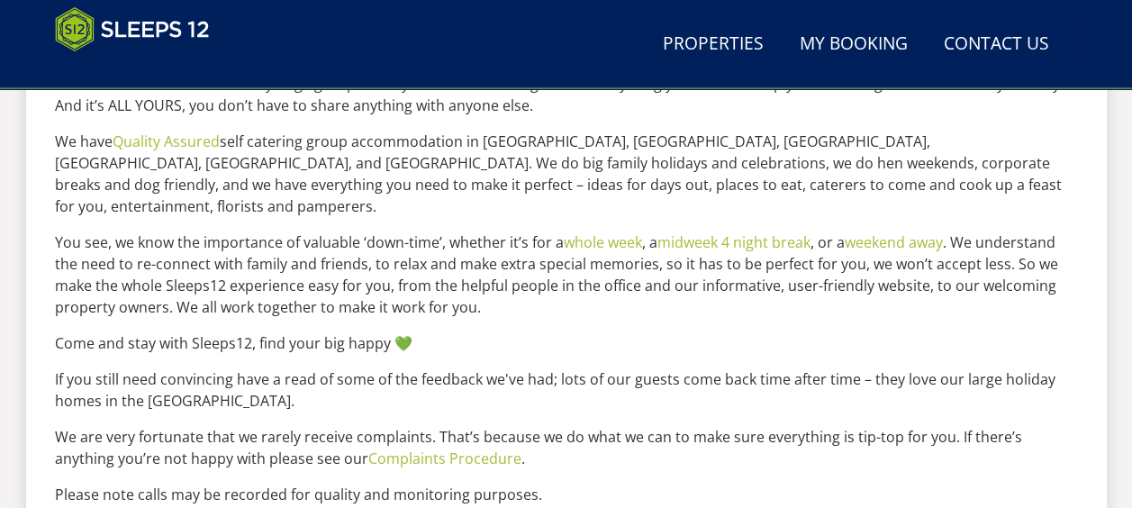
scroll to position [1959, 0]
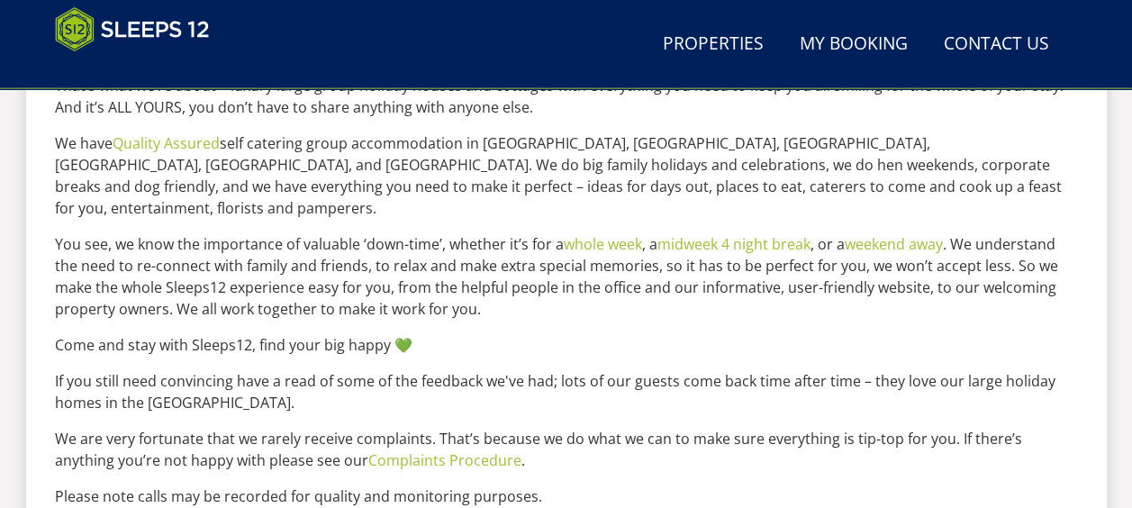
drag, startPoint x: 193, startPoint y: 11, endPoint x: 510, endPoint y: 339, distance: 456.5
click at [510, 23] on link "Unexpectedly Re-available" at bounding box center [485, 4] width 223 height 35
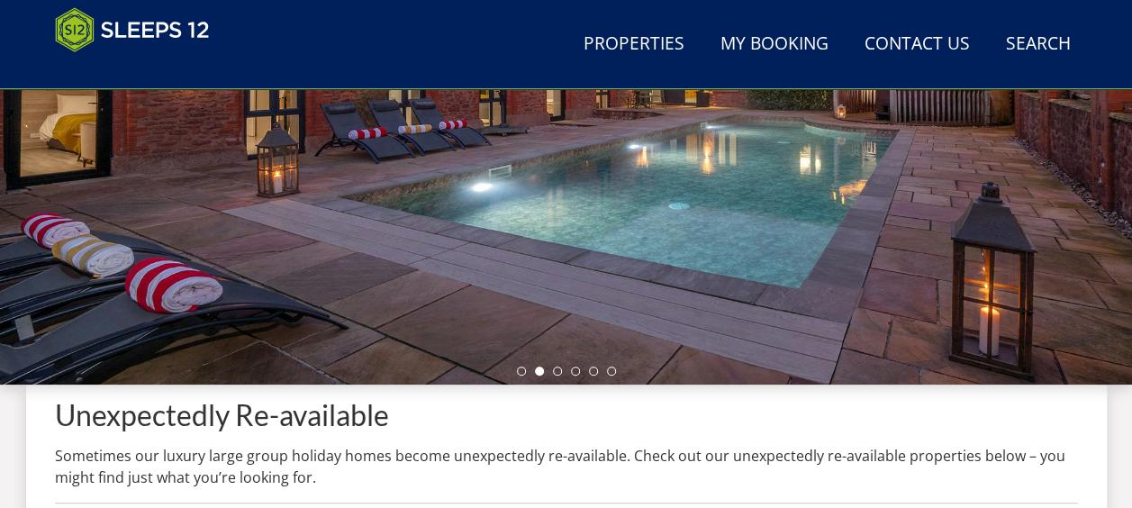
scroll to position [411, 0]
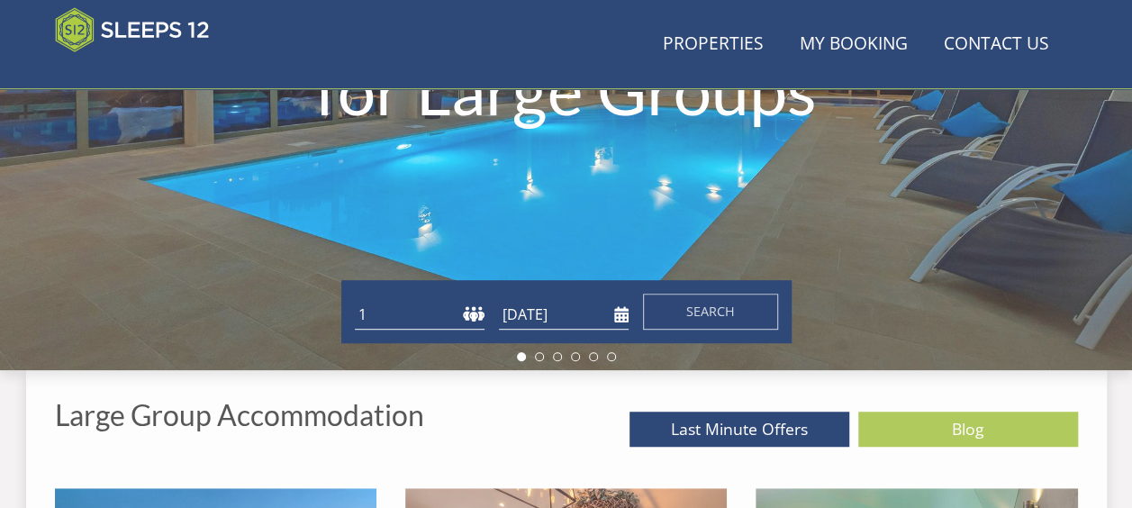
scroll to position [1959, 0]
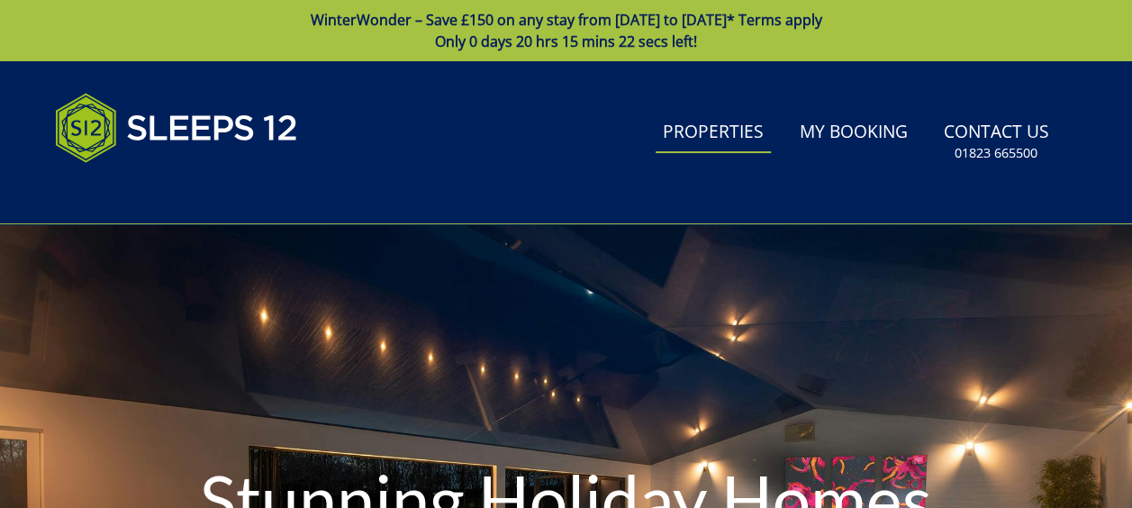
click at [727, 146] on link "Properties" at bounding box center [712, 133] width 115 height 41
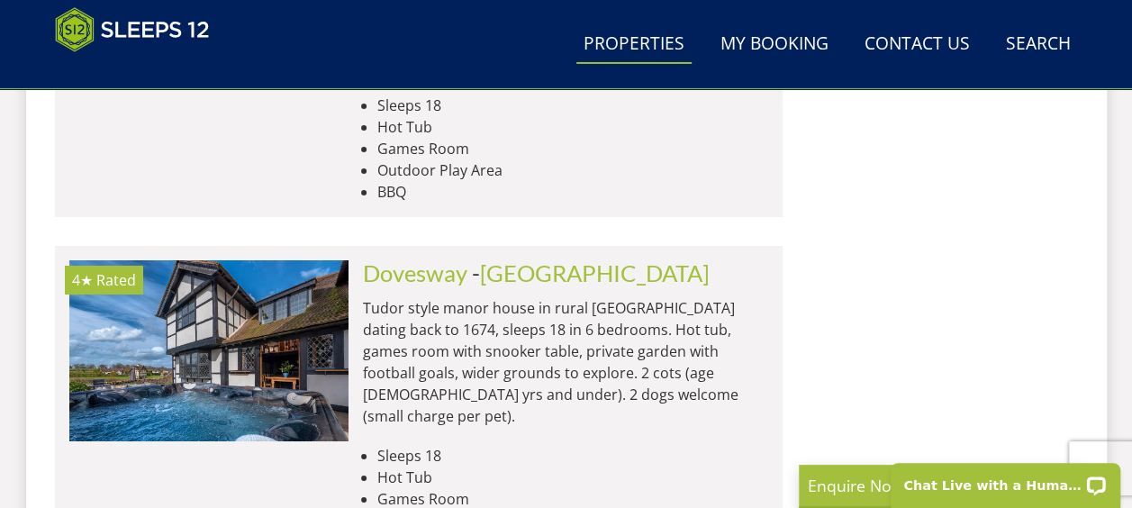
scroll to position [3058, 0]
click at [1053, 48] on link "Search Check Availability" at bounding box center [1037, 44] width 79 height 41
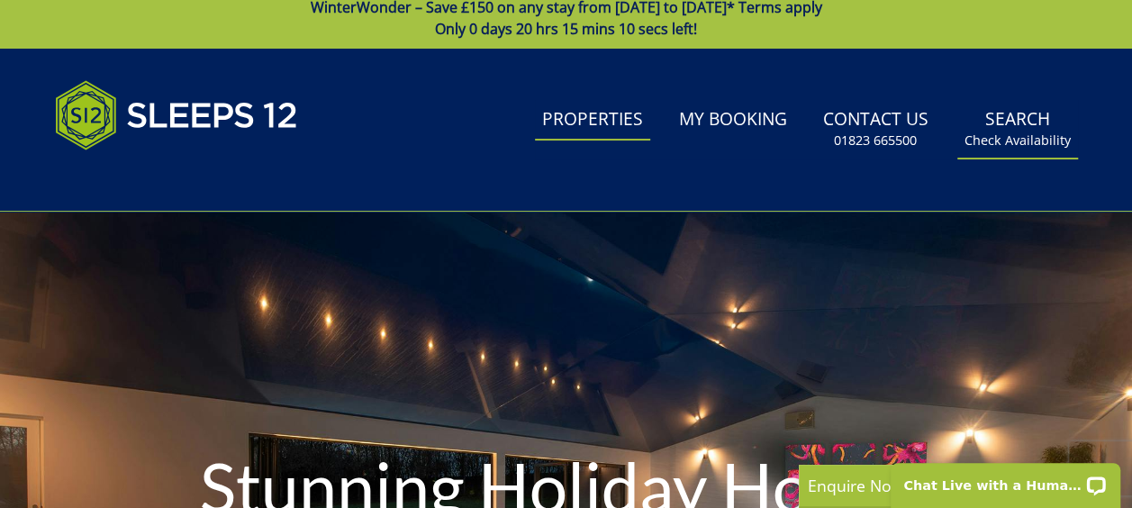
scroll to position [0, 0]
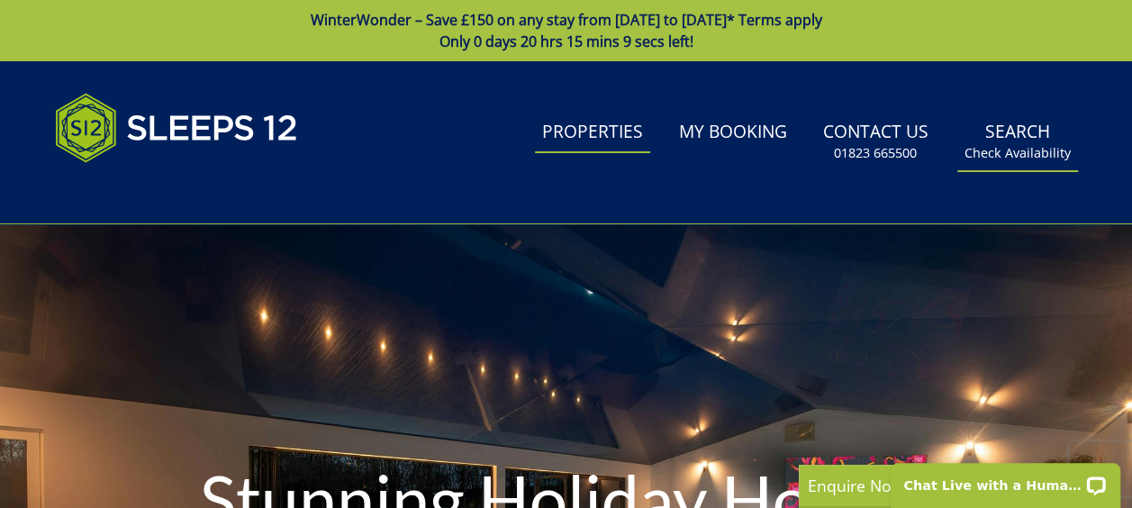
click at [1004, 137] on link "Search Check Availability" at bounding box center [1017, 142] width 121 height 59
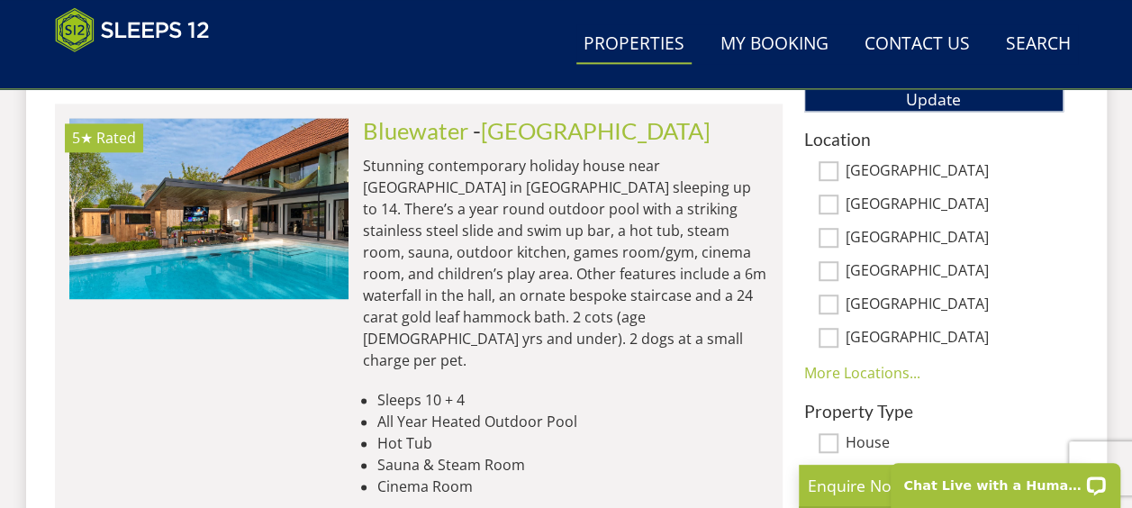
scroll to position [1194, 0]
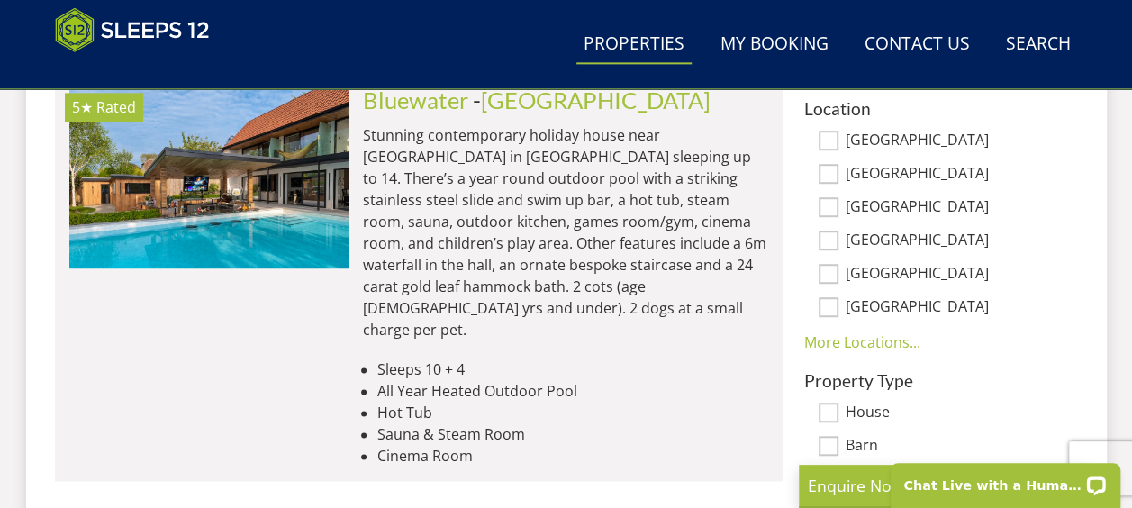
click at [828, 132] on input "[GEOGRAPHIC_DATA]" at bounding box center [828, 141] width 20 height 20
checkbox input "true"
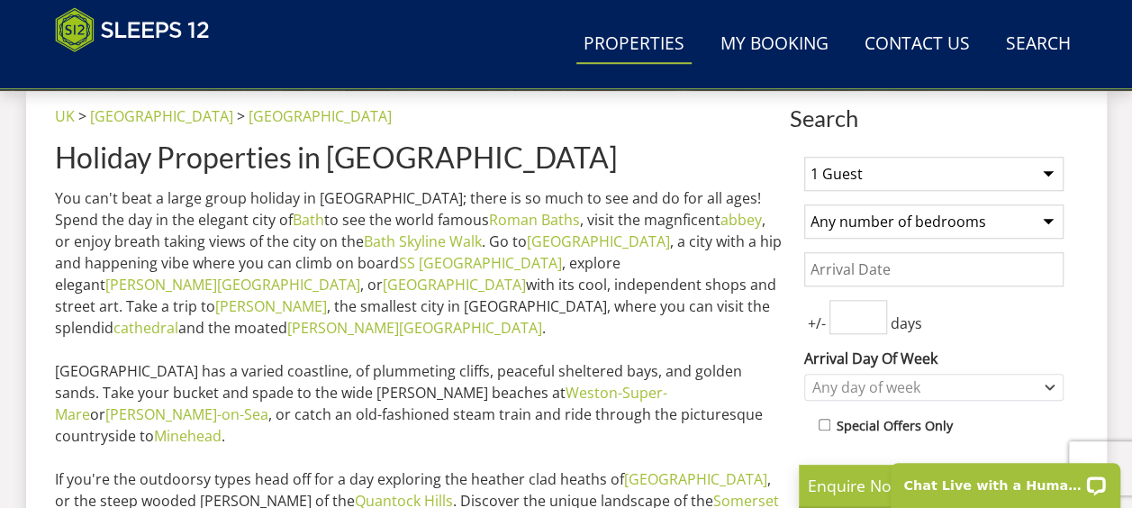
scroll to position [690, 0]
click at [1032, 176] on select "1 Guest 2 Guests 3 Guests 4 Guests 5 Guests 6 Guests 7 Guests 8 Guests 9 Guests…" at bounding box center [933, 174] width 259 height 34
select select "15"
click at [804, 157] on select "1 Guest 2 Guests 3 Guests 4 Guests 5 Guests 6 Guests 7 Guests 8 Guests 9 Guests…" at bounding box center [933, 174] width 259 height 34
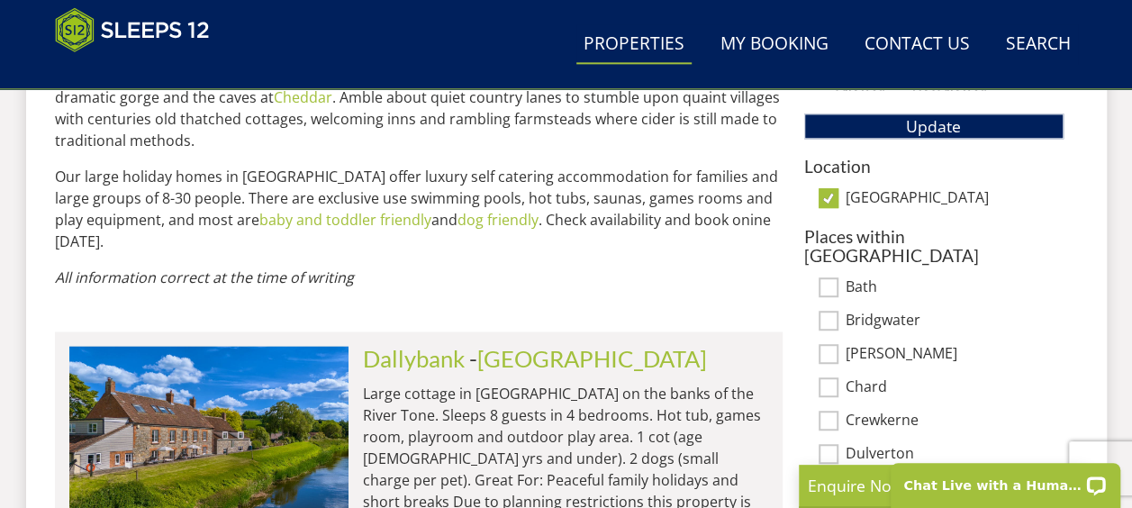
scroll to position [1136, 0]
click at [857, 126] on button "Update" at bounding box center [933, 125] width 259 height 25
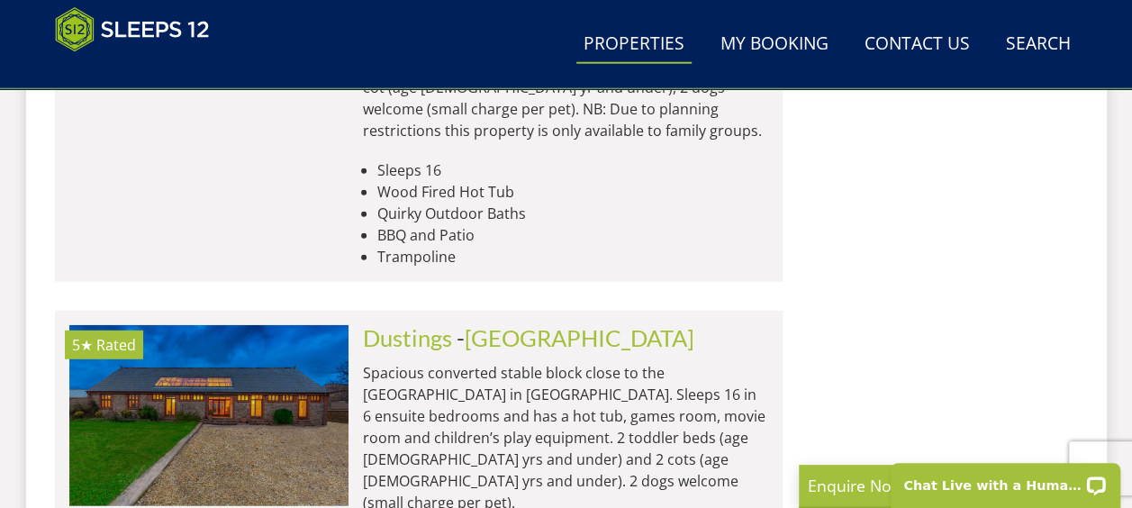
scroll to position [2343, 0]
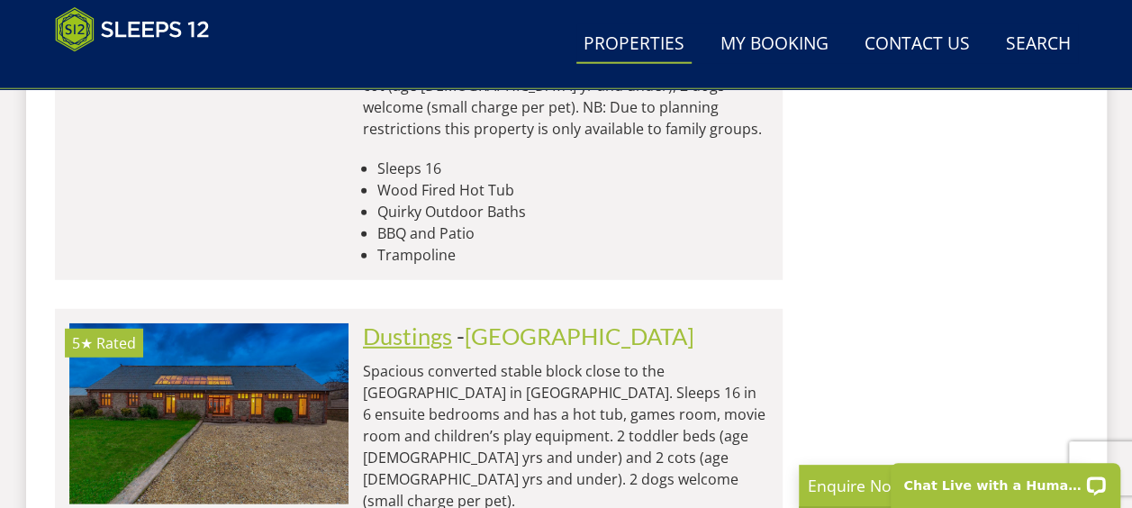
click at [444, 322] on link "Dustings" at bounding box center [407, 335] width 89 height 27
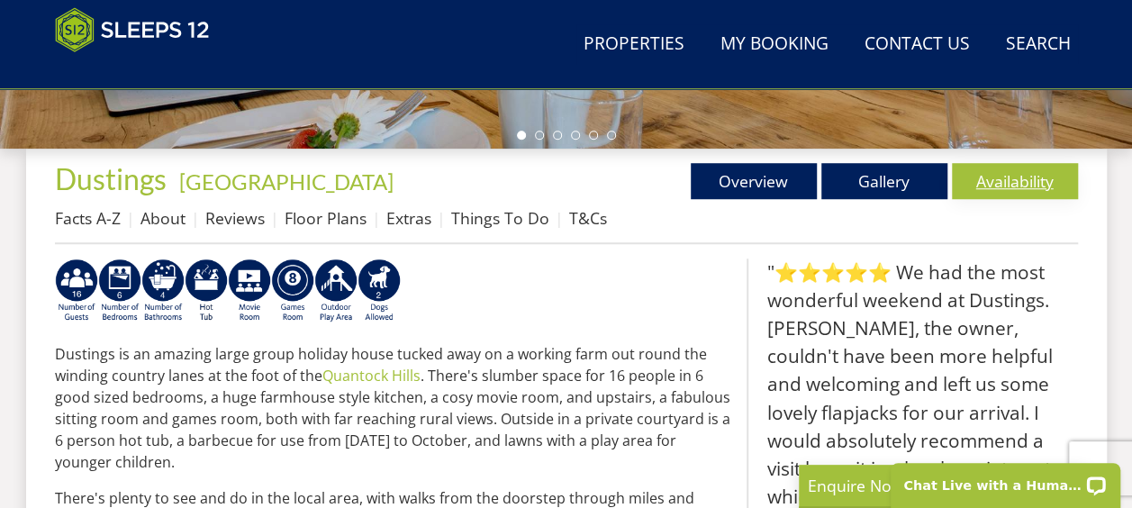
click at [1039, 179] on link "Availability" at bounding box center [1015, 181] width 126 height 36
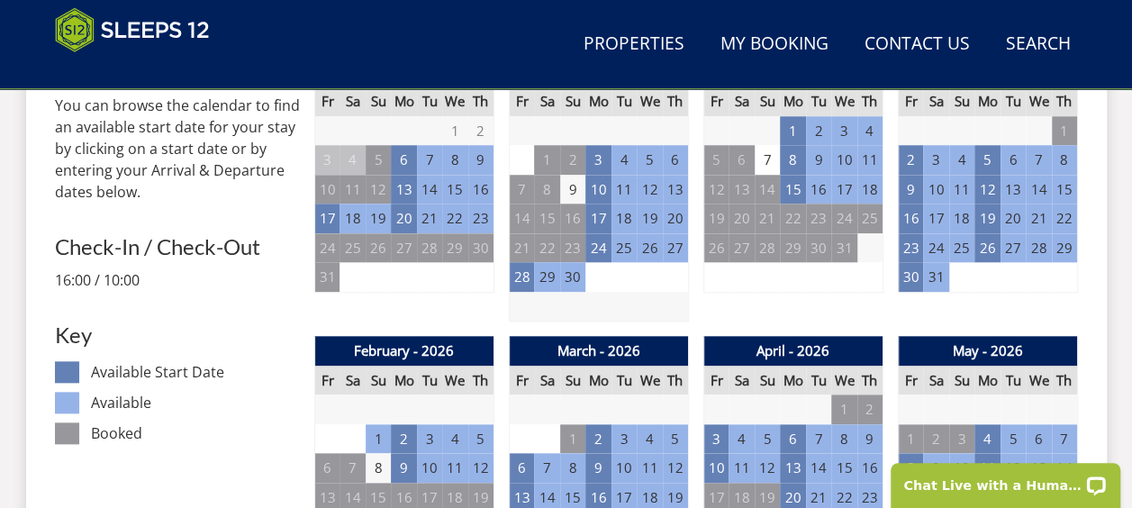
scroll to position [911, 0]
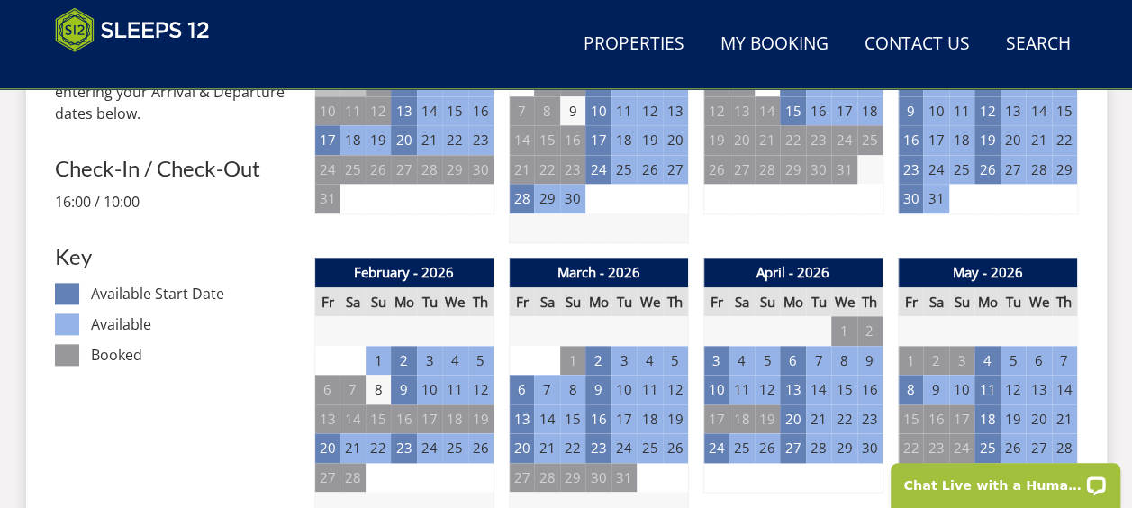
drag, startPoint x: 324, startPoint y: 456, endPoint x: 281, endPoint y: 444, distance: 44.8
click at [328, 448] on td "20" at bounding box center [326, 448] width 25 height 30
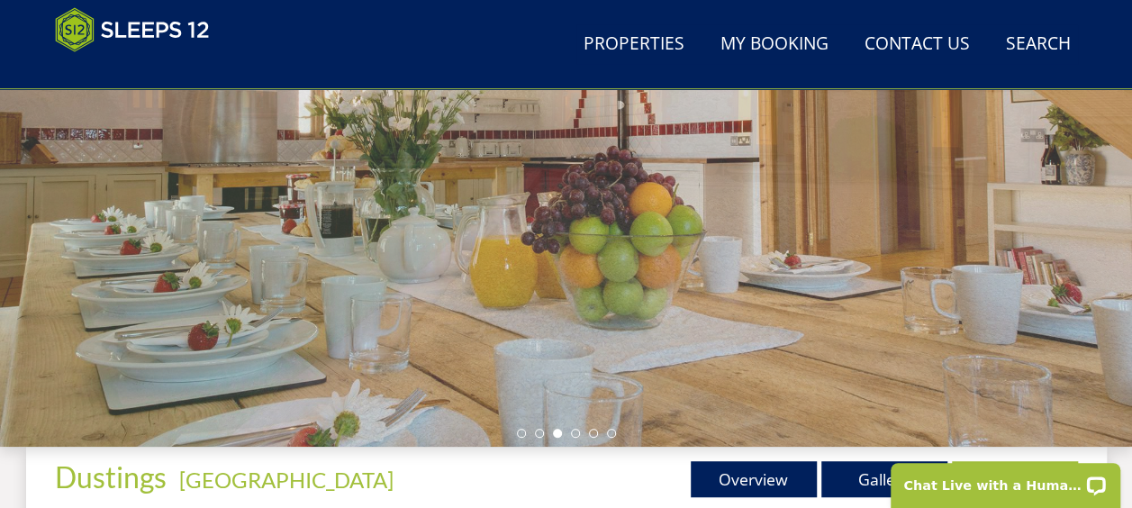
scroll to position [319, 0]
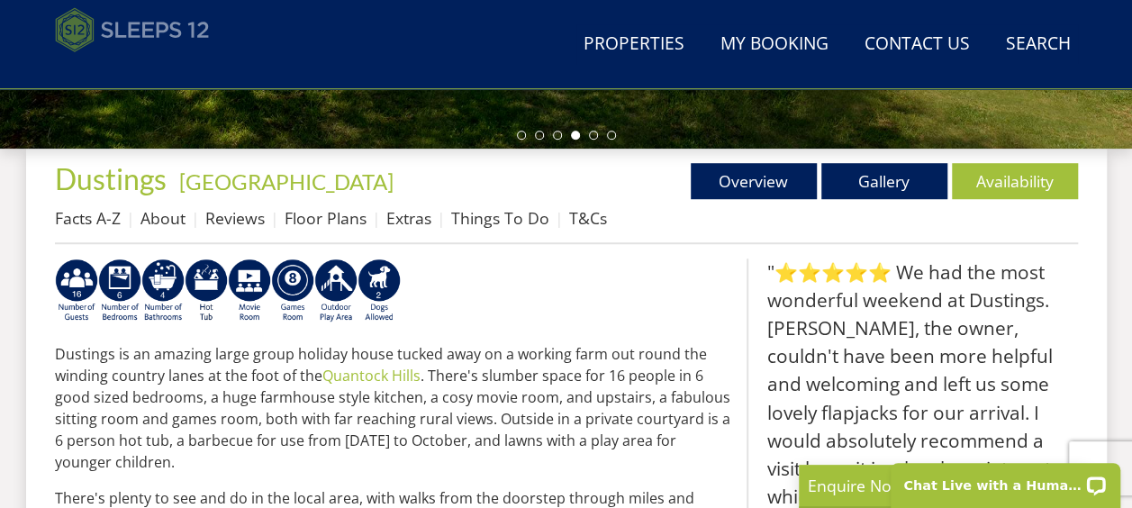
select select "15"
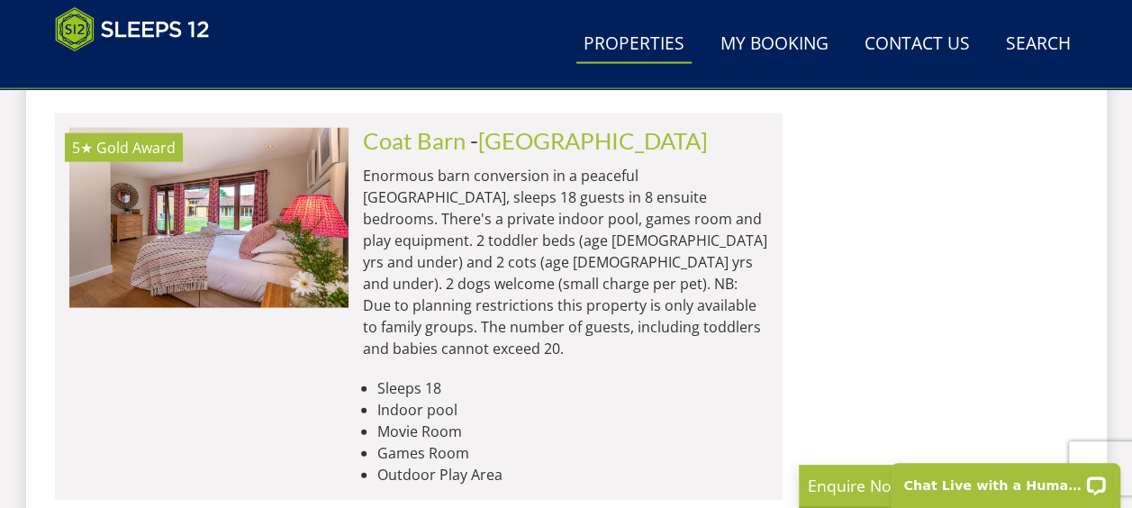
scroll to position [5375, 0]
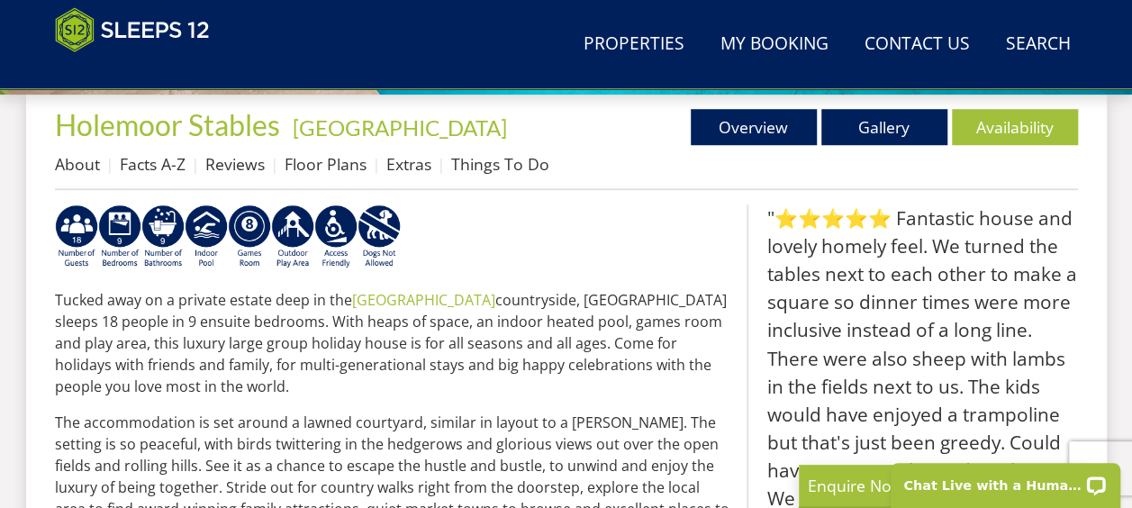
scroll to position [686, 0]
click at [890, 109] on link "Gallery" at bounding box center [884, 127] width 126 height 36
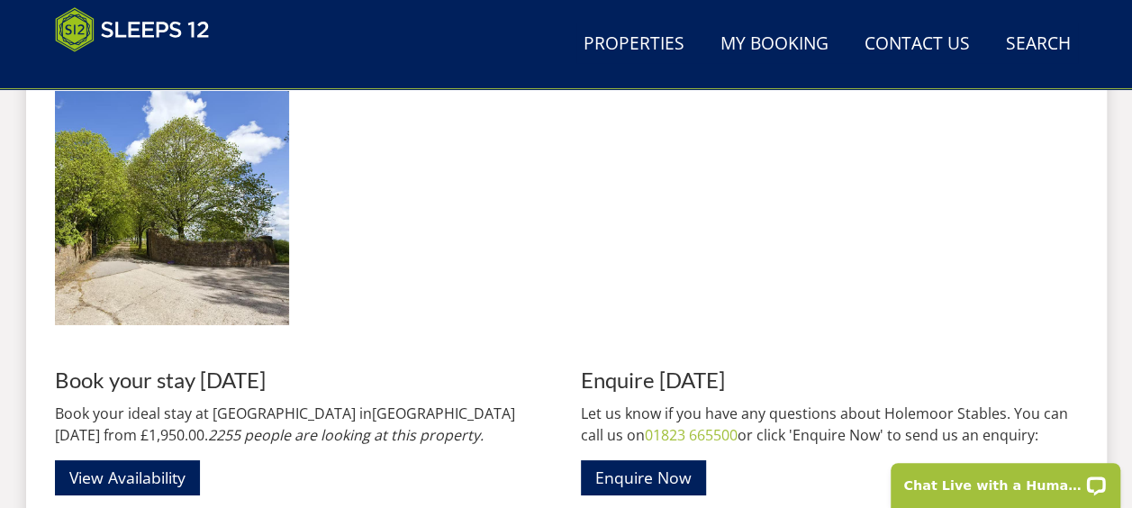
scroll to position [3202, 0]
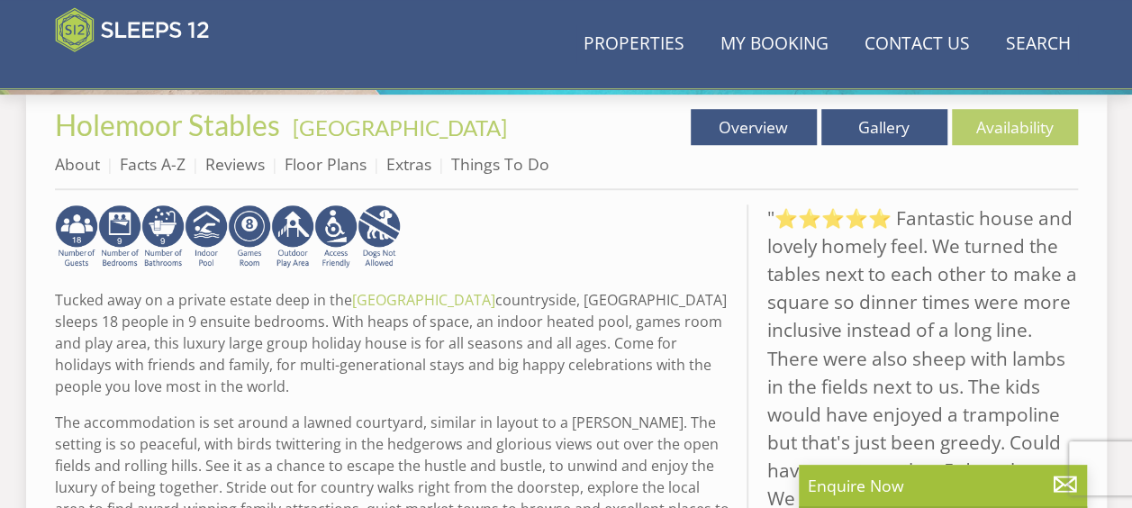
select select "15"
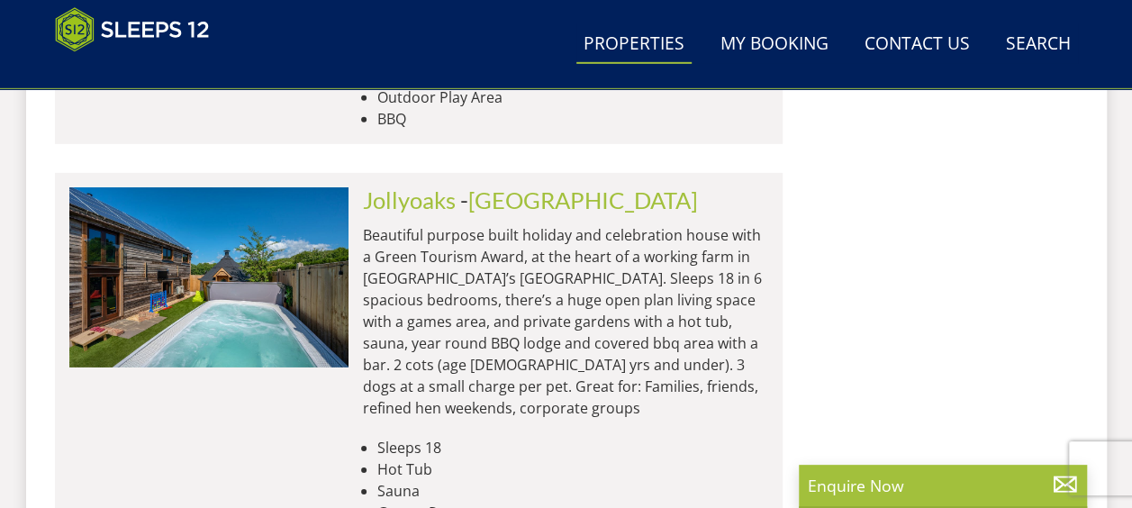
scroll to position [0, 11458]
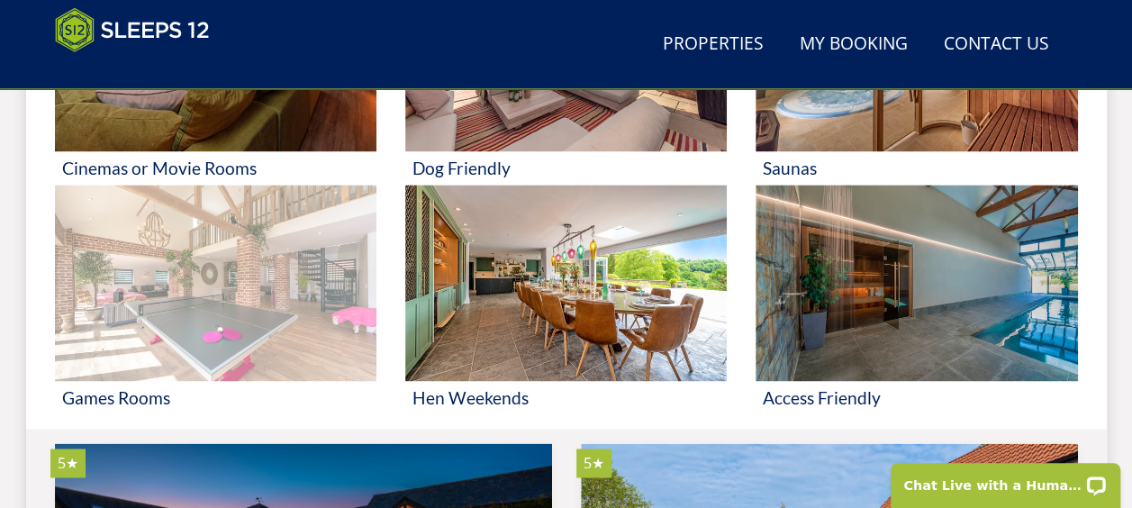
click at [350, 359] on img at bounding box center [215, 283] width 321 height 196
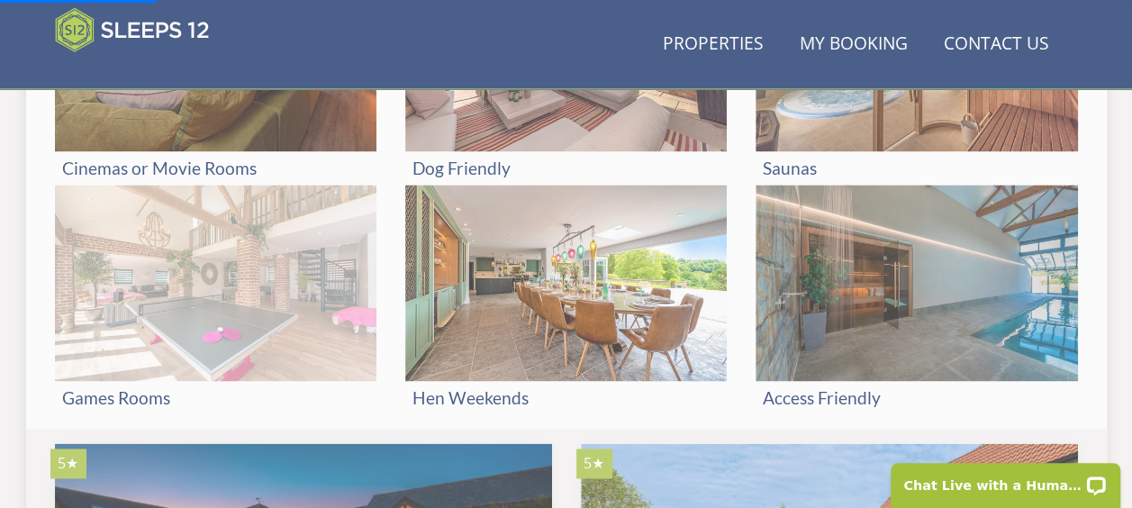
click at [214, 330] on img at bounding box center [215, 283] width 321 height 196
click at [129, 389] on h3 "Games Rooms" at bounding box center [215, 397] width 307 height 19
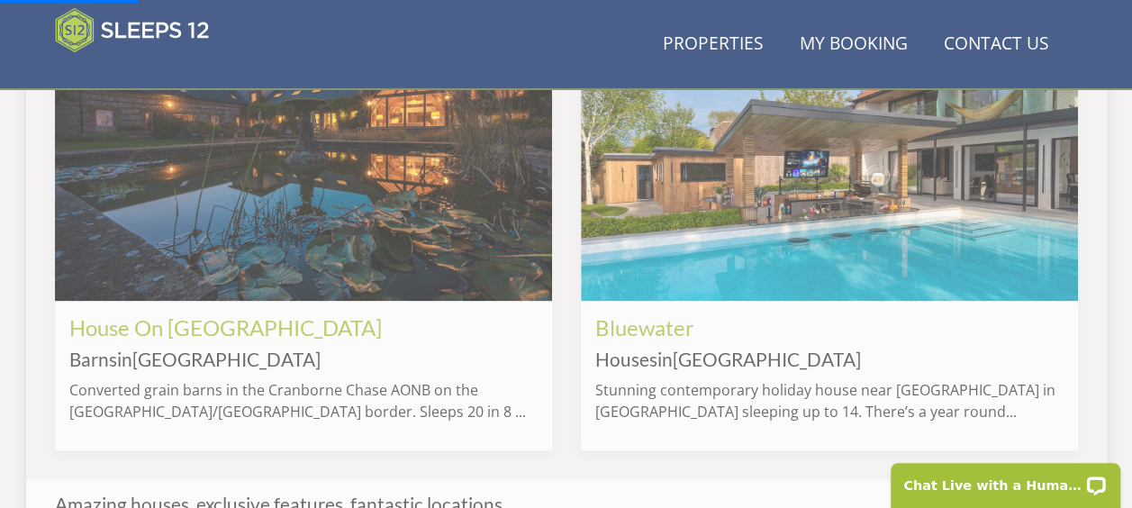
scroll to position [1612, 0]
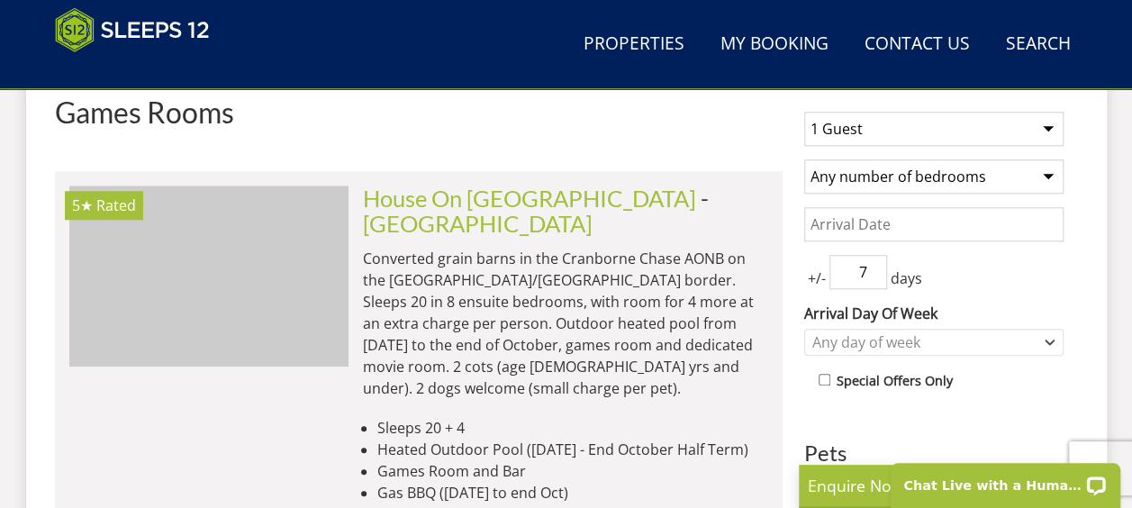
scroll to position [0, 10060]
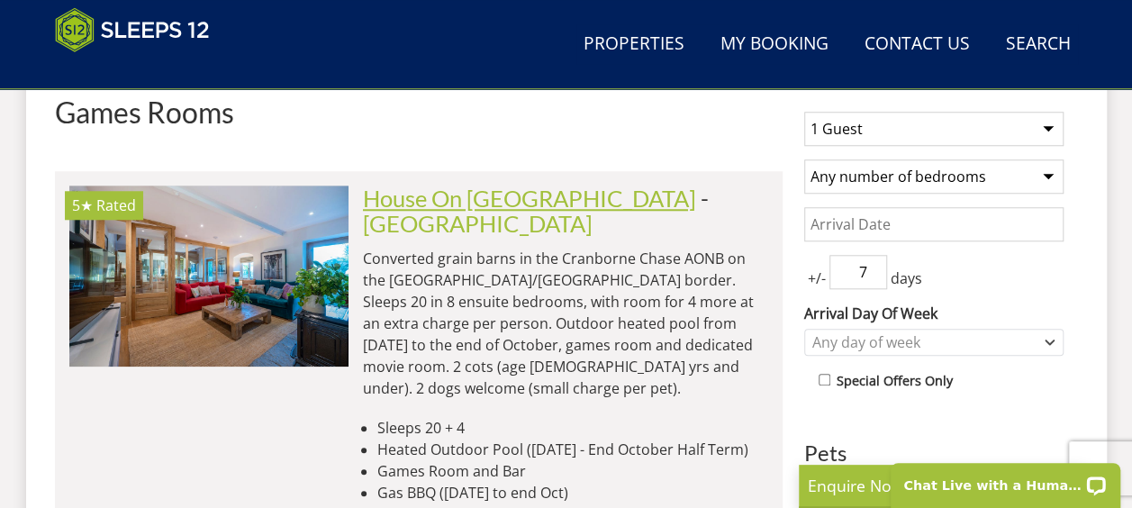
click at [462, 200] on link "House On [GEOGRAPHIC_DATA]" at bounding box center [529, 198] width 333 height 27
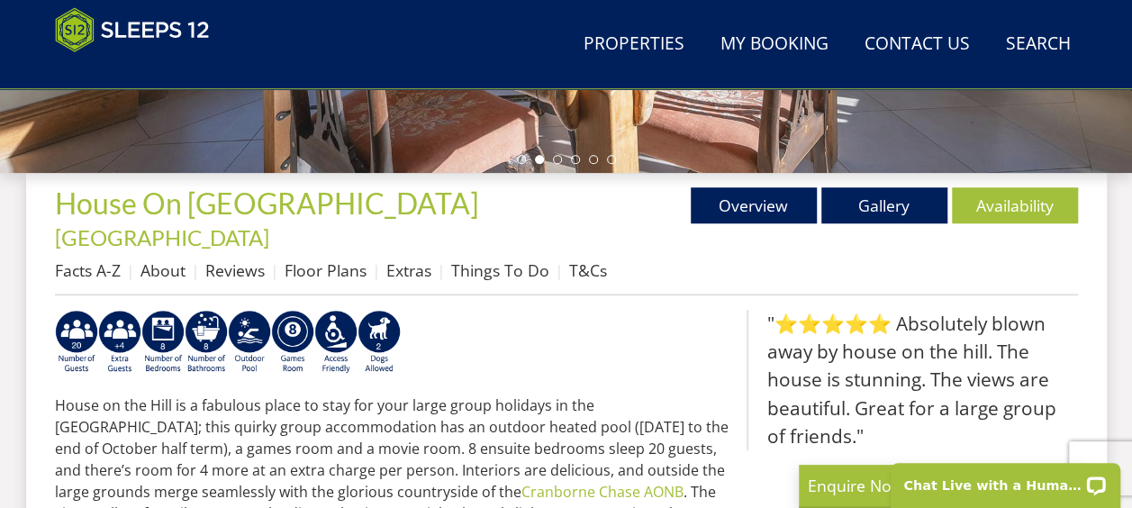
scroll to position [562, 0]
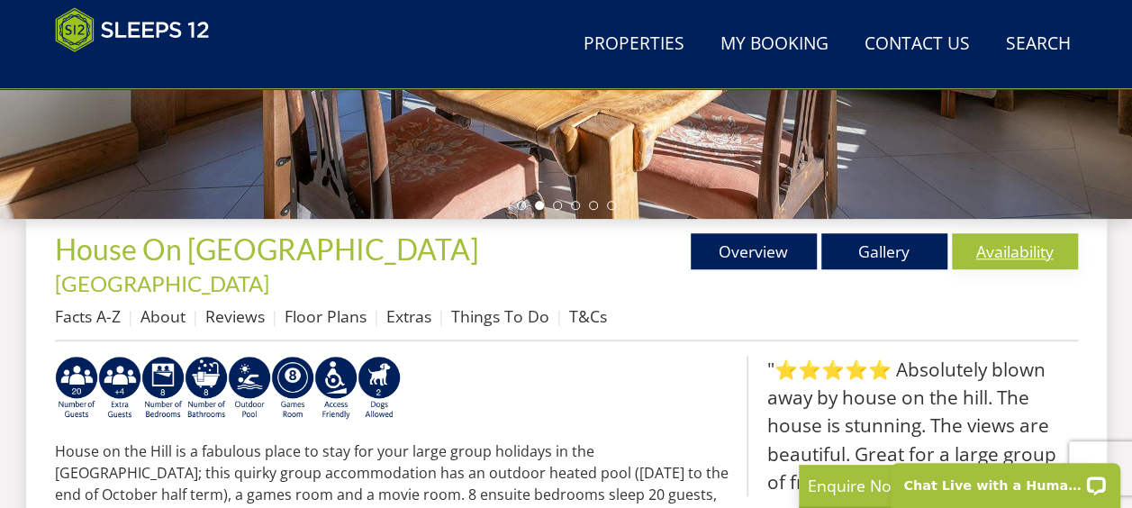
click at [967, 252] on link "Availability" at bounding box center [1015, 251] width 126 height 36
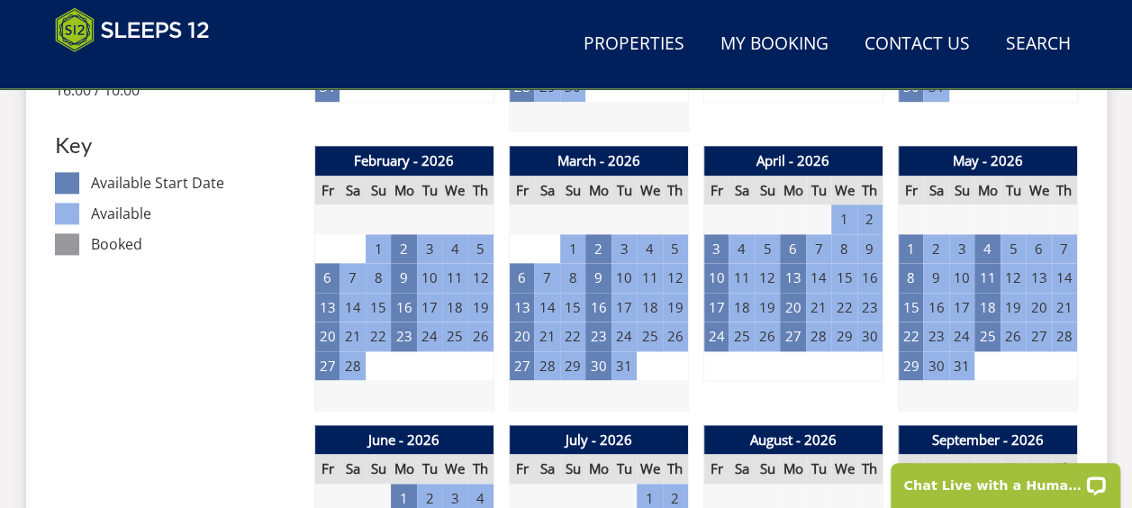
scroll to position [1049, 0]
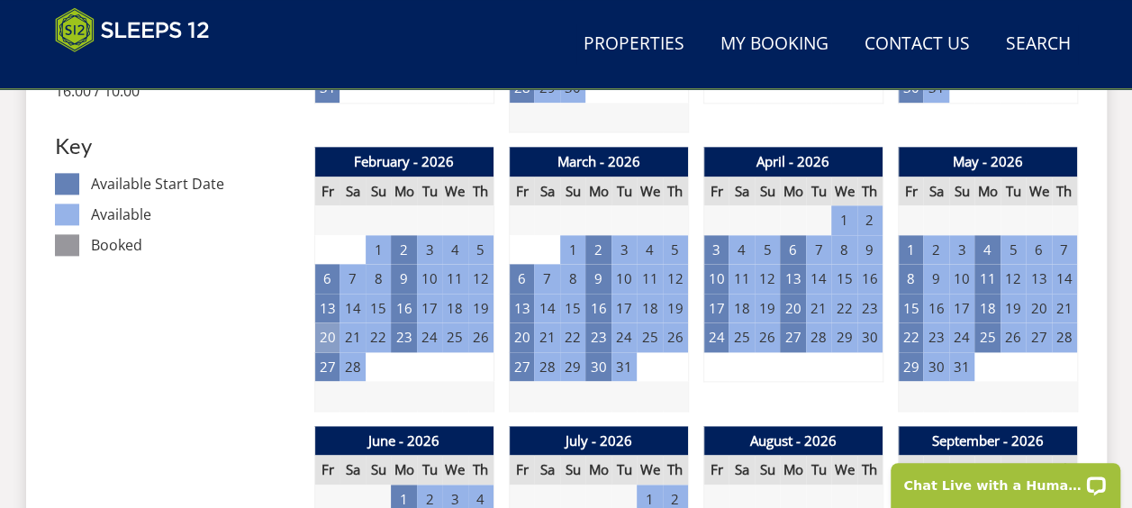
click at [326, 322] on td "20" at bounding box center [326, 337] width 25 height 30
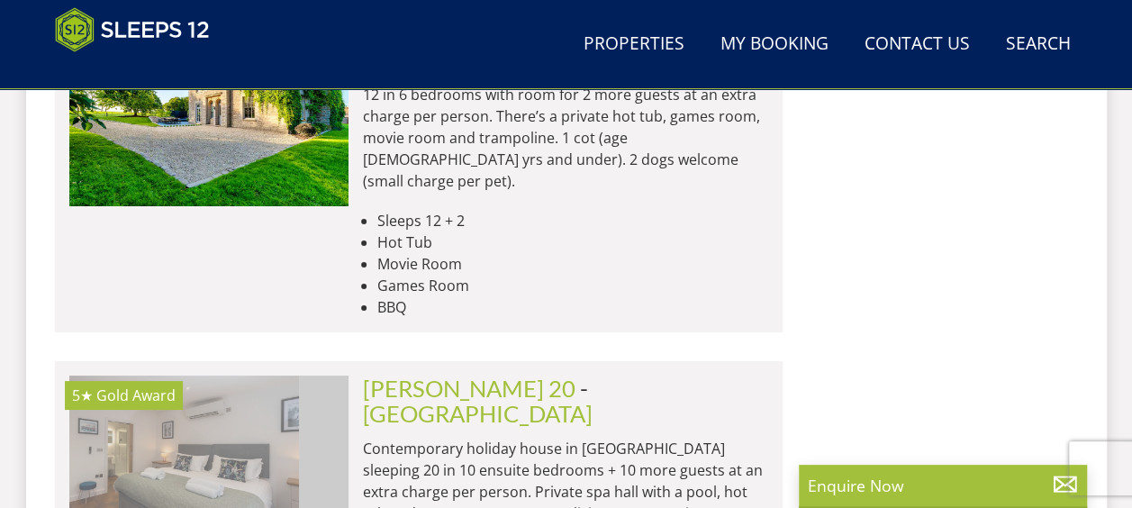
scroll to position [0, 10060]
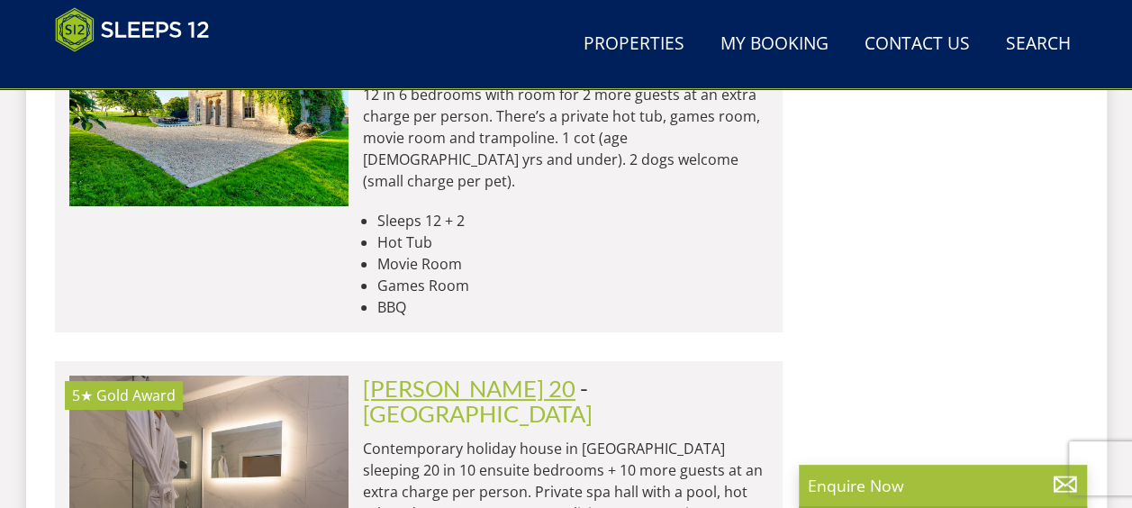
click at [422, 375] on link "[PERSON_NAME] 20" at bounding box center [469, 388] width 212 height 27
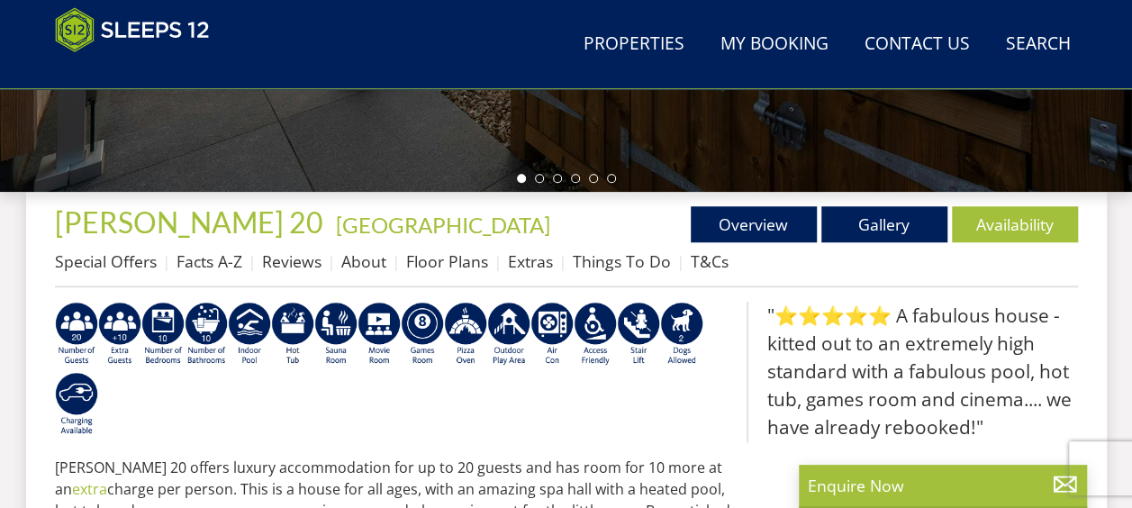
scroll to position [594, 0]
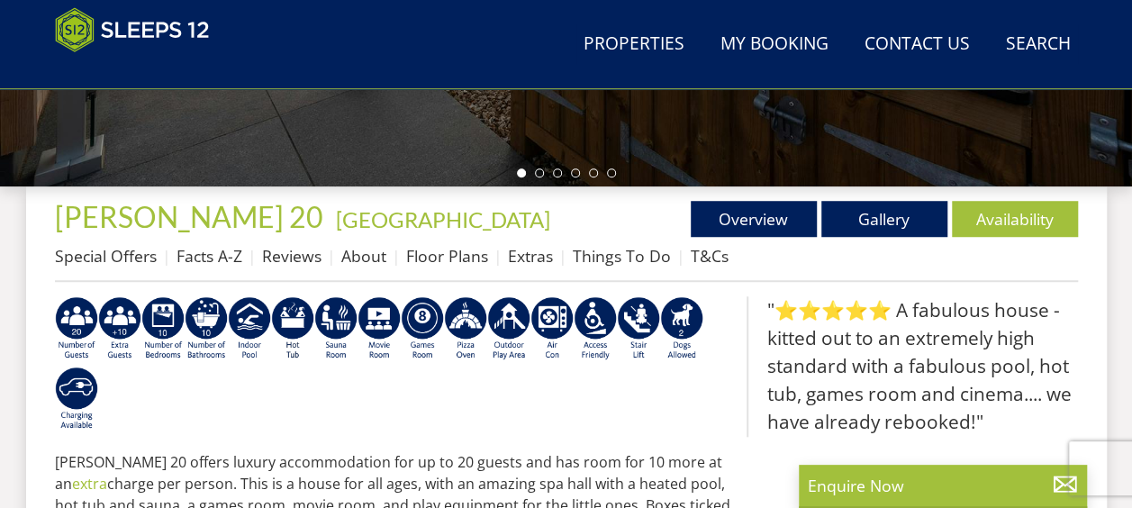
click at [1016, 213] on link "Availability" at bounding box center [1015, 219] width 126 height 36
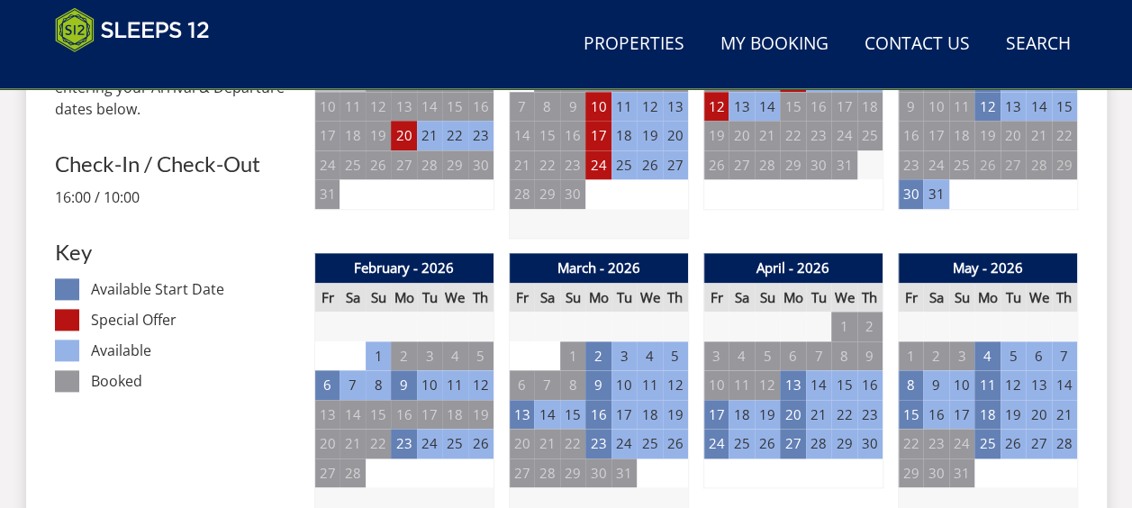
scroll to position [917, 0]
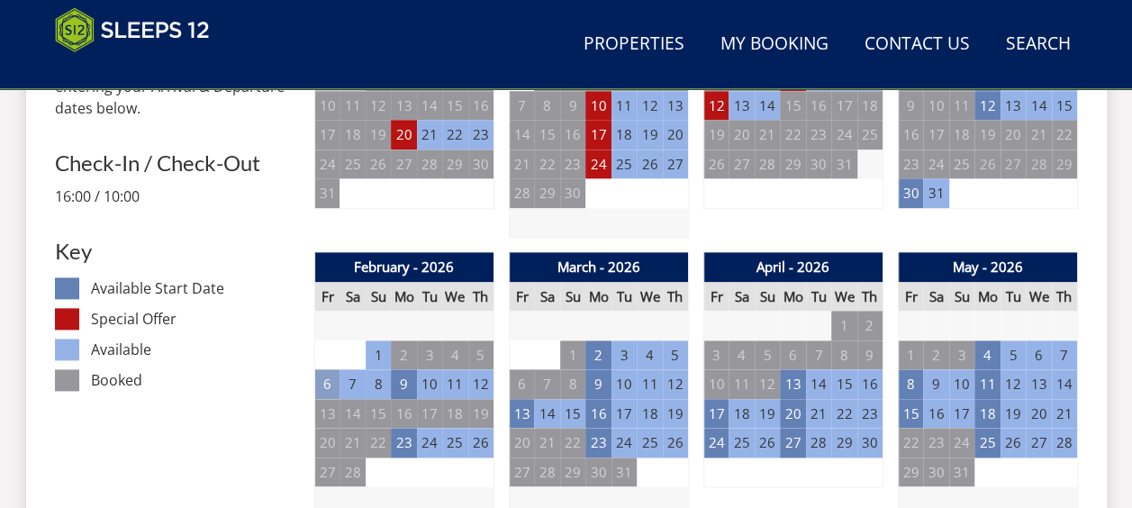
click at [323, 386] on td "6" at bounding box center [326, 384] width 25 height 30
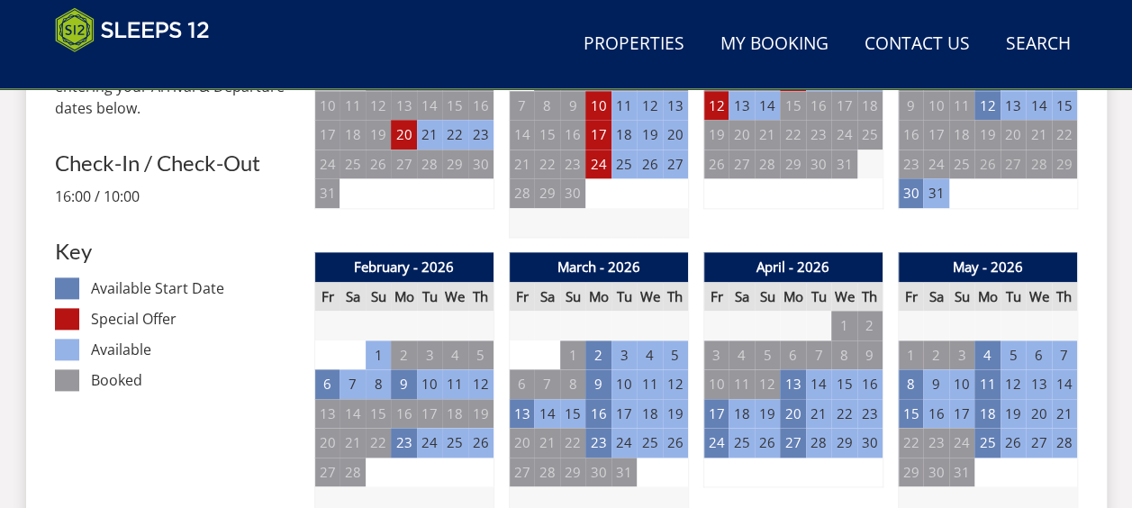
scroll to position [594, 0]
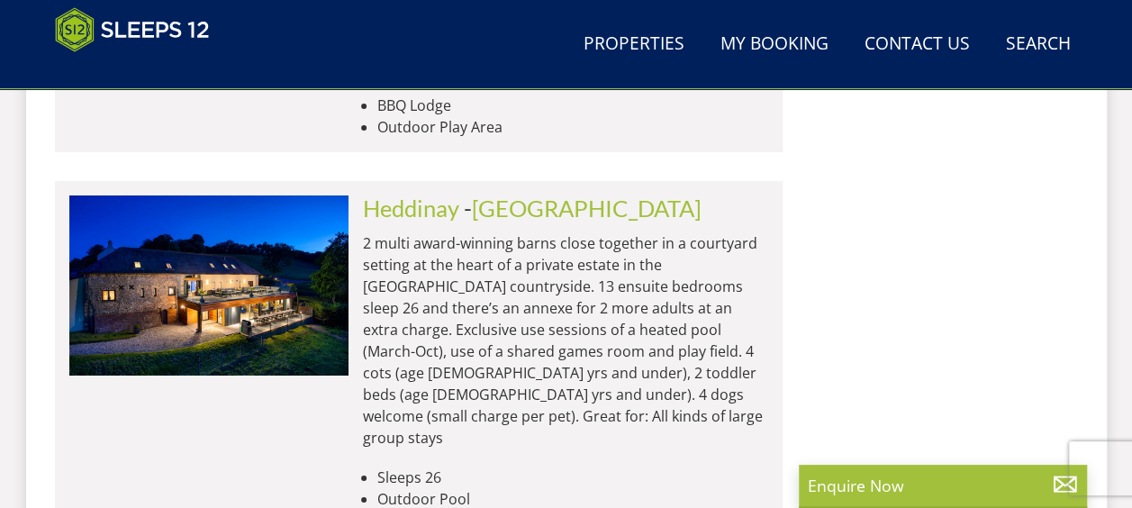
scroll to position [0, 2236]
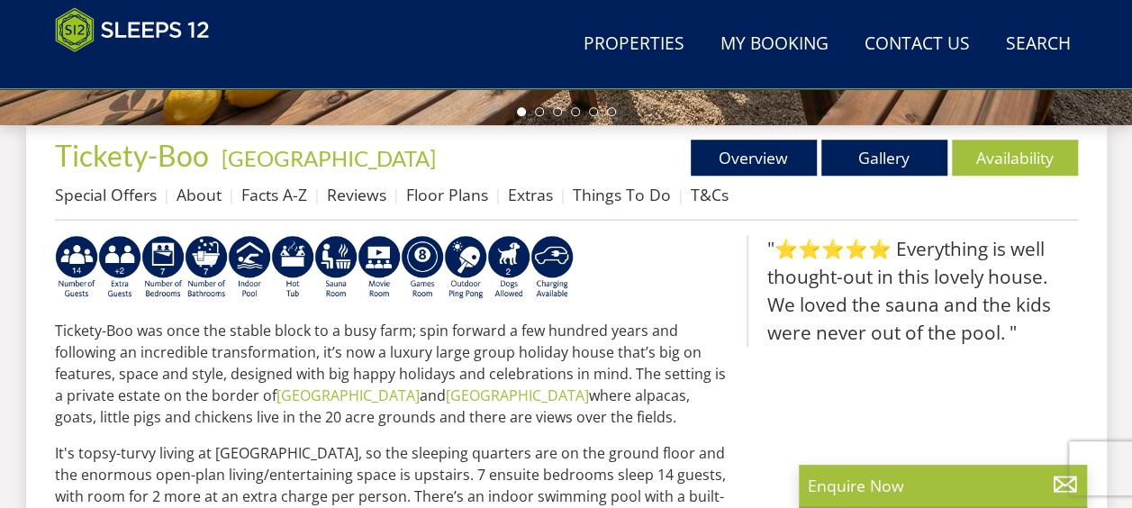
scroll to position [652, 0]
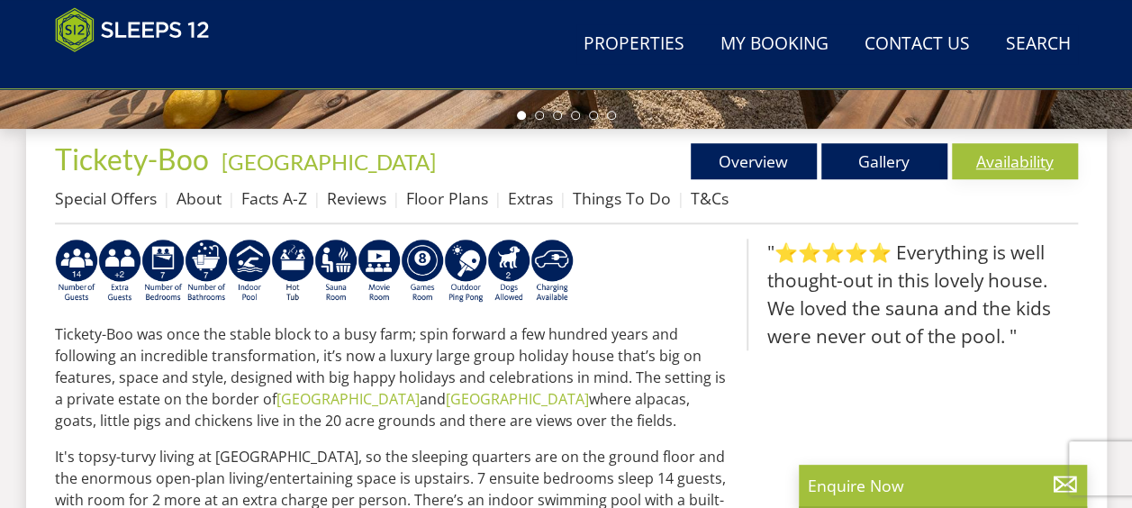
click at [981, 175] on link "Availability" at bounding box center [1015, 161] width 126 height 36
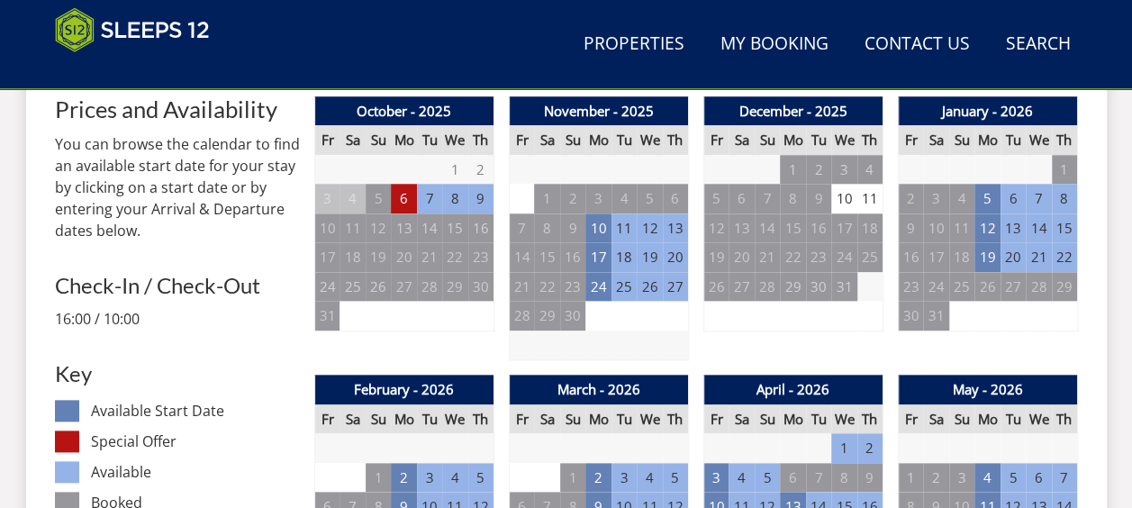
scroll to position [795, 0]
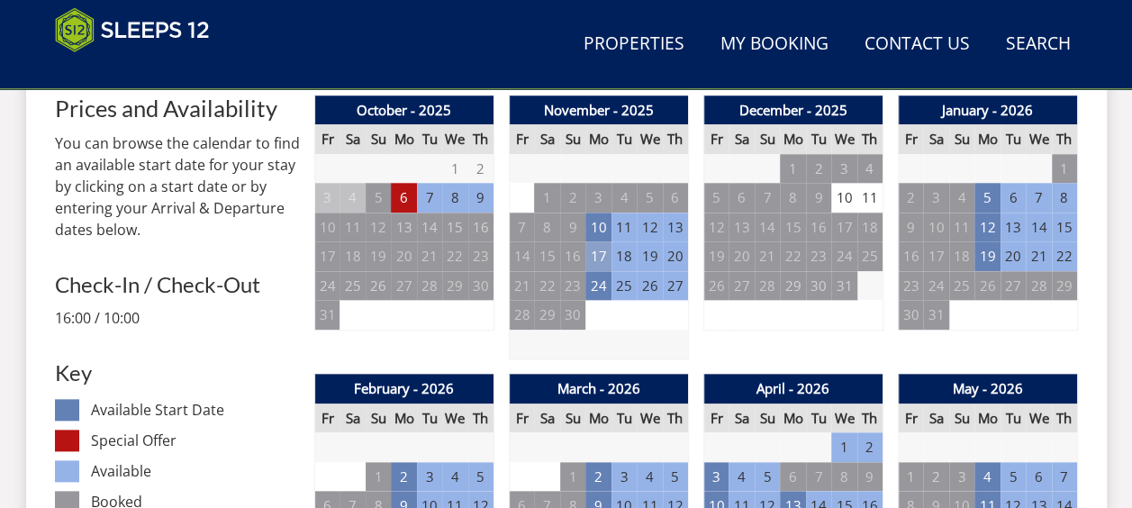
click at [597, 243] on td "17" at bounding box center [597, 256] width 25 height 30
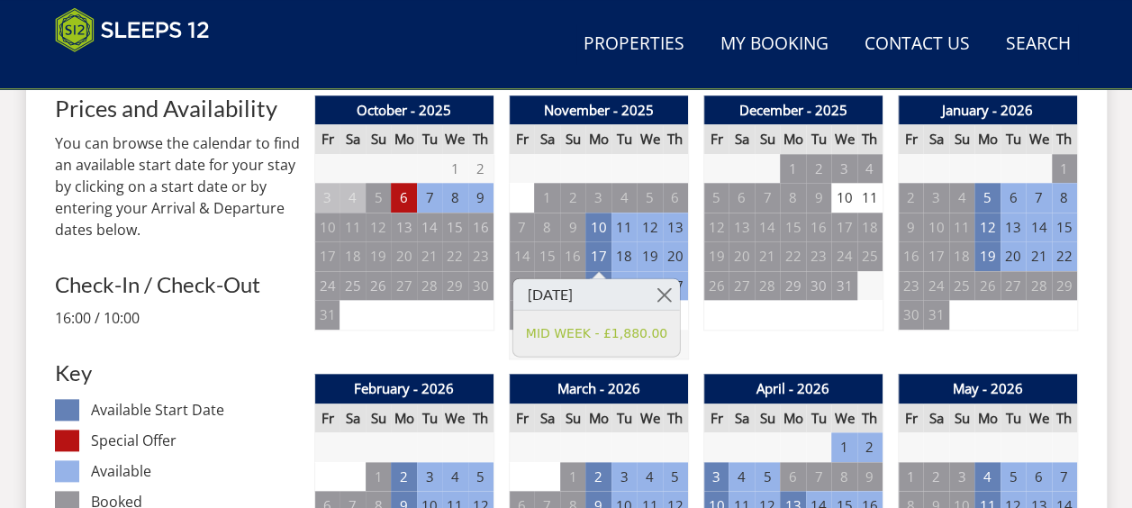
click at [466, 335] on div "October - 2025 Fr Sa Su Mo Tu We Th 26 27 28 29 30 1 2 3 4 5 6 7 8 9 10 11" at bounding box center [404, 227] width 180 height 265
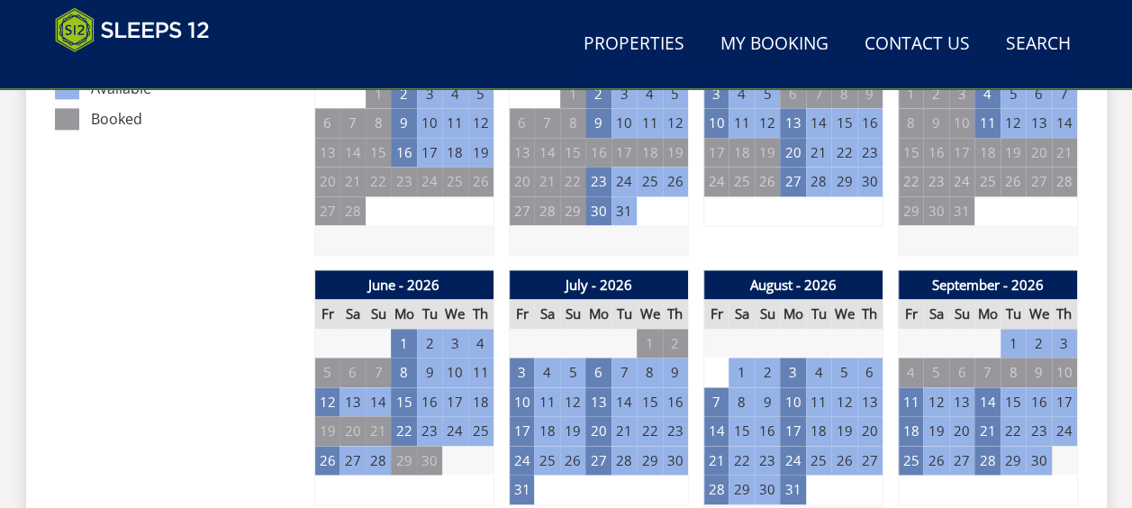
scroll to position [1177, 0]
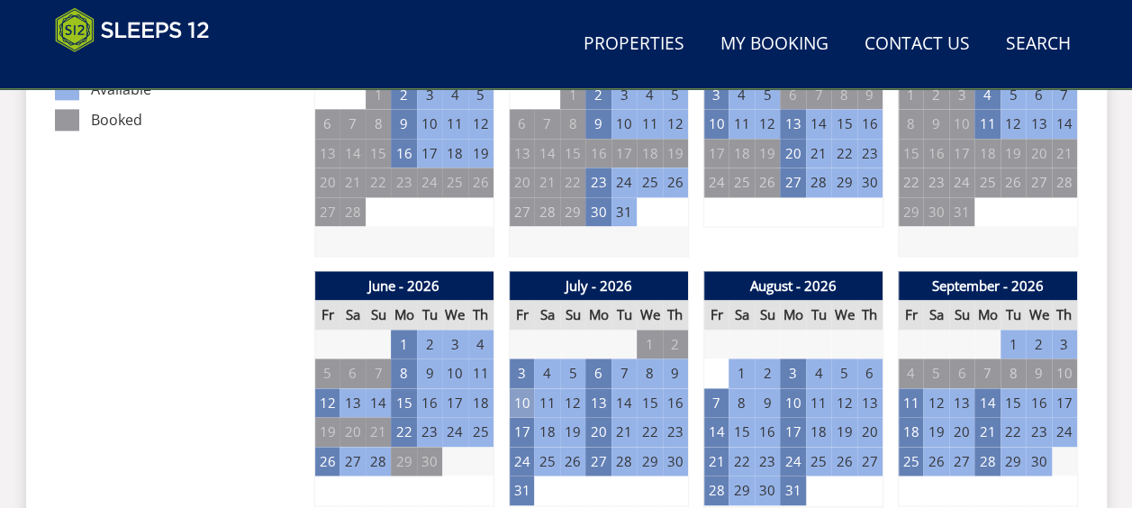
click at [519, 409] on td "10" at bounding box center [521, 403] width 25 height 30
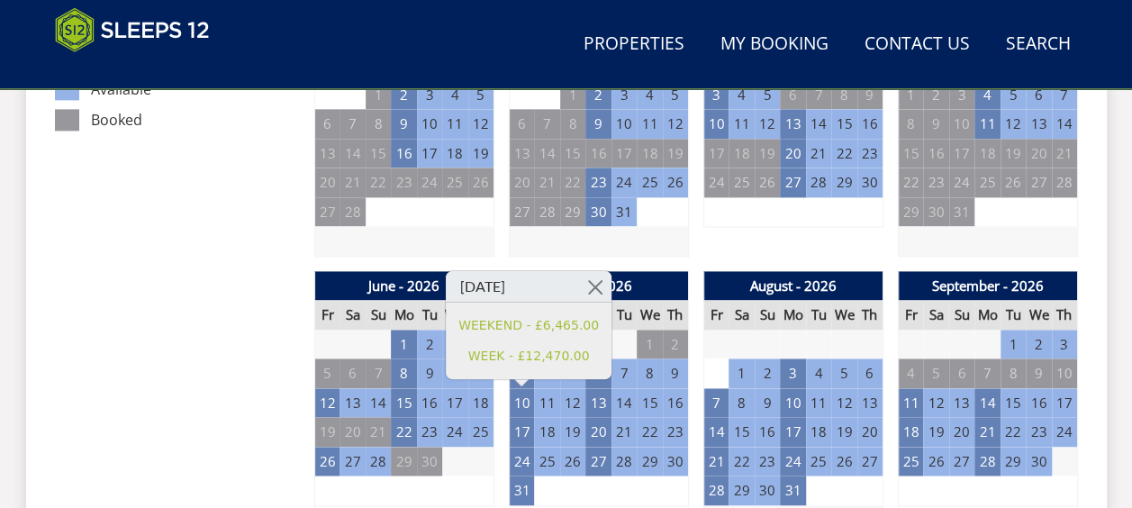
click at [479, 476] on td "9" at bounding box center [480, 490] width 25 height 30
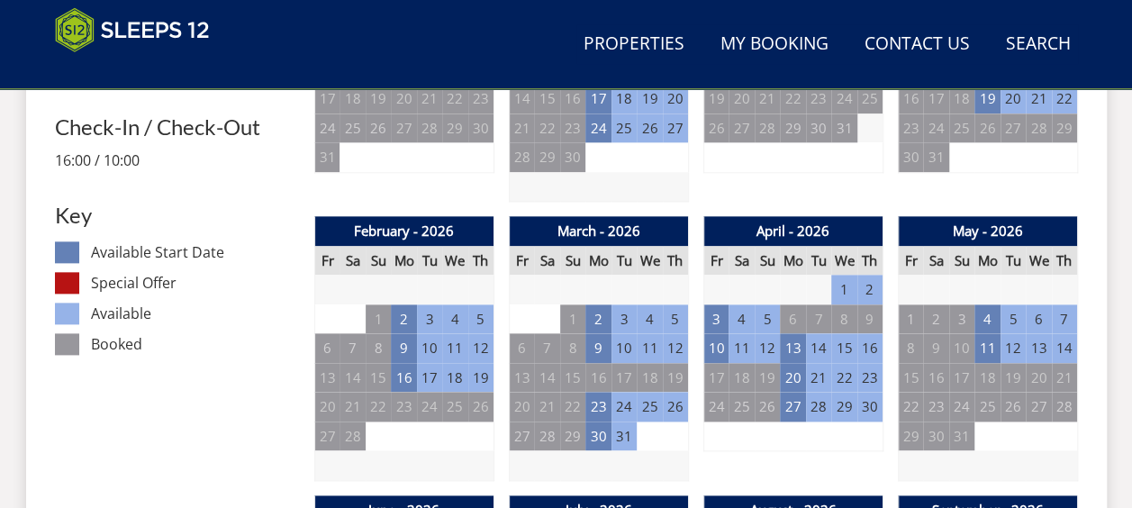
scroll to position [917, 0]
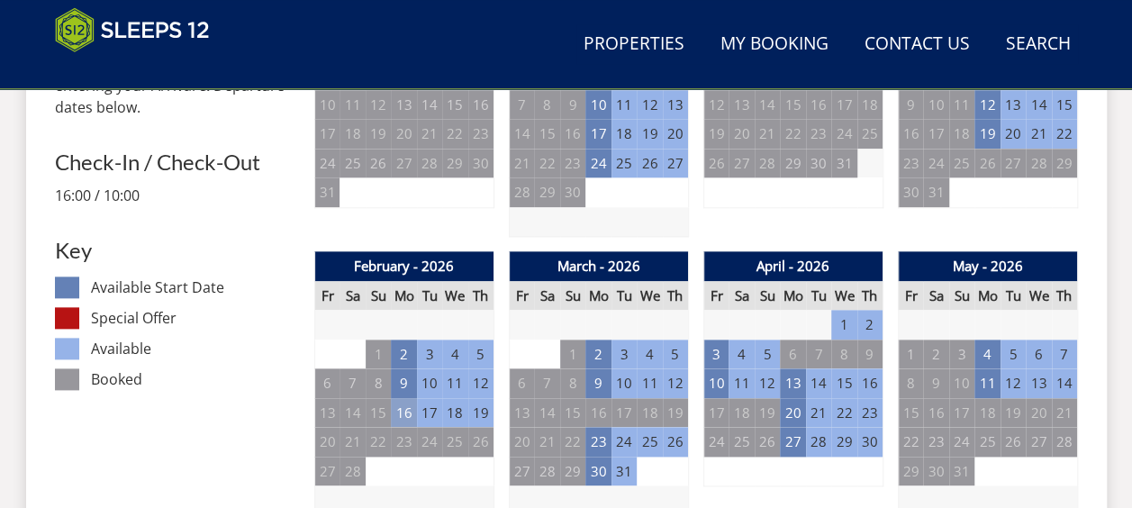
click at [409, 406] on td "16" at bounding box center [403, 413] width 25 height 30
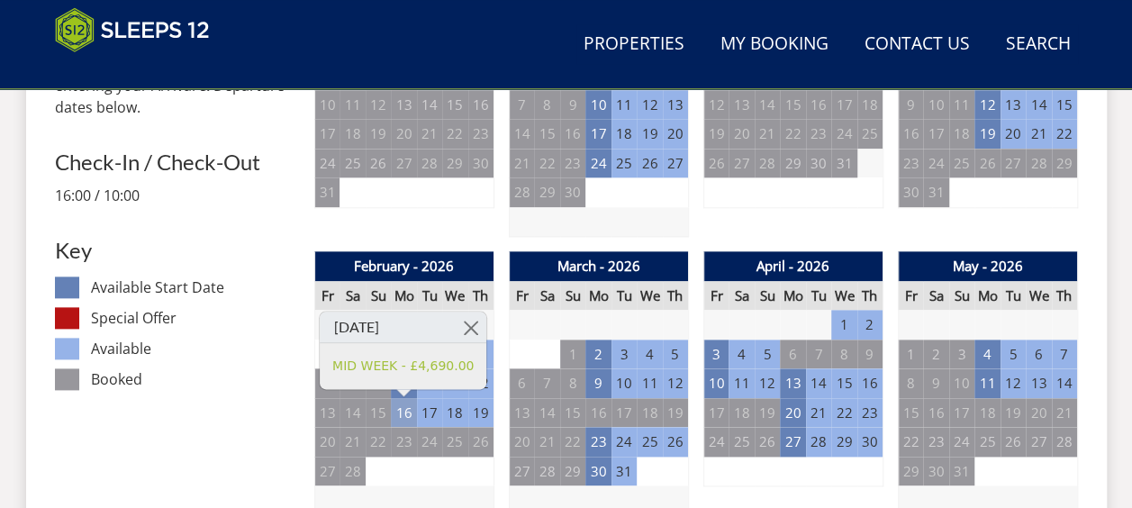
click at [409, 406] on td "16" at bounding box center [403, 413] width 25 height 30
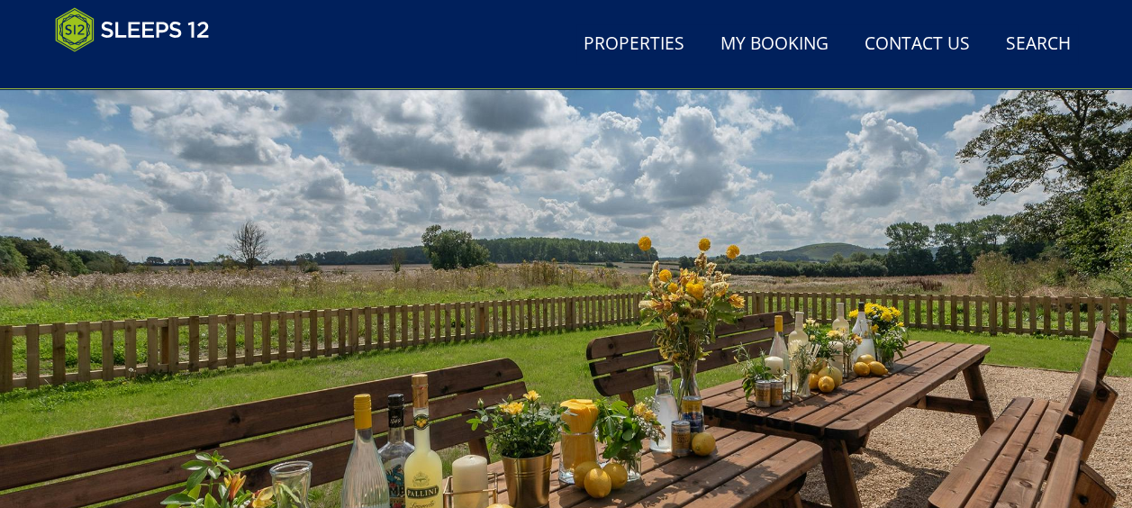
scroll to position [134, 0]
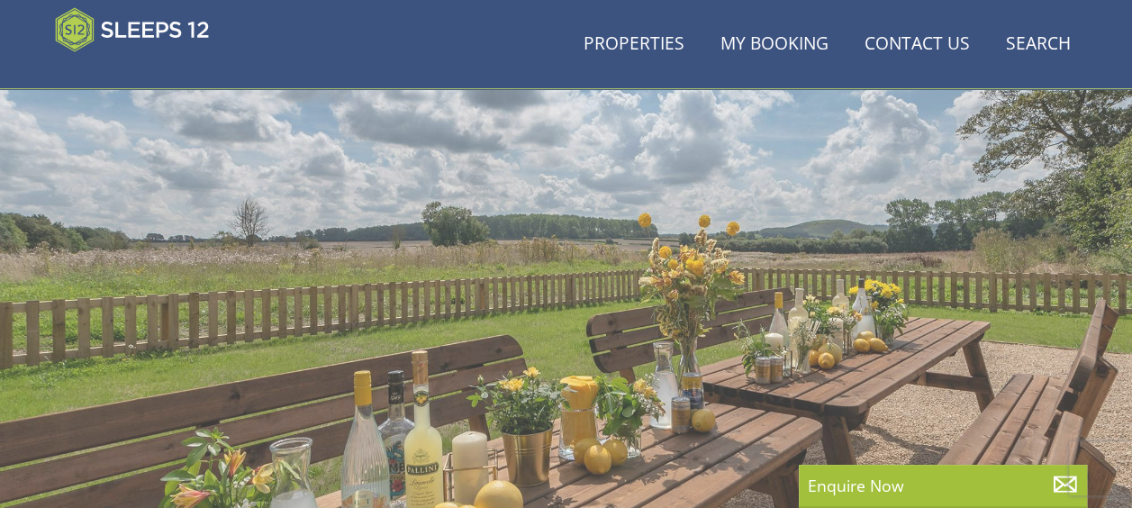
scroll to position [652, 0]
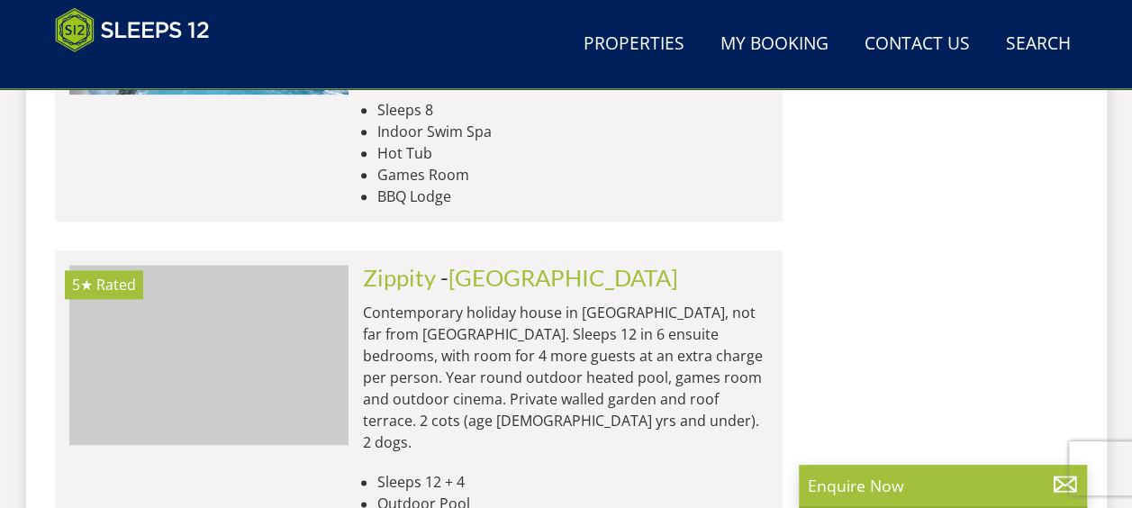
scroll to position [7696, 0]
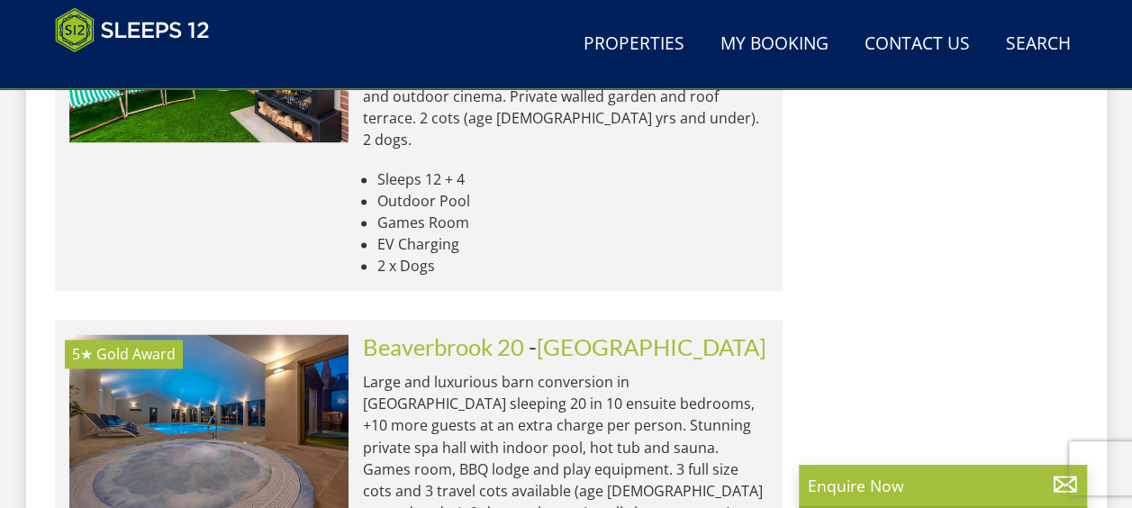
scroll to position [0, 6707]
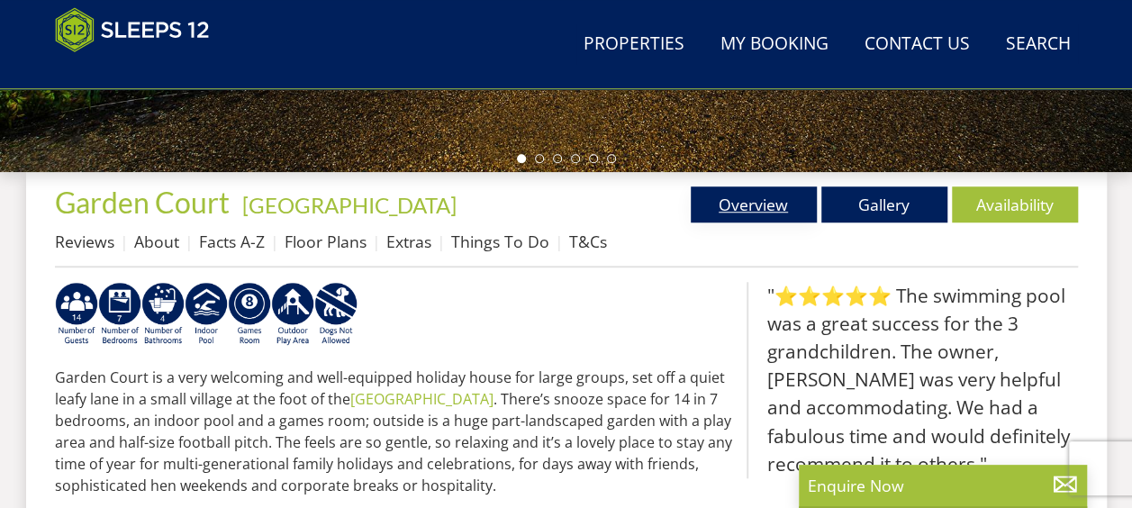
scroll to position [614, 0]
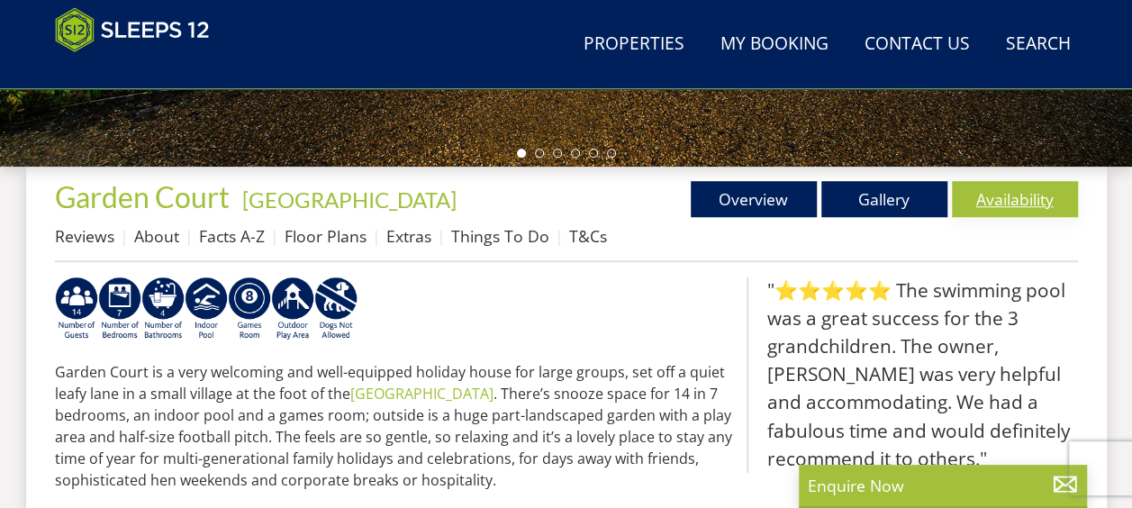
click at [962, 196] on link "Availability" at bounding box center [1015, 199] width 126 height 36
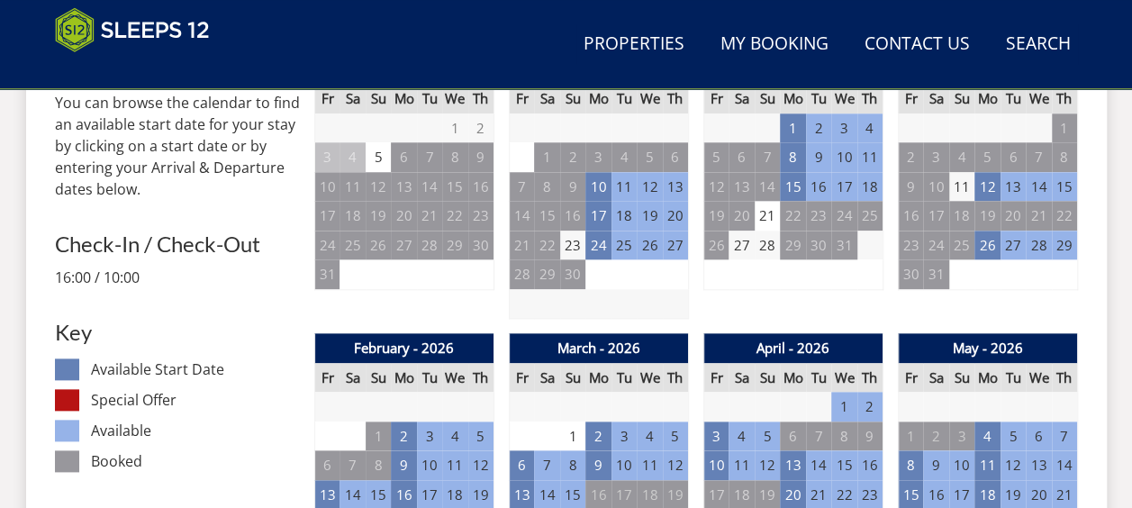
scroll to position [837, 0]
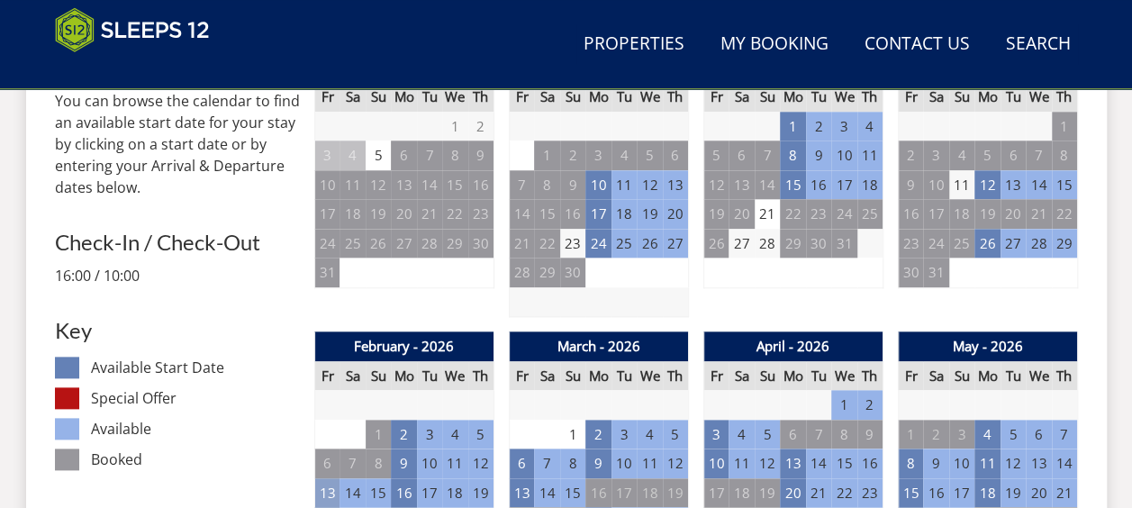
click at [332, 497] on td "13" at bounding box center [326, 493] width 25 height 30
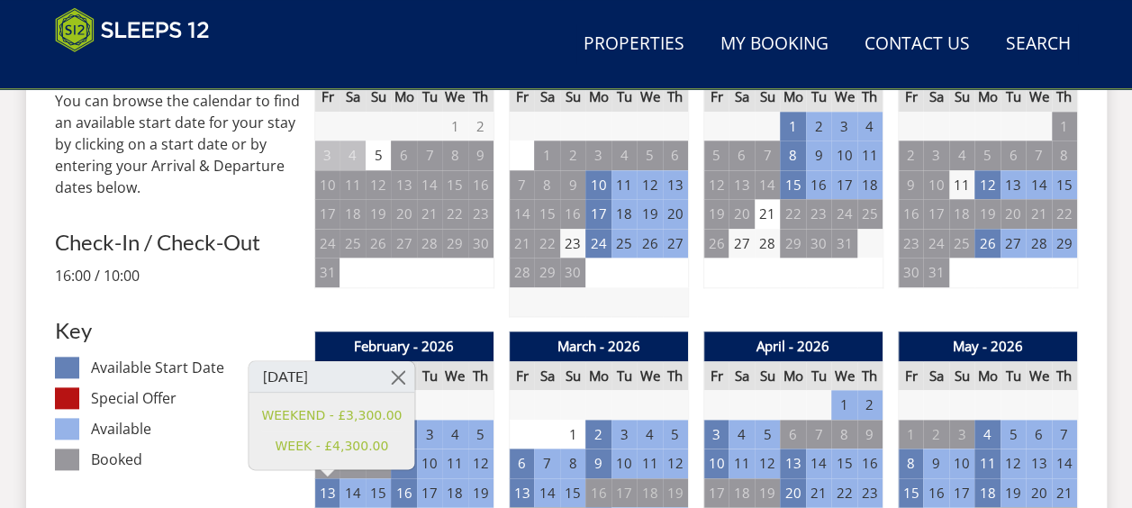
click at [254, 475] on dl "Available Start Date Special Offer Available Booked" at bounding box center [177, 418] width 245 height 122
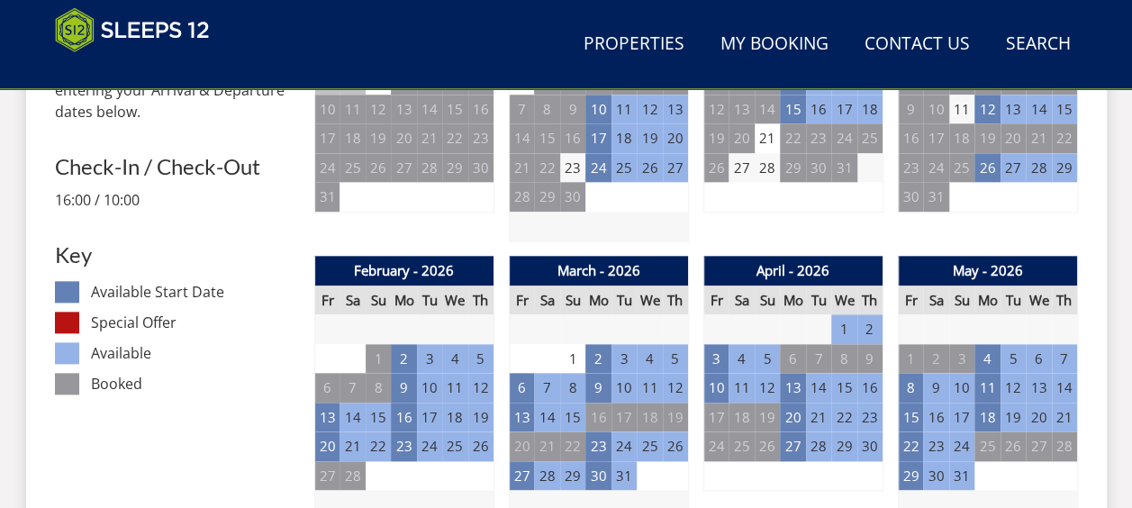
scroll to position [912, 0]
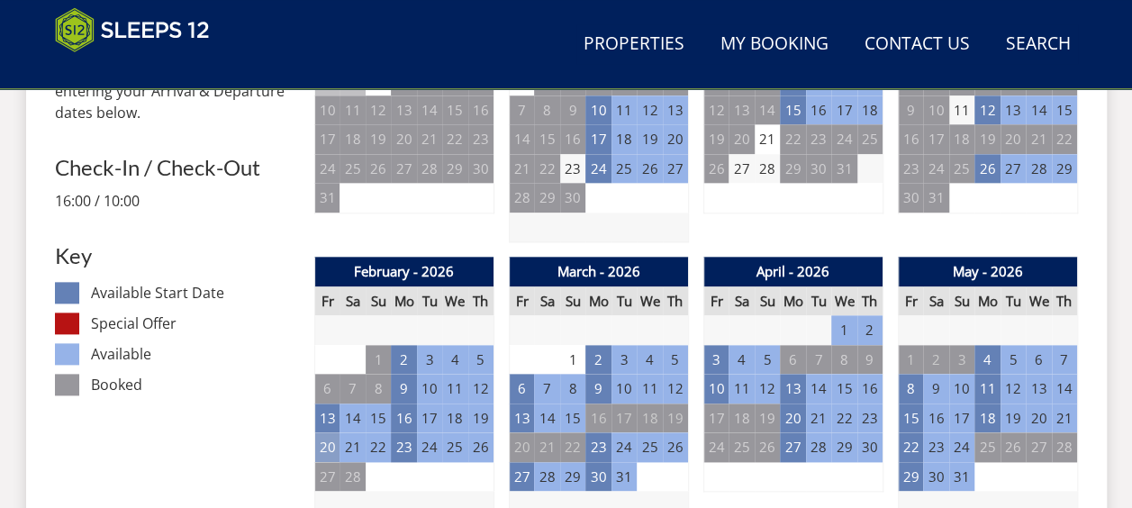
click at [321, 450] on td "20" at bounding box center [326, 447] width 25 height 30
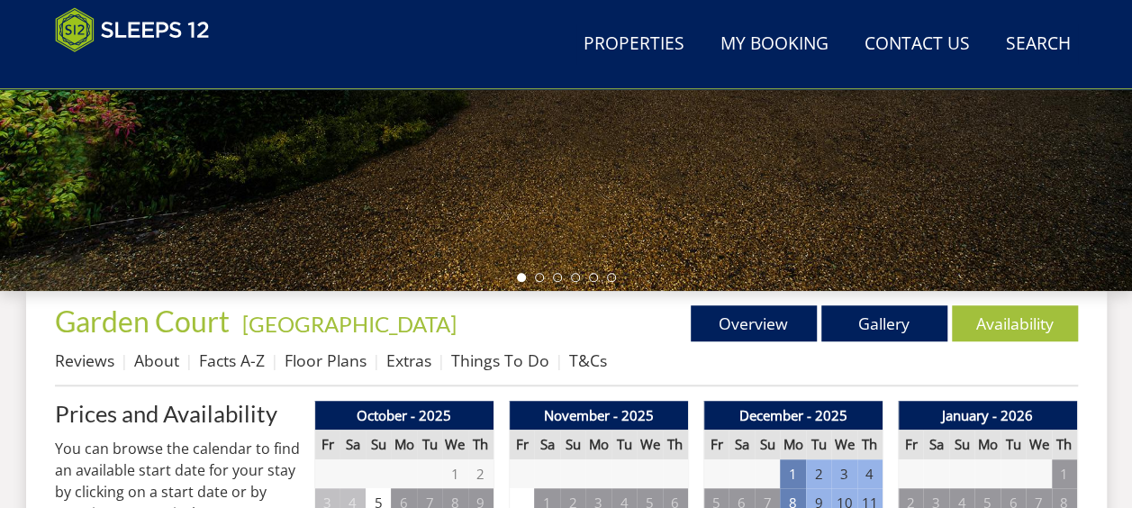
scroll to position [515, 0]
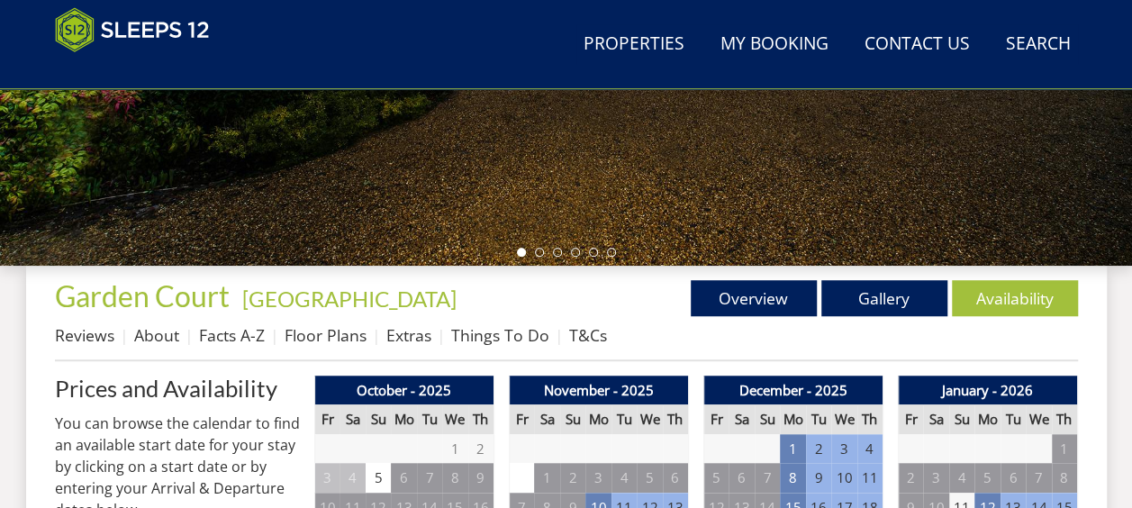
click at [837, 294] on link "Gallery" at bounding box center [884, 298] width 126 height 36
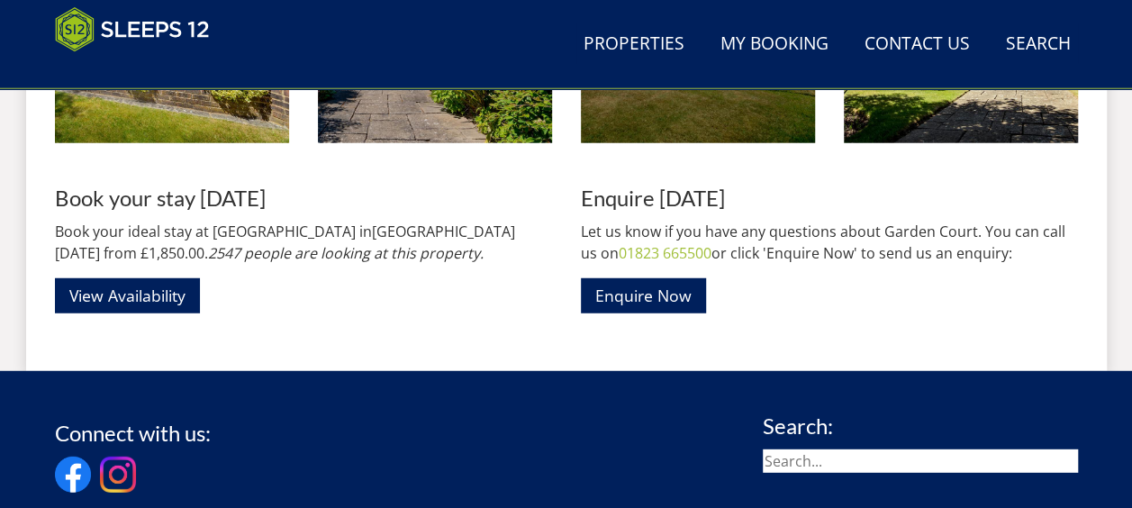
scroll to position [2278, 0]
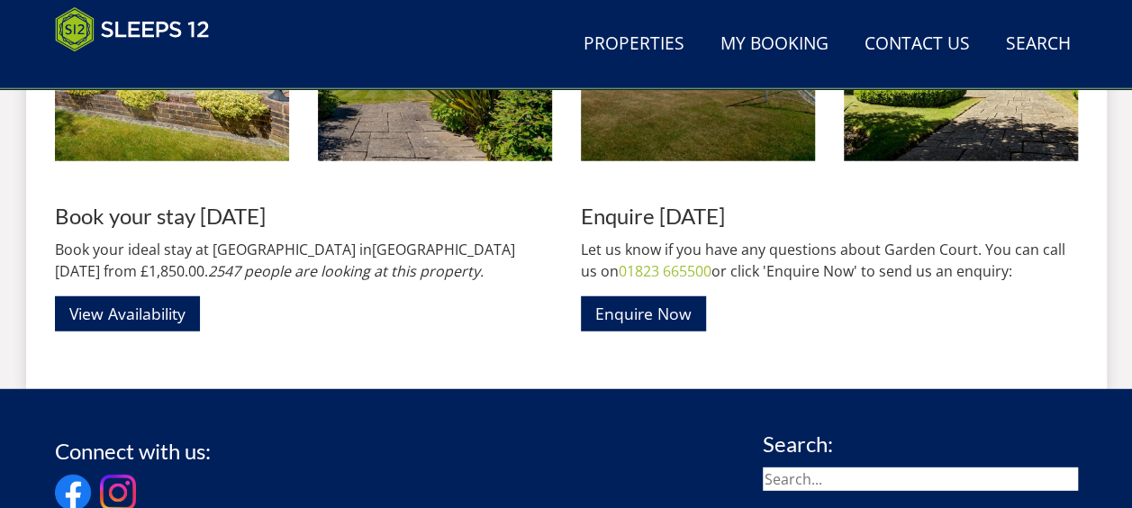
scroll to position [515, 0]
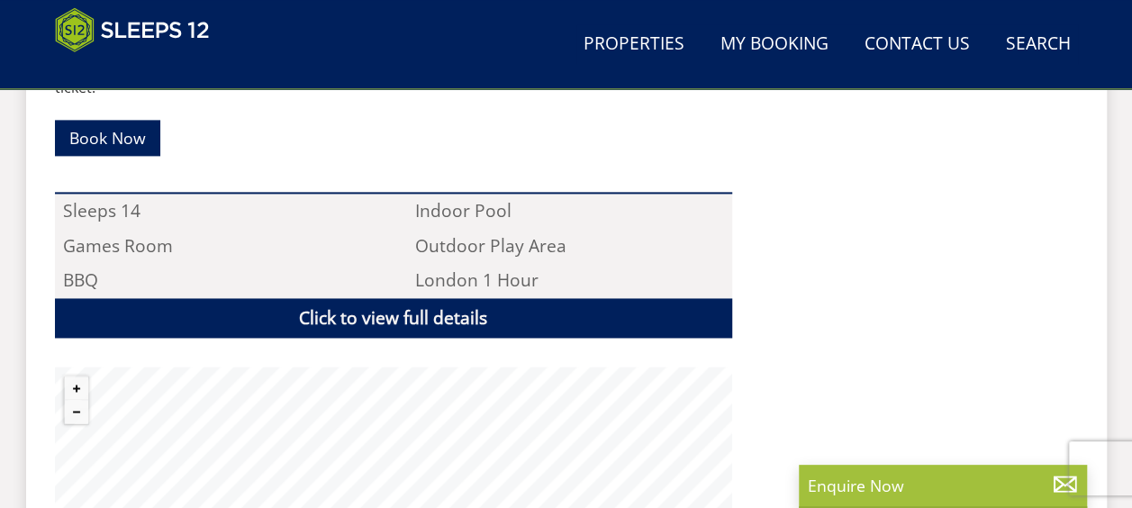
scroll to position [1215, 0]
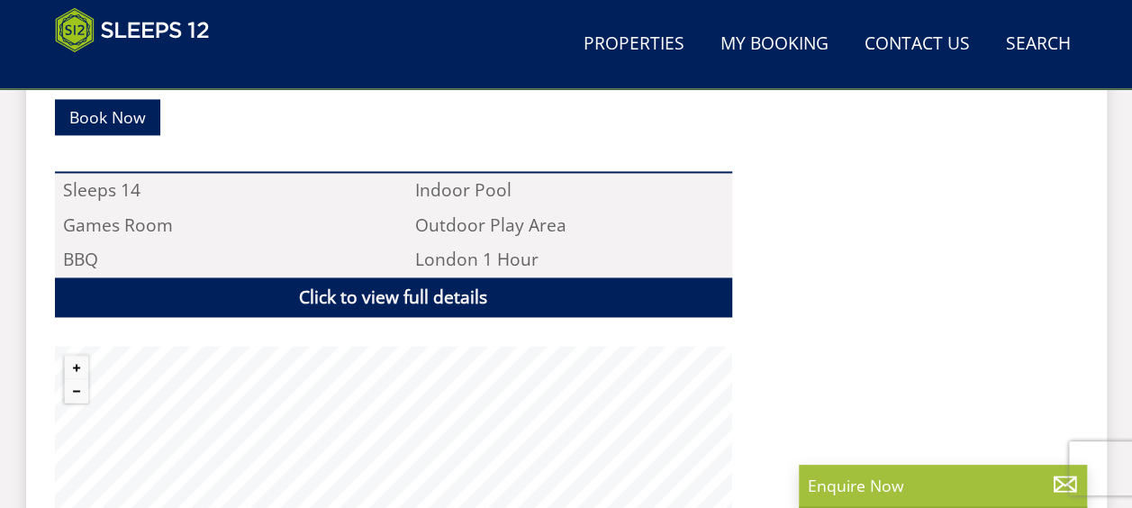
click at [176, 238] on div "Garden Court is a very welcoming and well-equipped holiday house for large grou…" at bounding box center [393, 135] width 677 height 918
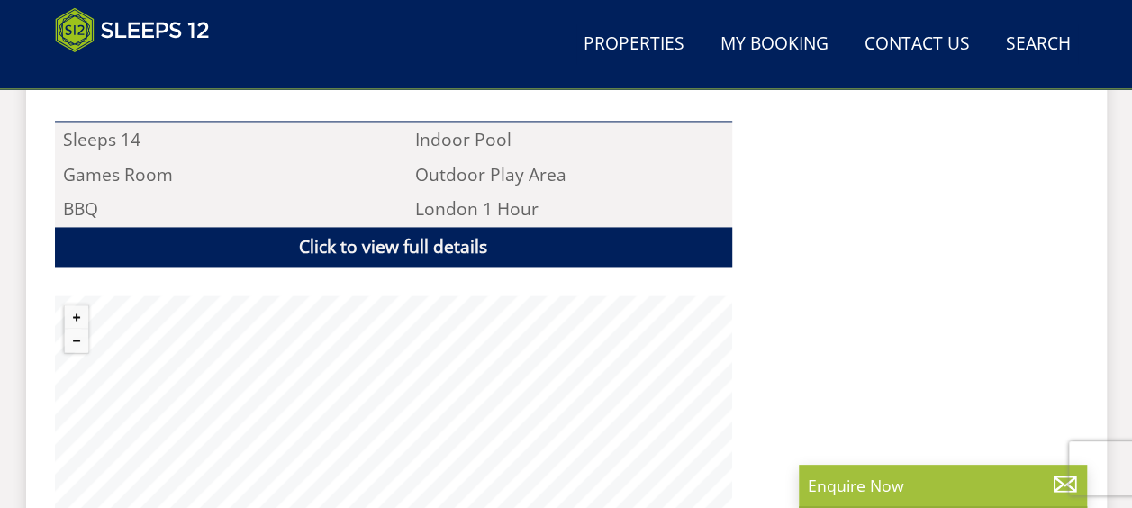
scroll to position [1105, 0]
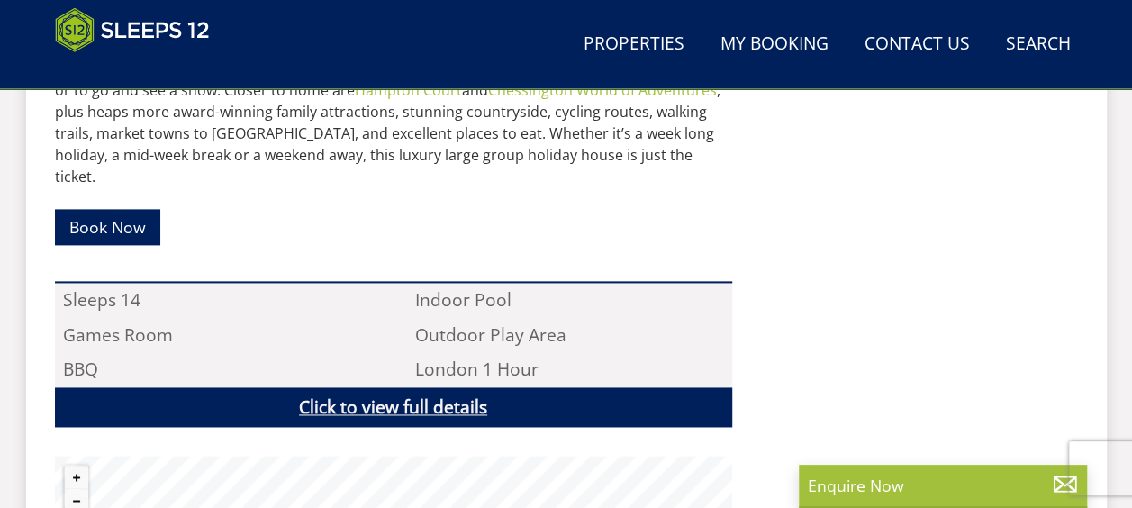
click at [313, 387] on link "Click to view full details" at bounding box center [393, 407] width 677 height 41
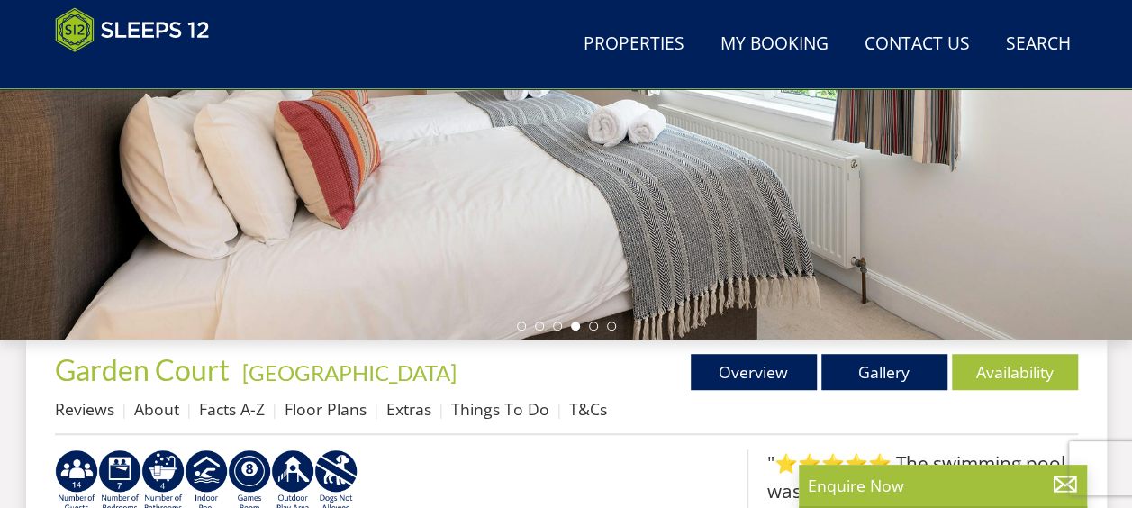
scroll to position [450, 0]
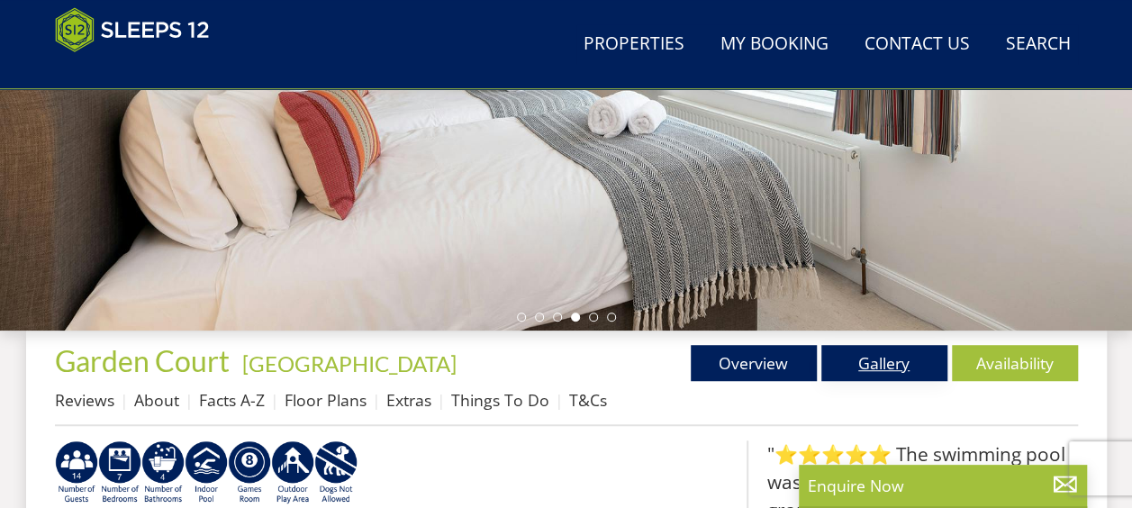
click at [853, 357] on link "Gallery" at bounding box center [884, 363] width 126 height 36
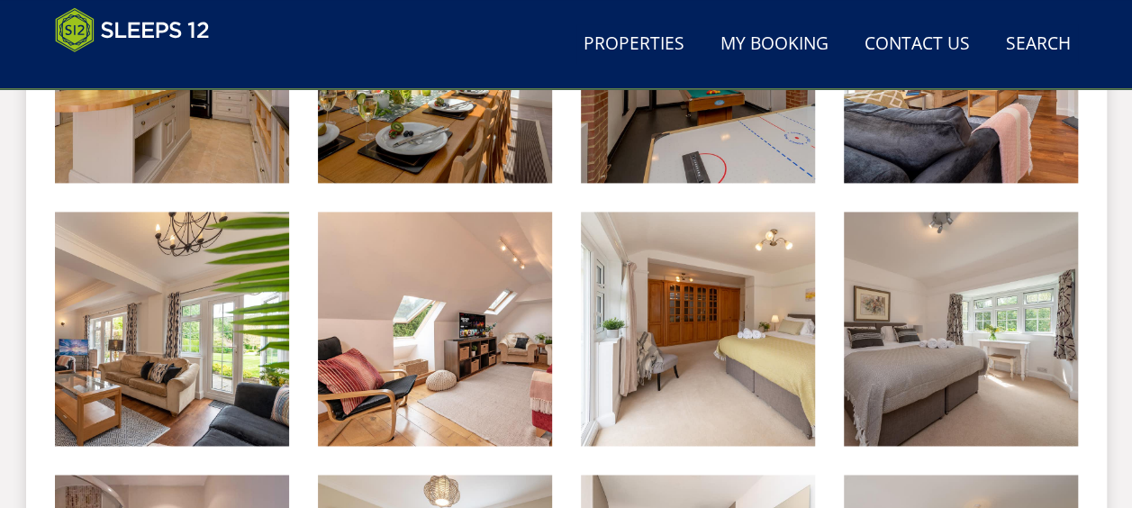
scroll to position [1202, 0]
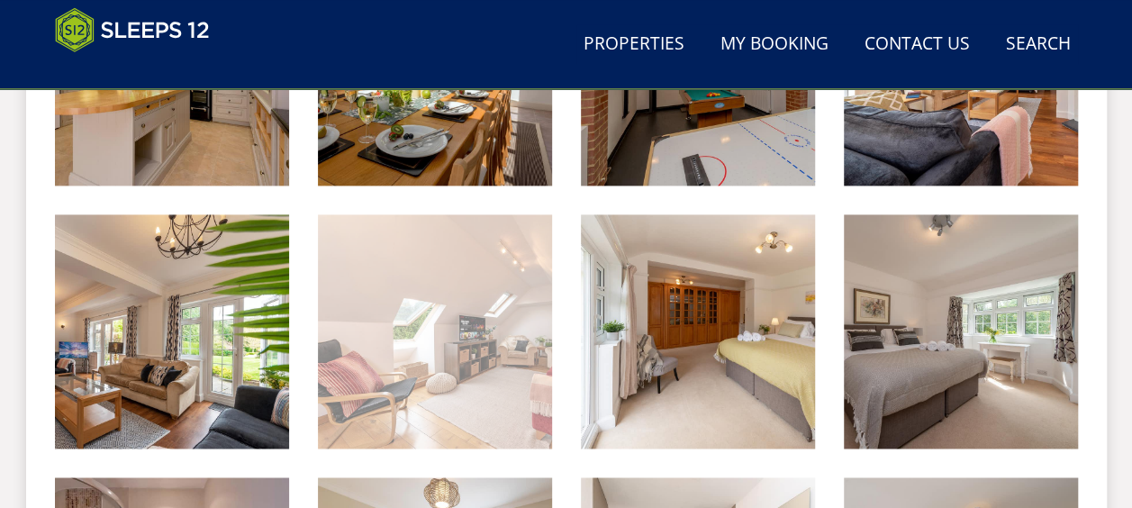
click at [470, 345] on img at bounding box center [435, 331] width 234 height 234
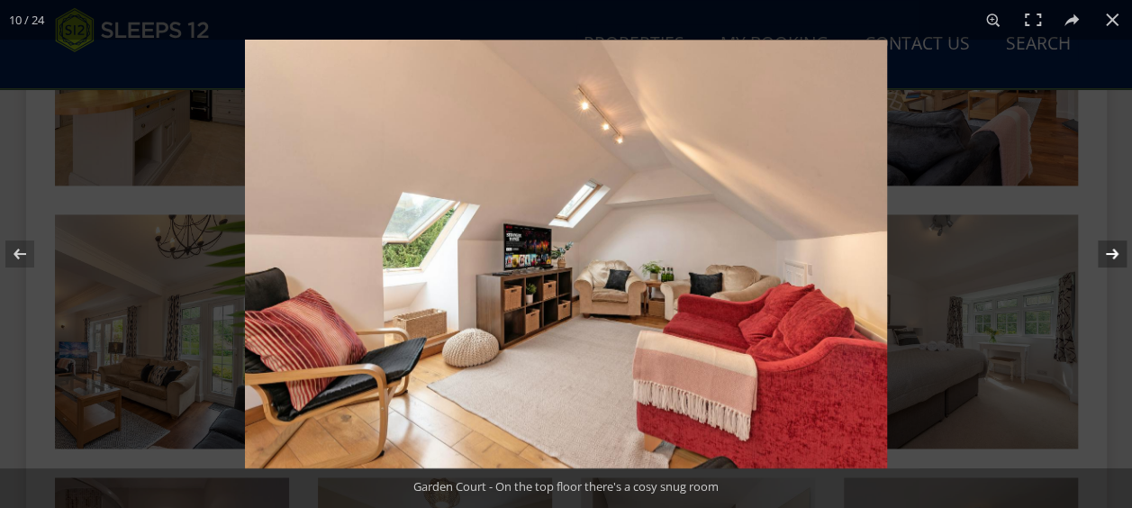
click at [1099, 252] on button at bounding box center [1100, 254] width 63 height 90
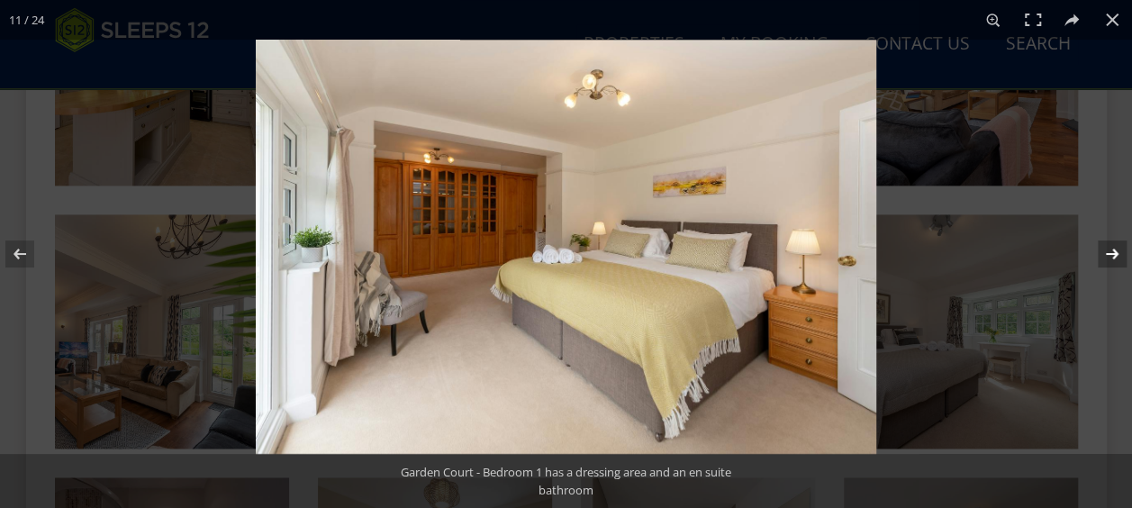
click at [1099, 252] on button at bounding box center [1100, 254] width 63 height 90
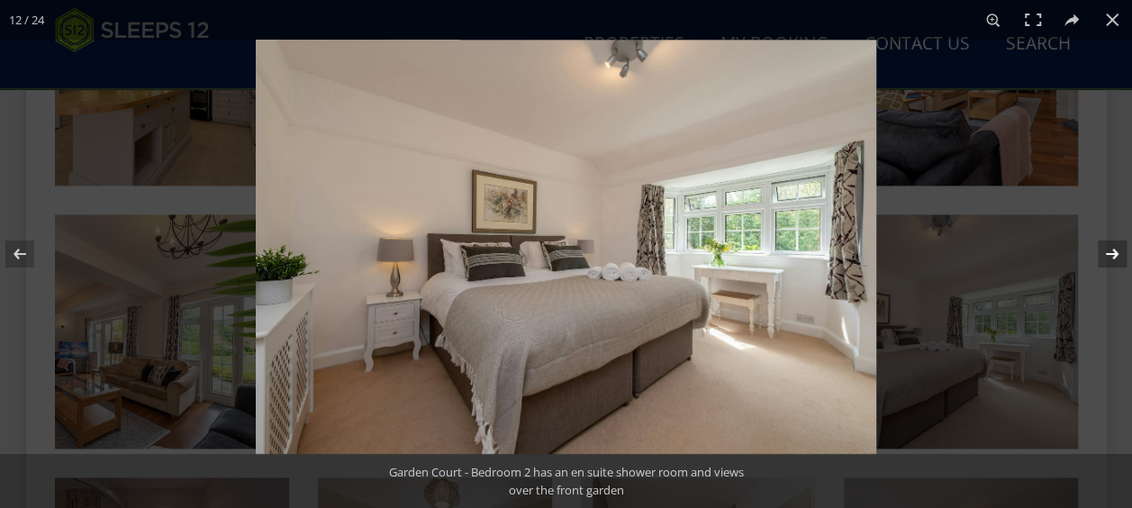
click at [1099, 252] on button at bounding box center [1100, 254] width 63 height 90
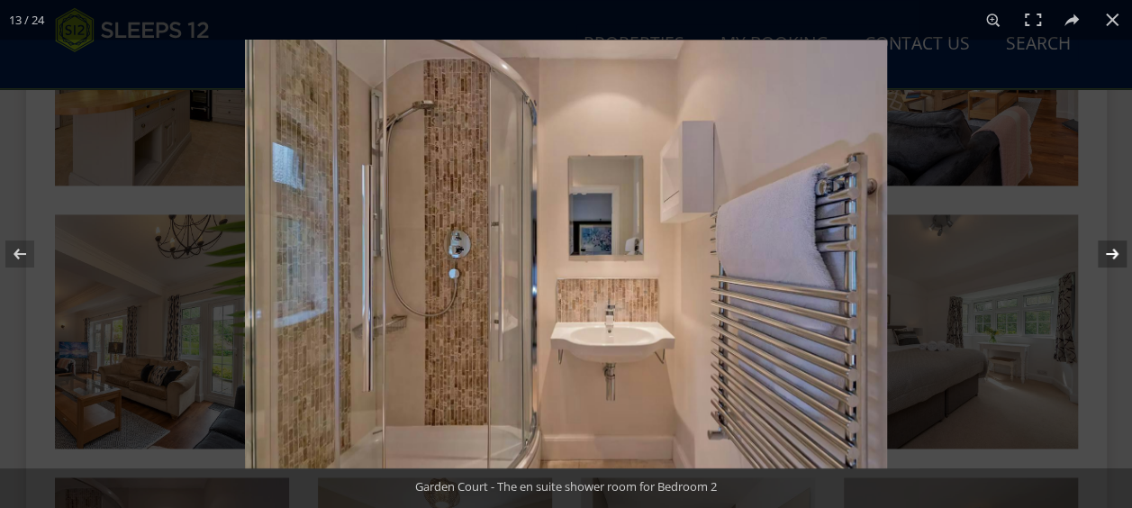
click at [1099, 252] on button at bounding box center [1100, 254] width 63 height 90
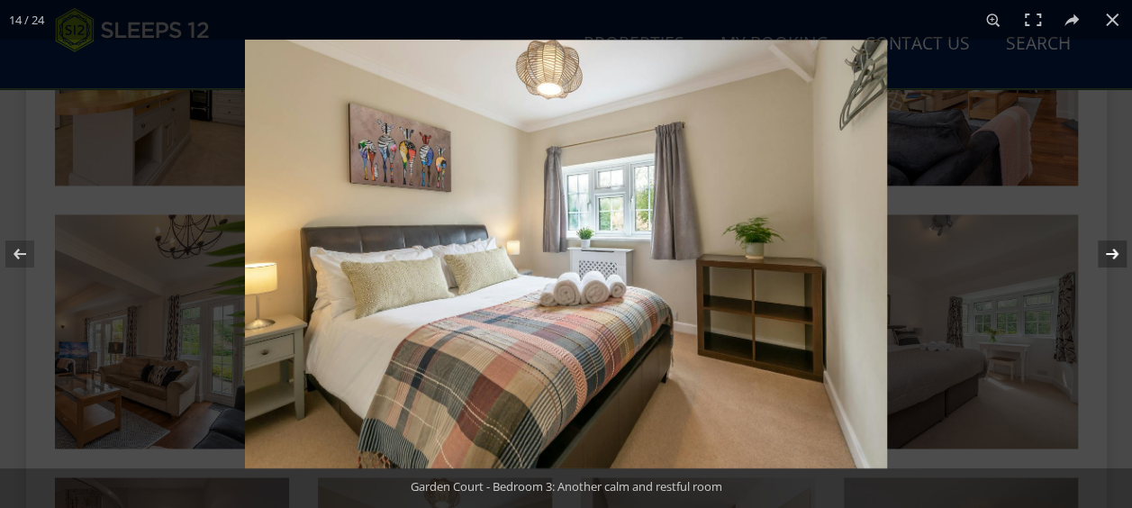
click at [1099, 252] on button at bounding box center [1100, 254] width 63 height 90
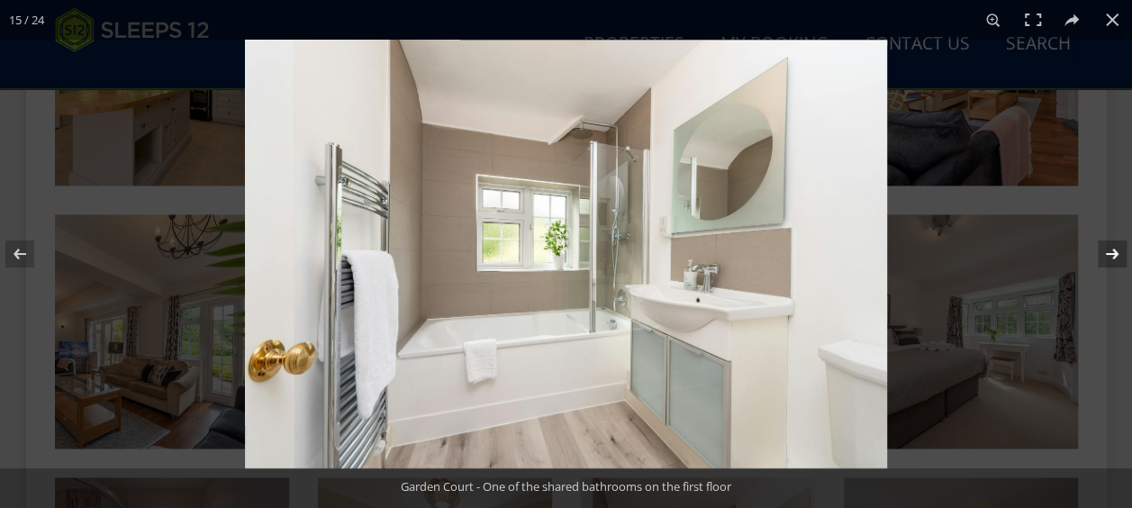
click at [1099, 252] on button at bounding box center [1100, 254] width 63 height 90
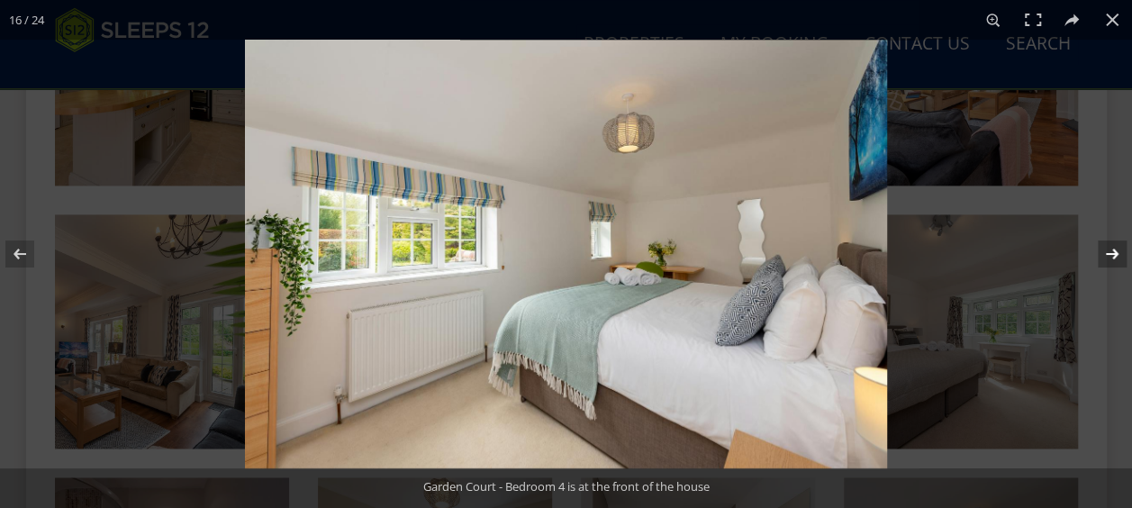
click at [1099, 252] on button at bounding box center [1100, 254] width 63 height 90
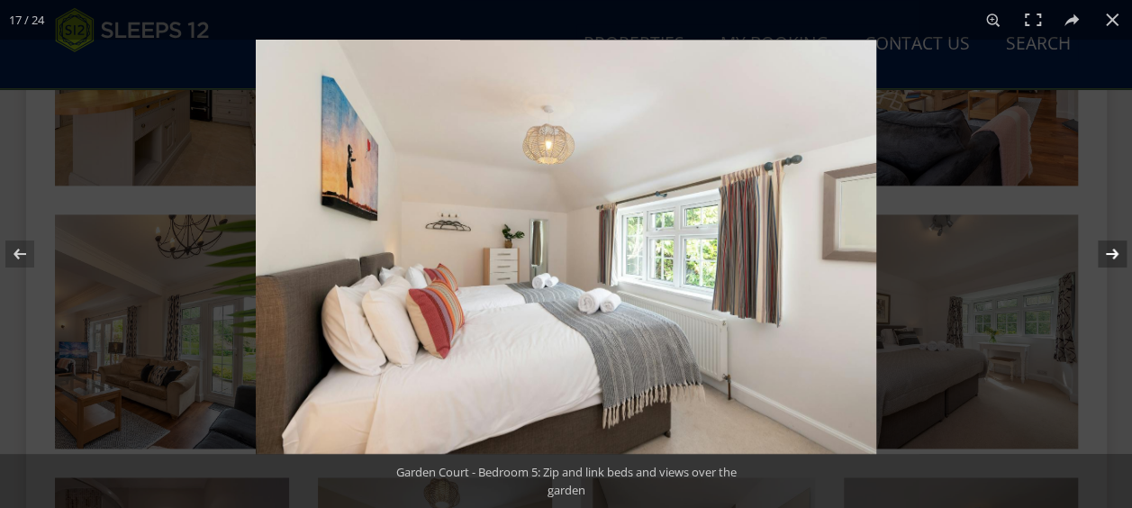
click at [1099, 252] on button at bounding box center [1100, 254] width 63 height 90
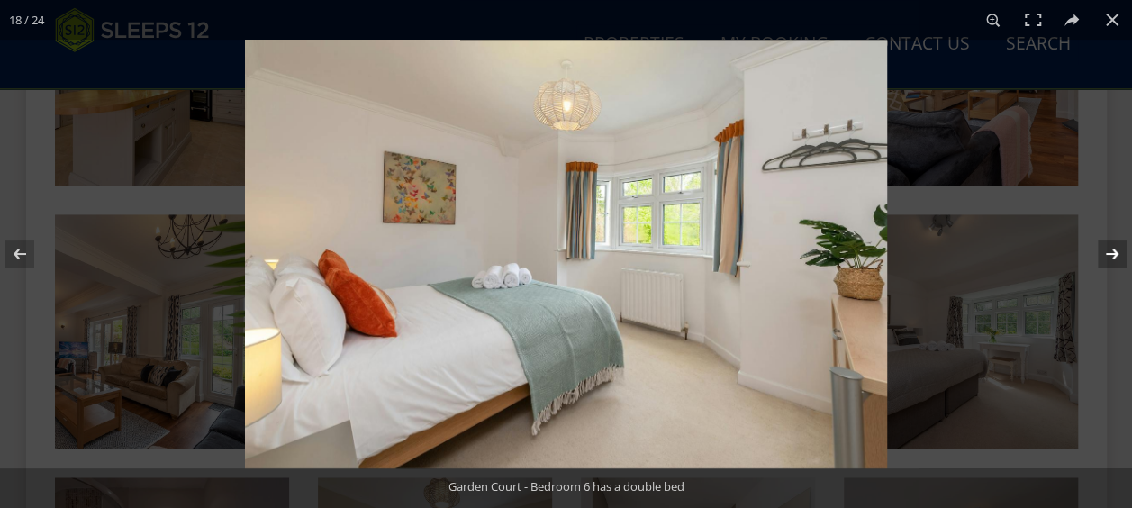
click at [1099, 252] on button at bounding box center [1100, 254] width 63 height 90
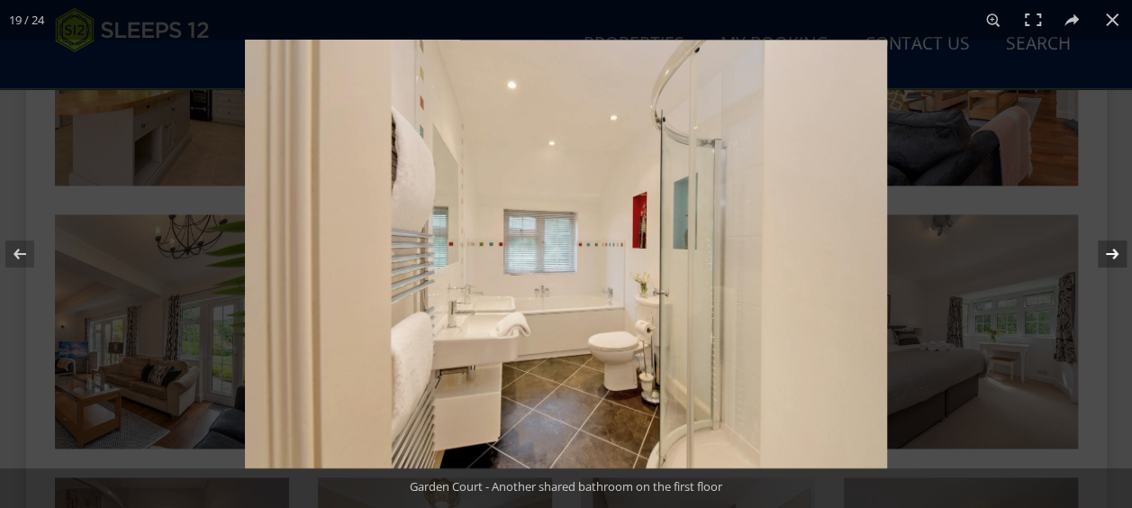
click at [1099, 252] on button at bounding box center [1100, 254] width 63 height 90
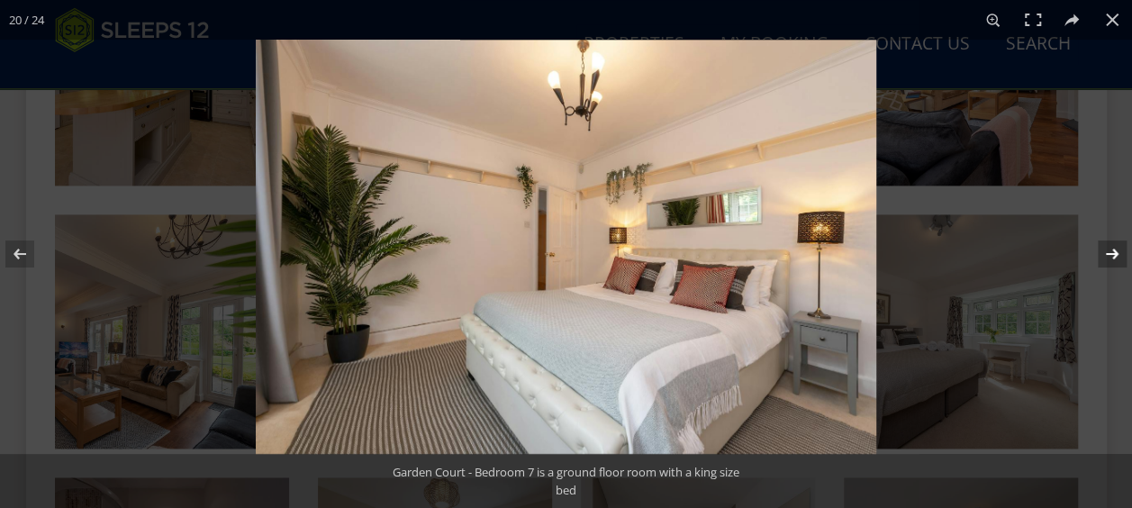
click at [1099, 252] on button at bounding box center [1100, 254] width 63 height 90
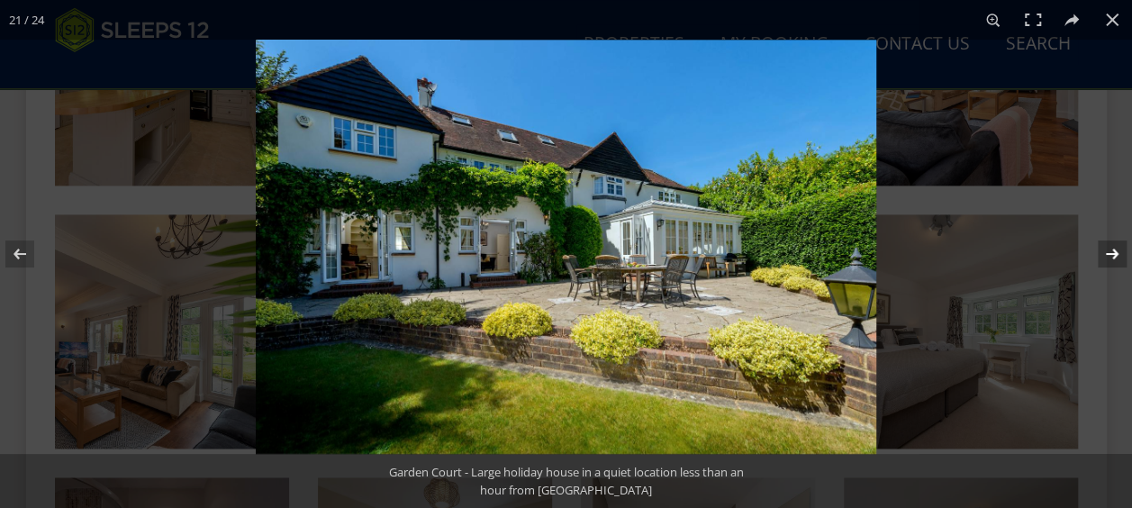
click at [1099, 252] on button at bounding box center [1100, 254] width 63 height 90
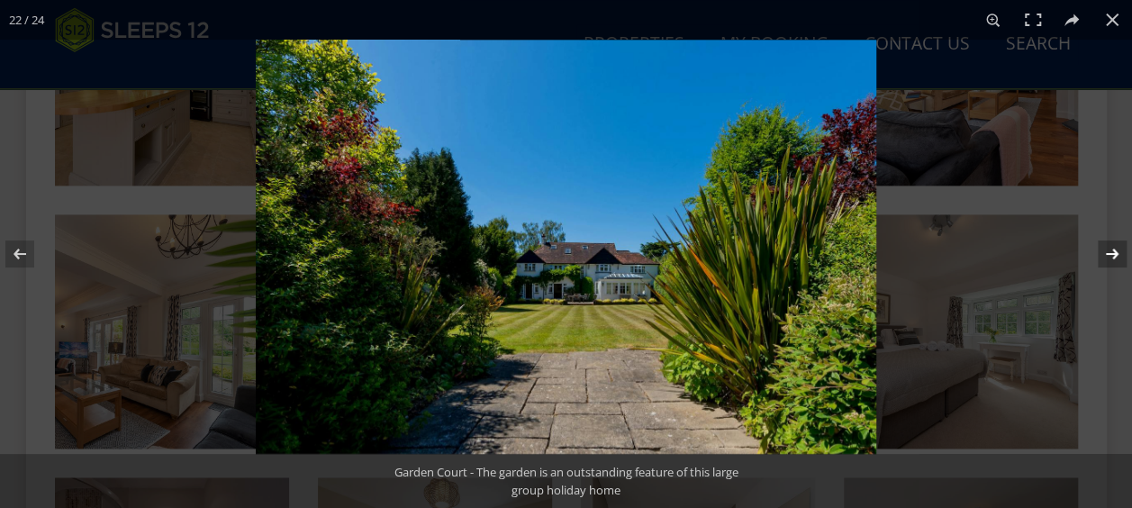
click at [1099, 252] on button at bounding box center [1100, 254] width 63 height 90
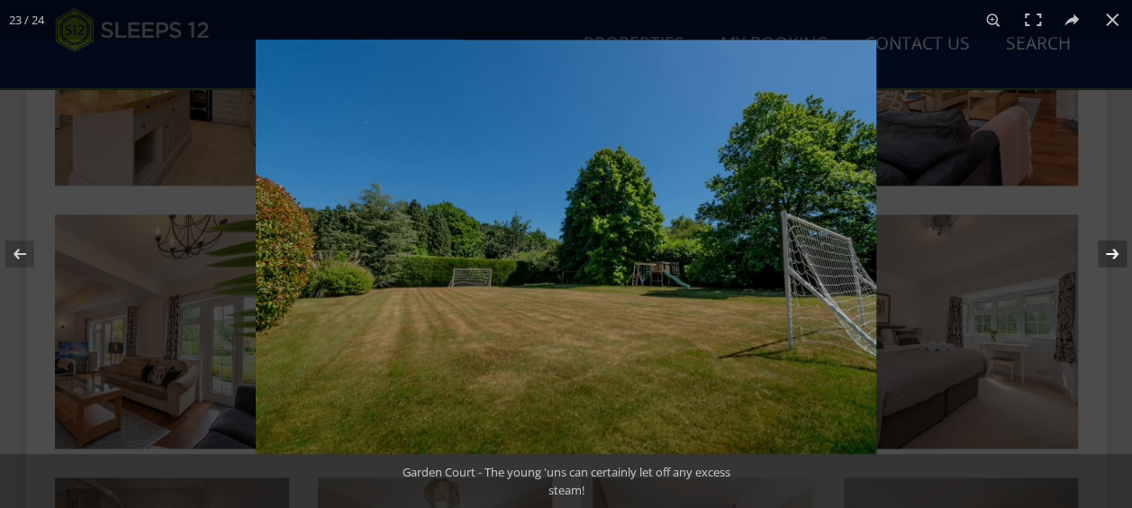
click at [1099, 252] on button at bounding box center [1100, 254] width 63 height 90
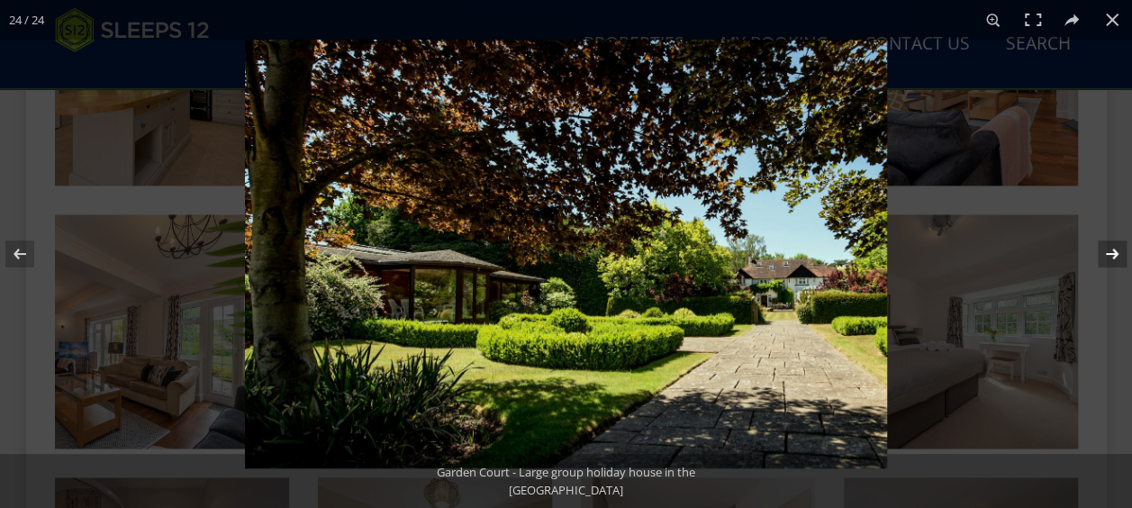
click at [1099, 252] on button at bounding box center [1100, 254] width 63 height 90
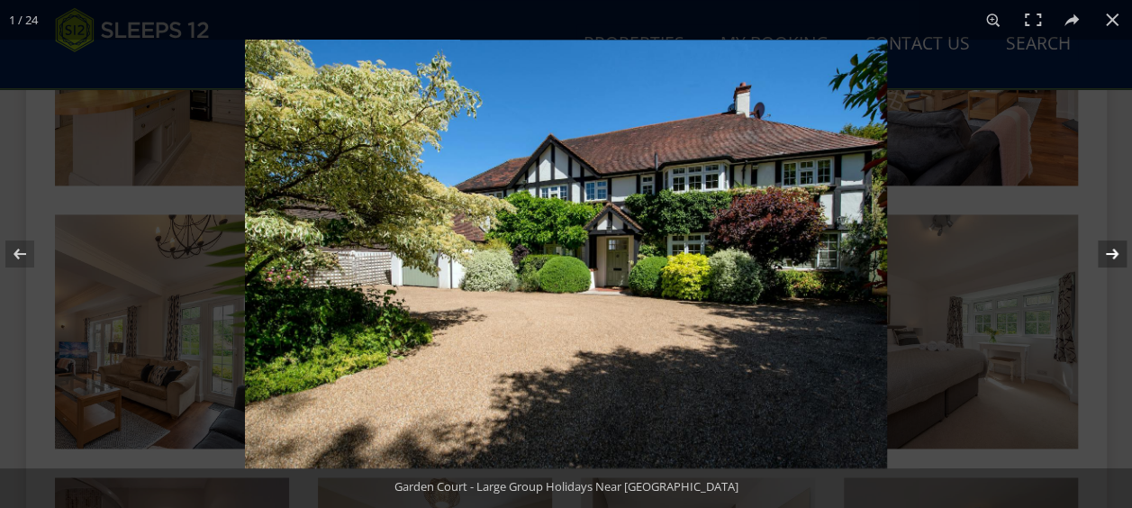
click at [1099, 252] on button at bounding box center [1100, 254] width 63 height 90
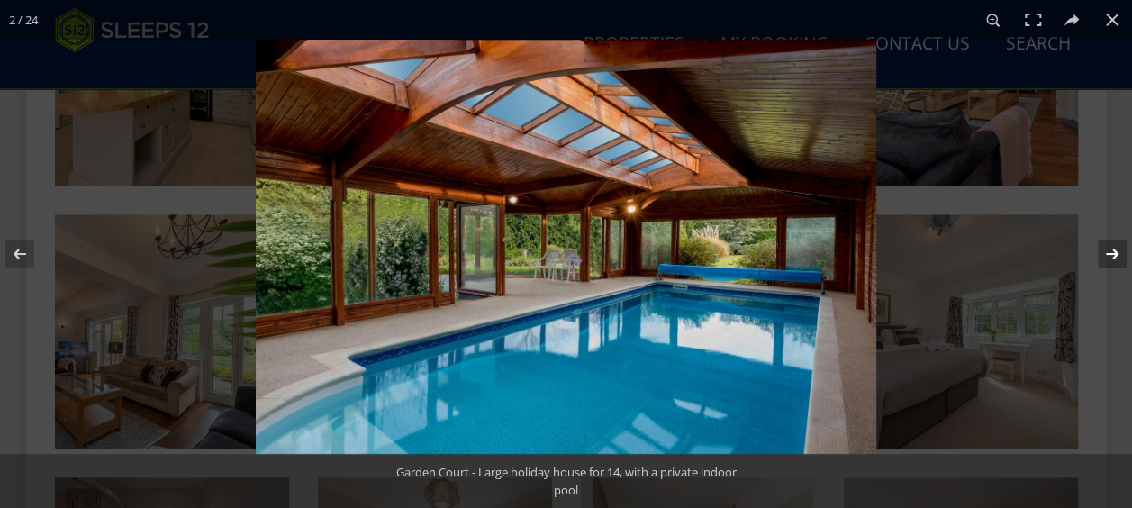
click at [1099, 252] on button at bounding box center [1100, 254] width 63 height 90
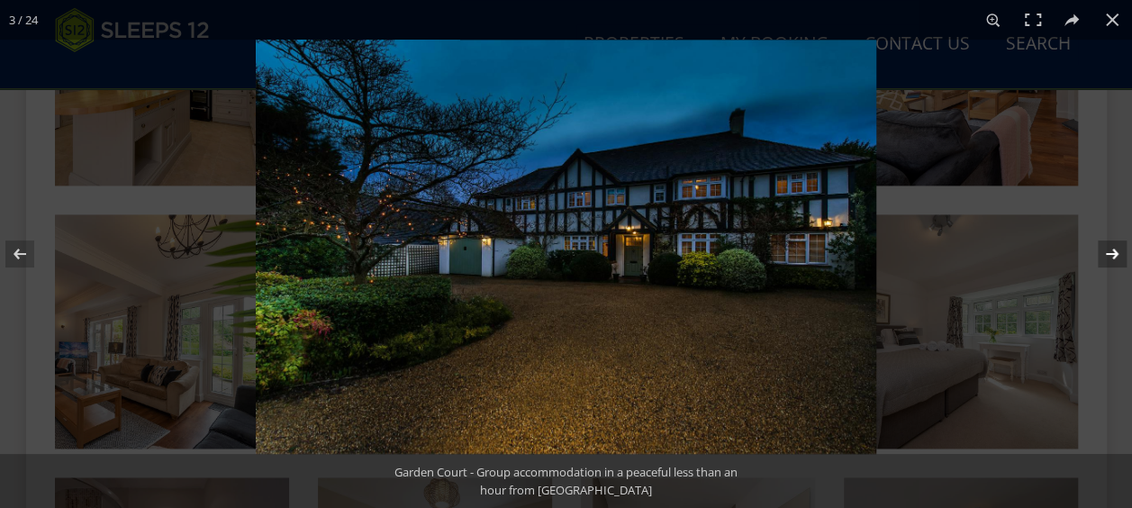
click at [1099, 252] on button at bounding box center [1100, 254] width 63 height 90
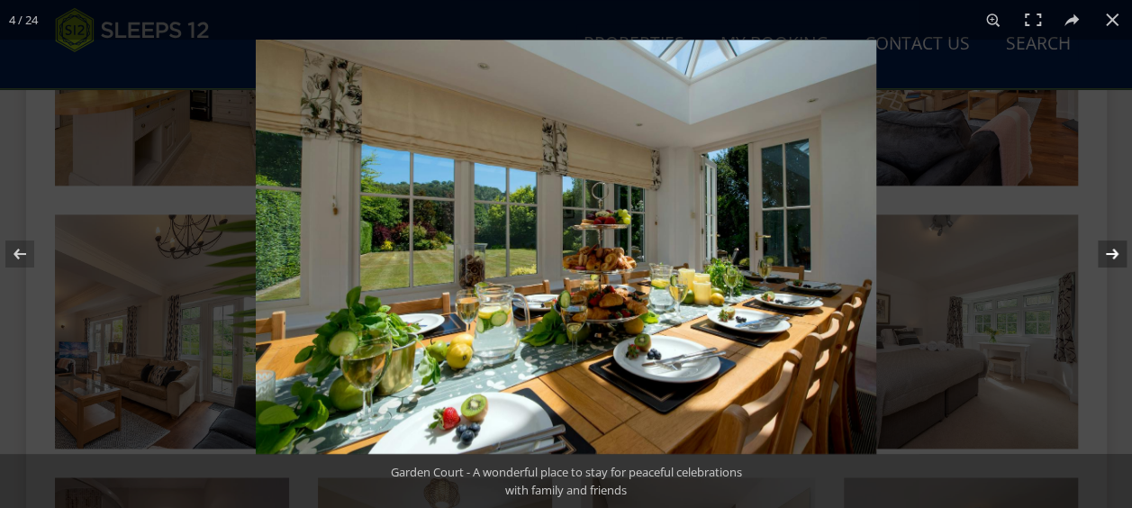
click at [1099, 252] on button at bounding box center [1100, 254] width 63 height 90
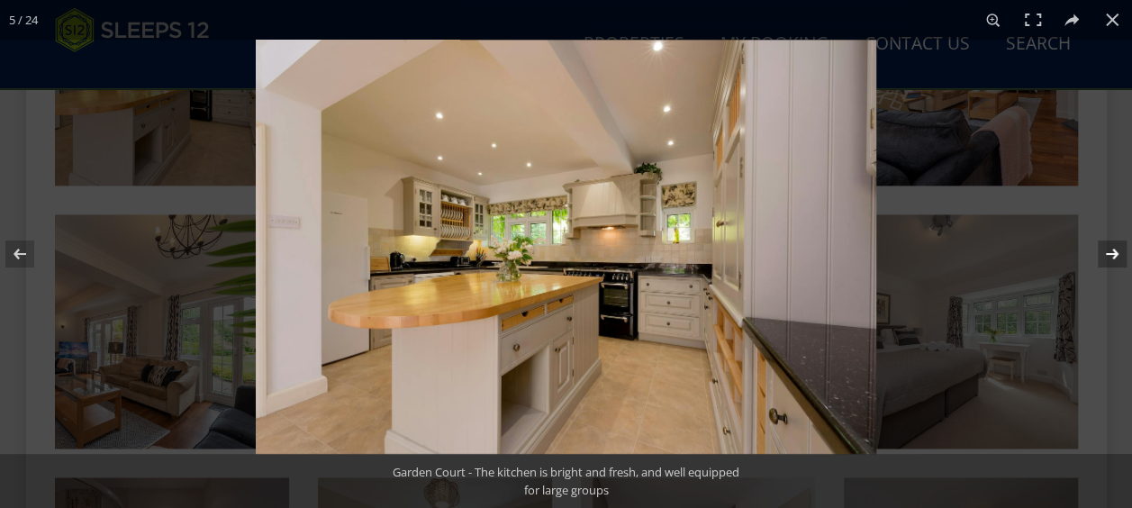
click at [1099, 252] on button at bounding box center [1100, 254] width 63 height 90
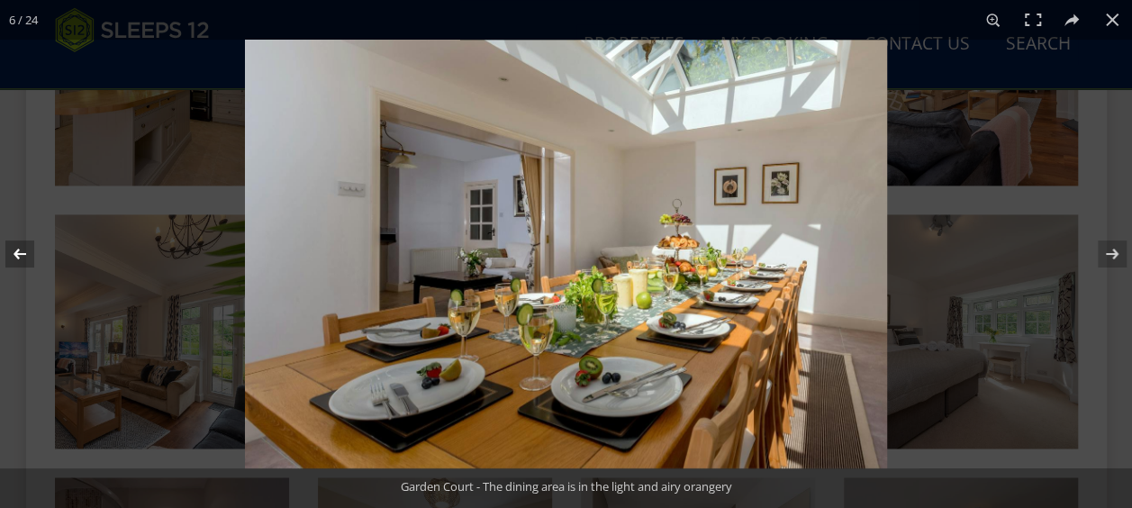
click at [9, 257] on button at bounding box center [31, 254] width 63 height 90
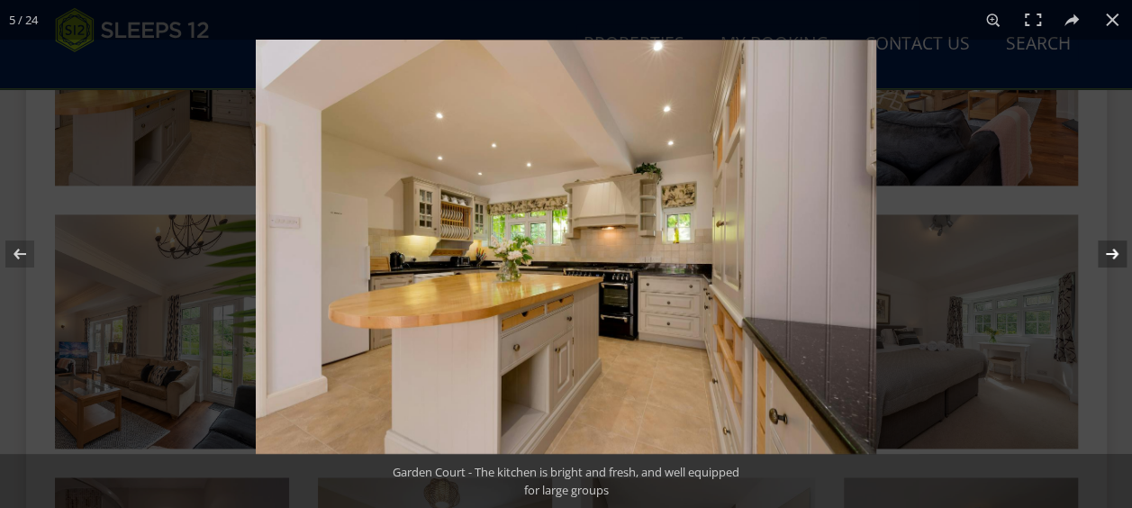
click at [1120, 250] on button at bounding box center [1100, 254] width 63 height 90
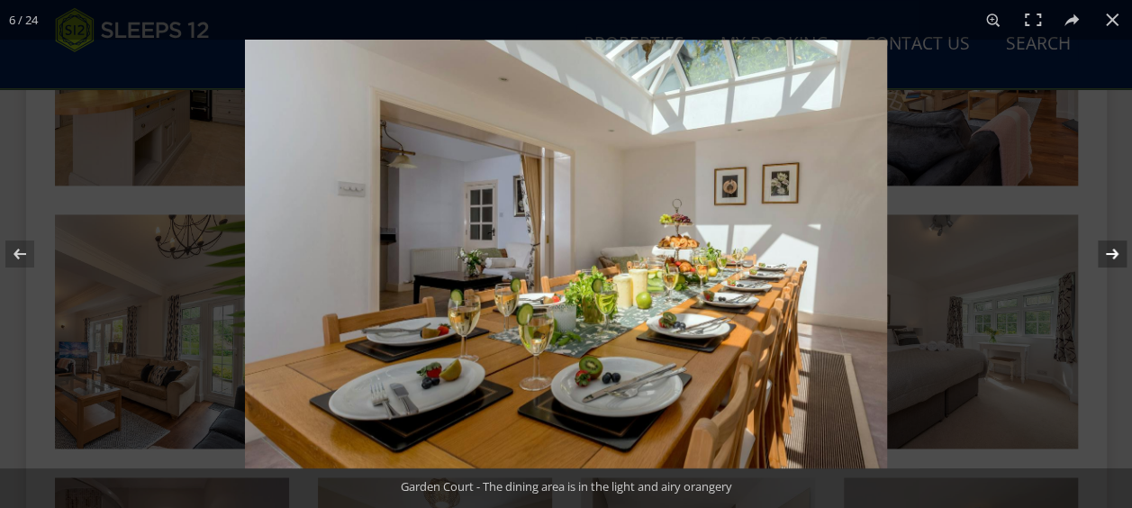
click at [1120, 250] on button at bounding box center [1100, 254] width 63 height 90
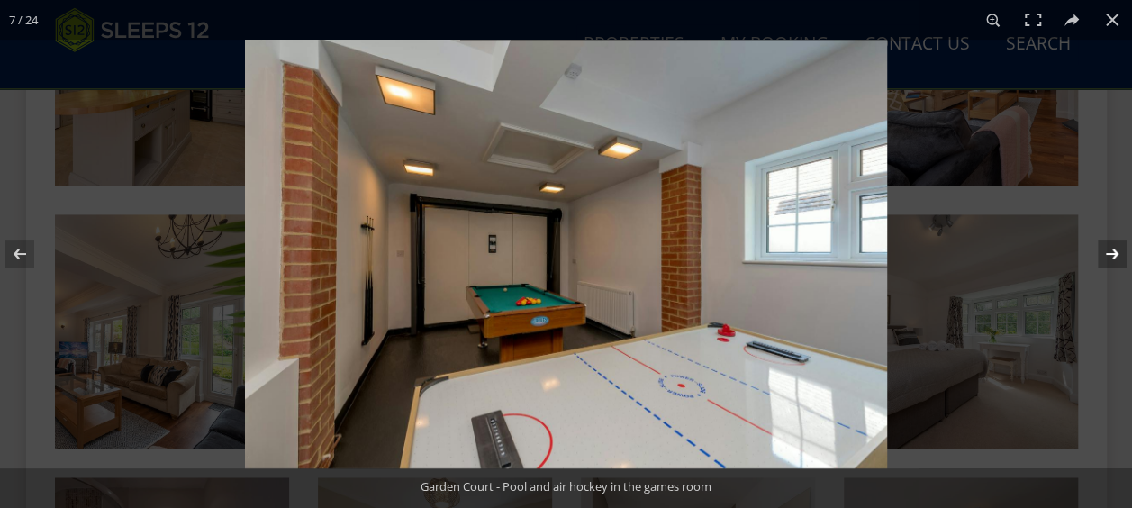
click at [1120, 250] on button at bounding box center [1100, 254] width 63 height 90
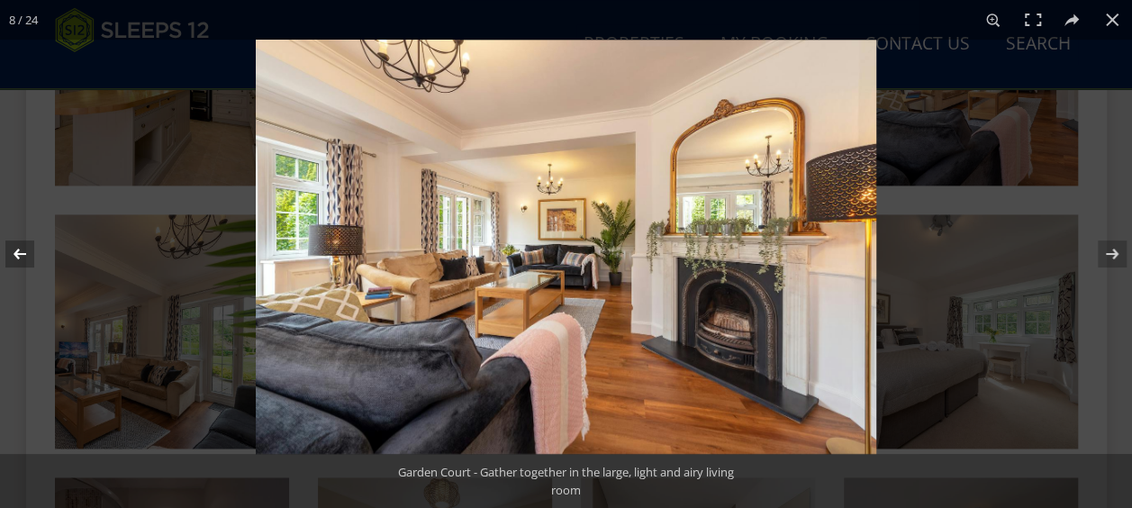
click at [14, 249] on button at bounding box center [31, 254] width 63 height 90
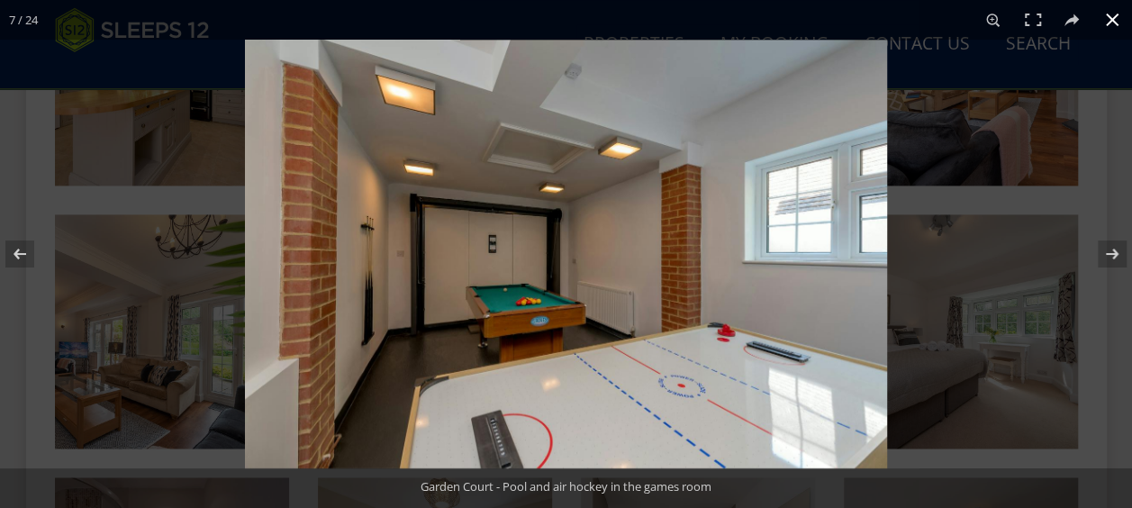
click at [223, 239] on div at bounding box center [566, 254] width 1132 height 508
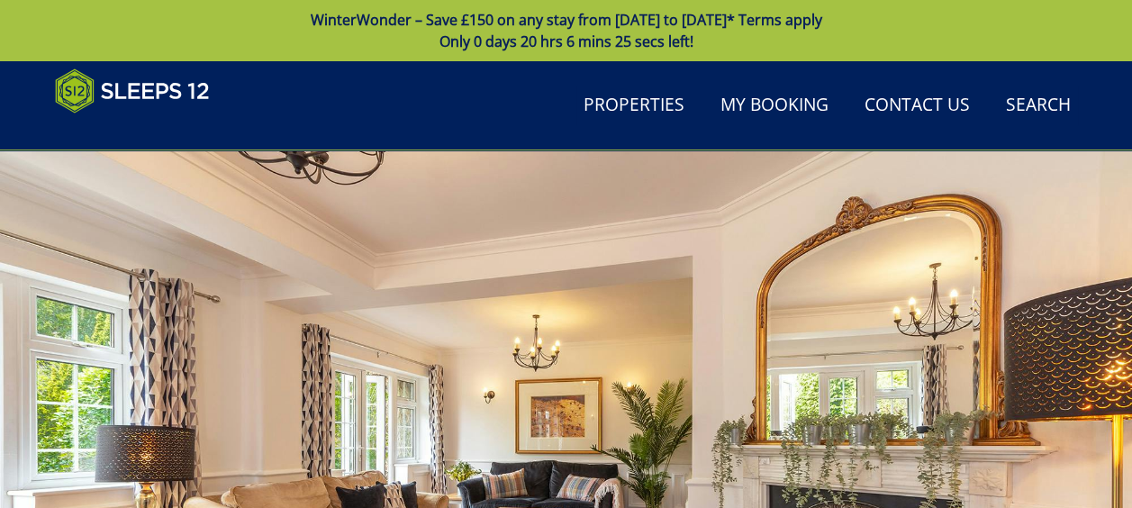
scroll to position [388, 0]
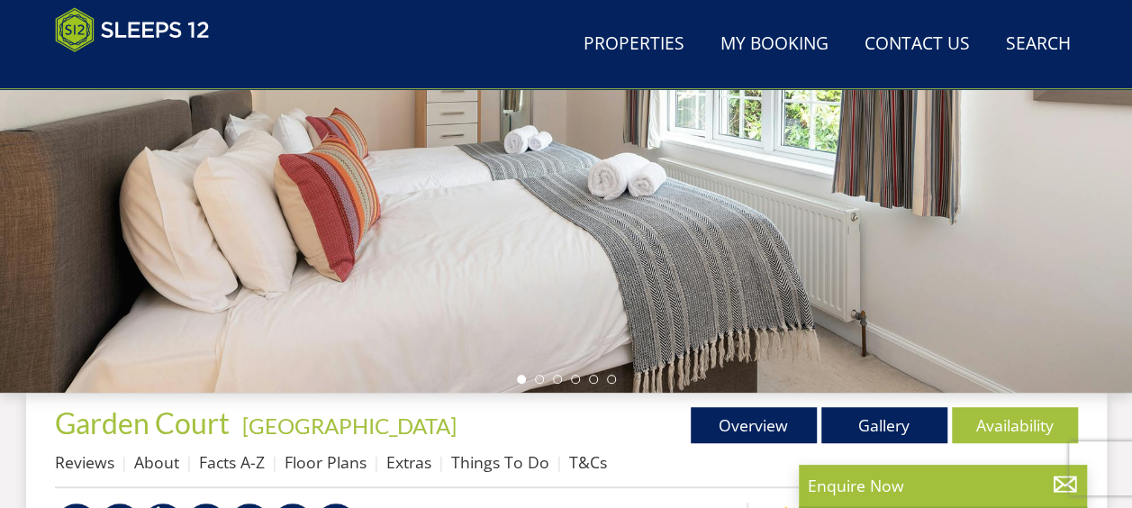
scroll to position [450, 0]
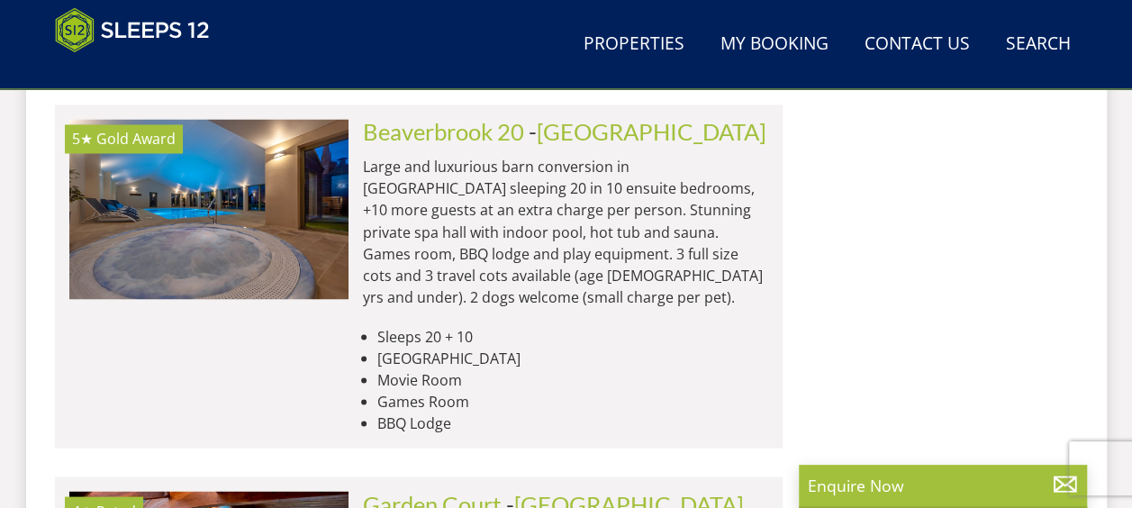
scroll to position [8249, 0]
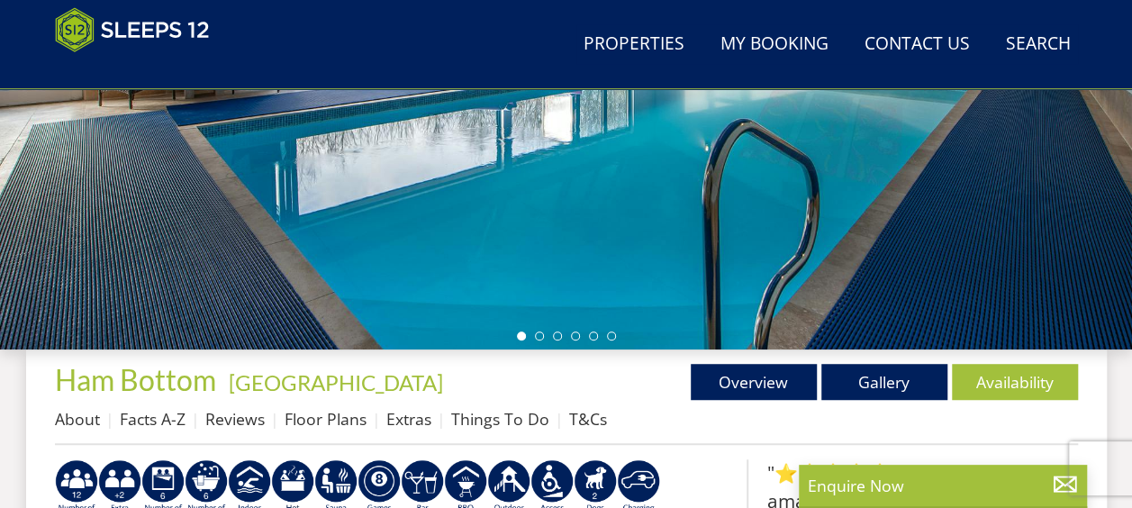
scroll to position [430, 0]
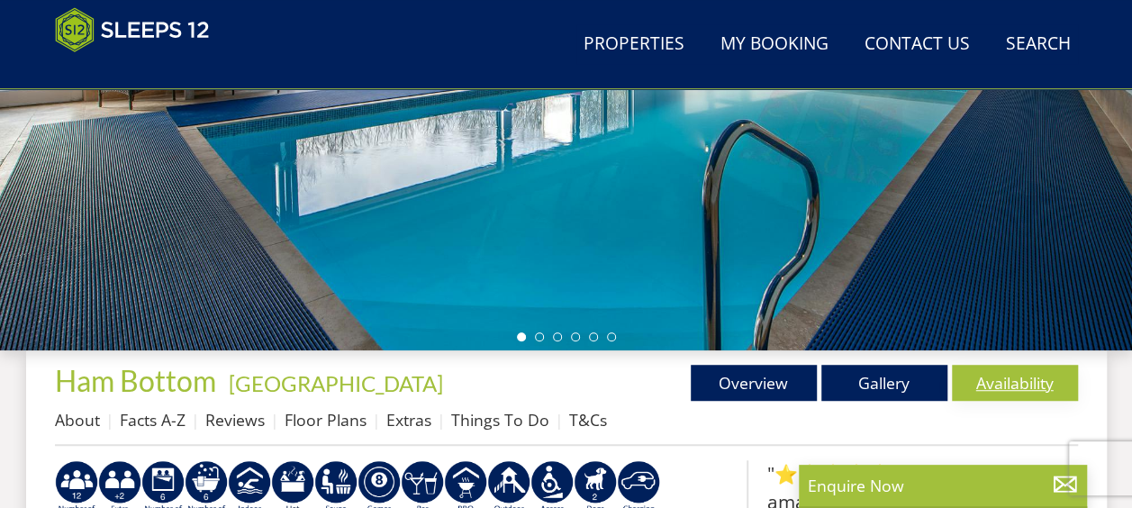
click at [1012, 387] on link "Availability" at bounding box center [1015, 383] width 126 height 36
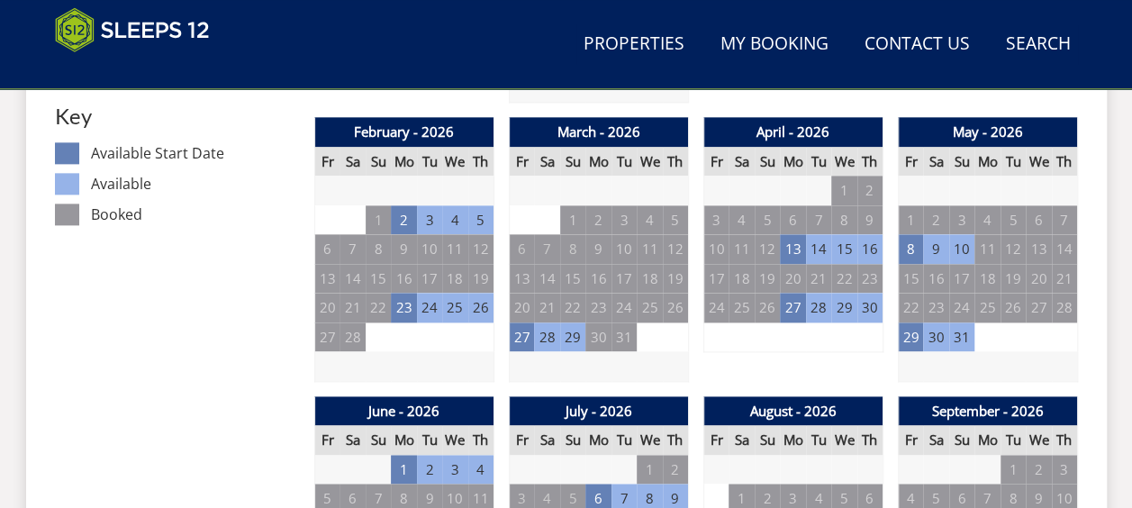
scroll to position [1053, 0]
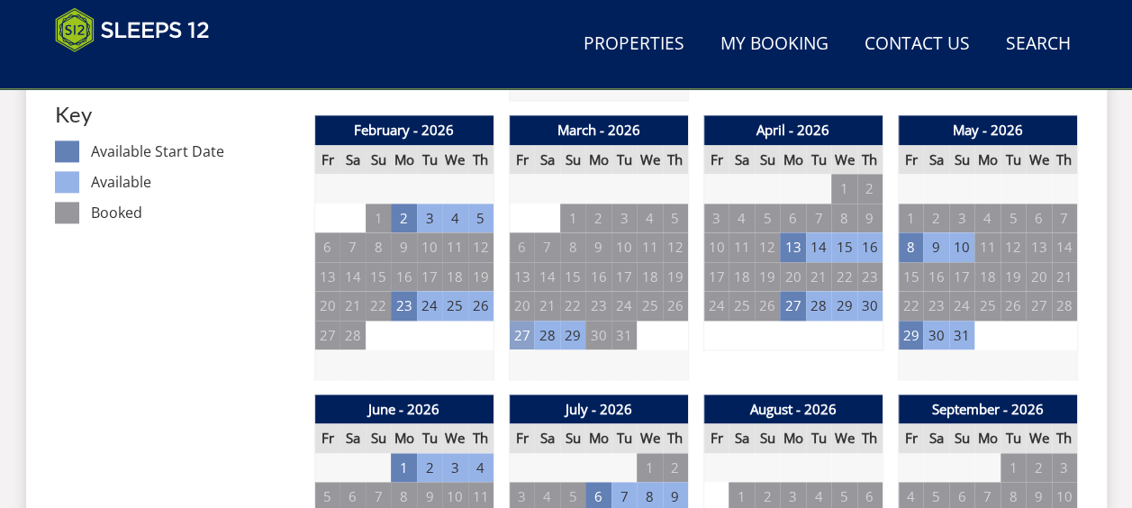
click at [519, 333] on td "27" at bounding box center [521, 336] width 25 height 30
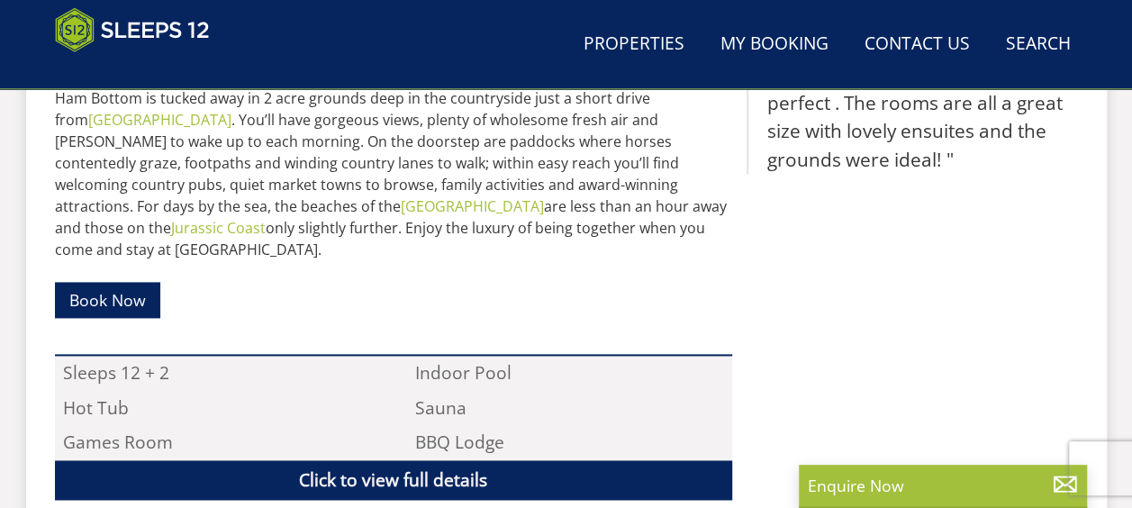
scroll to position [430, 0]
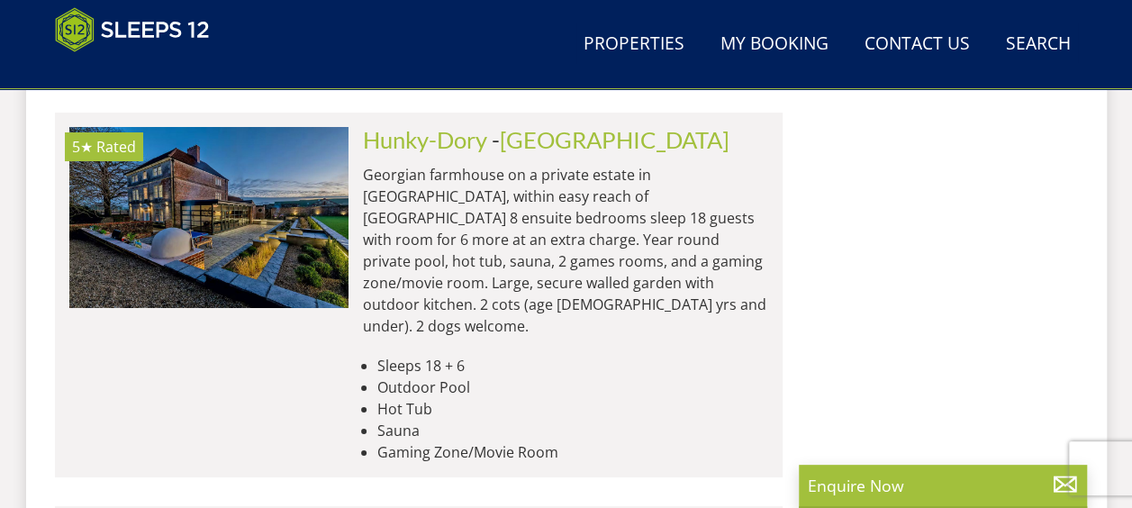
scroll to position [0, 4750]
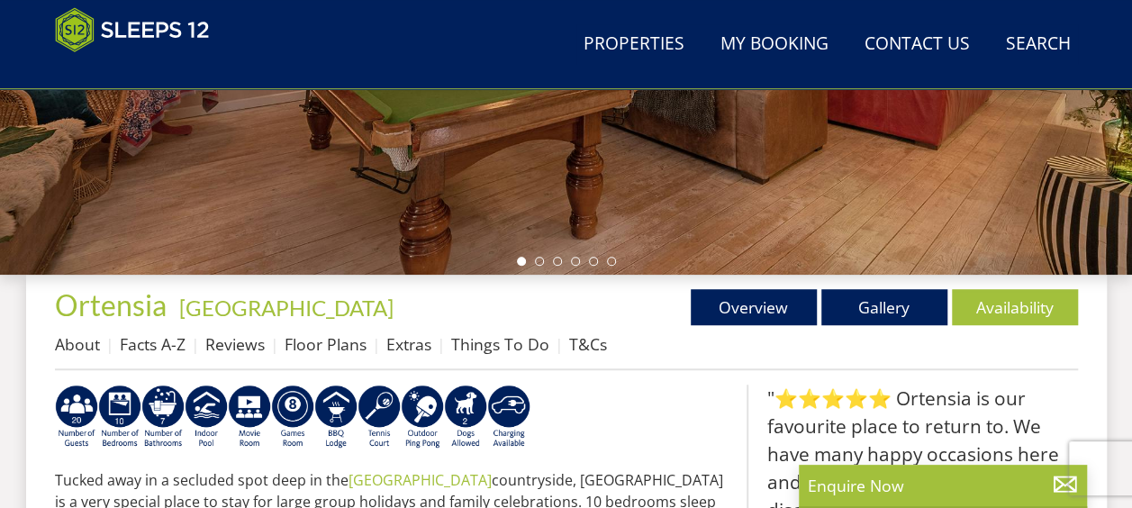
scroll to position [520, 0]
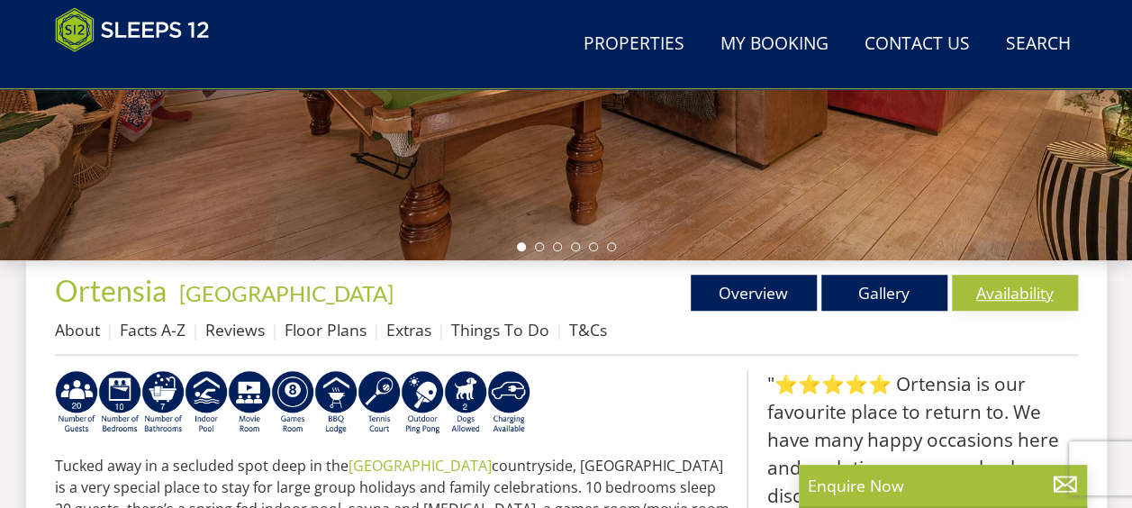
click at [1020, 297] on link "Availability" at bounding box center [1015, 293] width 126 height 36
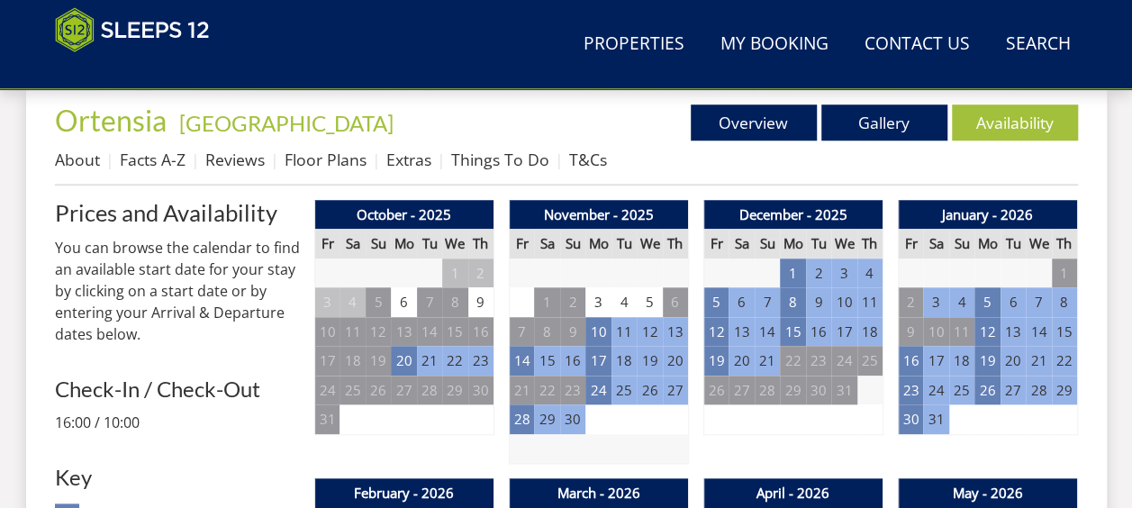
scroll to position [733, 0]
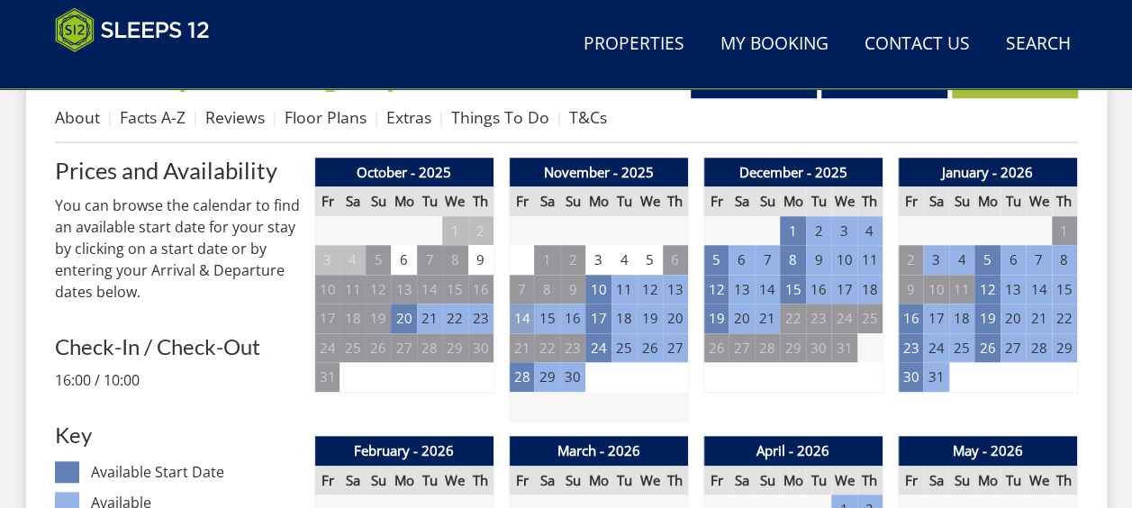
click at [517, 316] on td "14" at bounding box center [521, 318] width 25 height 30
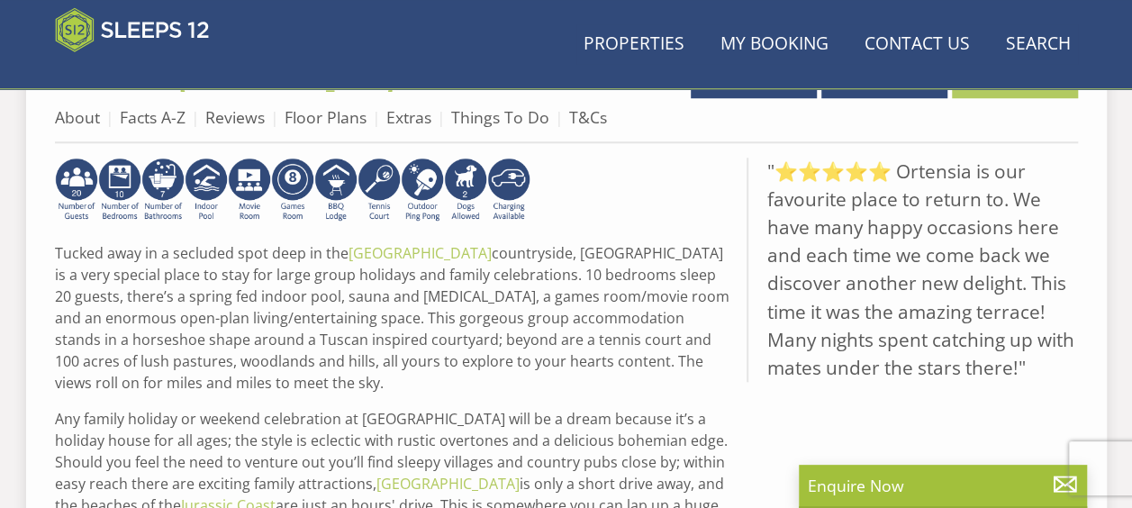
scroll to position [520, 0]
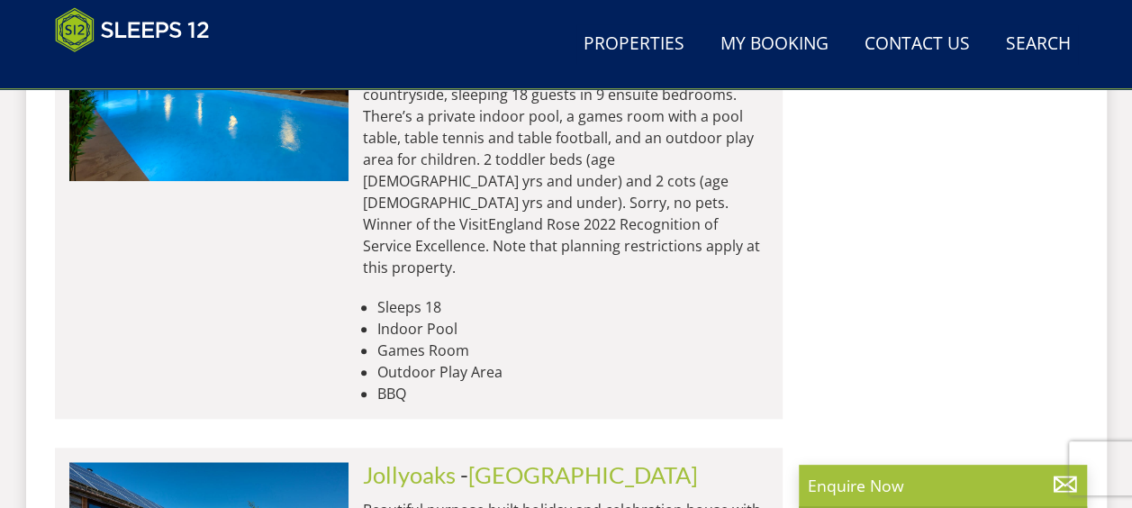
scroll to position [0, 1117]
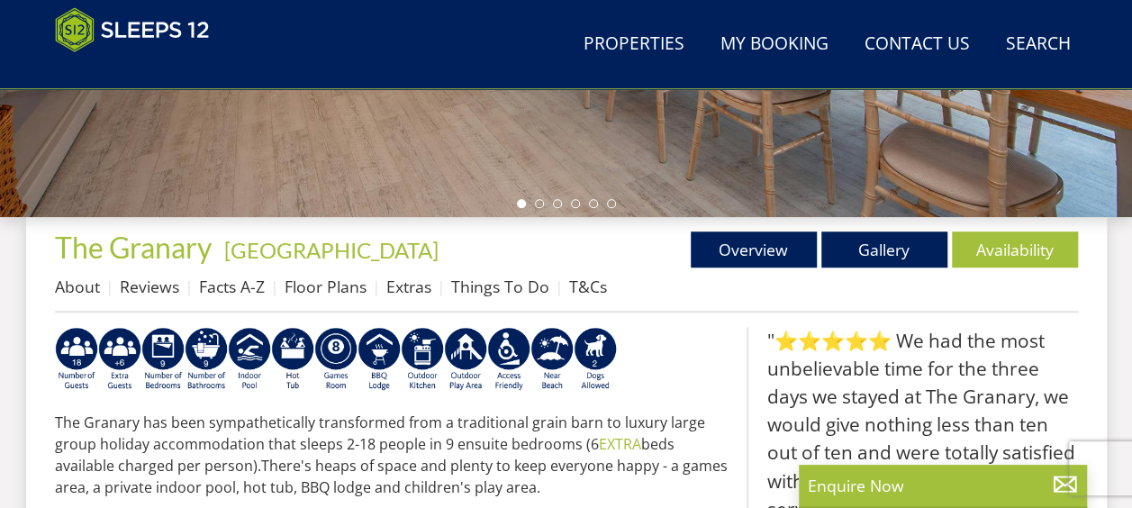
scroll to position [630, 0]
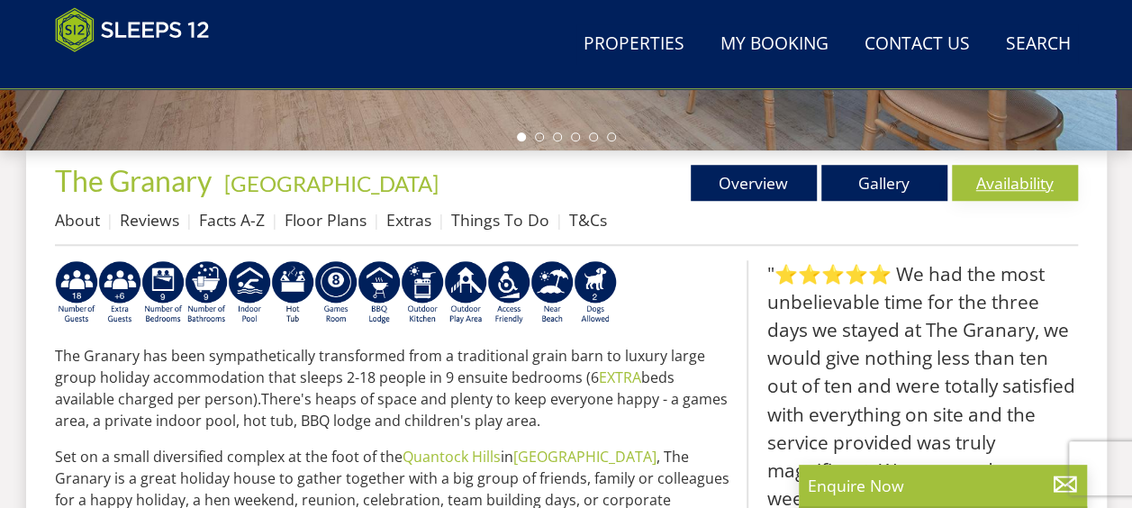
click at [979, 167] on link "Availability" at bounding box center [1015, 183] width 126 height 36
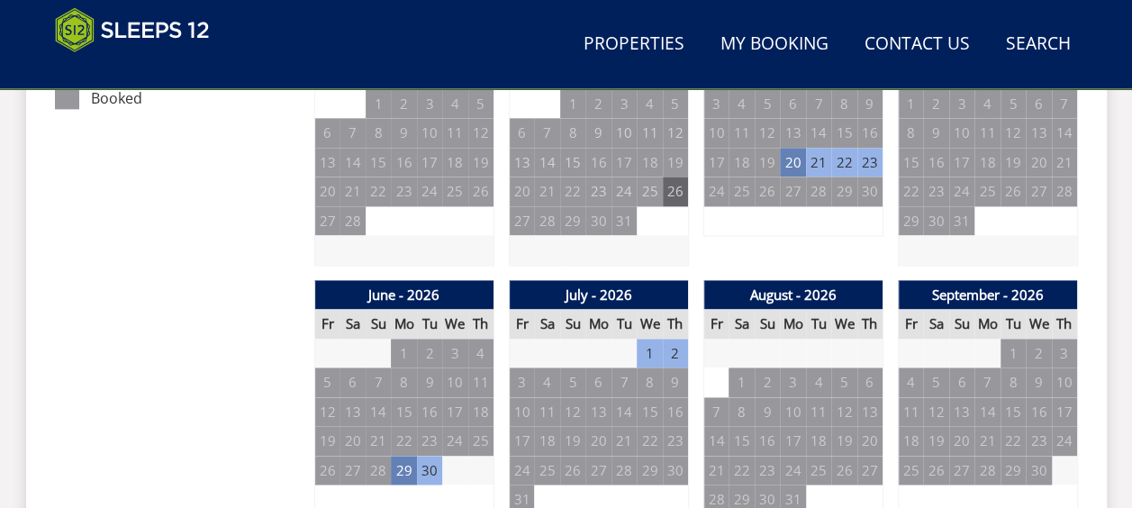
scroll to position [1243, 0]
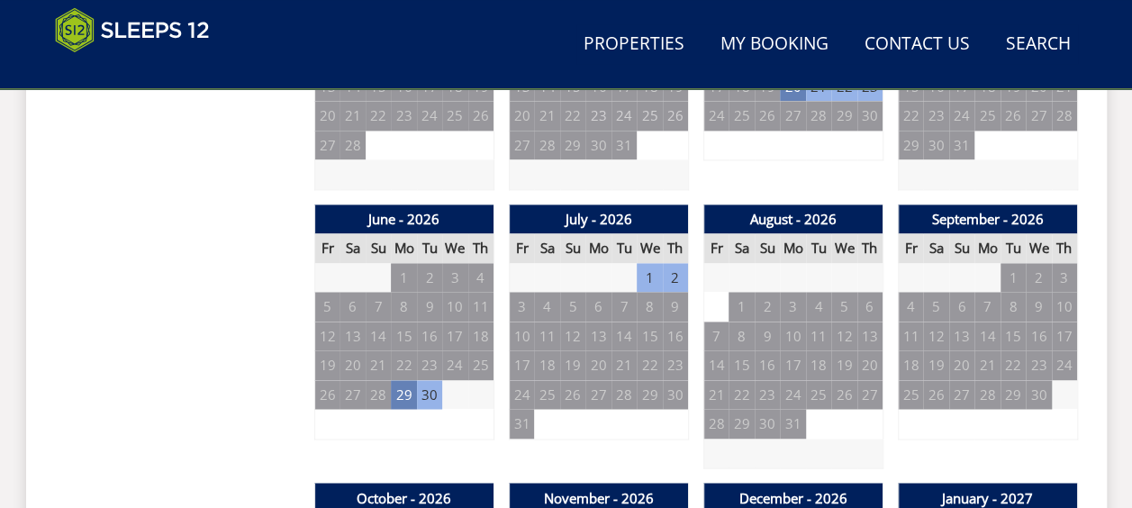
click at [645, 281] on td "1" at bounding box center [649, 278] width 25 height 30
click at [646, 275] on td "1" at bounding box center [649, 278] width 25 height 30
click at [404, 394] on td "29" at bounding box center [403, 395] width 25 height 30
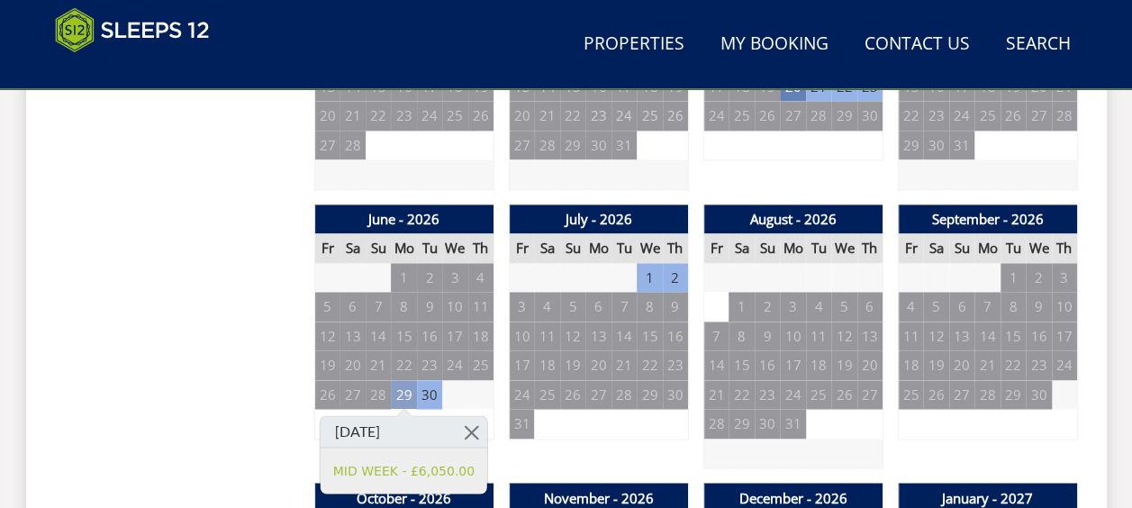
click at [404, 394] on td "29" at bounding box center [403, 395] width 25 height 30
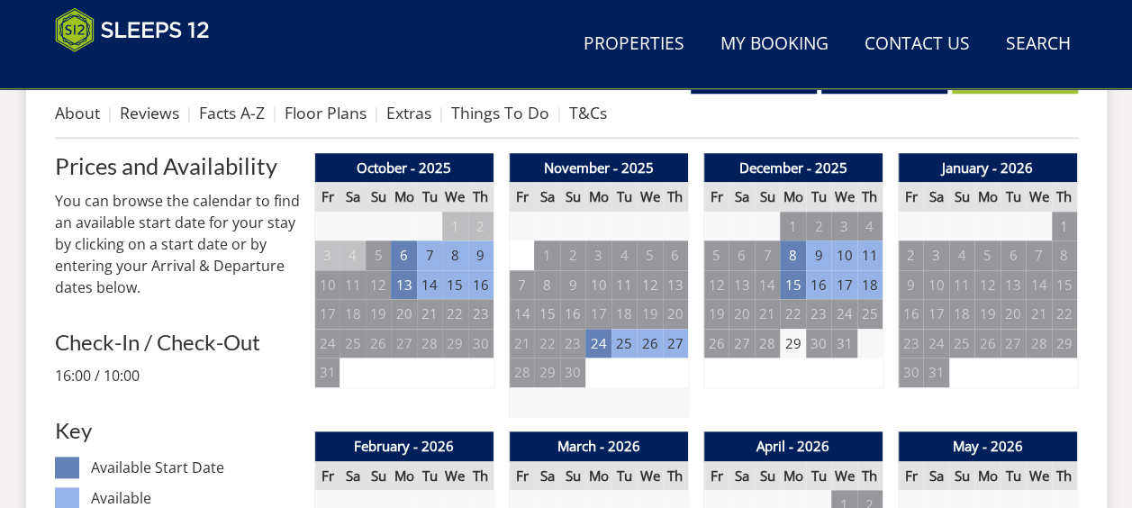
scroll to position [285, 0]
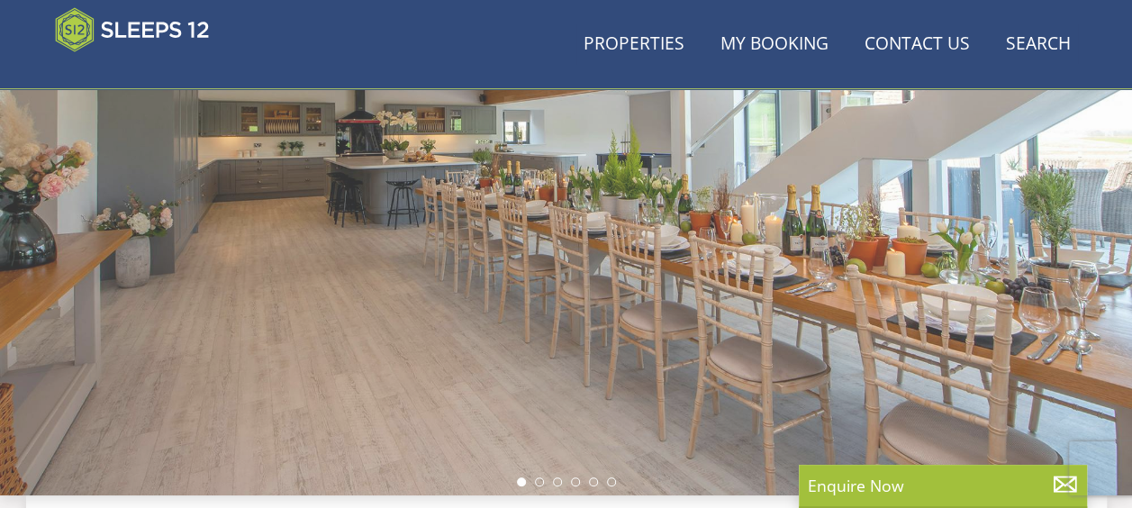
scroll to position [630, 0]
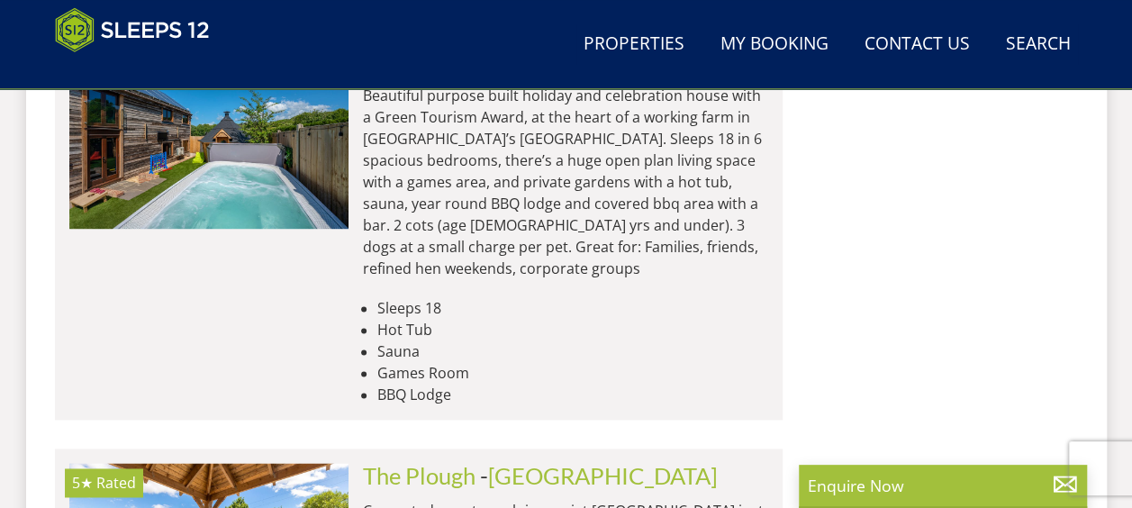
scroll to position [0, 6147]
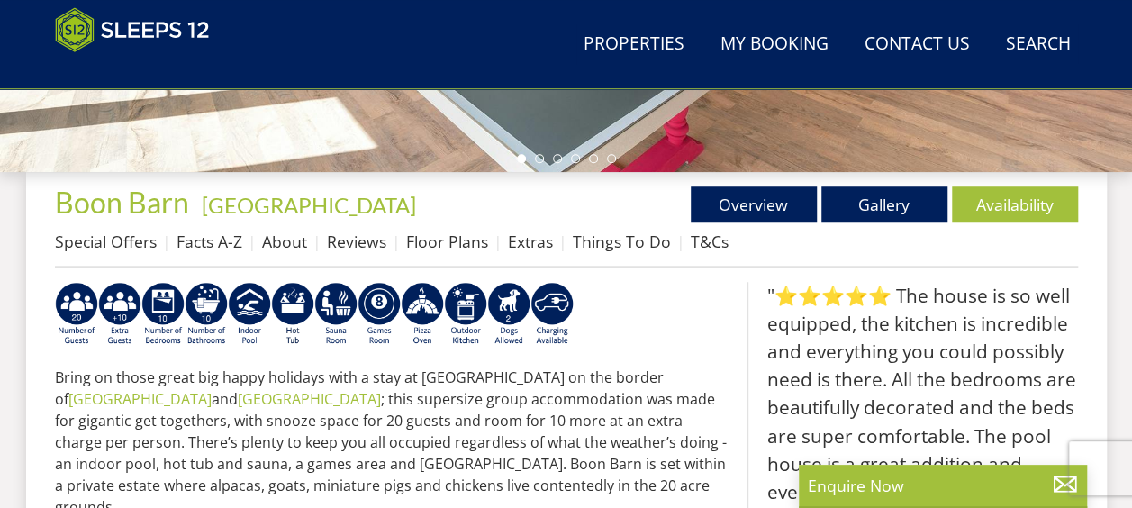
scroll to position [630, 0]
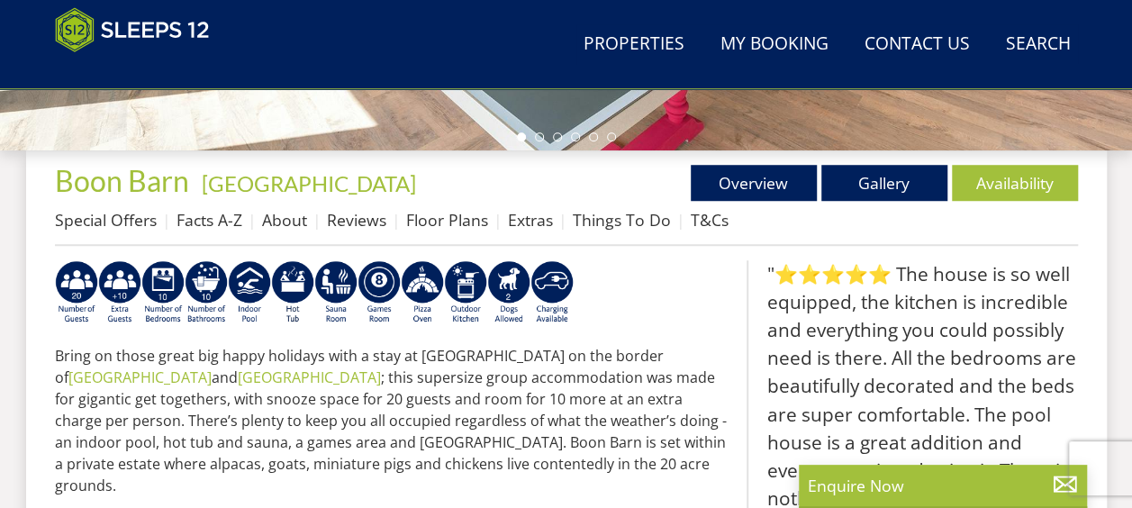
click at [998, 190] on link "Availability" at bounding box center [1015, 183] width 126 height 36
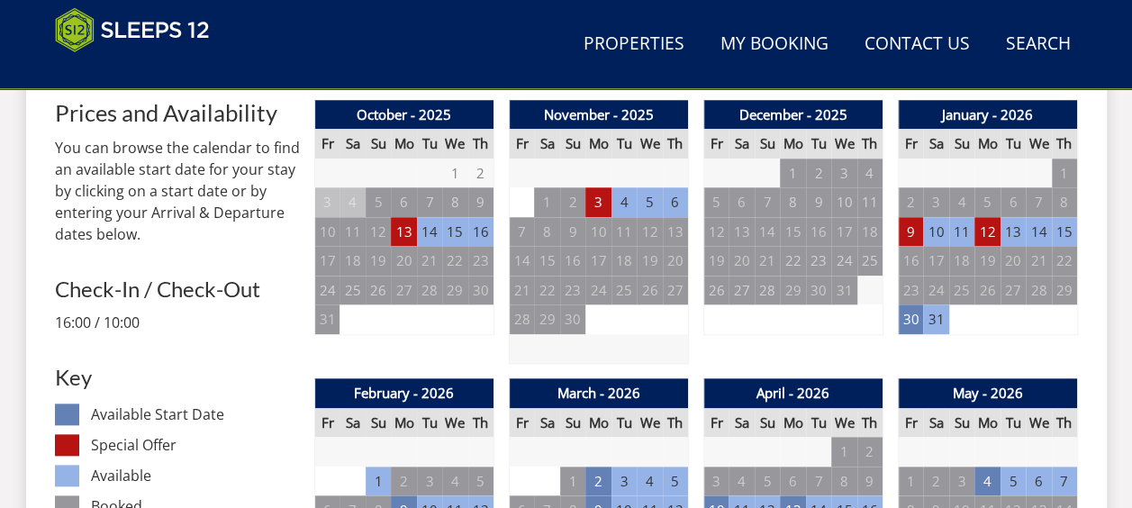
scroll to position [790, 0]
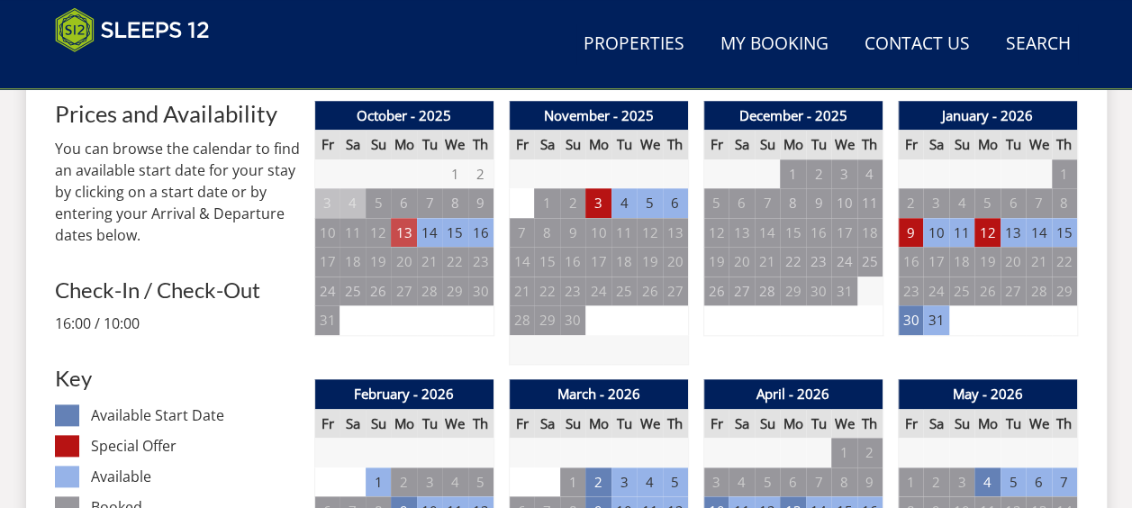
click at [400, 230] on td "13" at bounding box center [403, 233] width 25 height 30
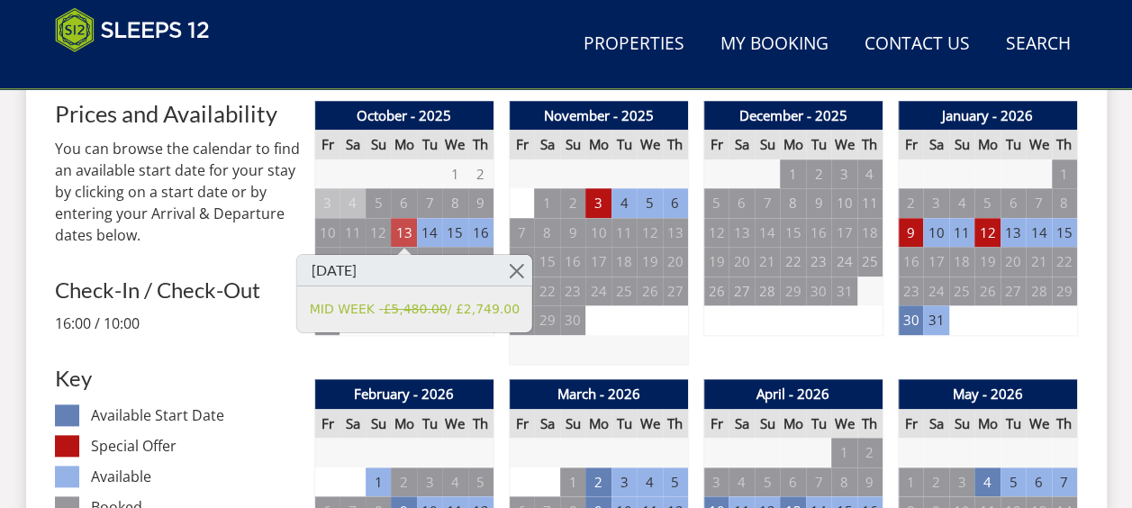
click at [400, 230] on td "13" at bounding box center [403, 233] width 25 height 30
click at [501, 268] on link at bounding box center [517, 271] width 32 height 32
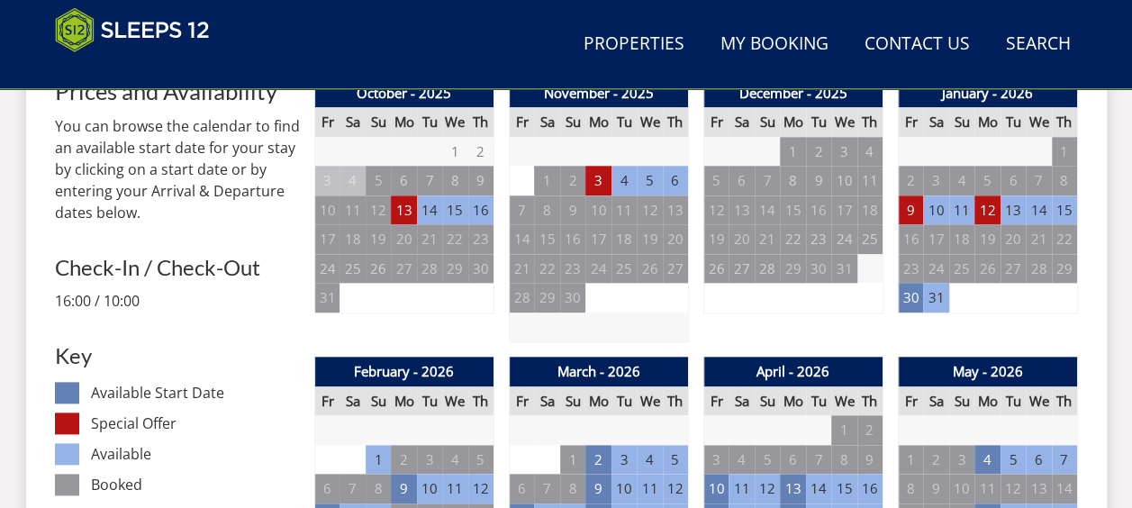
scroll to position [815, 0]
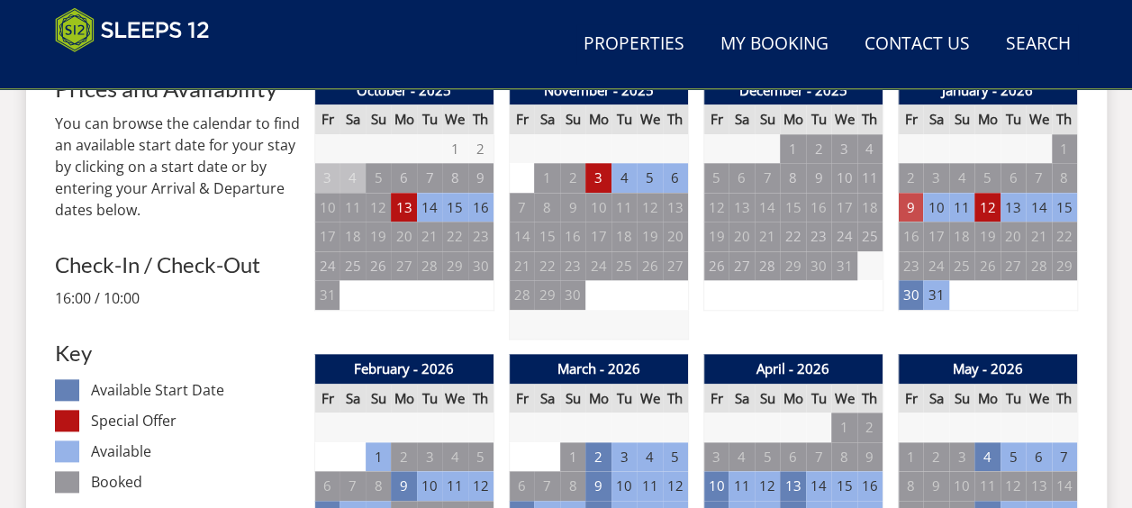
click at [909, 200] on td "9" at bounding box center [910, 208] width 25 height 30
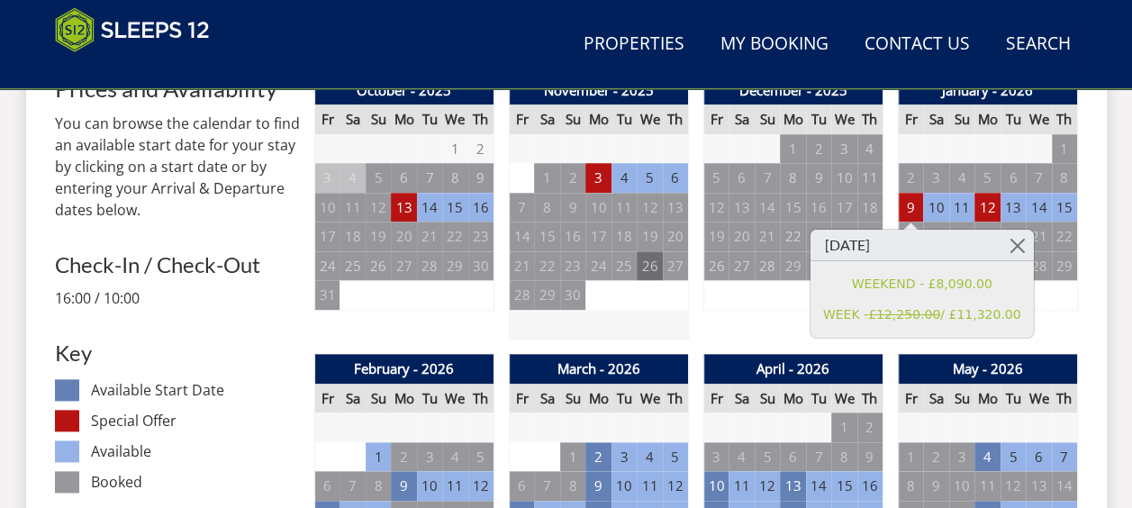
click at [655, 276] on td "26" at bounding box center [649, 266] width 25 height 30
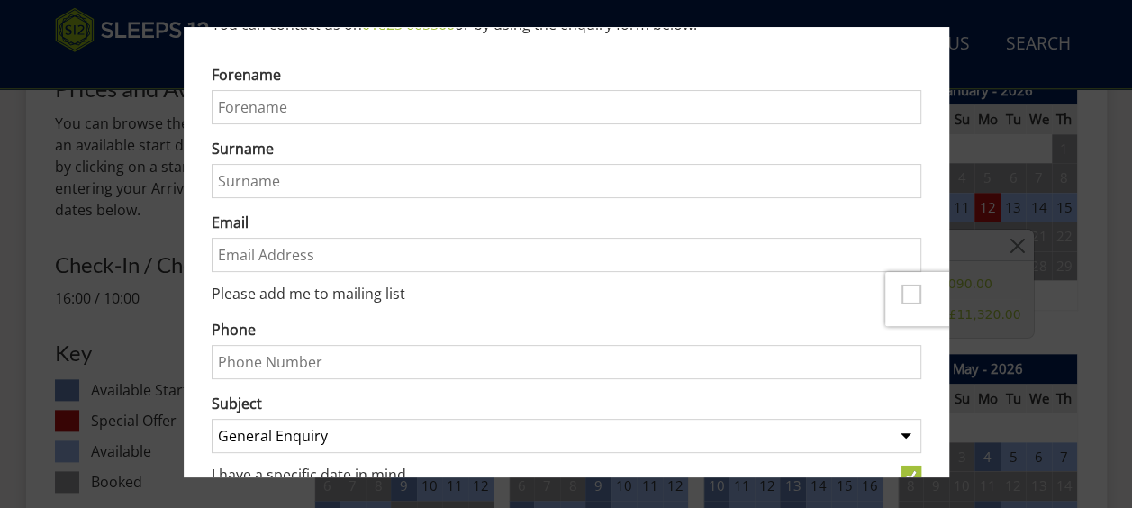
scroll to position [139, 0]
click at [1007, 100] on div at bounding box center [566, 254] width 1132 height 508
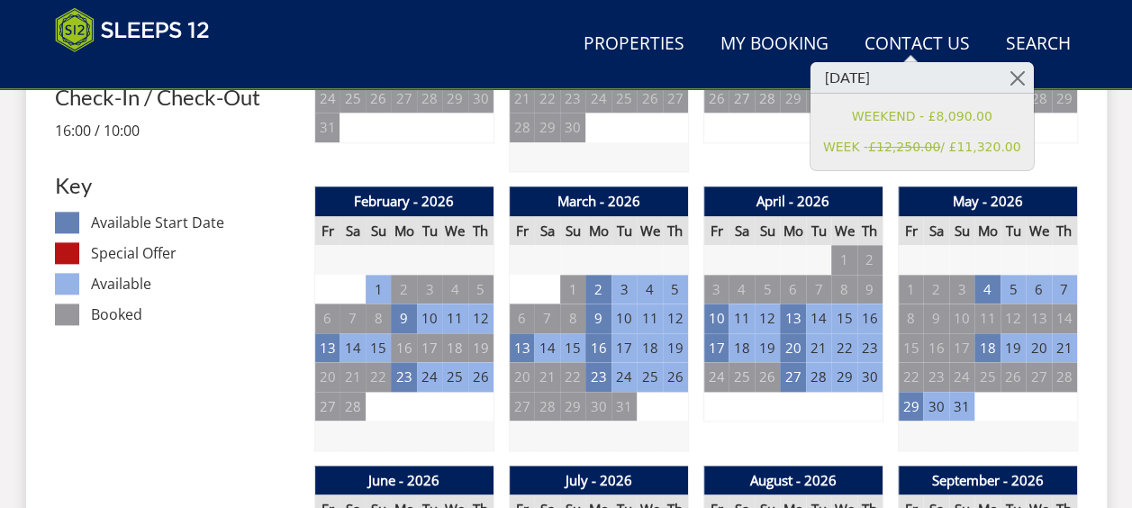
scroll to position [1014, 0]
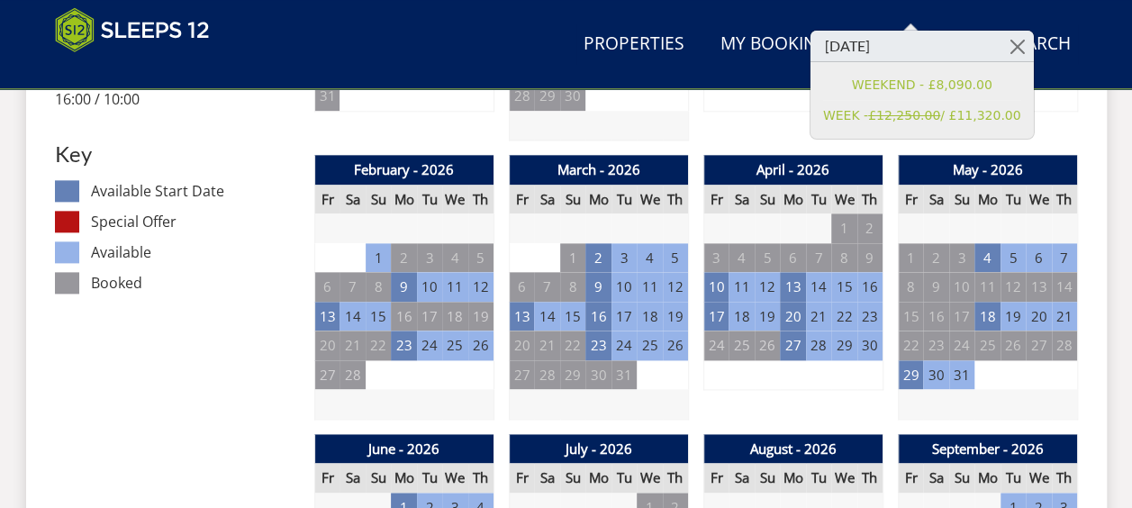
click at [314, 305] on table "February - 2026 Fr Sa Su Mo Tu We Th 23 24 25 26 27 28 29 30 31 1 2 3 4 5 6 7" at bounding box center [404, 287] width 180 height 265
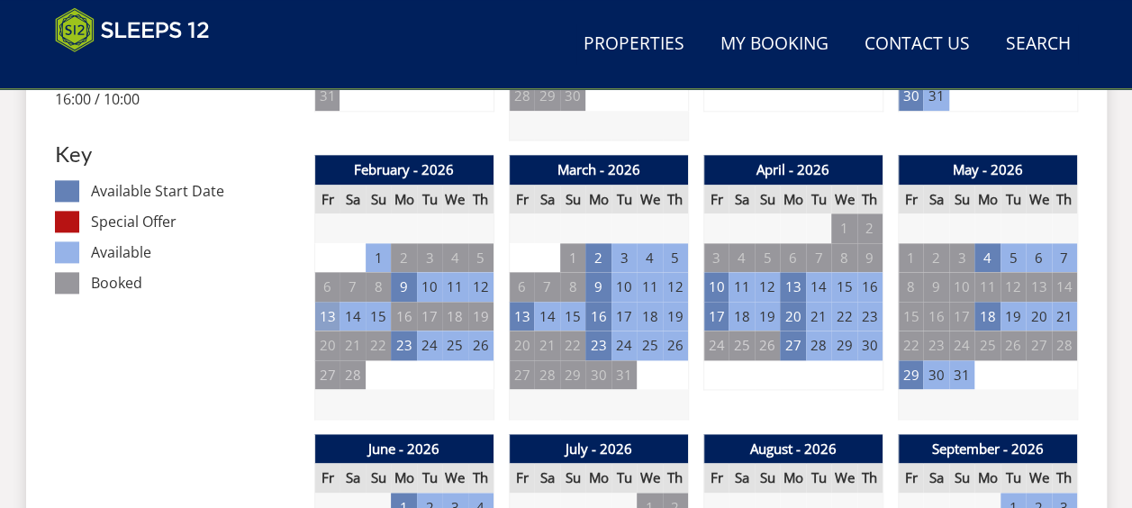
click at [328, 319] on td "13" at bounding box center [326, 317] width 25 height 30
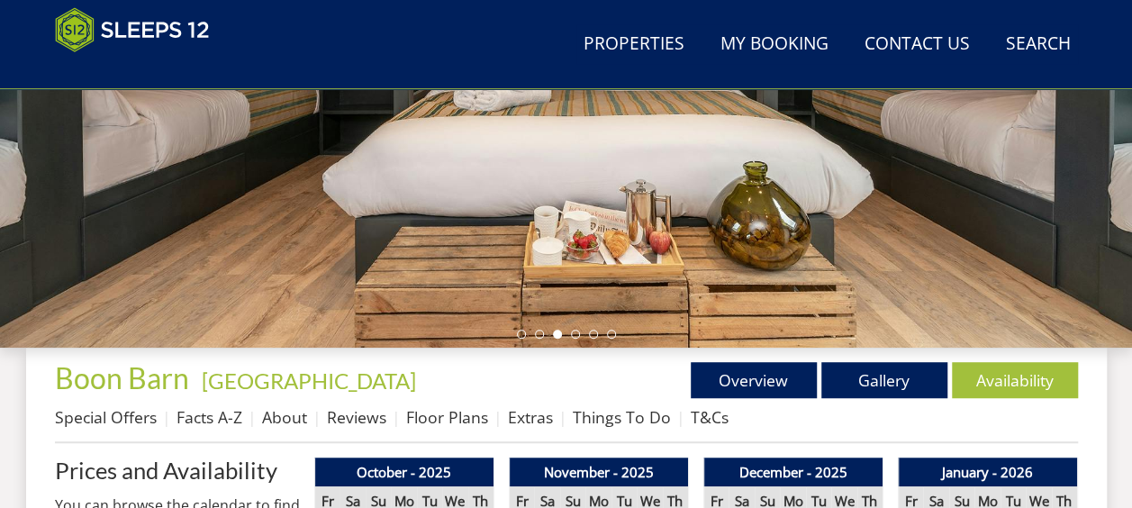
scroll to position [447, 0]
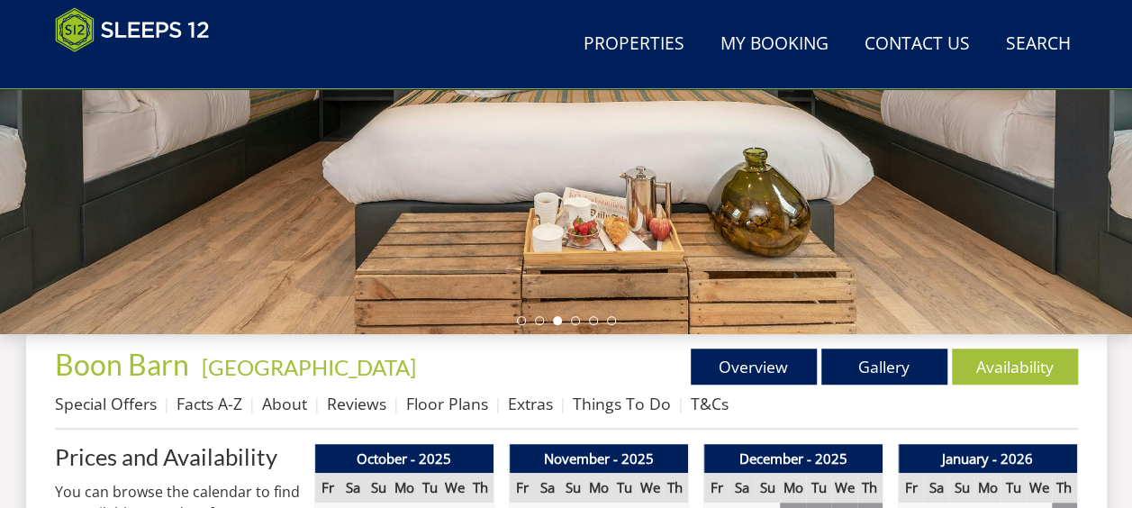
click at [579, 319] on ul at bounding box center [566, 320] width 99 height 9
click at [566, 315] on div at bounding box center [566, 19] width 1132 height 630
click at [574, 320] on li at bounding box center [575, 320] width 9 height 9
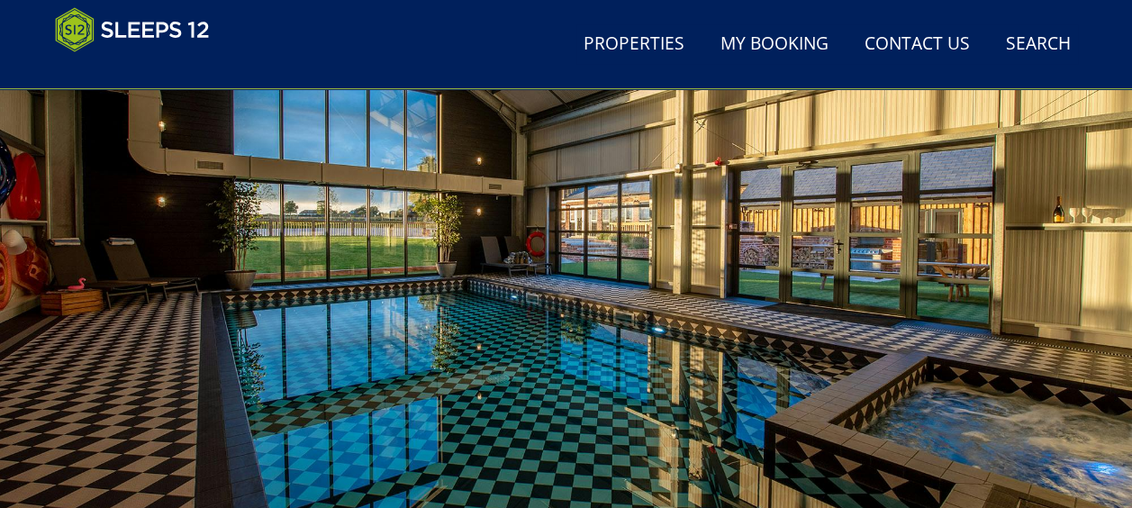
scroll to position [188, 0]
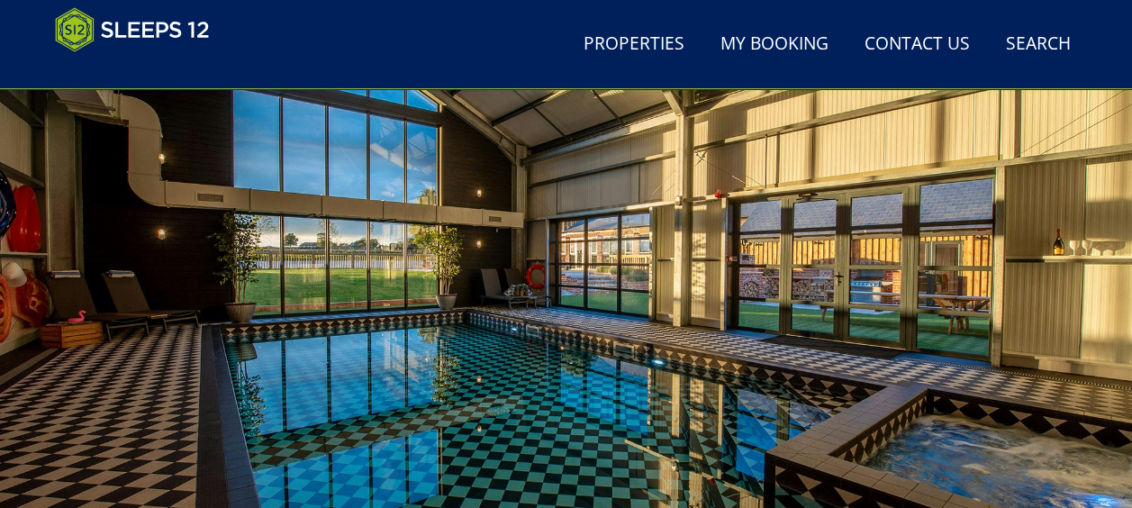
scroll to position [630, 0]
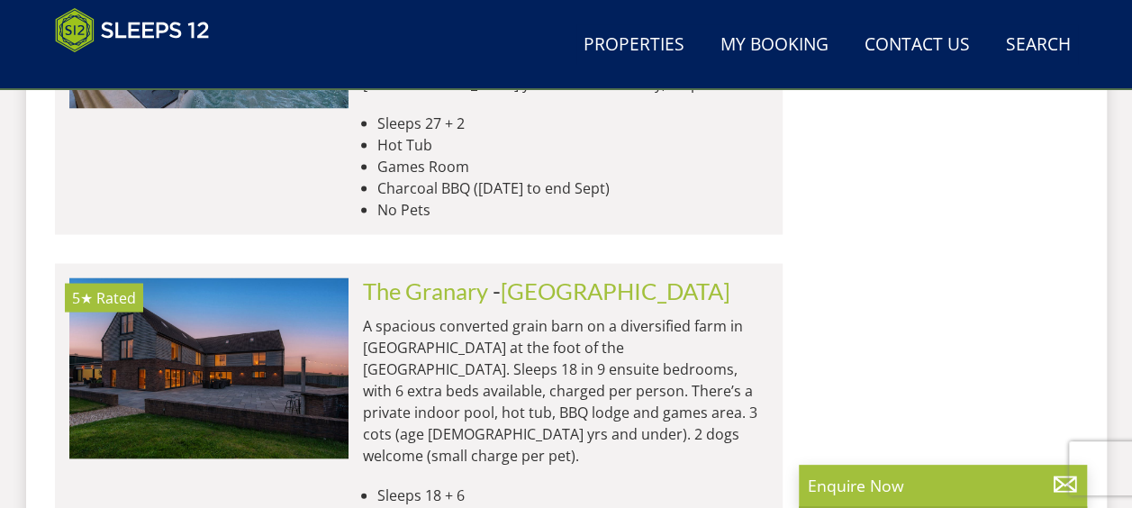
scroll to position [15243, 0]
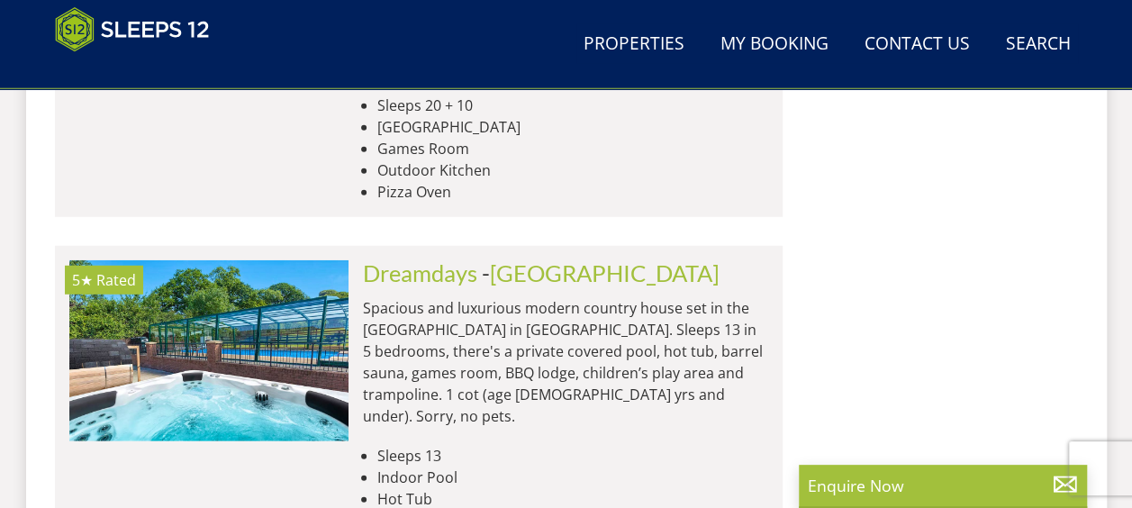
scroll to position [0, 5030]
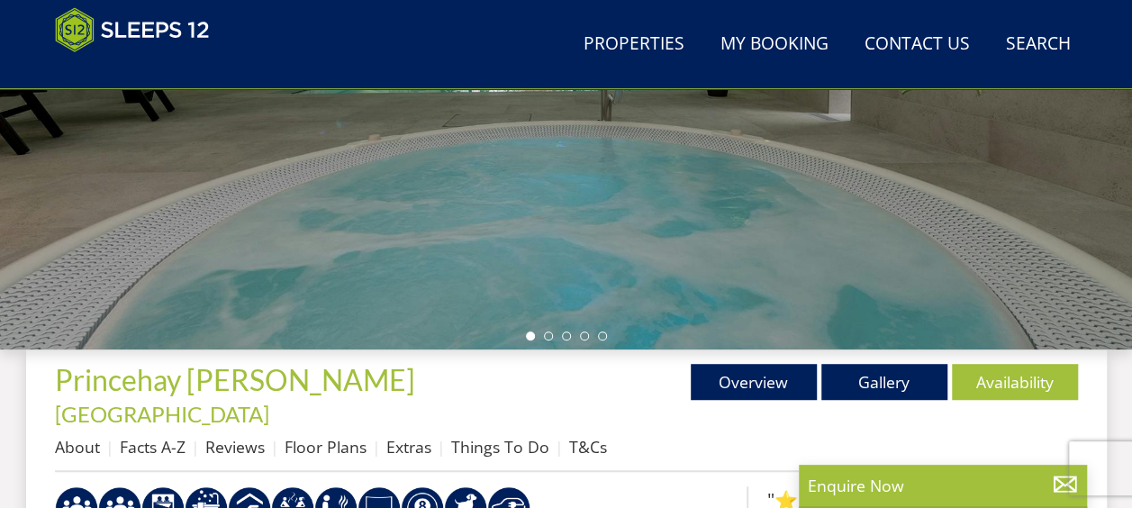
scroll to position [440, 0]
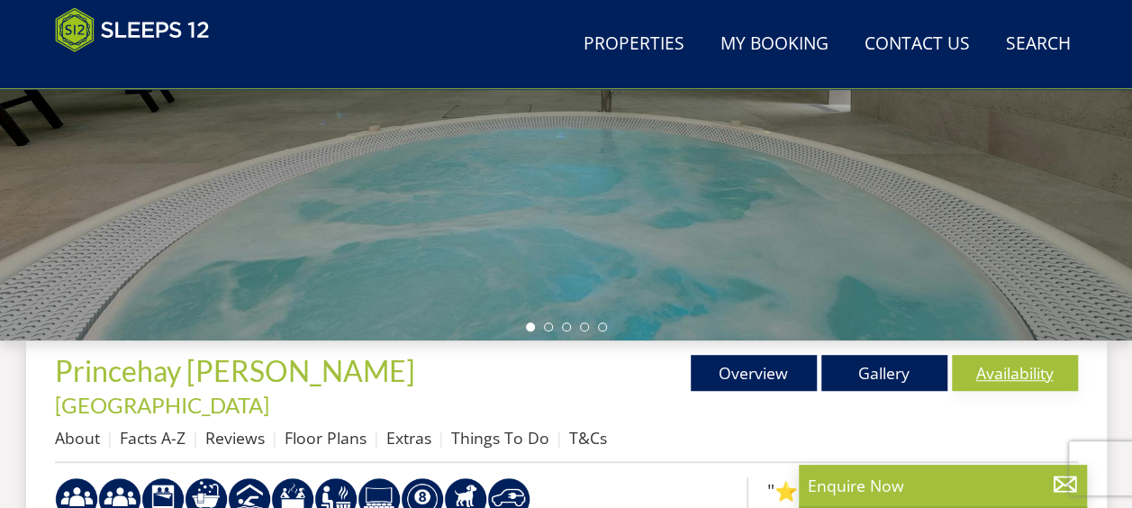
click at [1025, 371] on link "Availability" at bounding box center [1015, 373] width 126 height 36
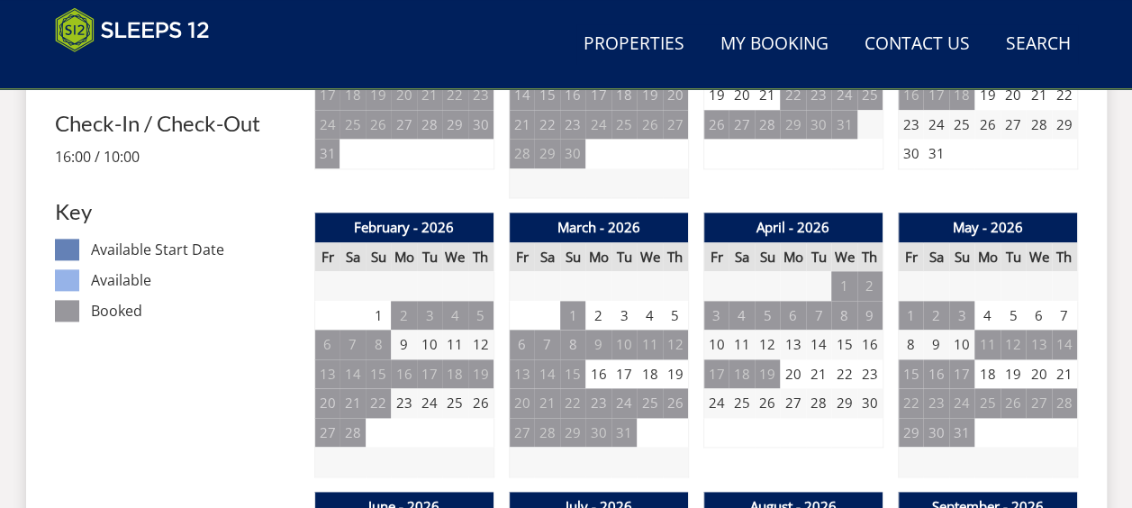
scroll to position [998, 0]
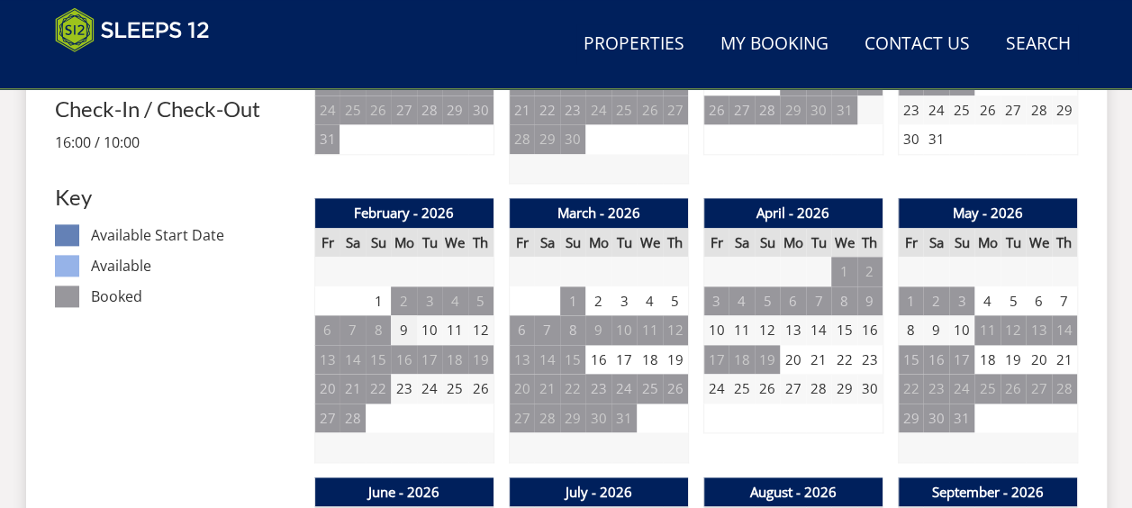
click at [404, 315] on td "9" at bounding box center [403, 330] width 25 height 30
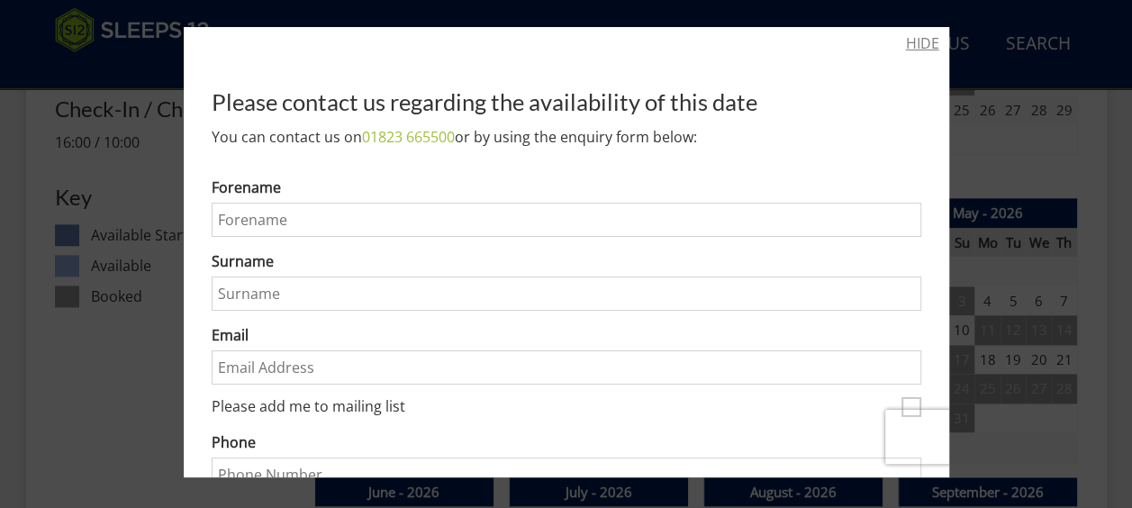
click at [920, 48] on link "HIDE" at bounding box center [922, 43] width 33 height 22
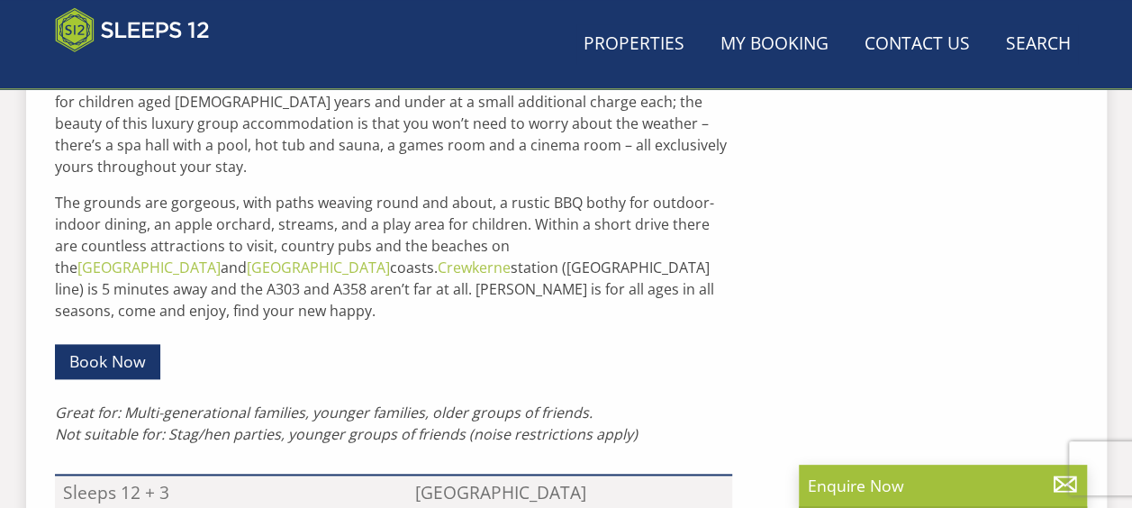
scroll to position [440, 0]
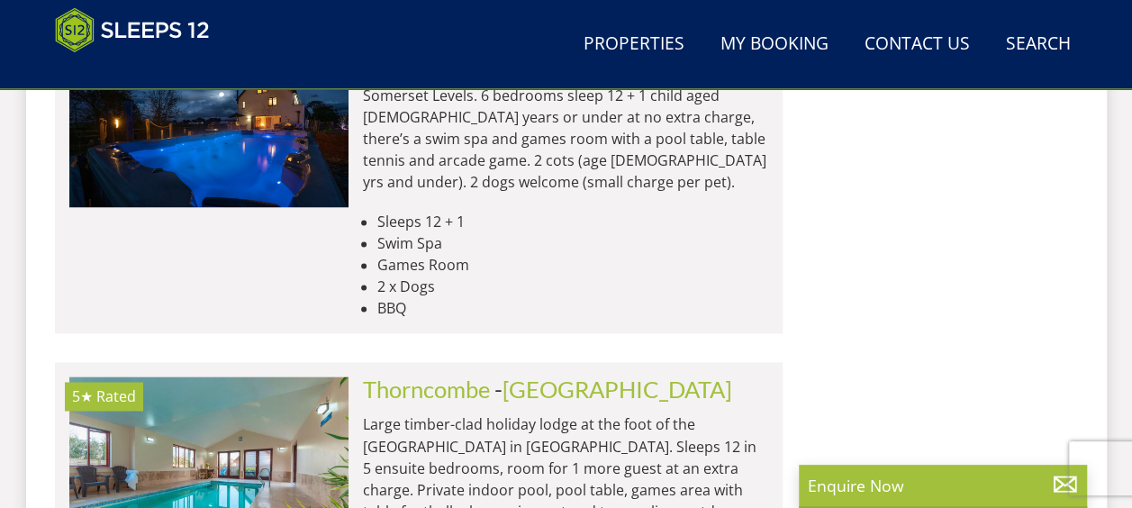
scroll to position [18235, 0]
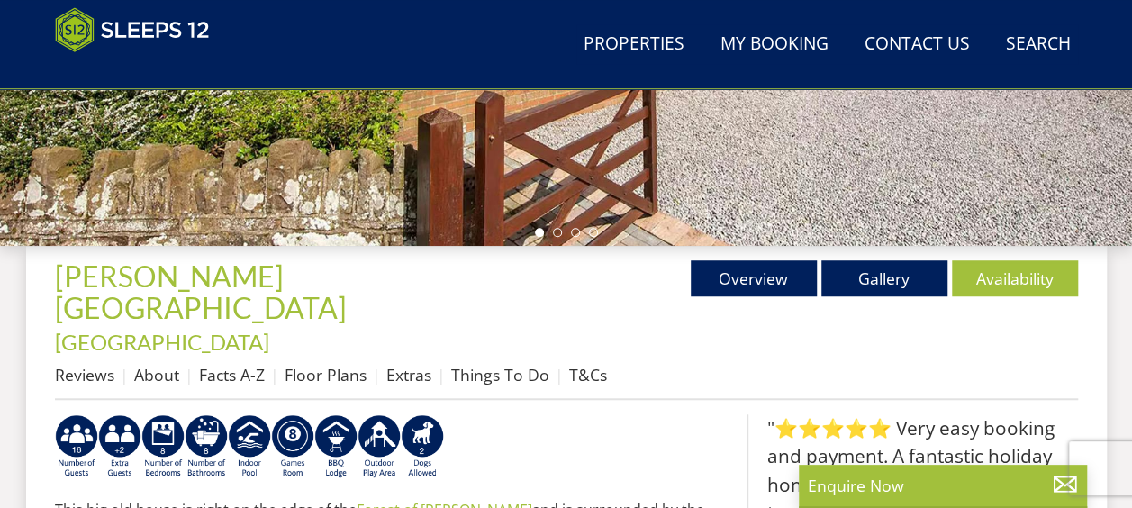
scroll to position [523, 0]
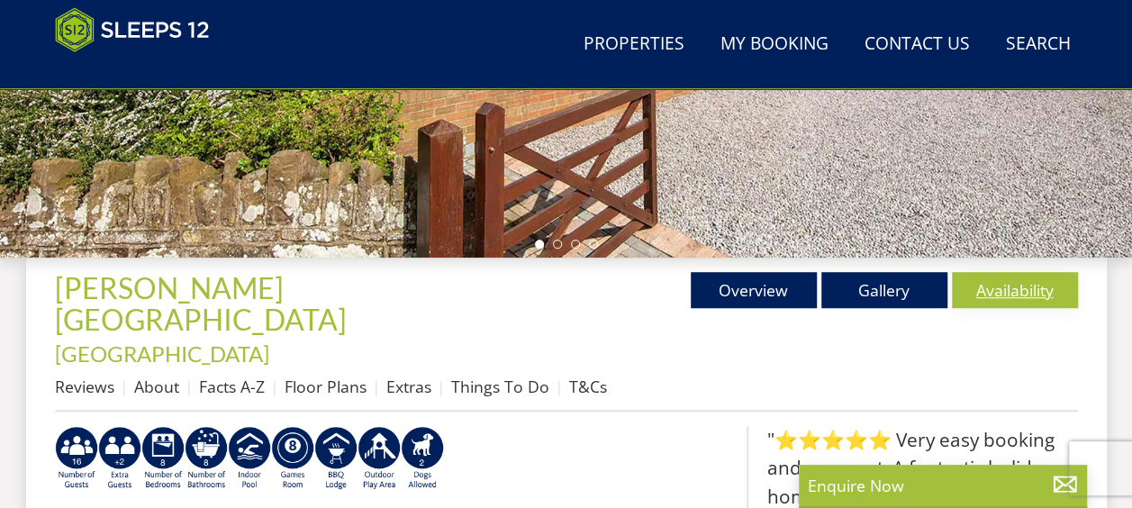
click at [985, 283] on link "Availability" at bounding box center [1015, 290] width 126 height 36
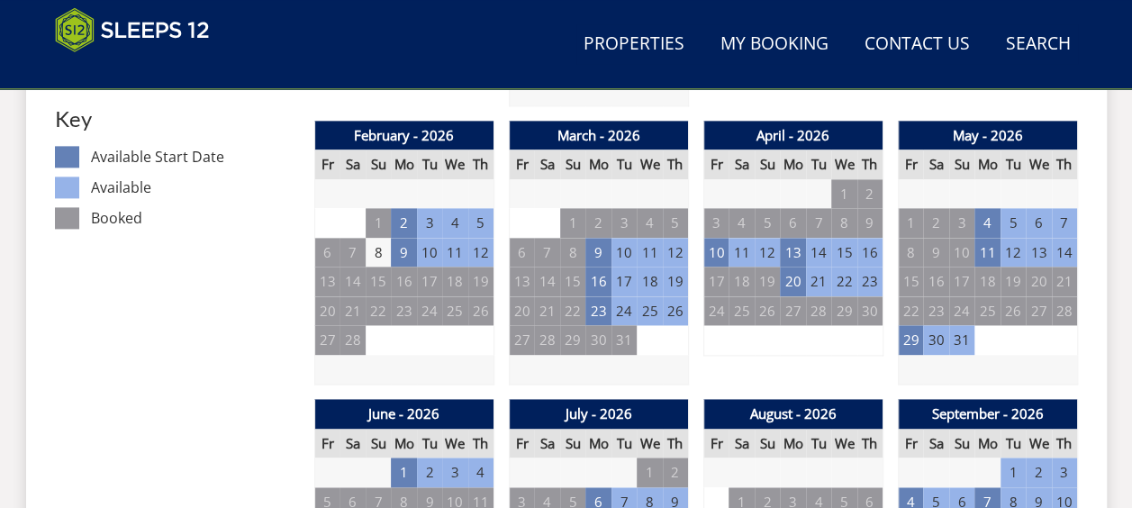
scroll to position [1108, 0]
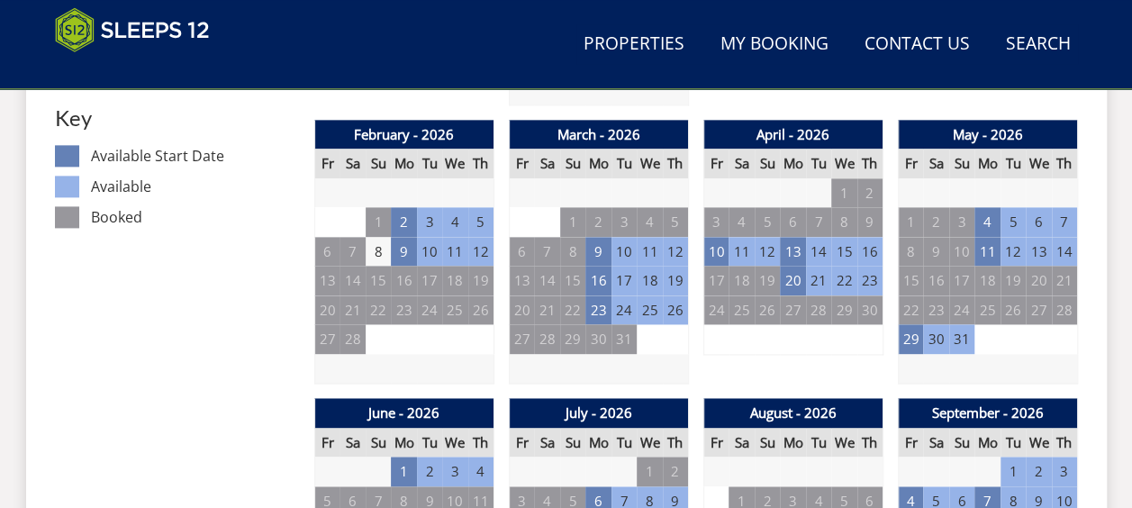
scroll to position [523, 0]
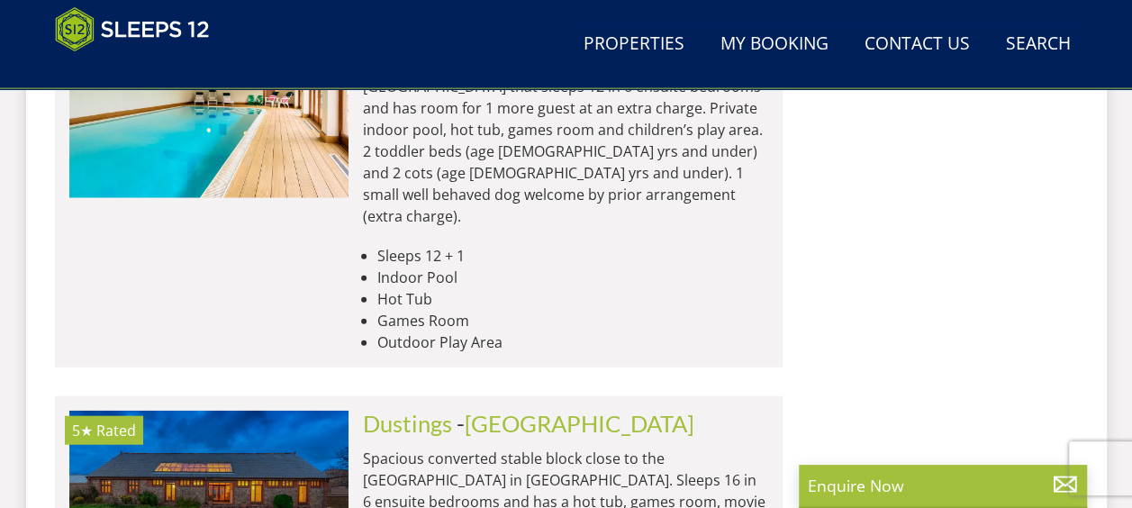
scroll to position [19004, 0]
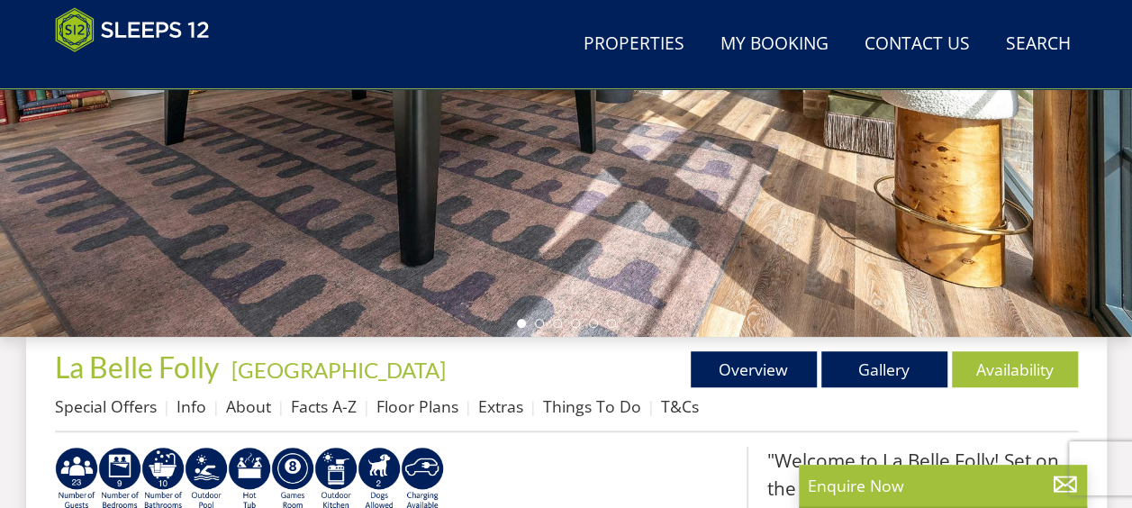
scroll to position [455, 0]
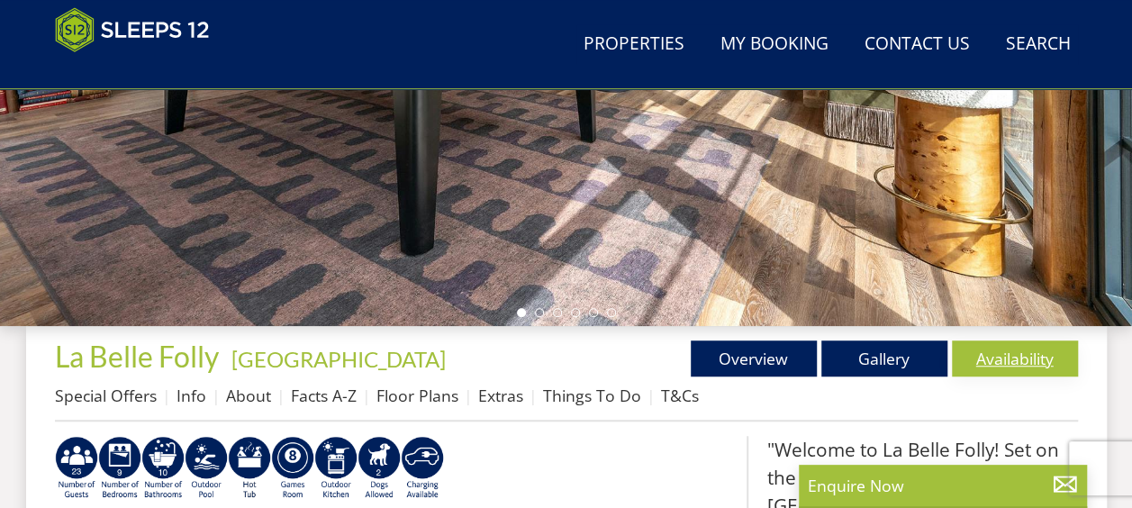
click at [1040, 346] on link "Availability" at bounding box center [1015, 358] width 126 height 36
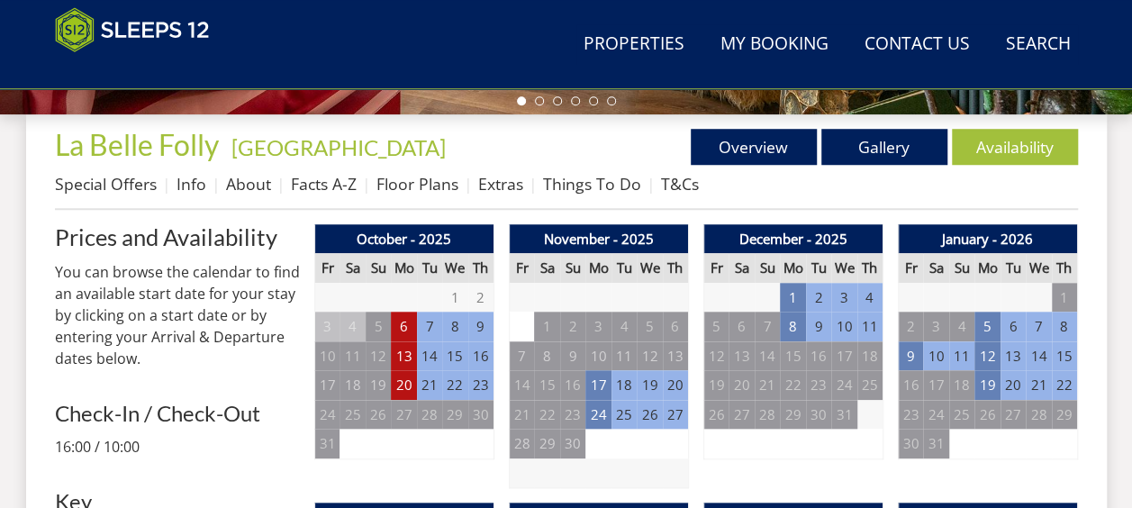
scroll to position [670, 0]
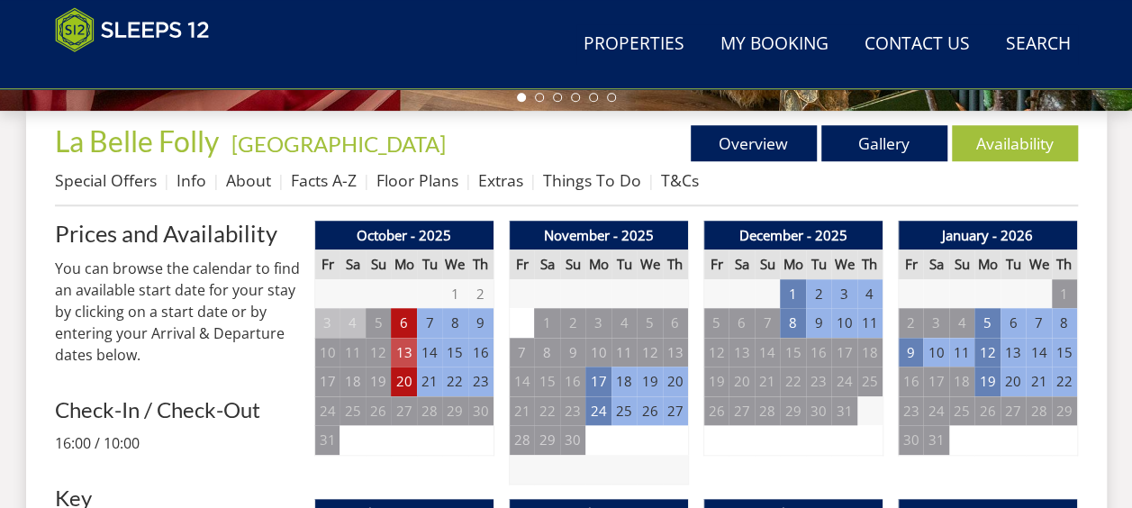
click at [392, 353] on td "13" at bounding box center [403, 353] width 25 height 30
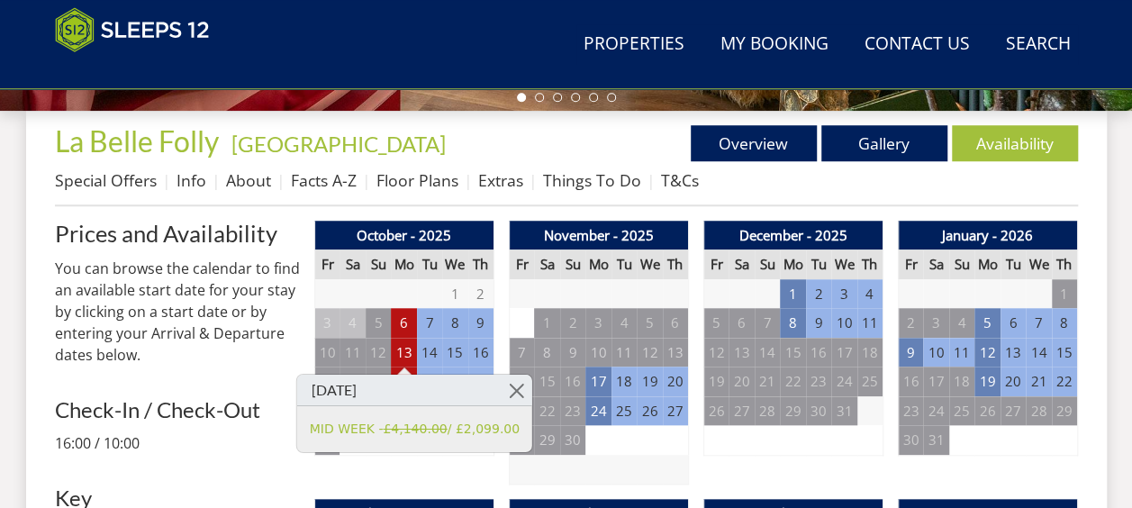
click at [435, 467] on div "October - 2025 Fr Sa Su Mo Tu We Th 26 27 28 29 30 1 2 3 4 5 6 7 8 9 10 11" at bounding box center [404, 353] width 180 height 265
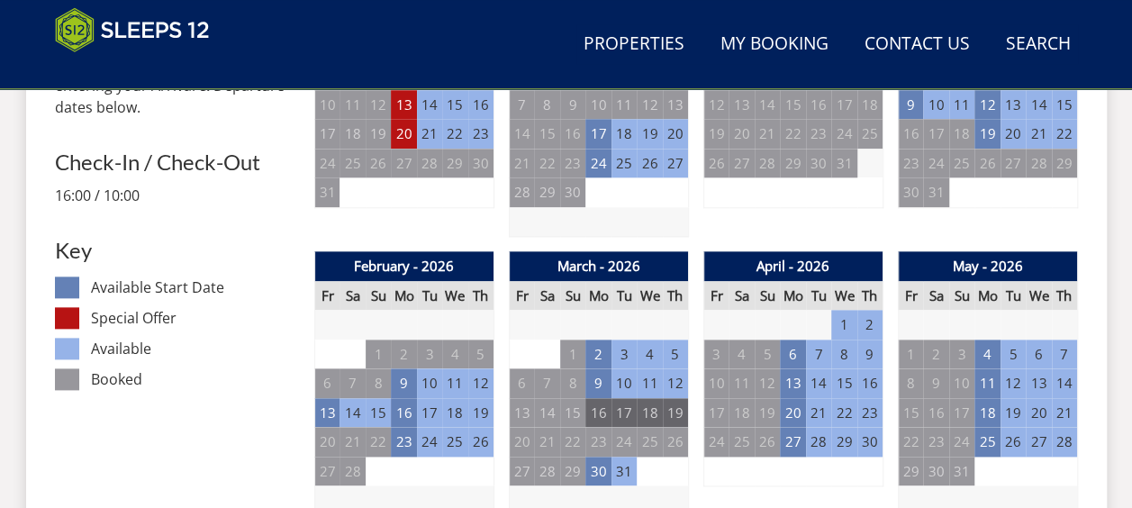
scroll to position [925, 0]
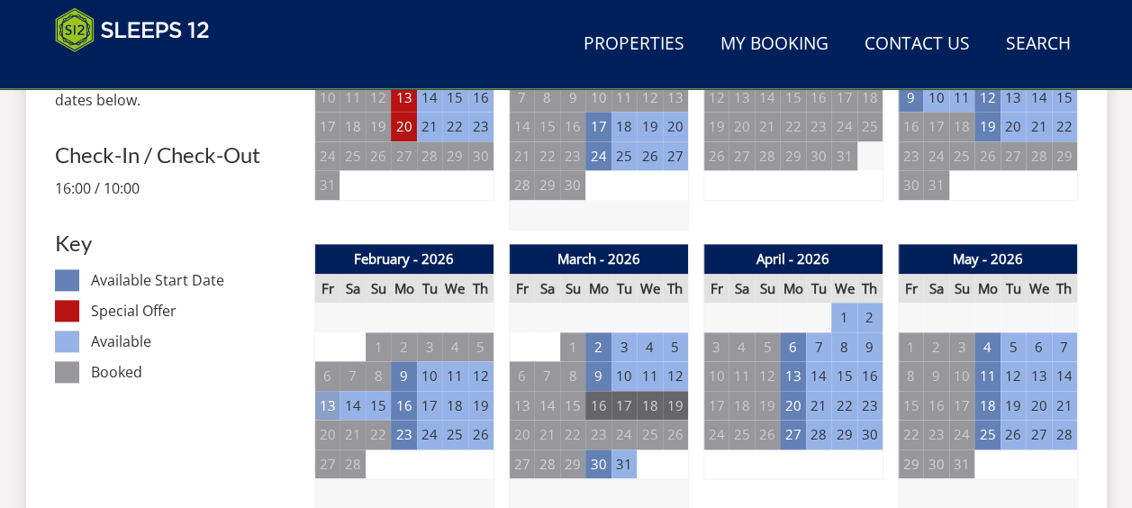
click at [324, 402] on td "13" at bounding box center [326, 406] width 25 height 30
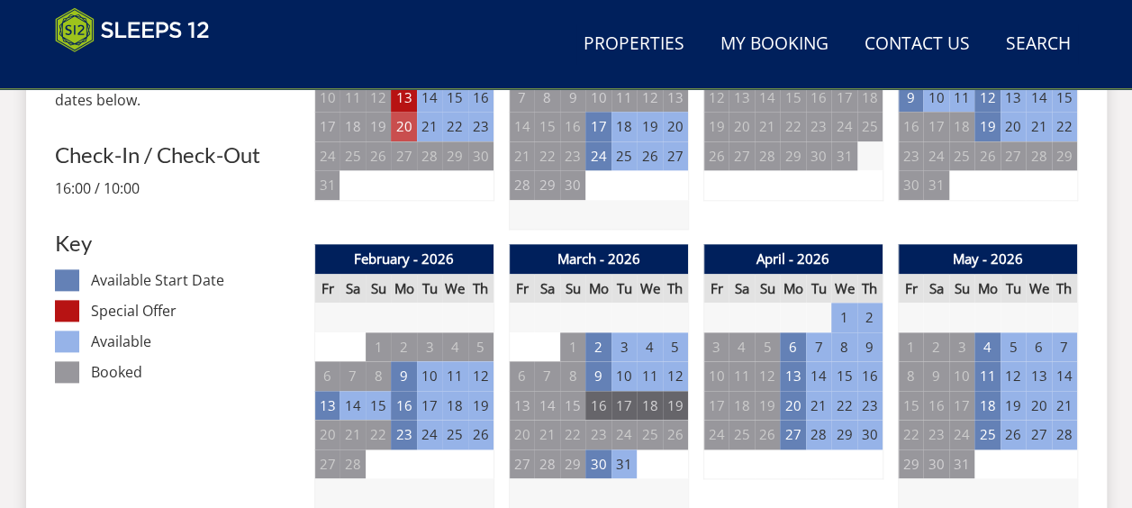
click at [408, 121] on td "20" at bounding box center [403, 127] width 25 height 30
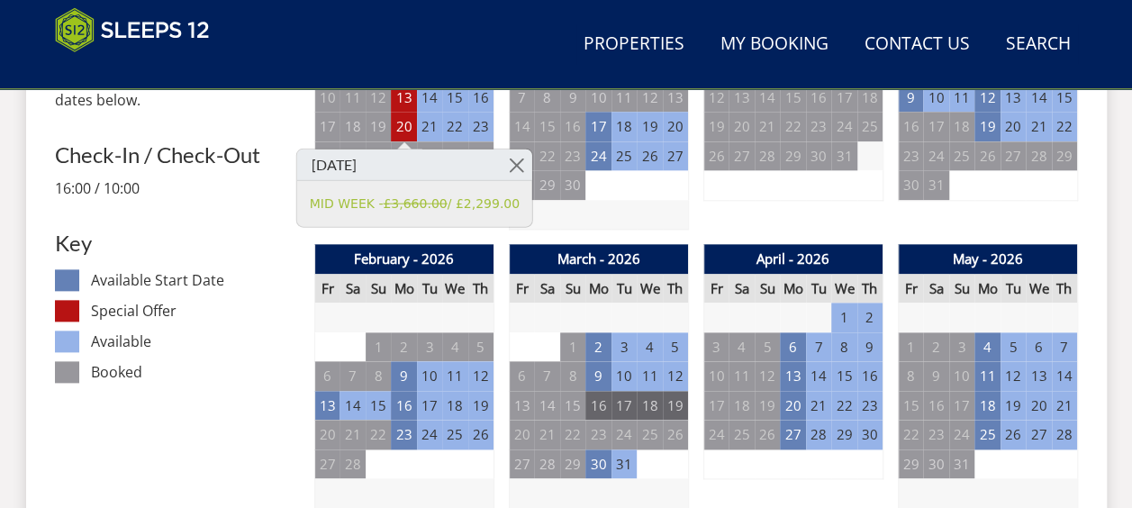
scroll to position [455, 0]
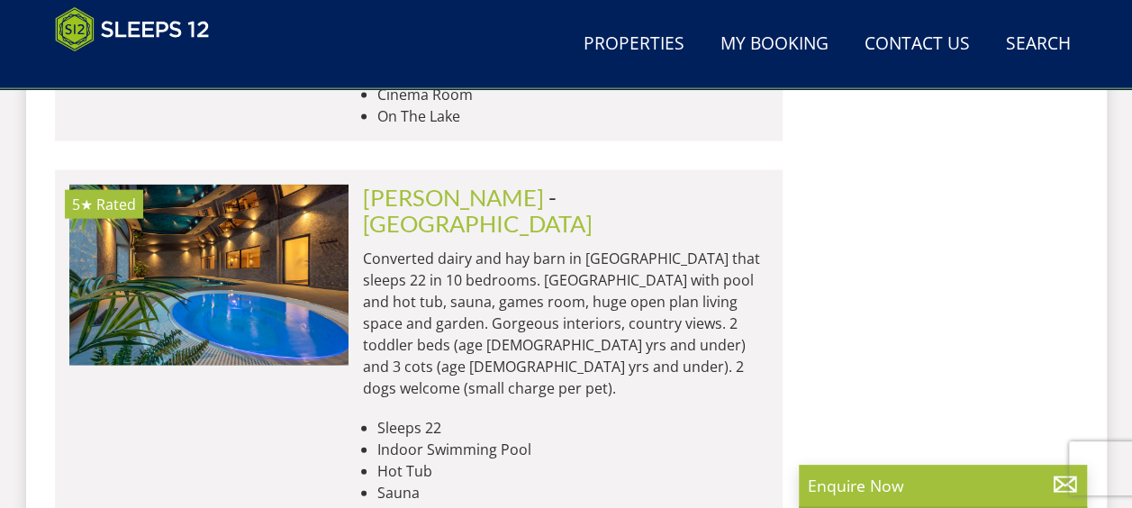
scroll to position [22358, 0]
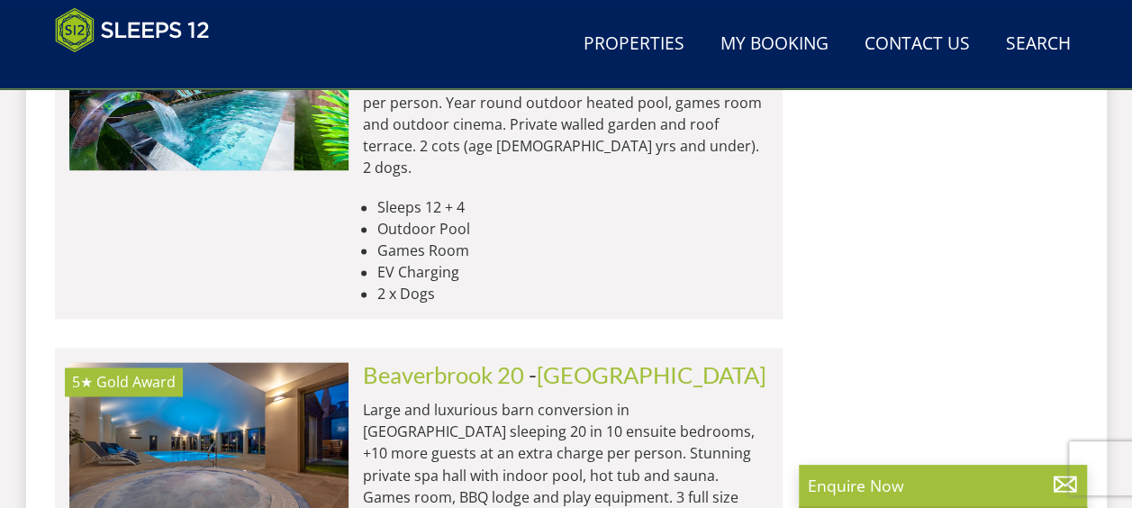
scroll to position [7989, 0]
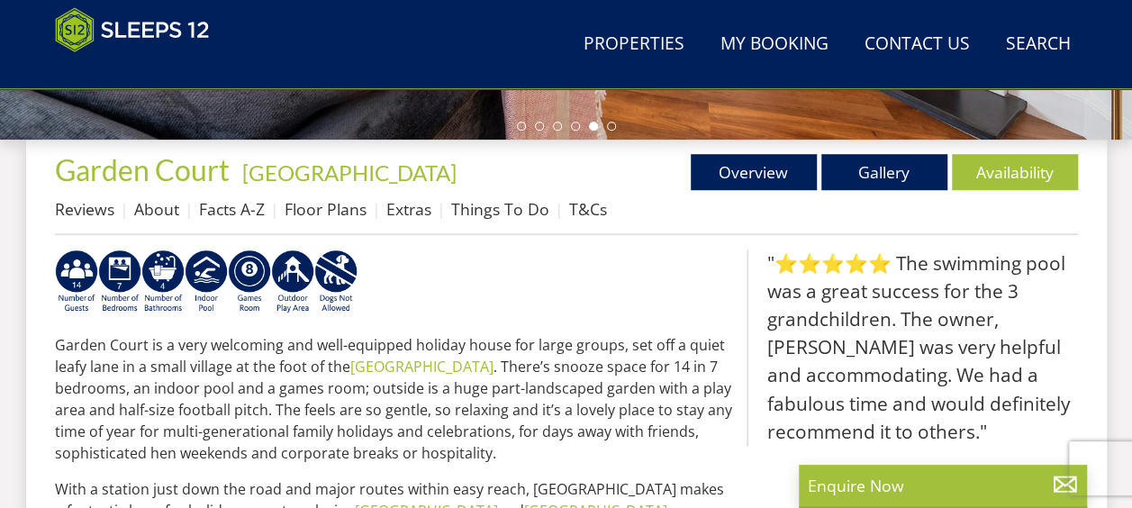
scroll to position [642, 0]
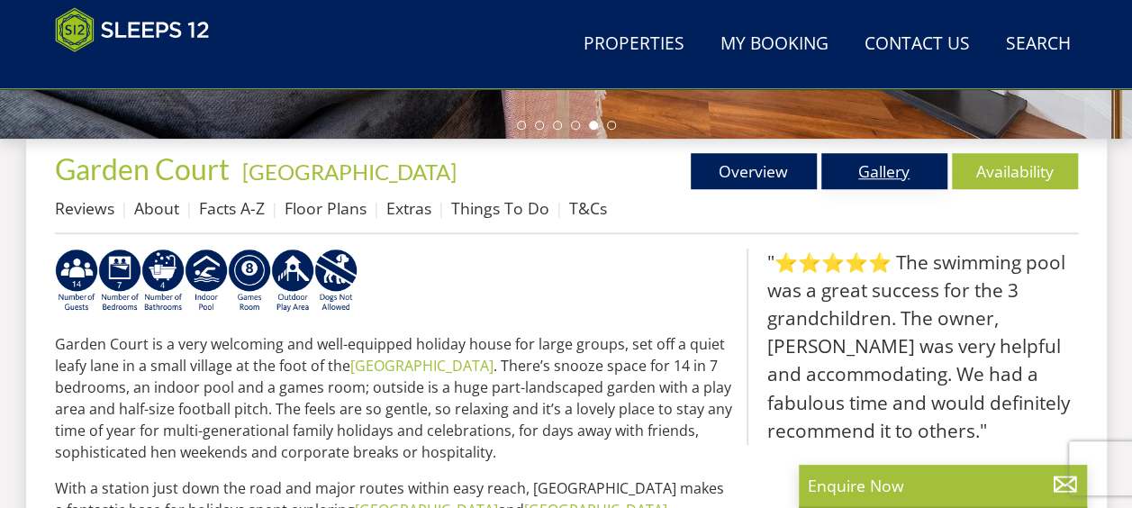
click at [868, 181] on link "Gallery" at bounding box center [884, 171] width 126 height 36
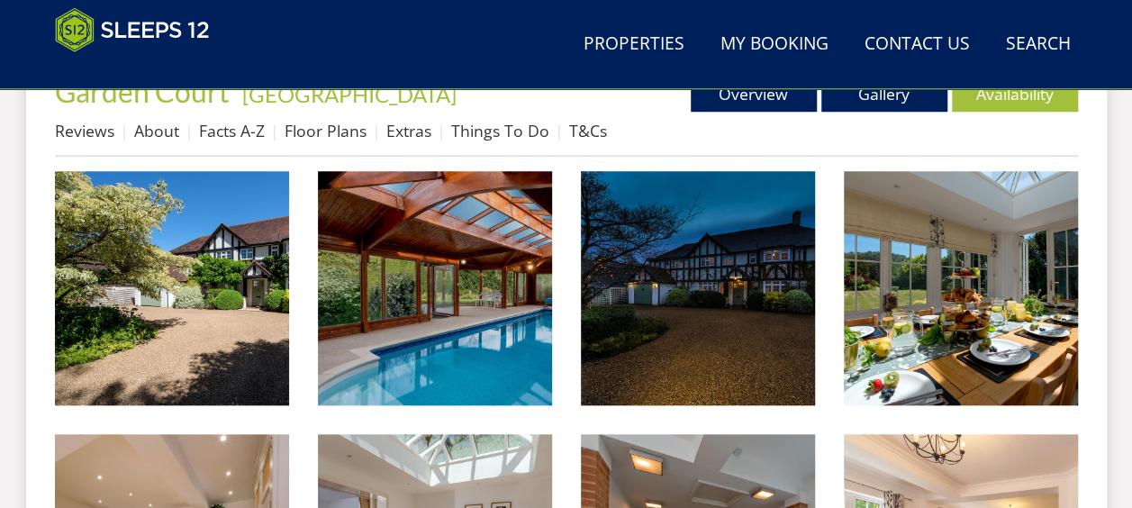
scroll to position [647, 0]
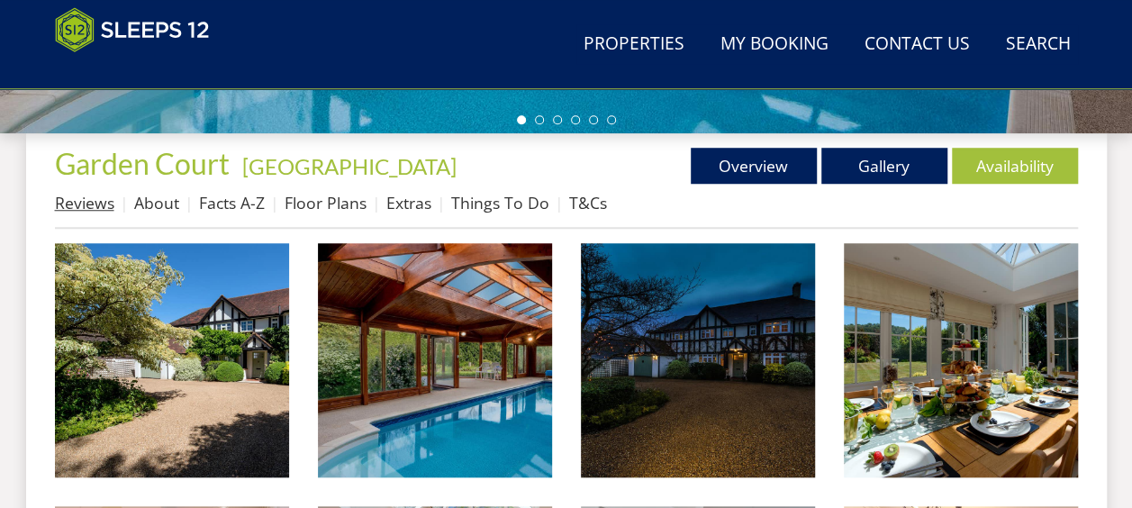
click at [79, 211] on link "Reviews" at bounding box center [84, 203] width 59 height 22
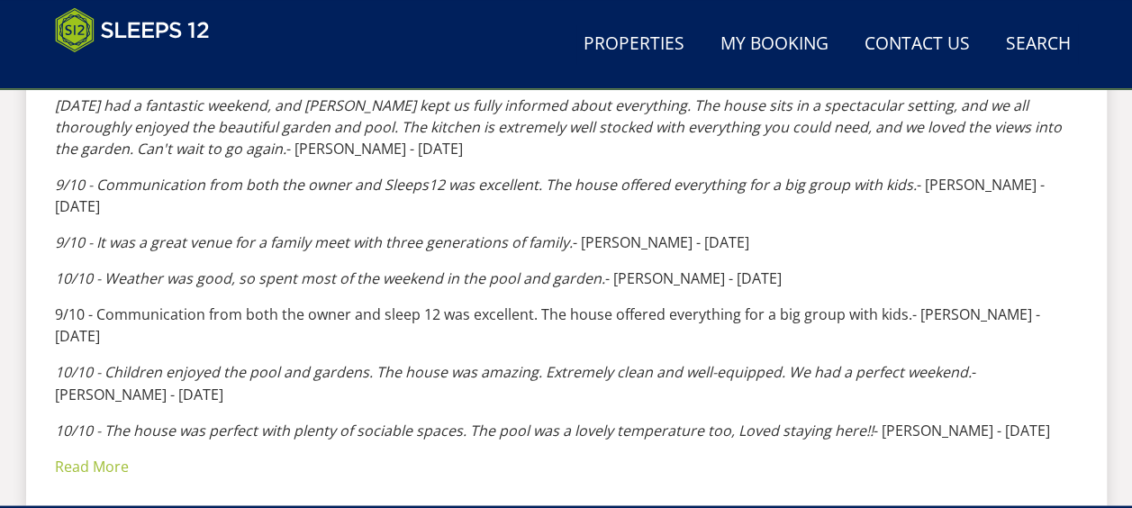
scroll to position [1311, 0]
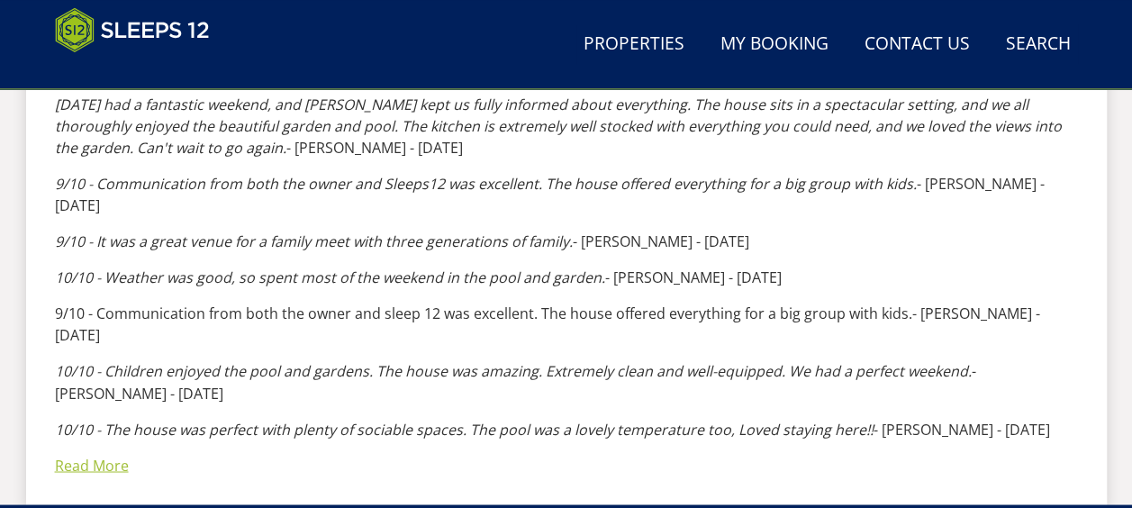
click at [122, 455] on link "Read More" at bounding box center [92, 465] width 74 height 20
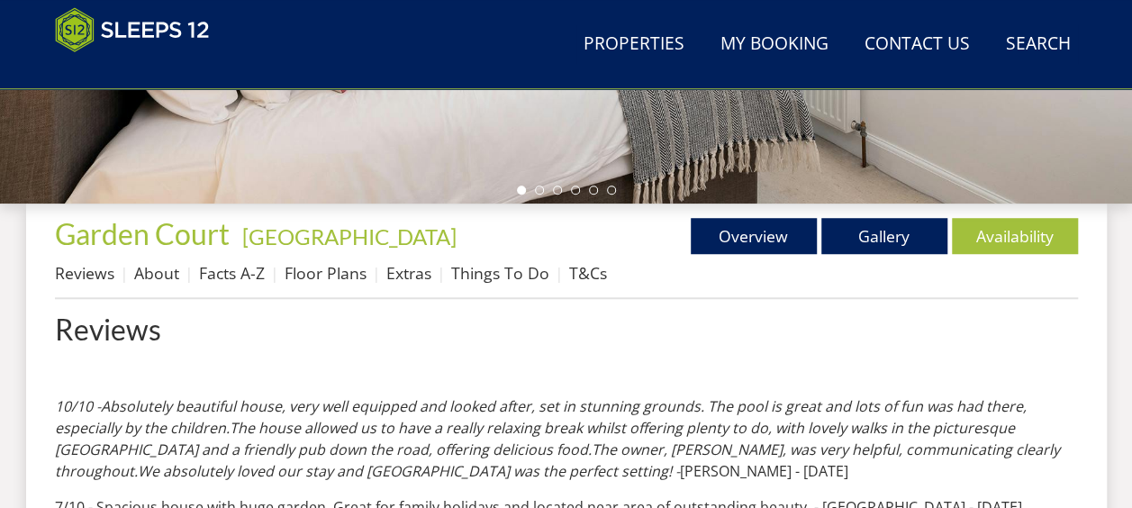
scroll to position [578, 0]
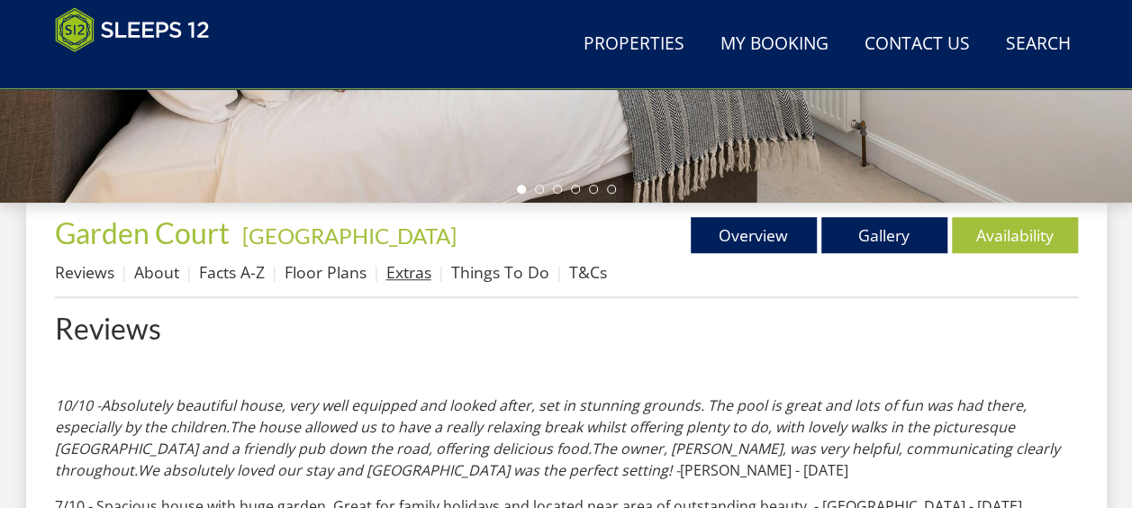
click at [407, 278] on link "Extras" at bounding box center [408, 272] width 45 height 22
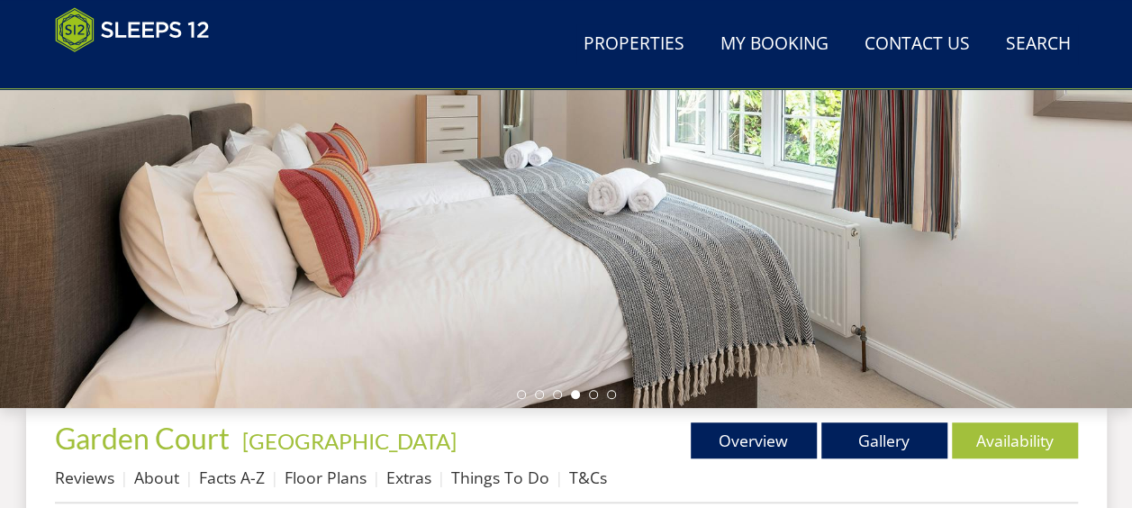
scroll to position [433, 0]
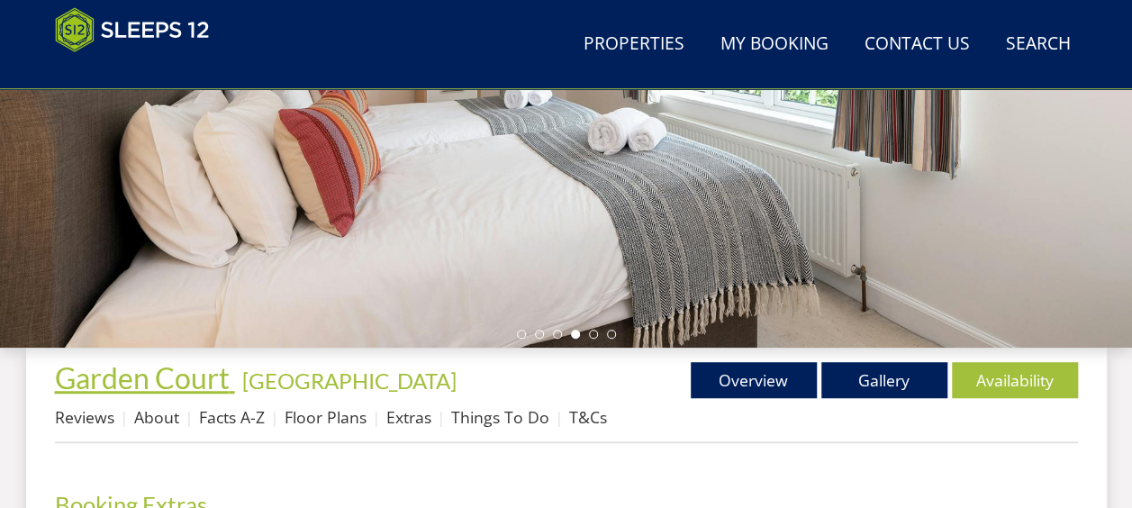
click at [153, 377] on span "Garden Court" at bounding box center [142, 377] width 175 height 35
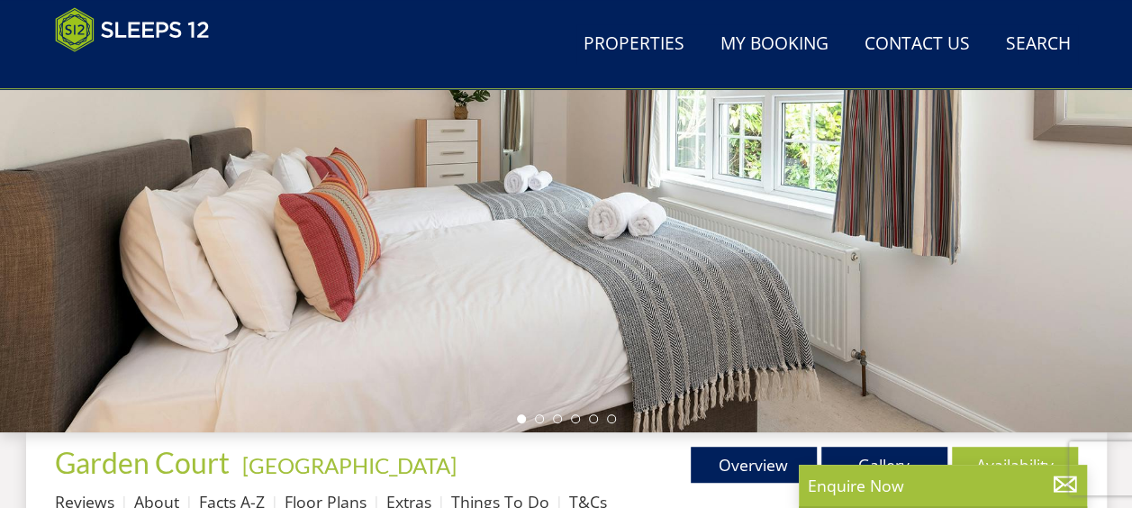
scroll to position [384, 0]
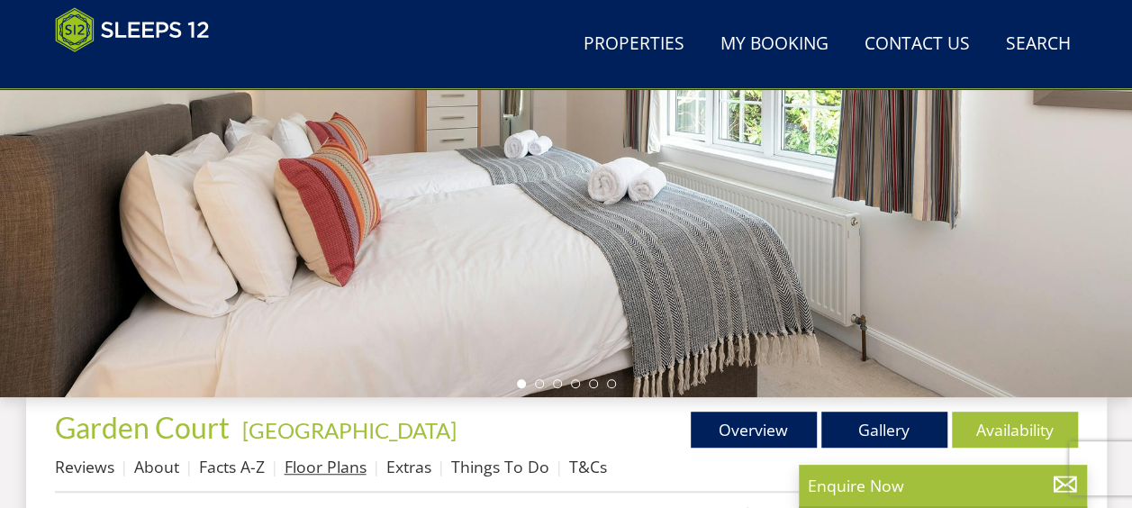
click at [317, 476] on link "Floor Plans" at bounding box center [326, 467] width 82 height 22
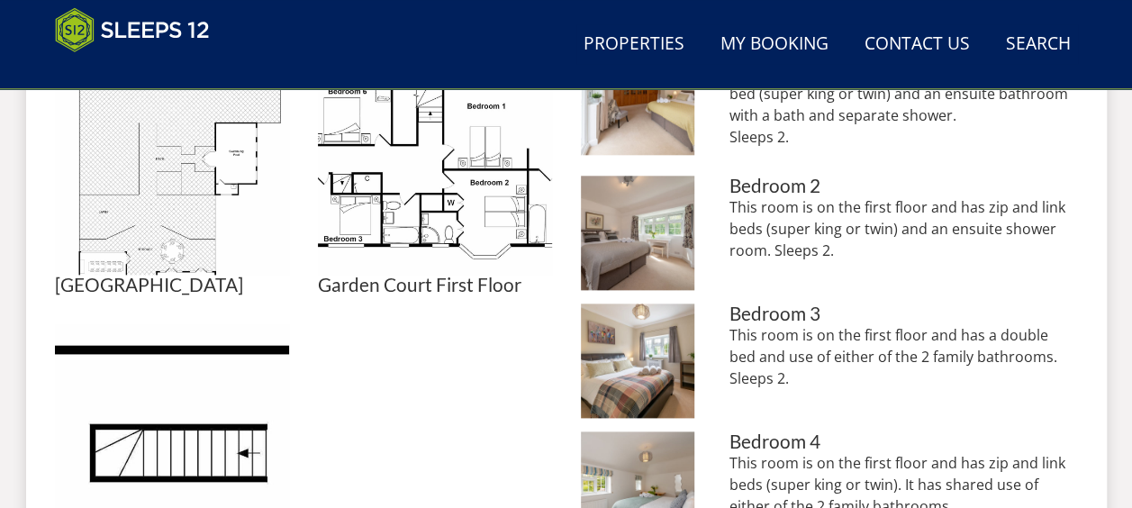
scroll to position [944, 0]
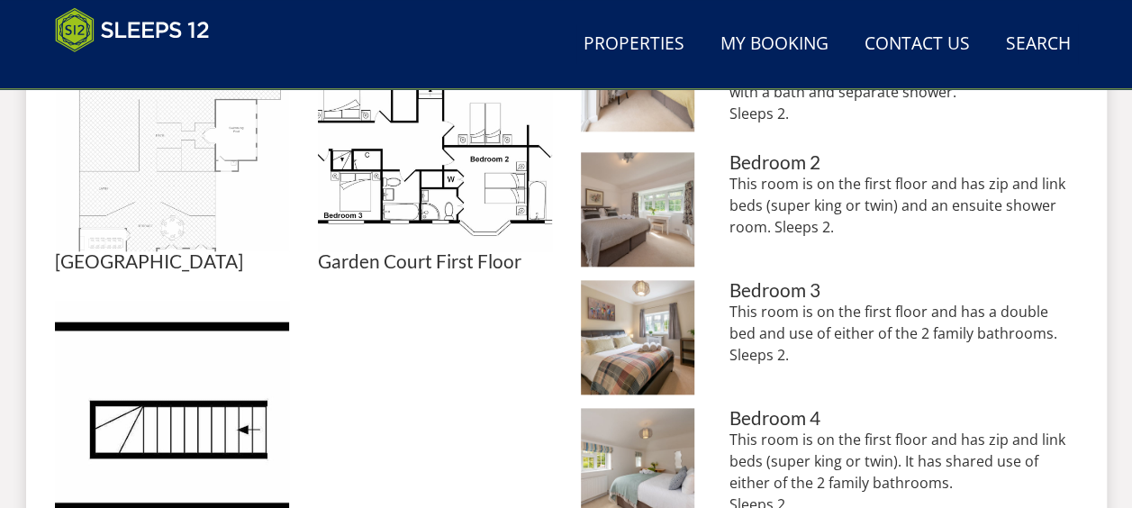
click at [196, 178] on img at bounding box center [172, 134] width 234 height 234
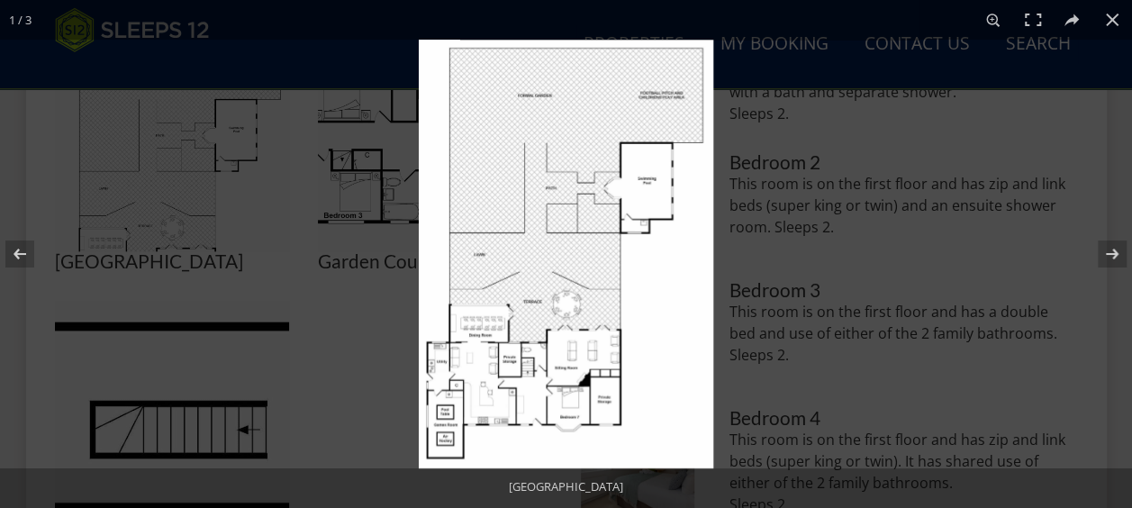
click at [565, 330] on img at bounding box center [566, 254] width 294 height 429
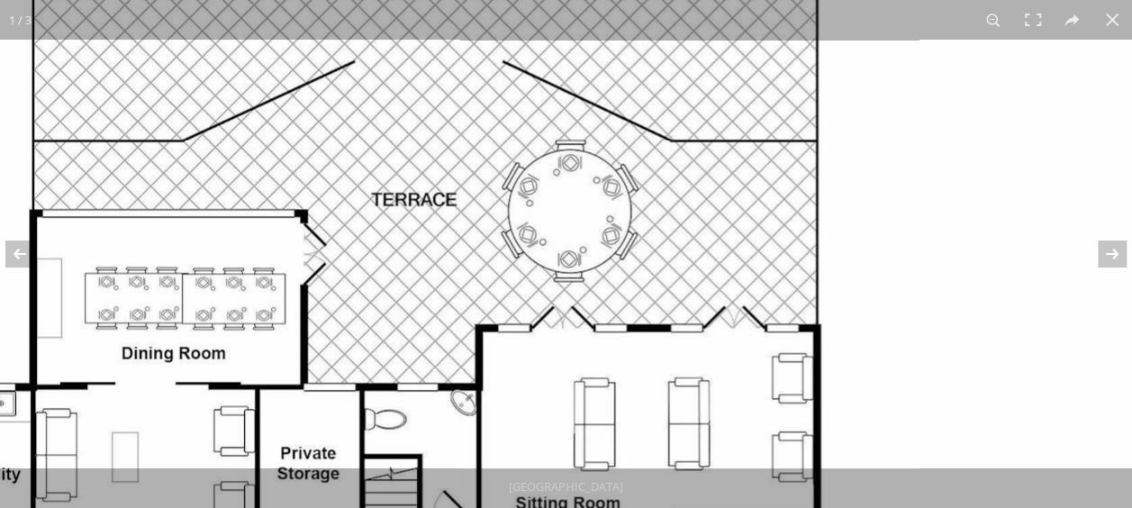
drag, startPoint x: 531, startPoint y: 420, endPoint x: 657, endPoint y: 208, distance: 246.3
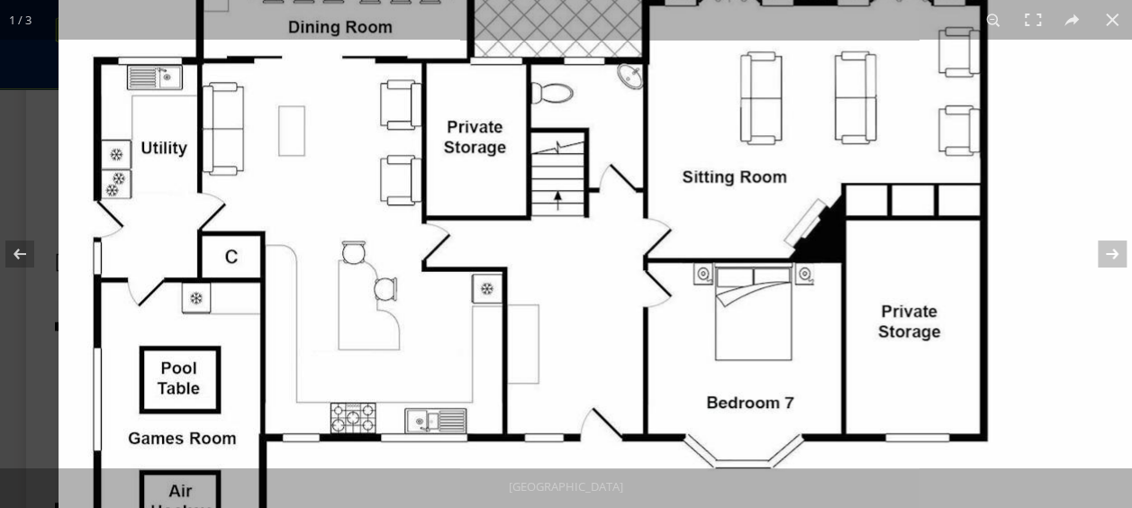
drag, startPoint x: 657, startPoint y: 208, endPoint x: 802, endPoint y: -94, distance: 334.6
click at [802, 0] on html "WinterWonder – Save £150 on any stay from [DATE] to [DATE]* Terms apply Only 0 …" at bounding box center [566, 376] width 1132 height 2641
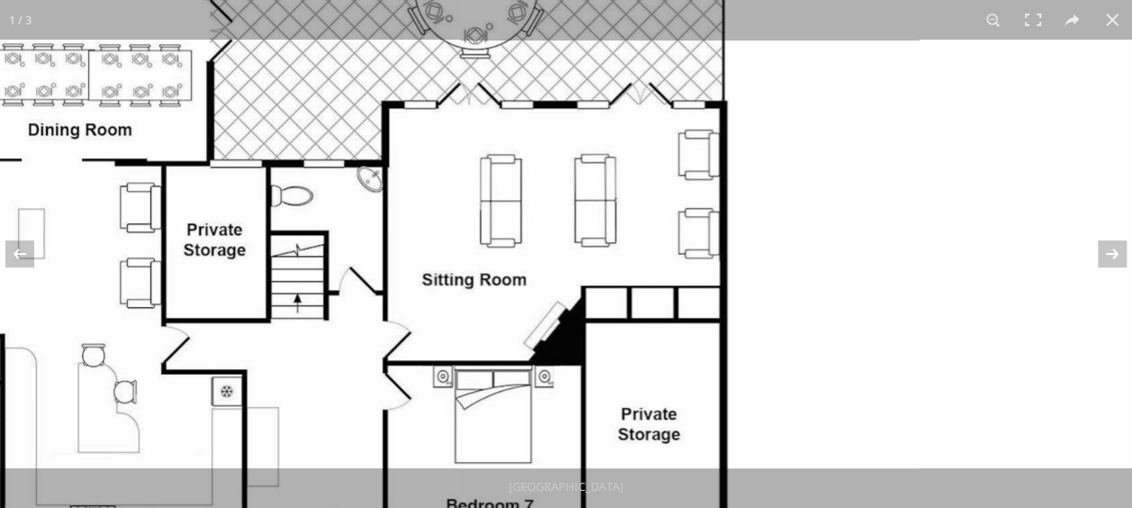
drag, startPoint x: 286, startPoint y: 142, endPoint x: 85, endPoint y: 225, distance: 218.0
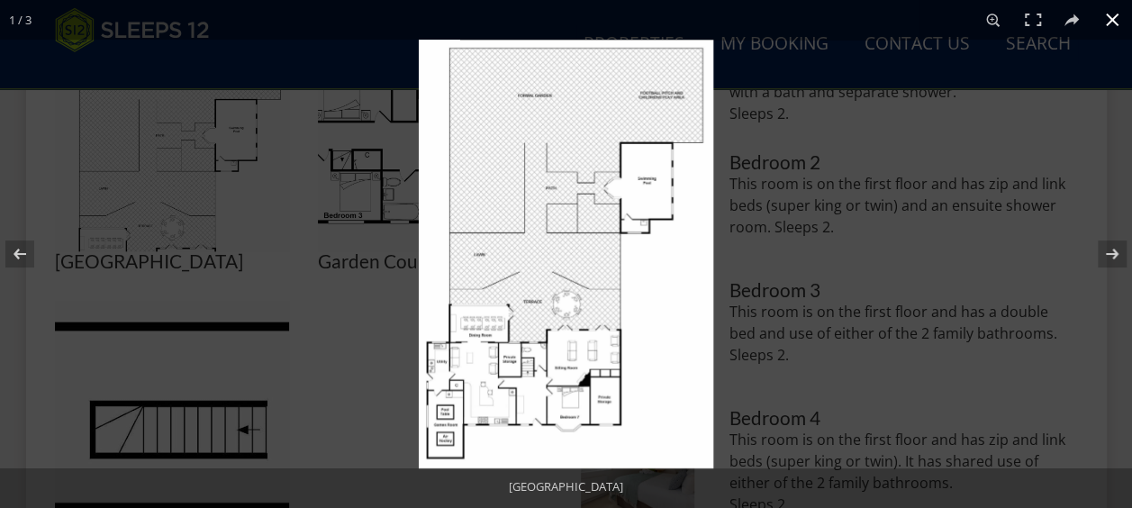
click at [817, 166] on div at bounding box center [985, 294] width 1132 height 508
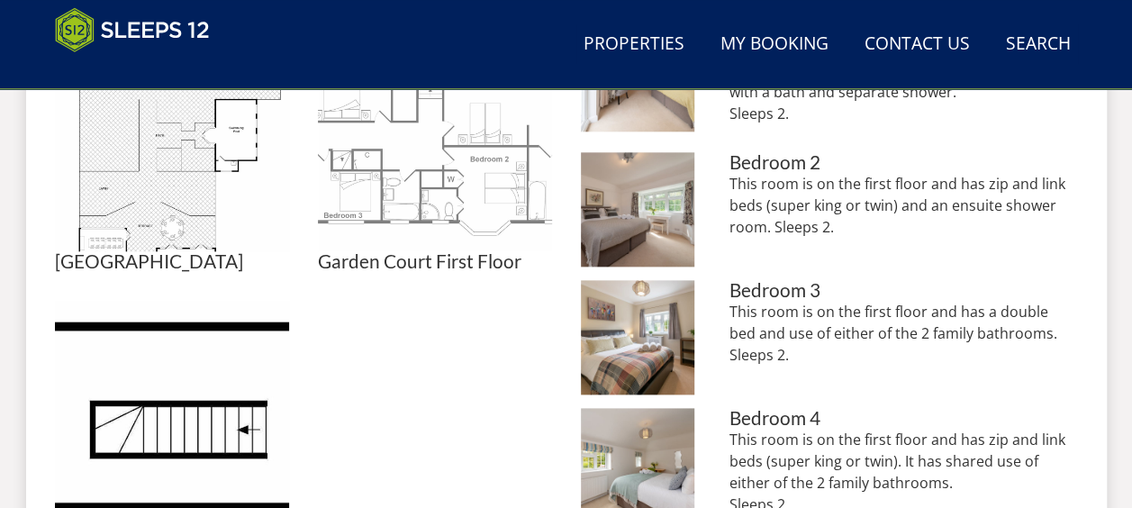
click at [513, 183] on img at bounding box center [435, 134] width 234 height 234
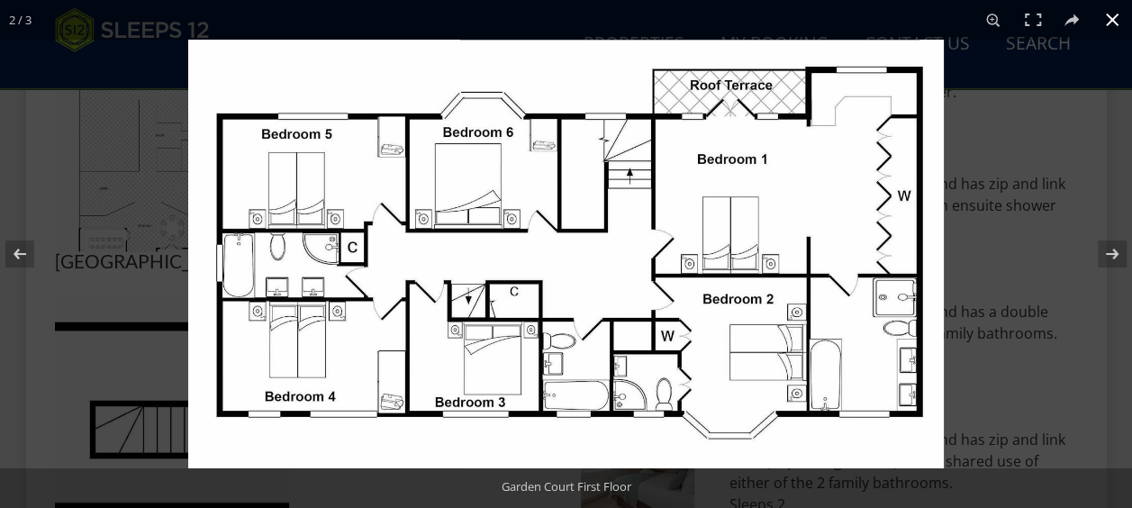
click at [1059, 144] on div at bounding box center [754, 294] width 1132 height 508
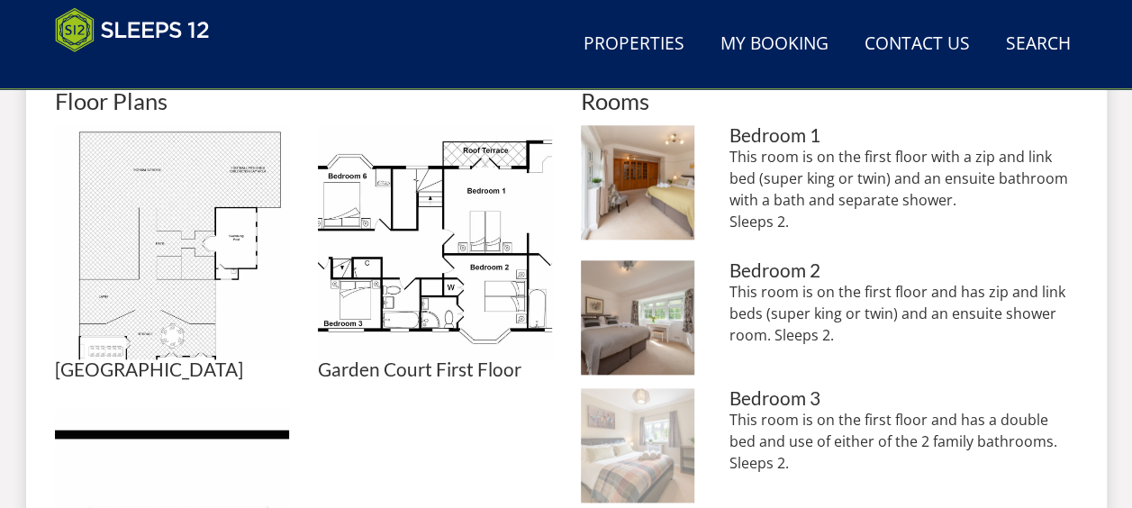
scroll to position [836, 0]
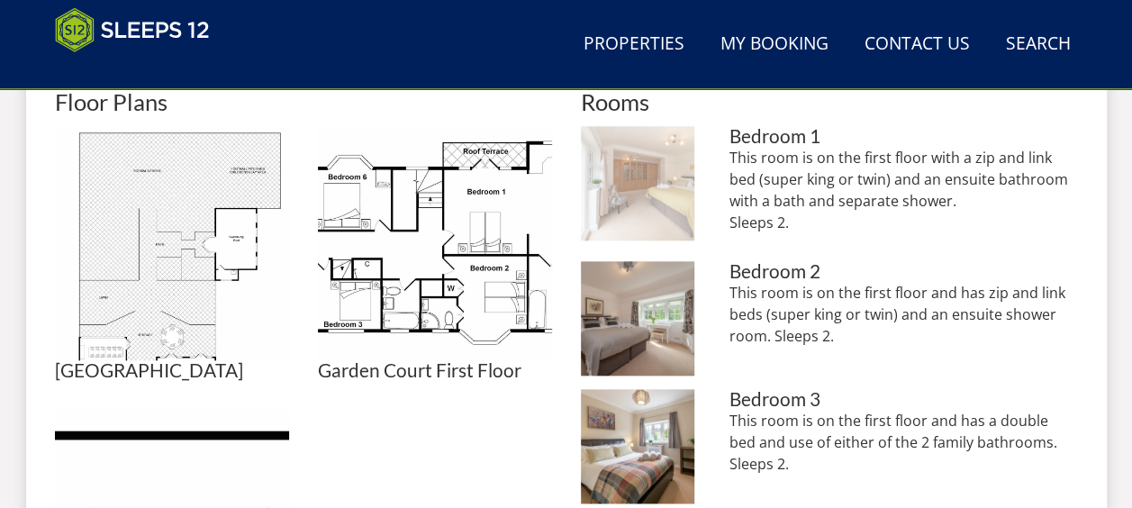
click at [638, 221] on img at bounding box center [638, 183] width 114 height 114
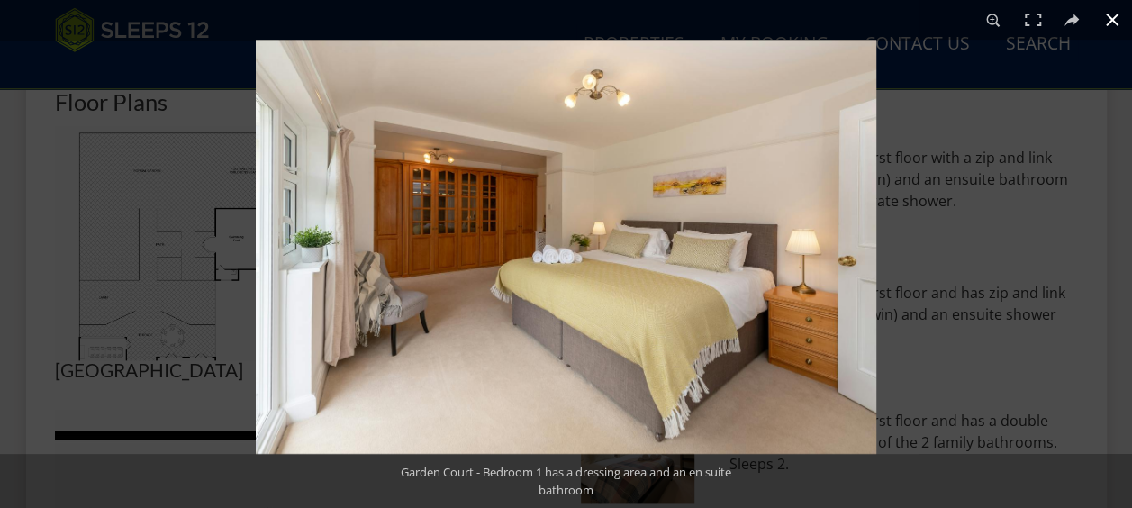
click at [969, 282] on div at bounding box center [822, 294] width 1132 height 508
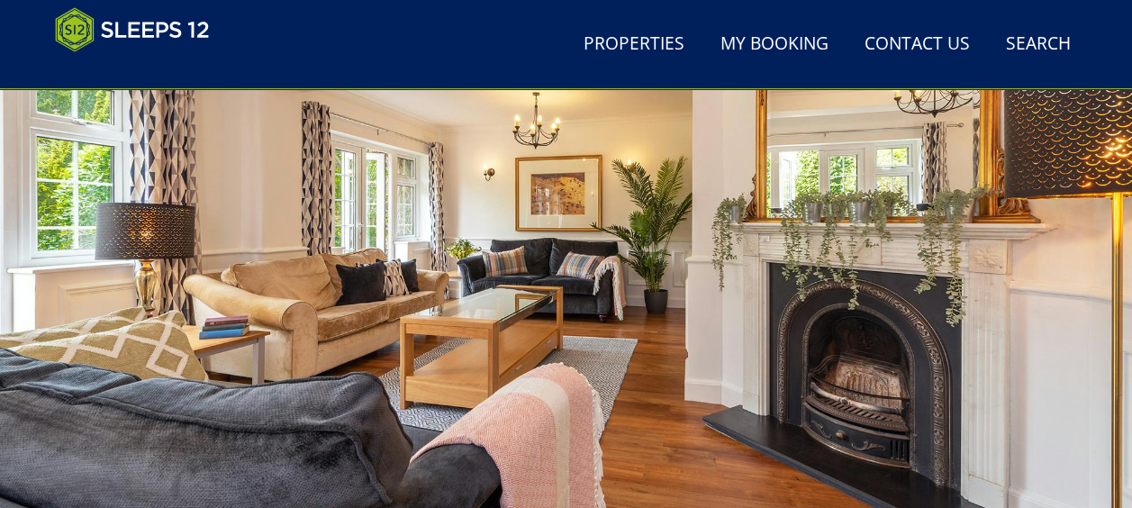
scroll to position [0, 0]
